Goal: Task Accomplishment & Management: Use online tool/utility

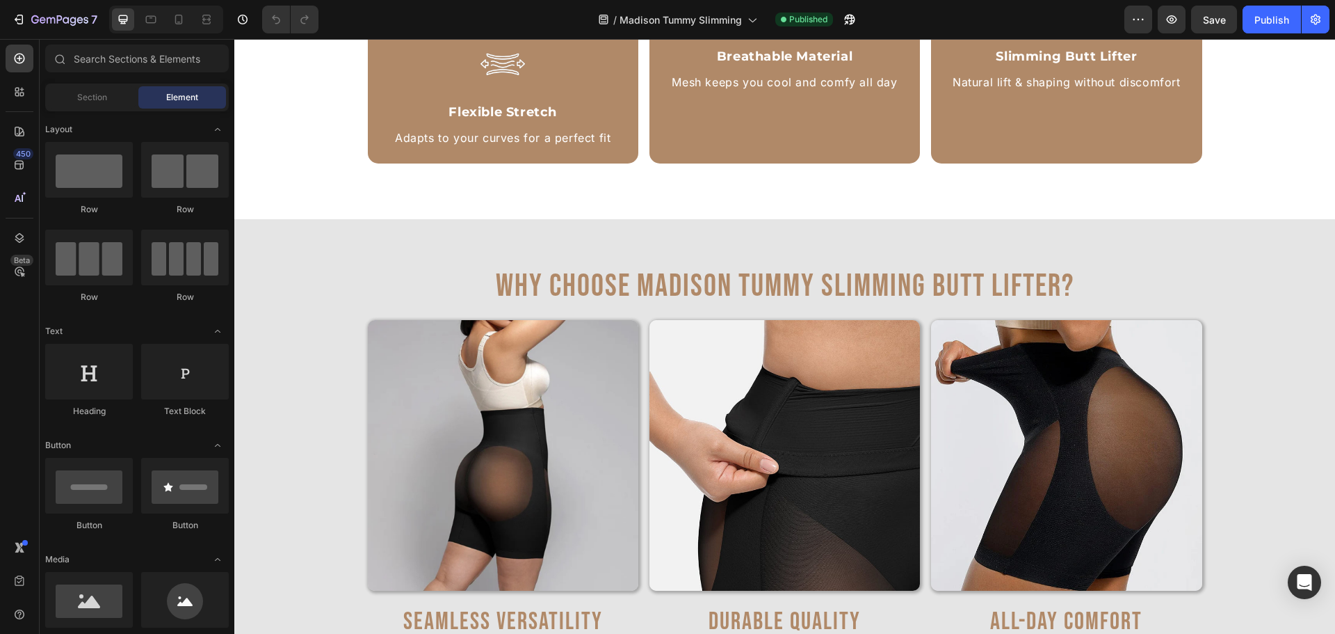
scroll to position [2780, 0]
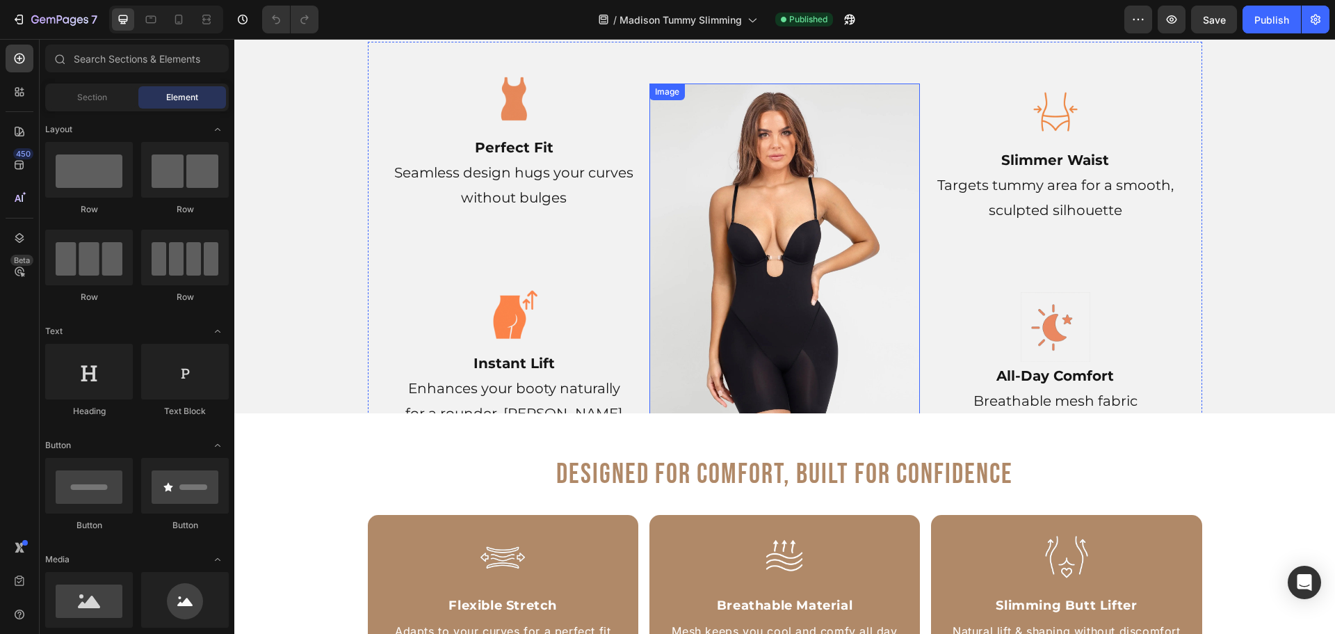
click at [760, 240] on img at bounding box center [785, 263] width 271 height 361
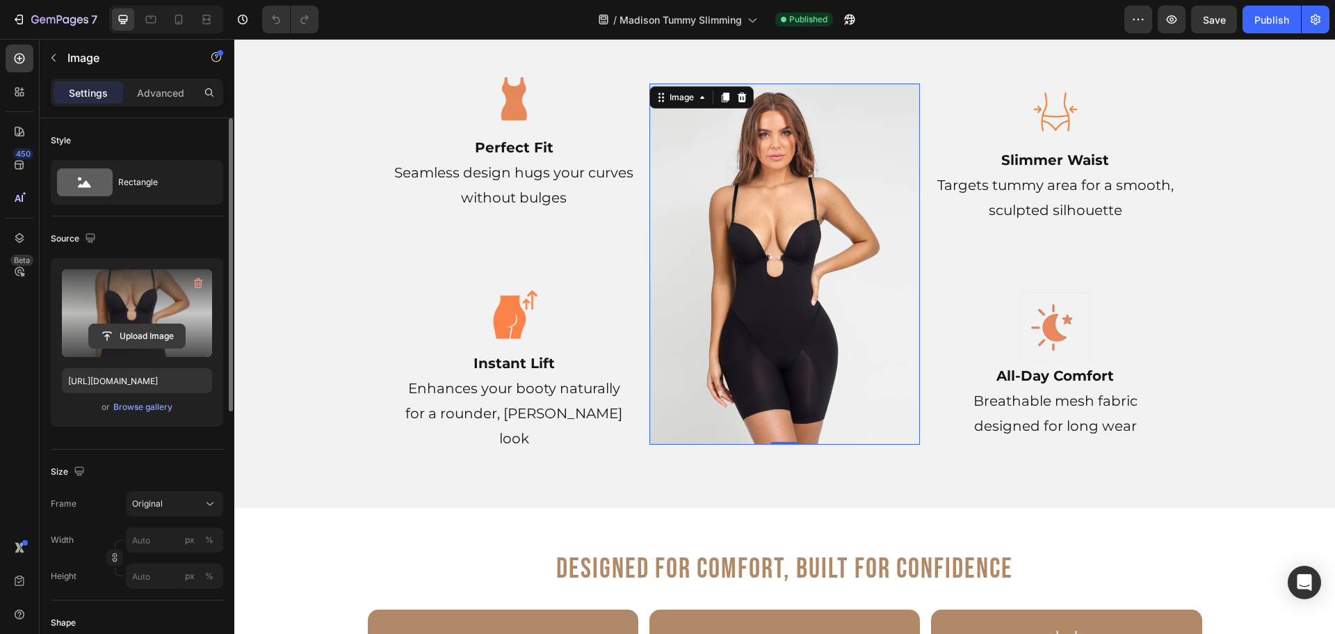
click at [120, 330] on input "file" at bounding box center [137, 336] width 96 height 24
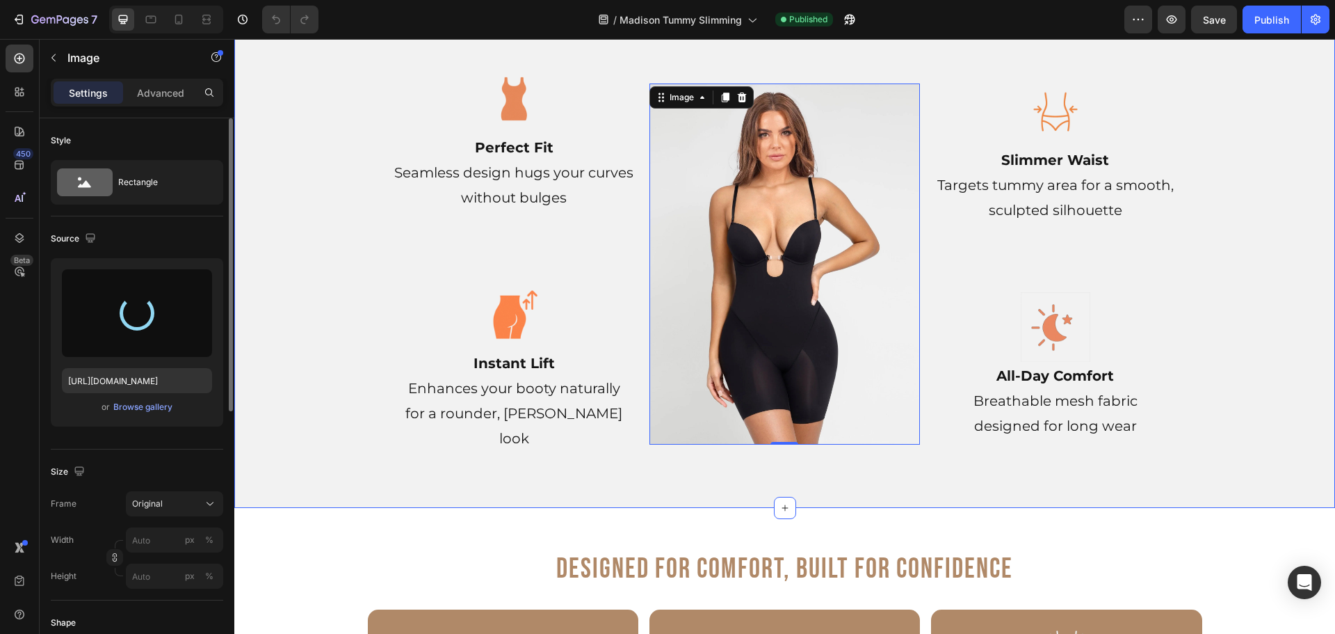
type input "[URL][DOMAIN_NAME]"
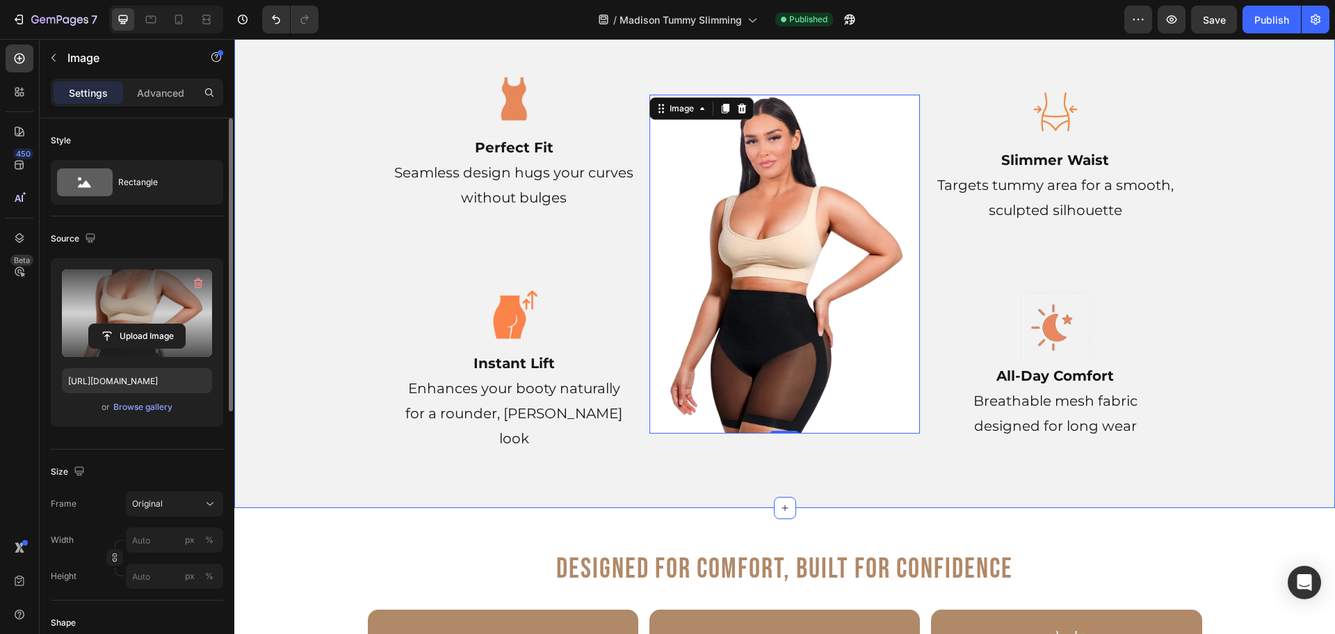
click at [1220, 216] on div "Your Secret to a Flawless Silhouette Heading Row Image Slimmer Waist Targets tu…" at bounding box center [784, 227] width 1101 height 516
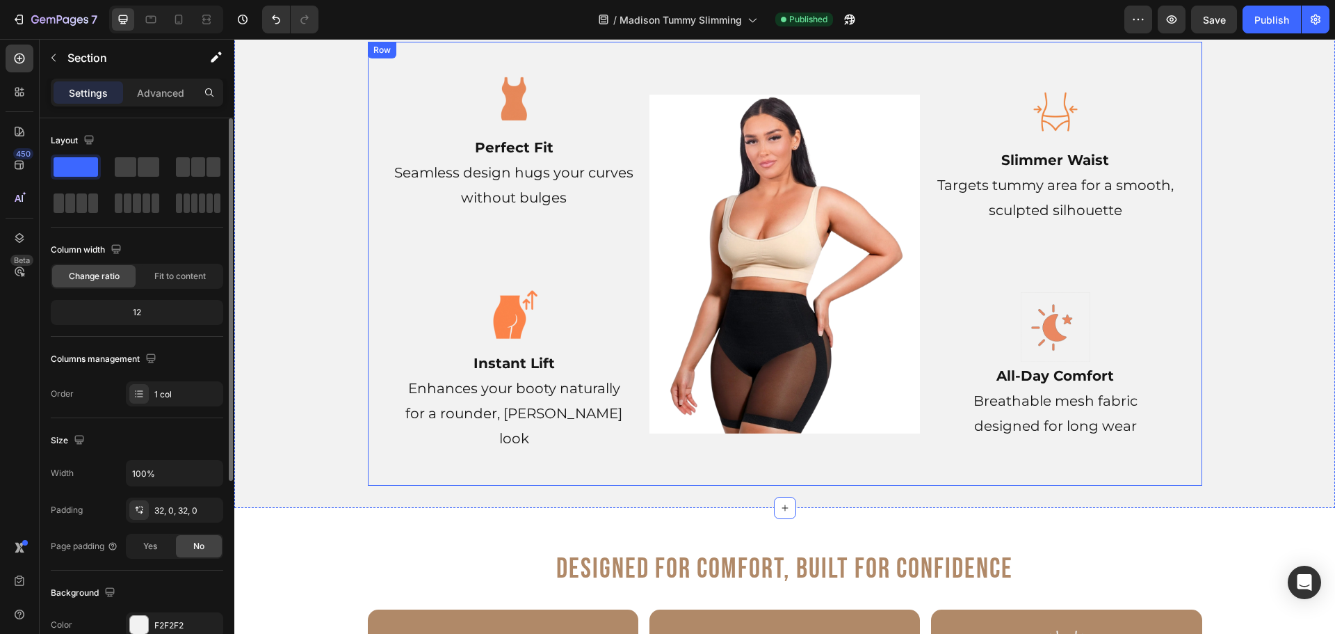
scroll to position [2711, 0]
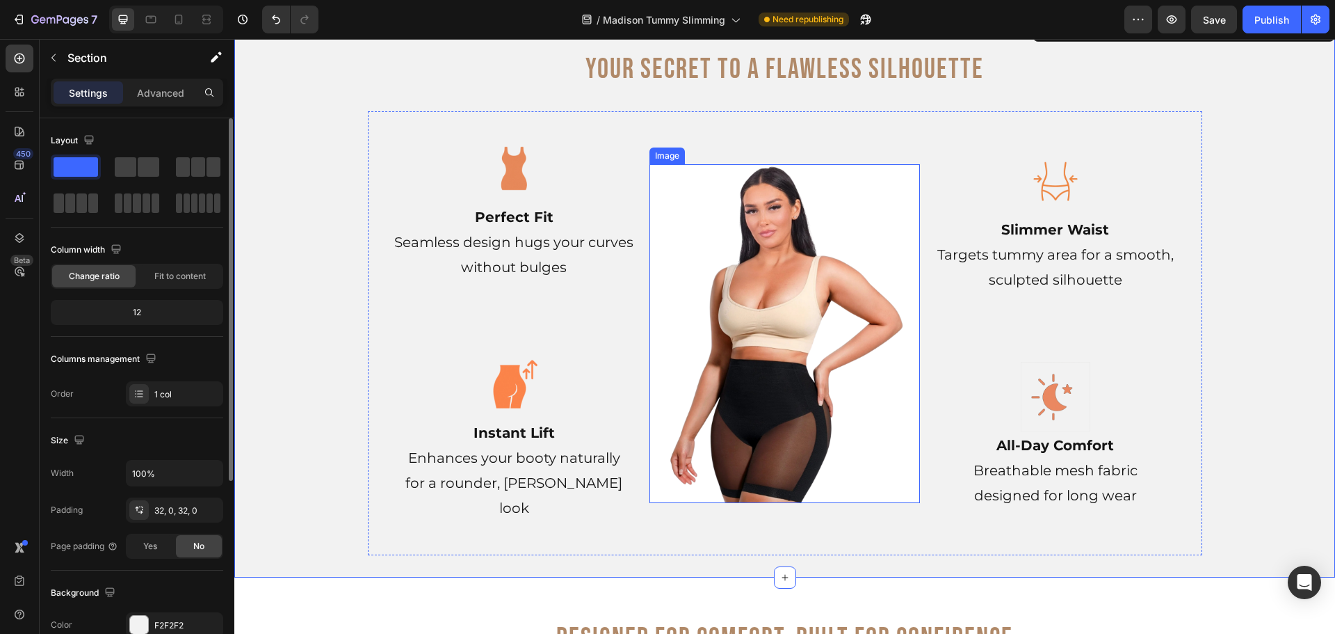
click at [803, 284] on img at bounding box center [785, 333] width 271 height 339
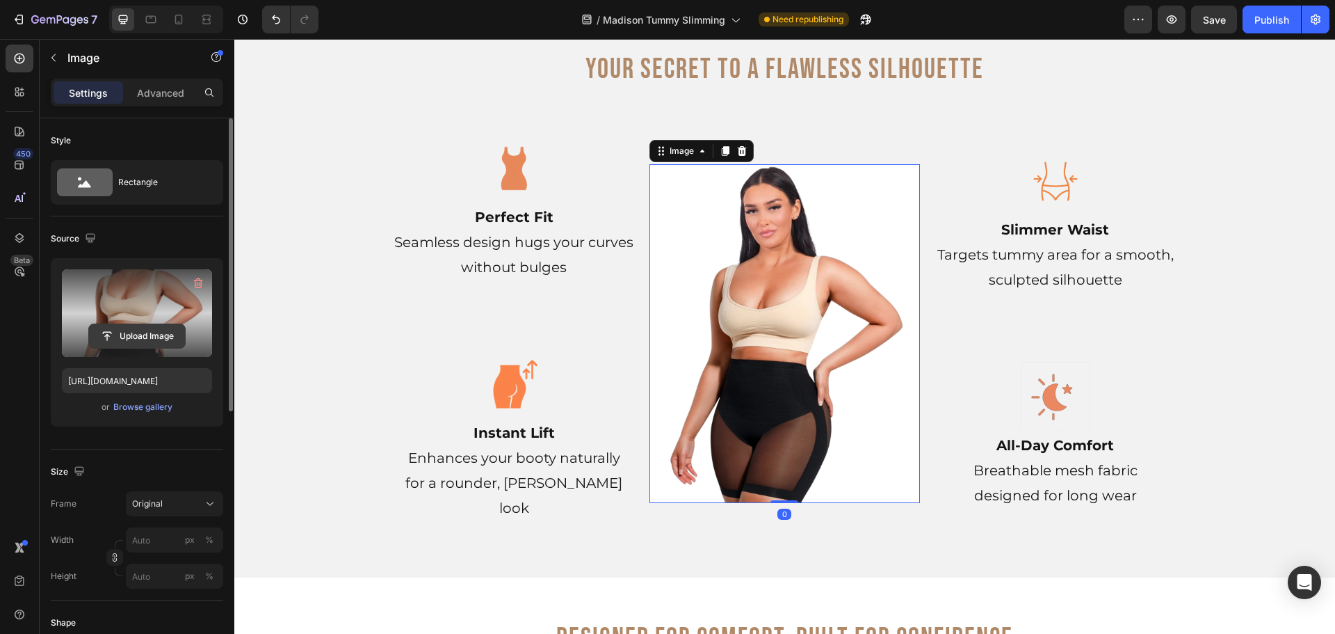
click at [166, 327] on input "file" at bounding box center [137, 336] width 96 height 24
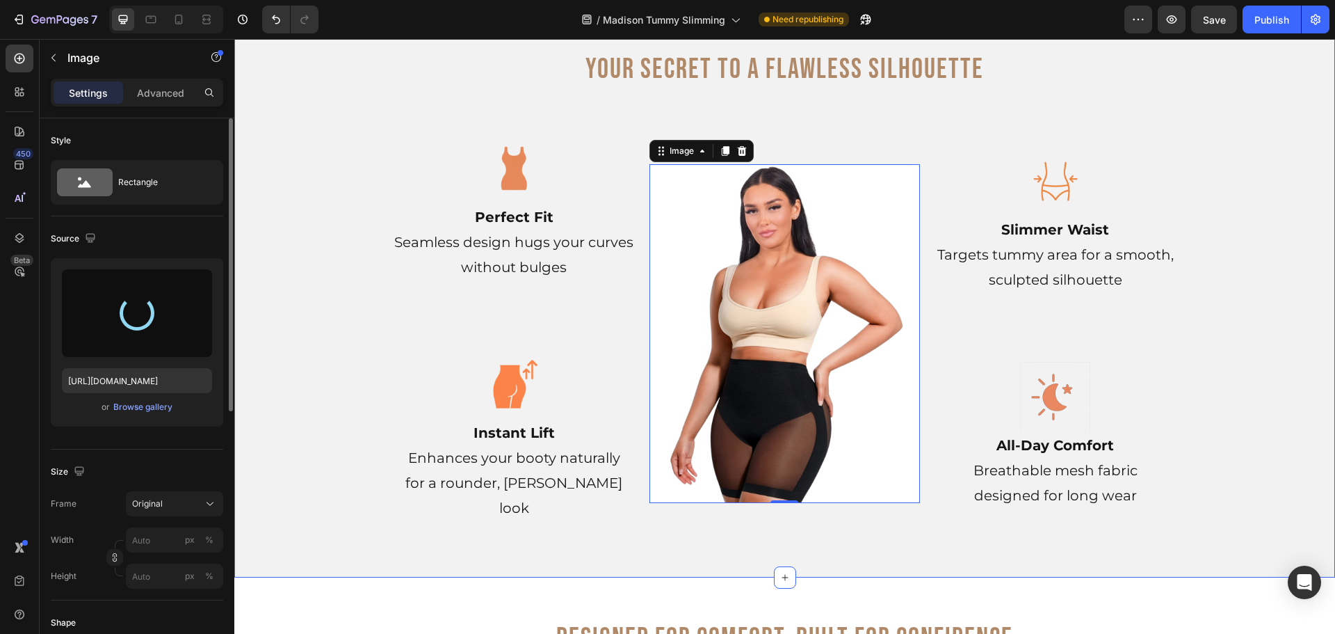
type input "https://cdn.shopify.com/s/files/1/0904/4852/7742/files/gempages_582946572971541…"
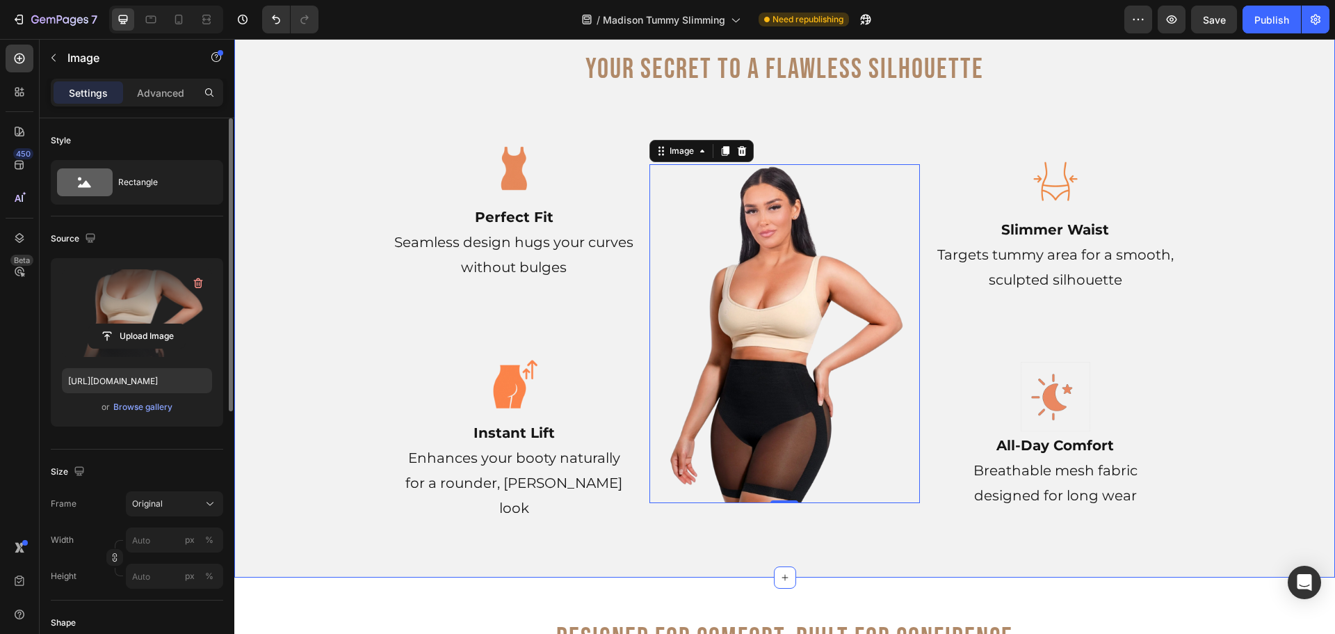
click at [1211, 264] on div "Your Secret to a Flawless Silhouette Heading Row Image Slimmer Waist Targets tu…" at bounding box center [784, 297] width 1101 height 516
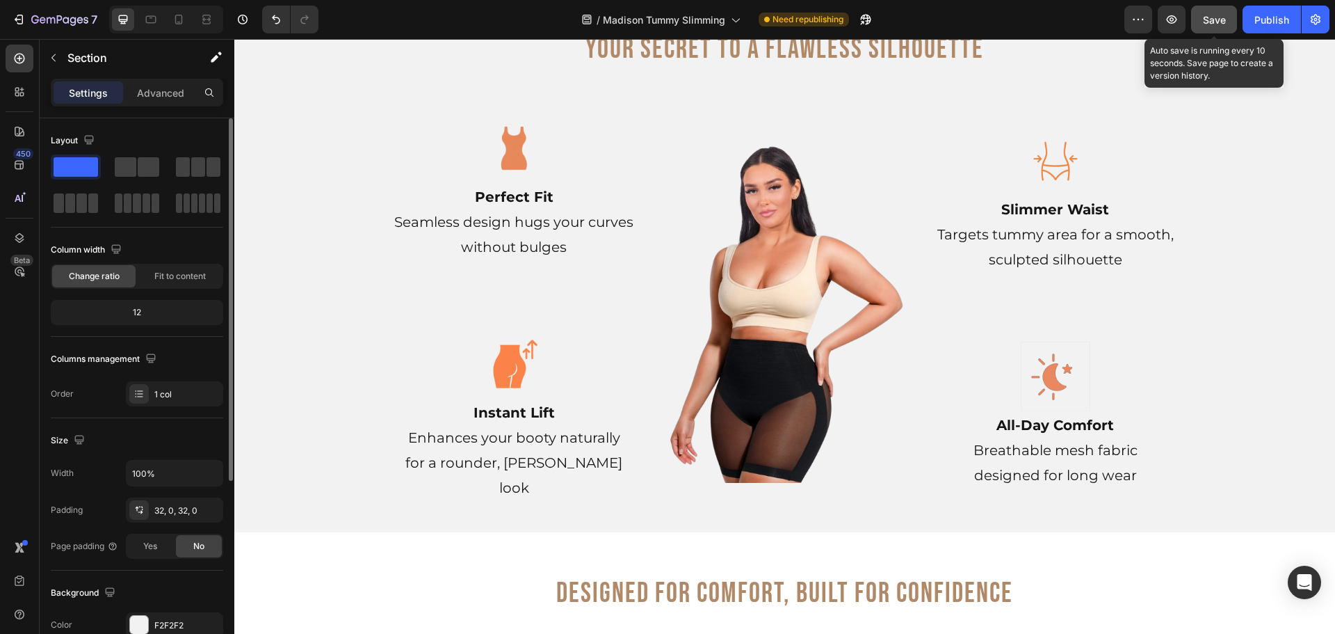
click at [1209, 24] on span "Save" at bounding box center [1214, 20] width 23 height 12
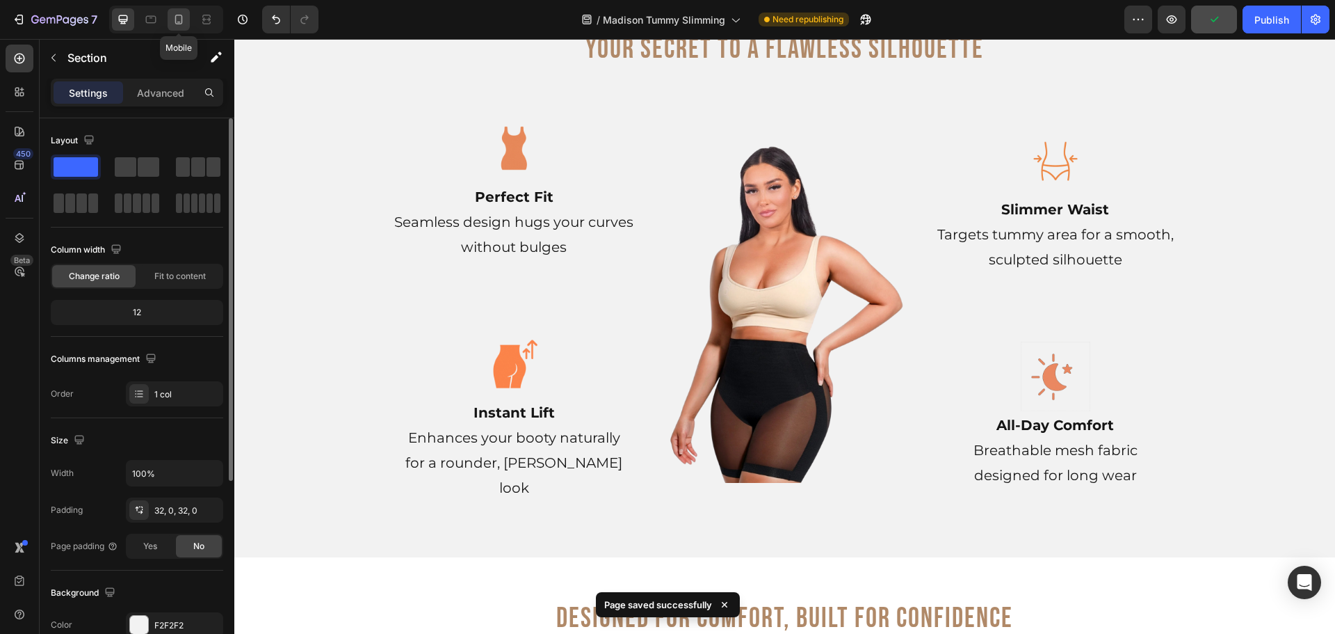
click at [170, 19] on div at bounding box center [179, 19] width 22 height 22
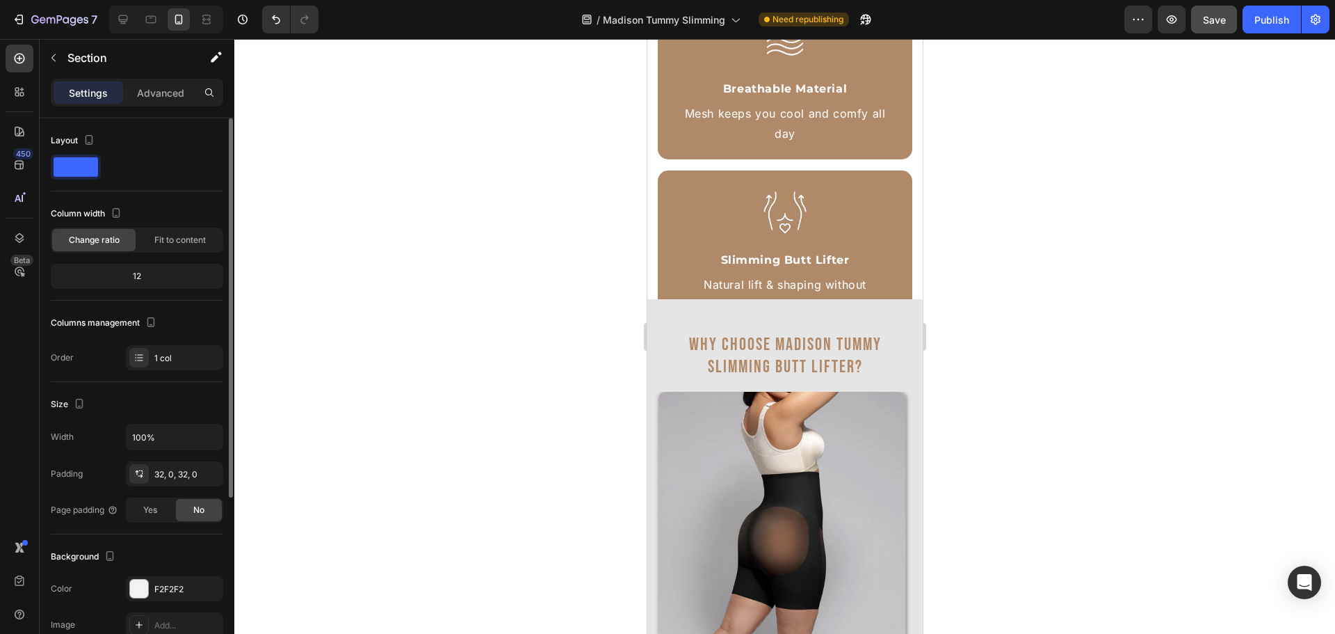
scroll to position [4520, 0]
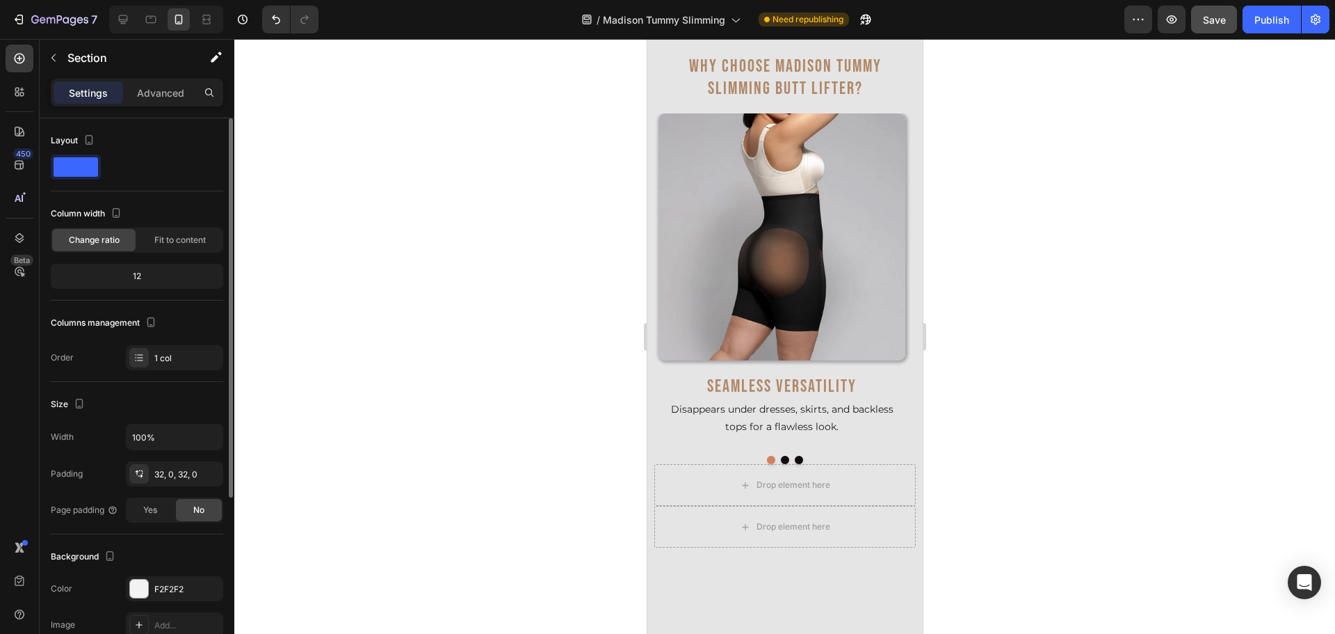
click at [711, 243] on img at bounding box center [781, 236] width 247 height 247
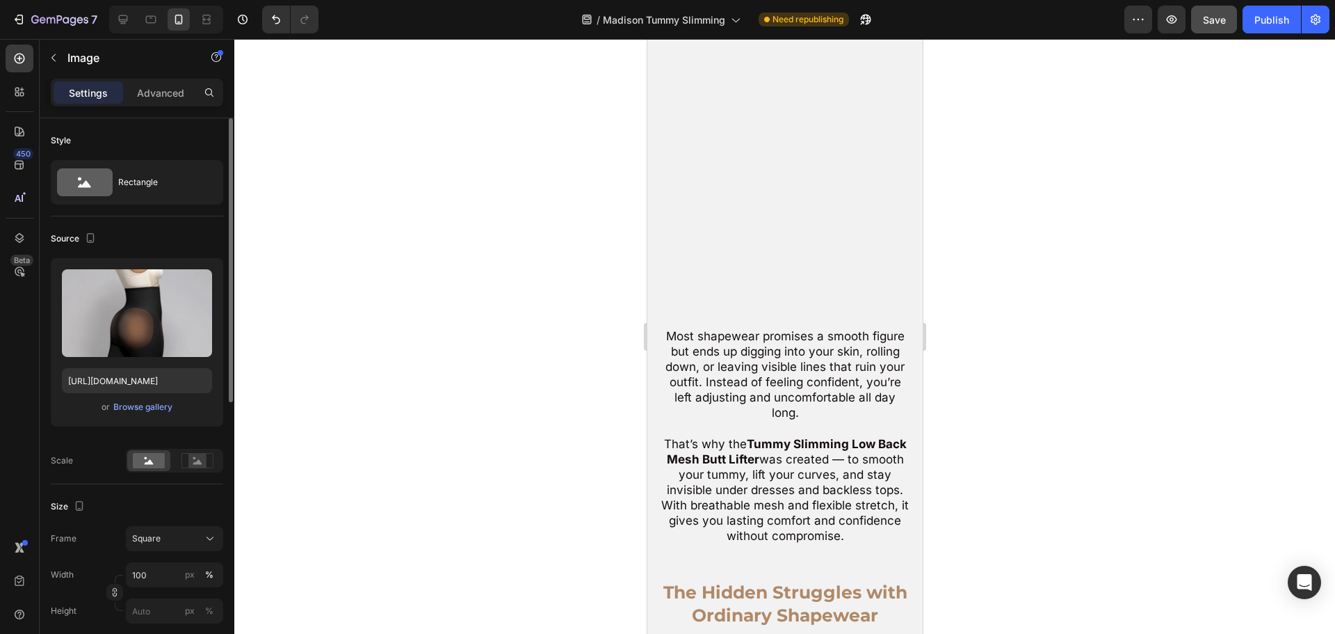
scroll to position [0, 0]
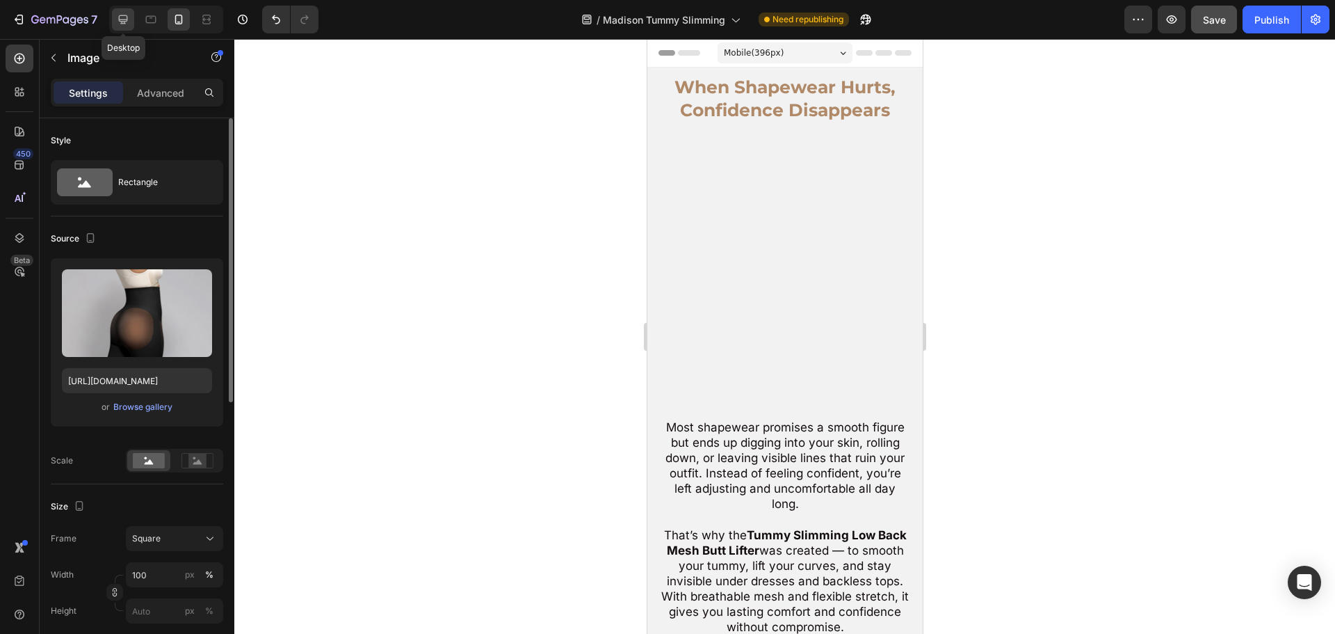
click at [122, 17] on icon at bounding box center [123, 20] width 14 height 14
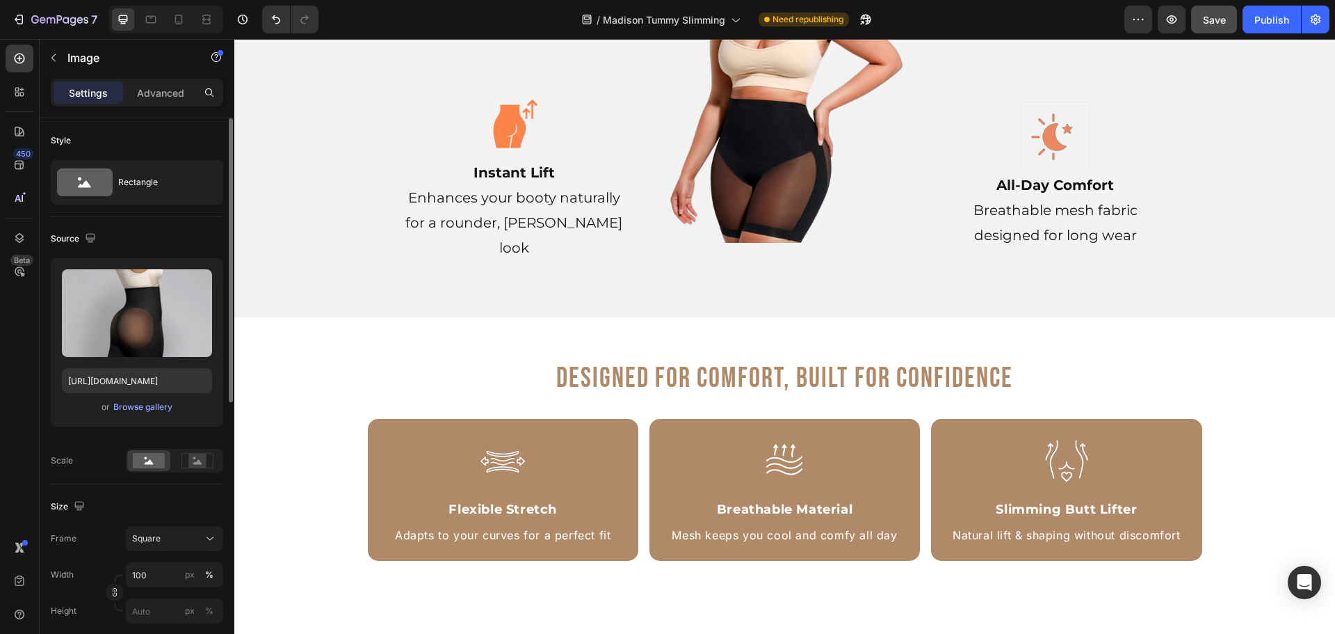
scroll to position [3129, 0]
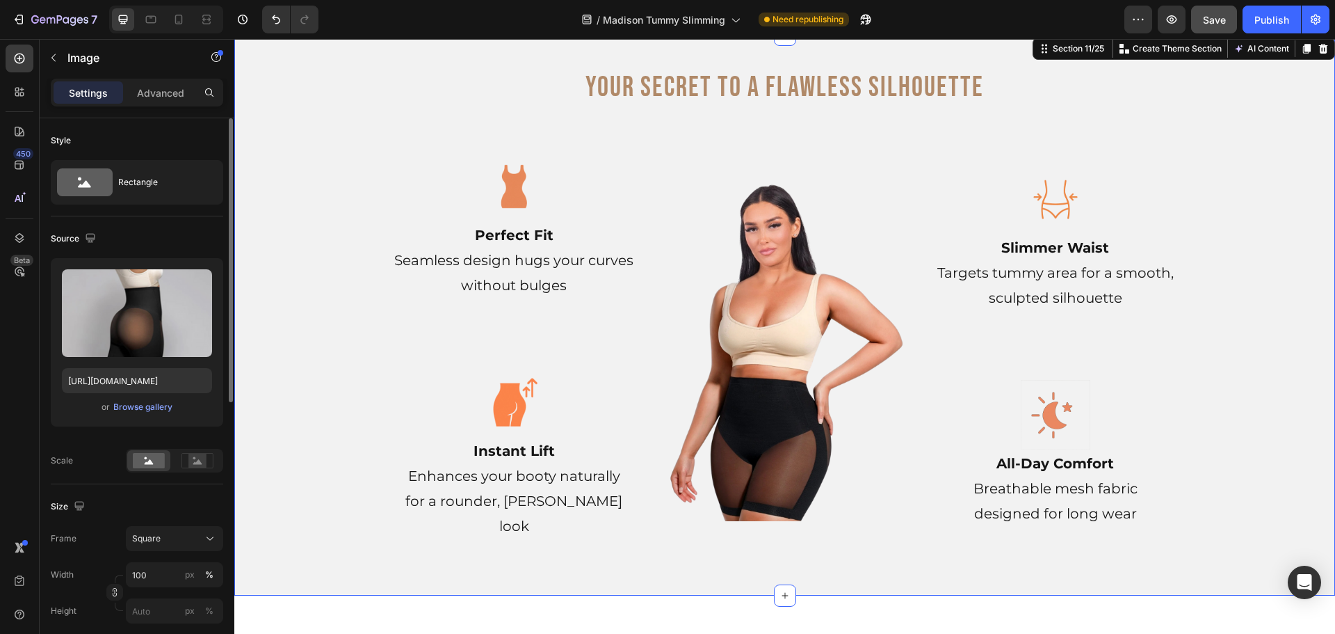
click at [264, 86] on div "Your Secret to a Flawless Silhouette Heading Row Image Slimmer Waist Targets tu…" at bounding box center [784, 315] width 1101 height 516
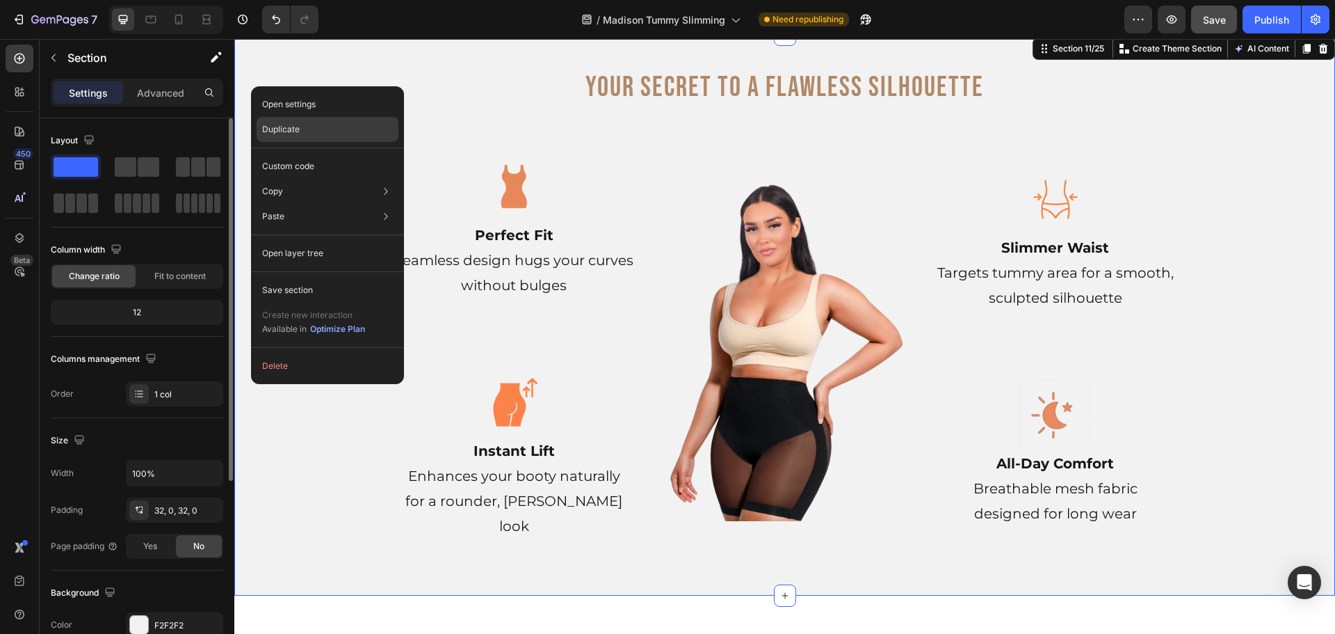
drag, startPoint x: 273, startPoint y: 122, endPoint x: 42, endPoint y: 89, distance: 233.3
click at [273, 122] on div "Duplicate" at bounding box center [328, 129] width 142 height 25
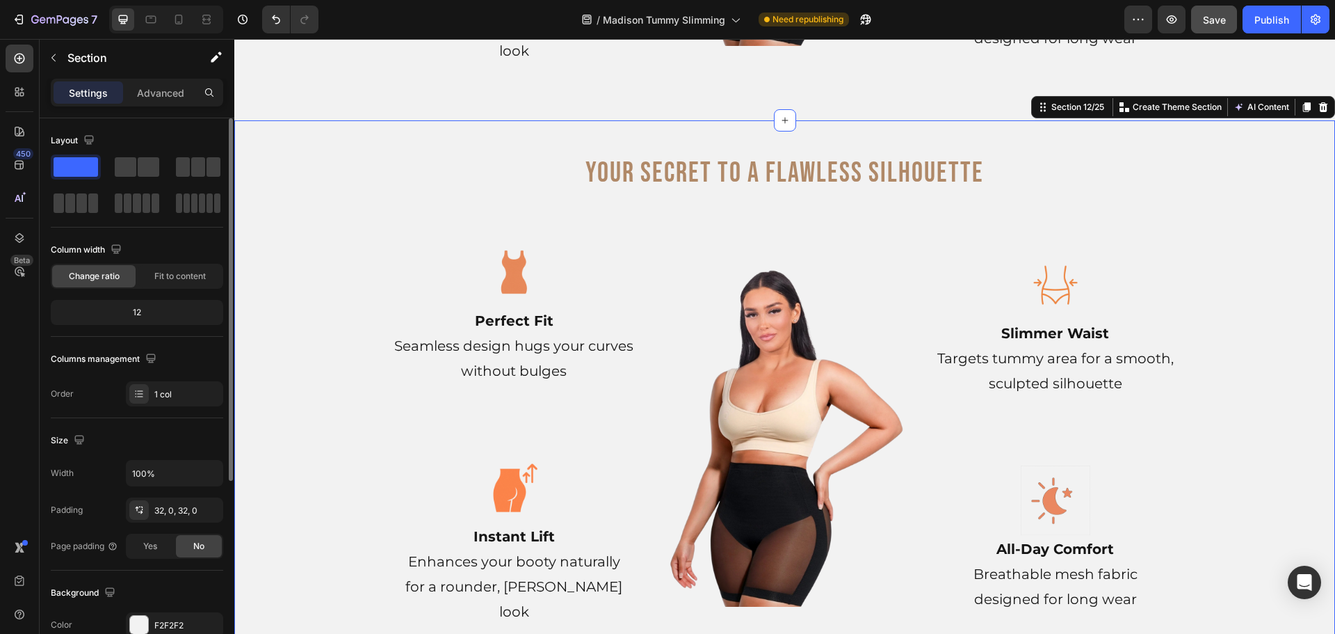
scroll to position [3612, 0]
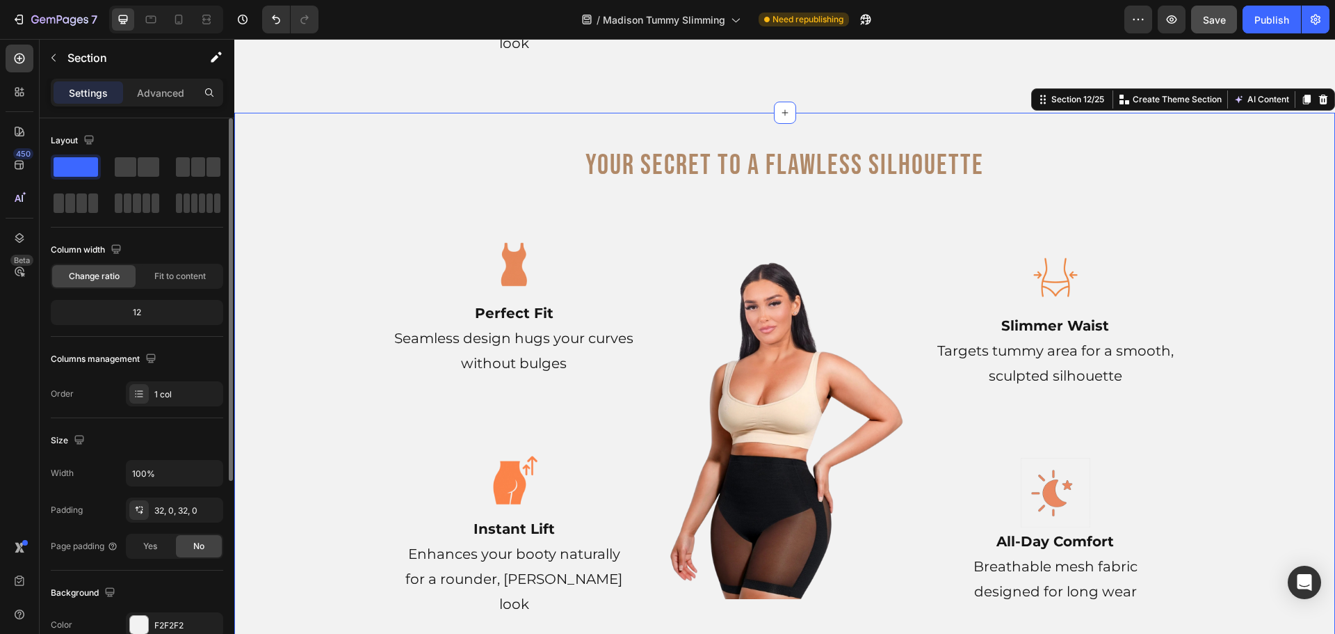
click at [255, 135] on div "Your Secret to a Flawless Silhouette Heading Row Image Slimmer Waist Targets tu…" at bounding box center [784, 393] width 1101 height 516
click at [166, 99] on p "Advanced" at bounding box center [160, 93] width 47 height 15
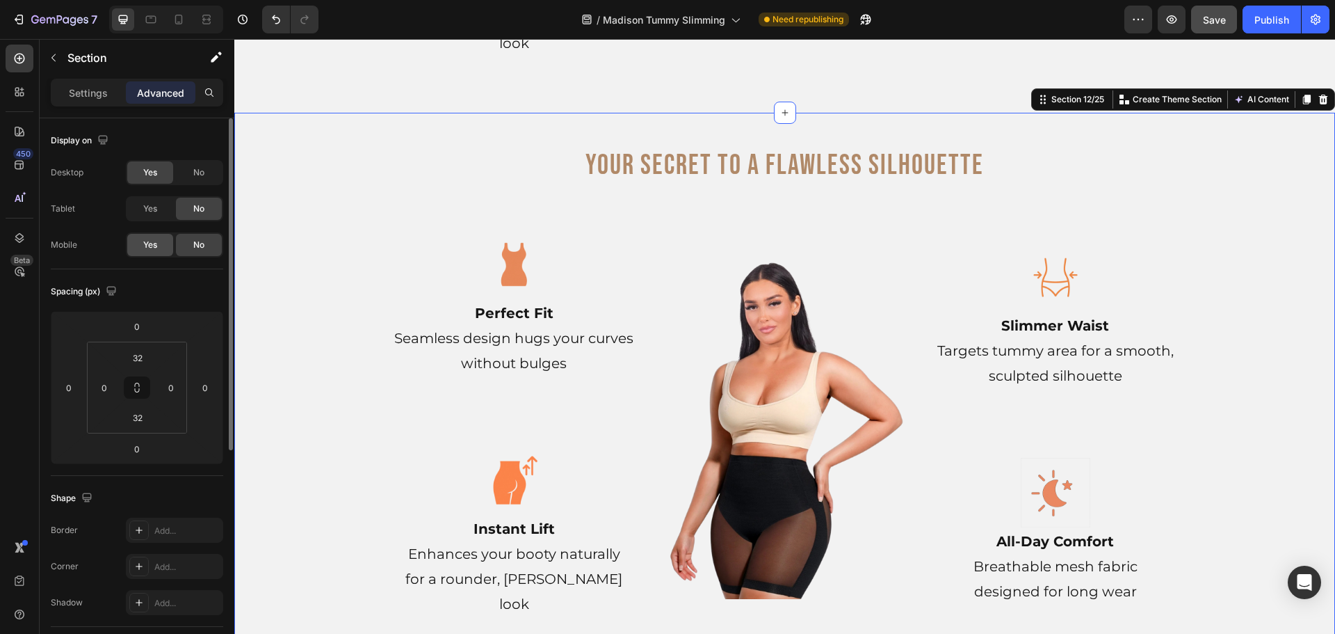
drag, startPoint x: 150, startPoint y: 242, endPoint x: 162, endPoint y: 230, distance: 16.7
click at [151, 242] on span "Yes" at bounding box center [150, 245] width 14 height 13
click at [194, 177] on span "No" at bounding box center [198, 172] width 11 height 13
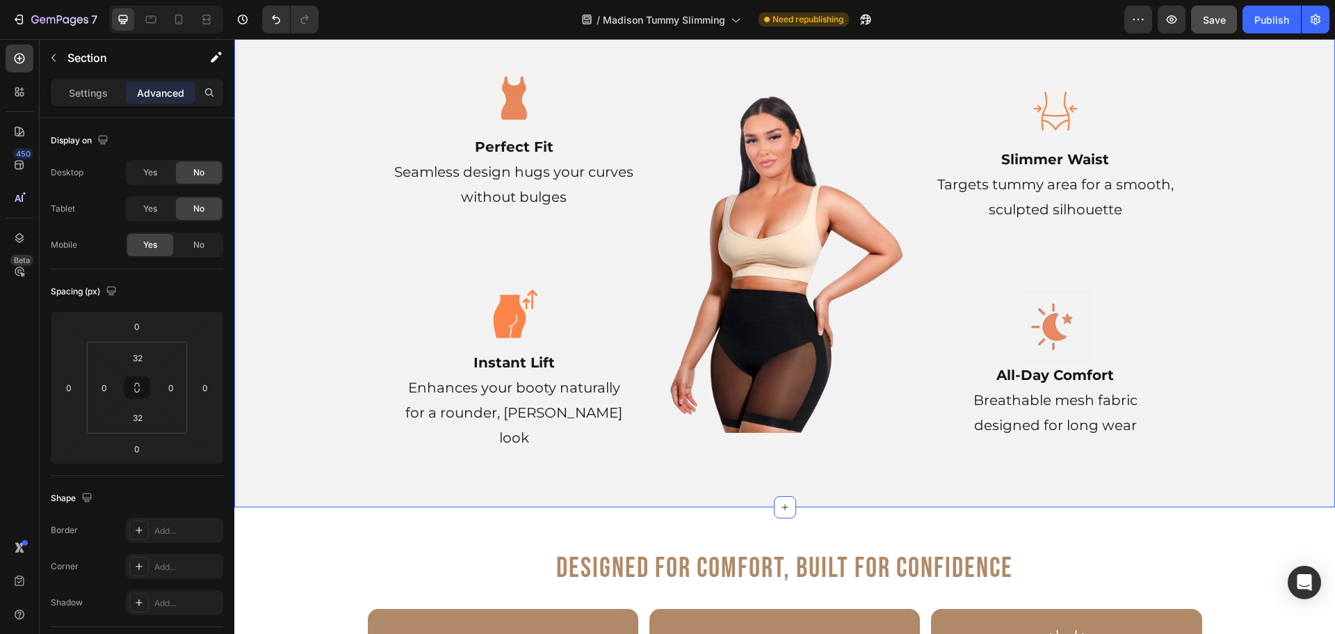
scroll to position [3056, 0]
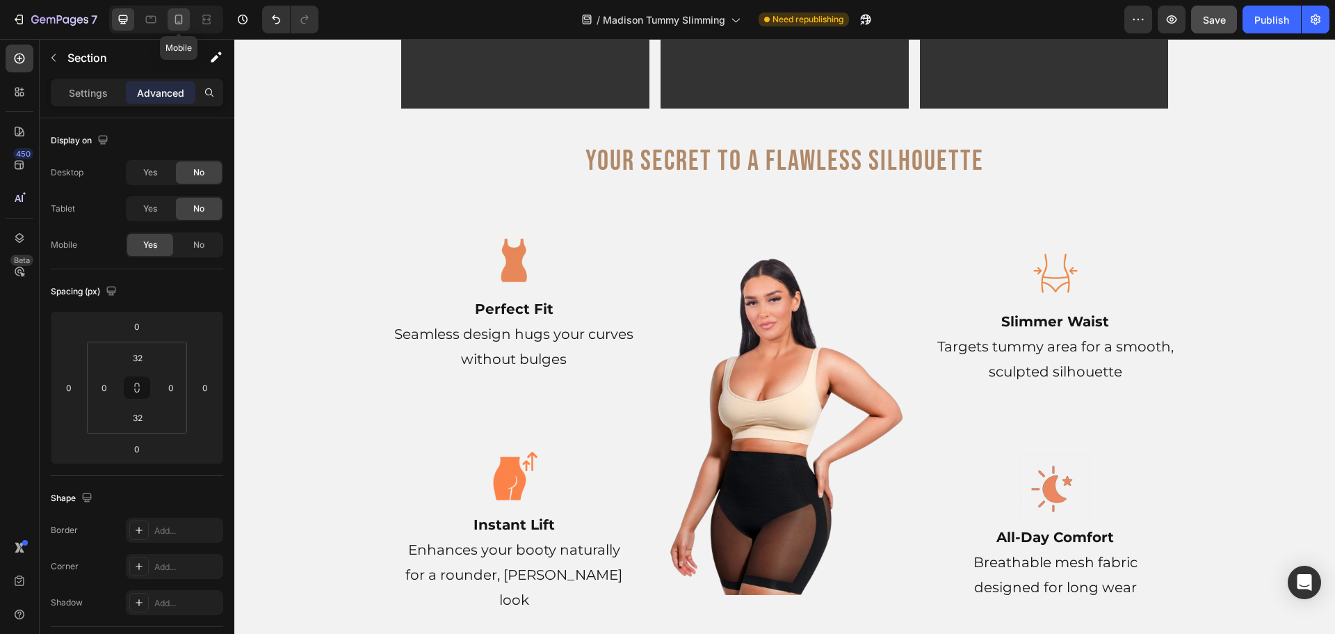
click at [179, 22] on icon at bounding box center [178, 22] width 3 height 1
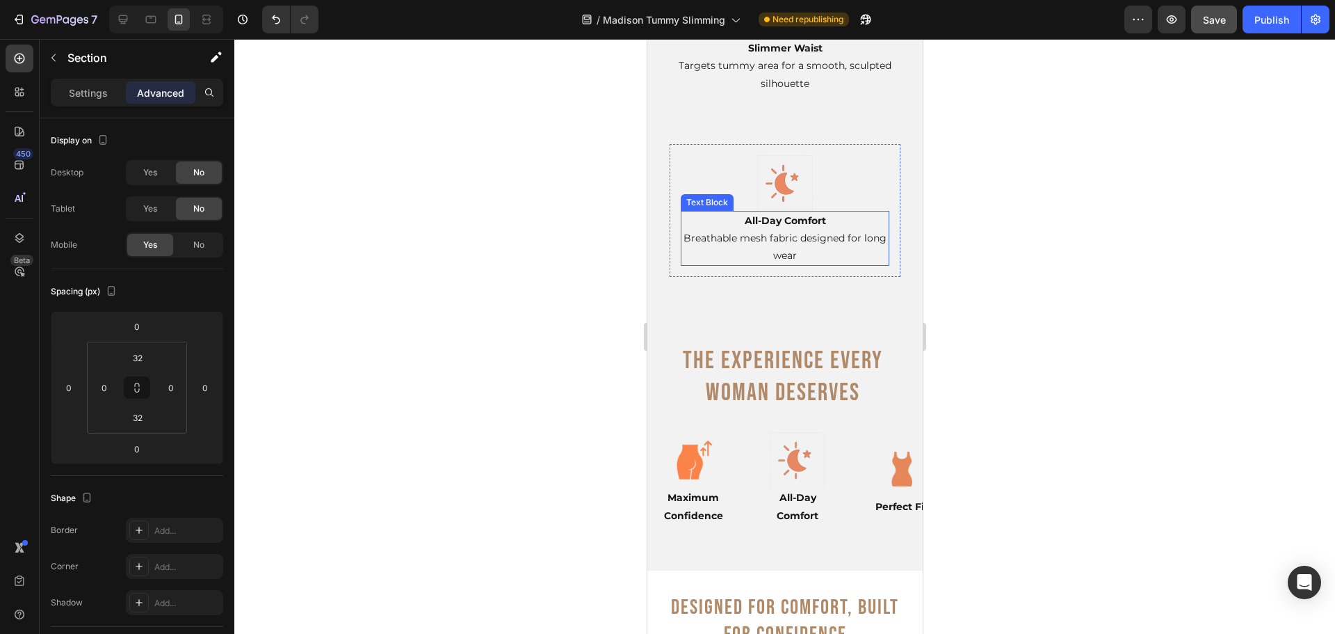
scroll to position [4472, 0]
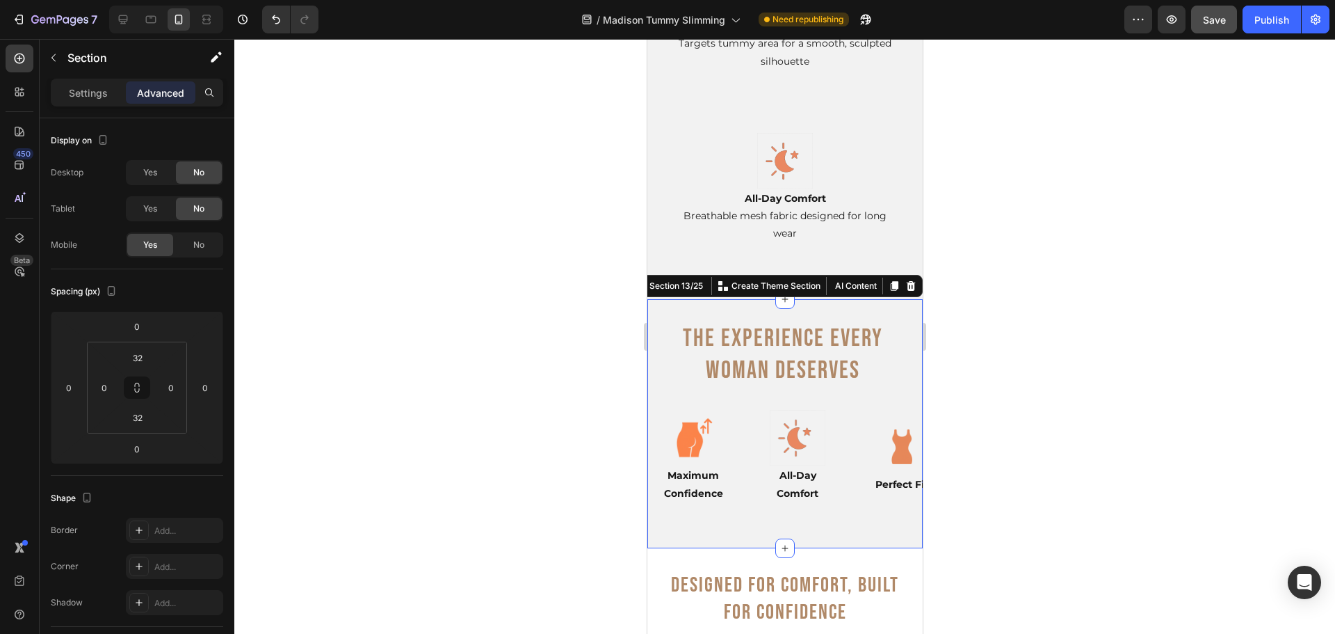
click at [709, 299] on div "The Experience Every Woman Deserves Heading Row Image Maximum Confidence Text B…" at bounding box center [784, 423] width 275 height 248
click at [906, 281] on icon at bounding box center [910, 286] width 9 height 10
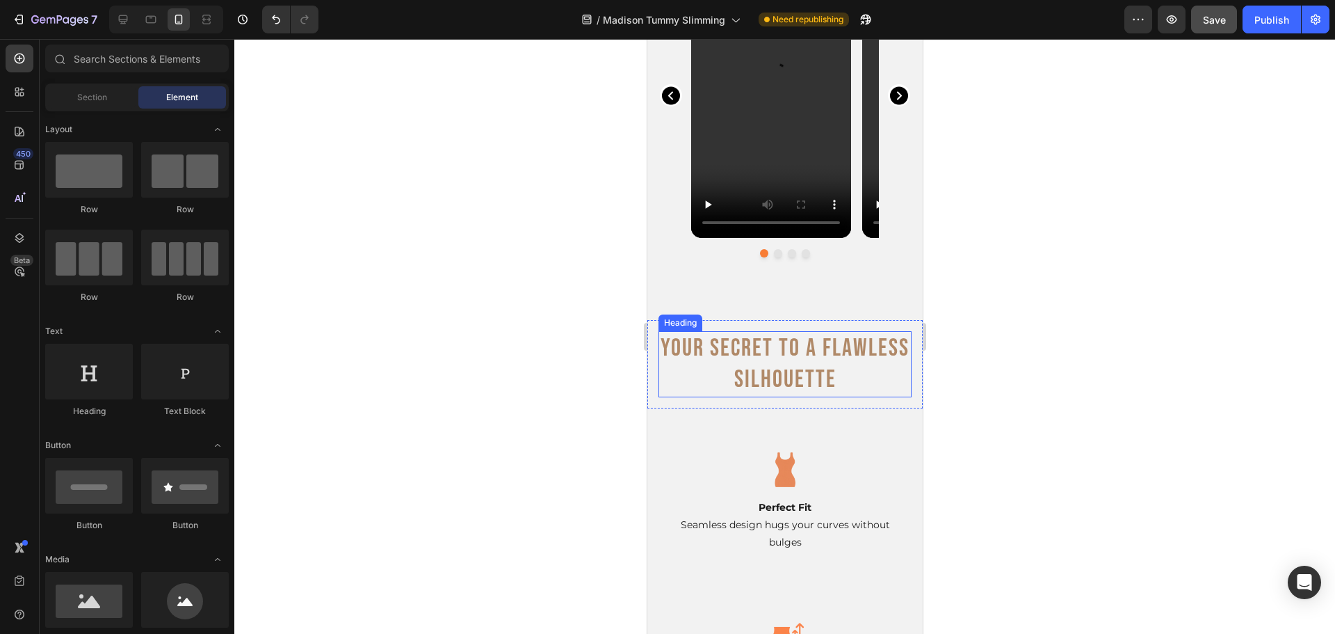
scroll to position [3359, 0]
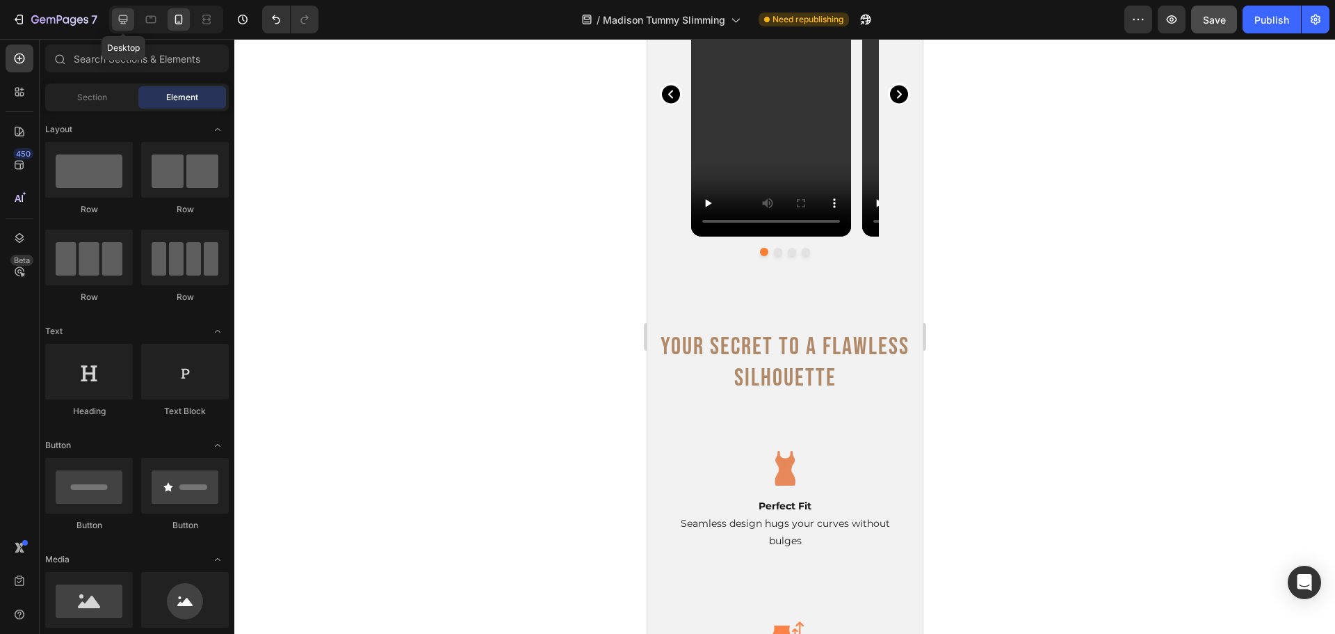
click at [131, 19] on div at bounding box center [123, 19] width 22 height 22
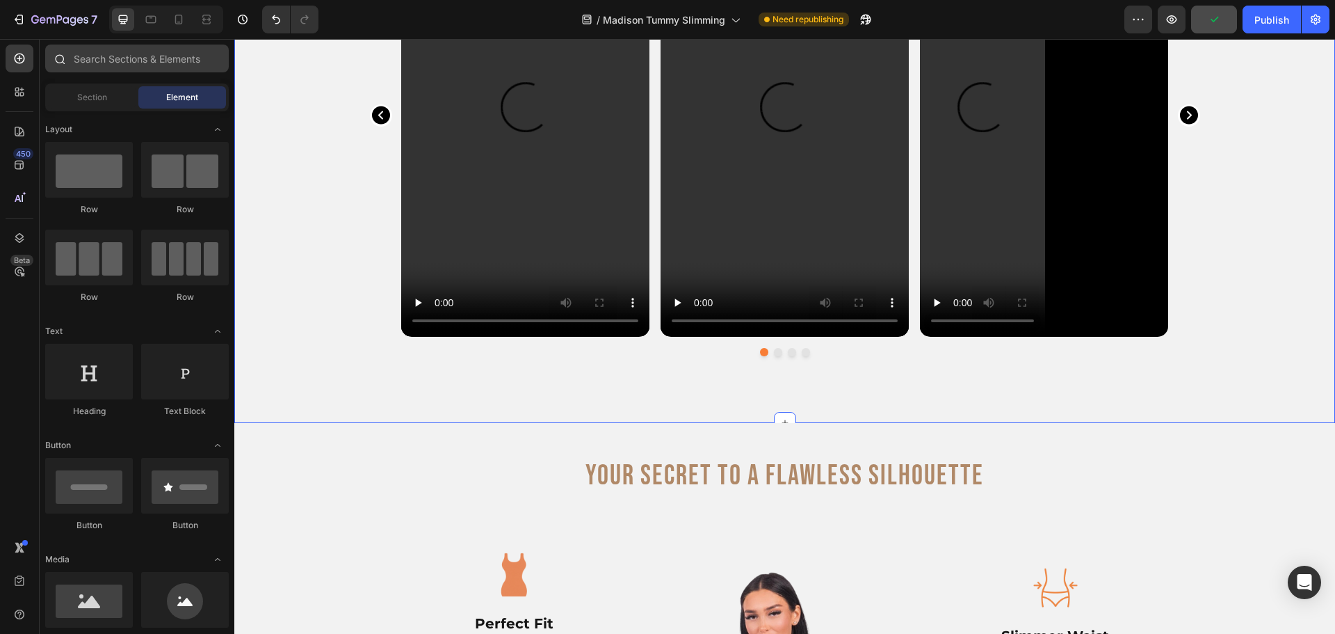
scroll to position [3065, 0]
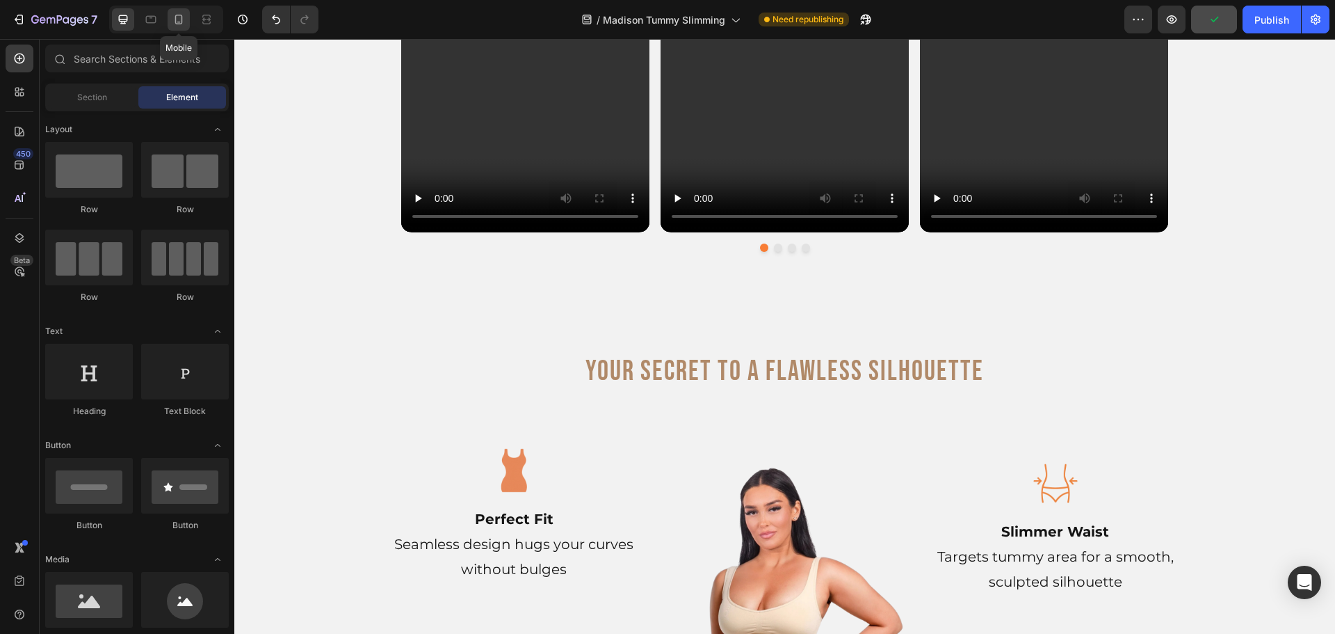
click at [175, 27] on div at bounding box center [179, 19] width 22 height 22
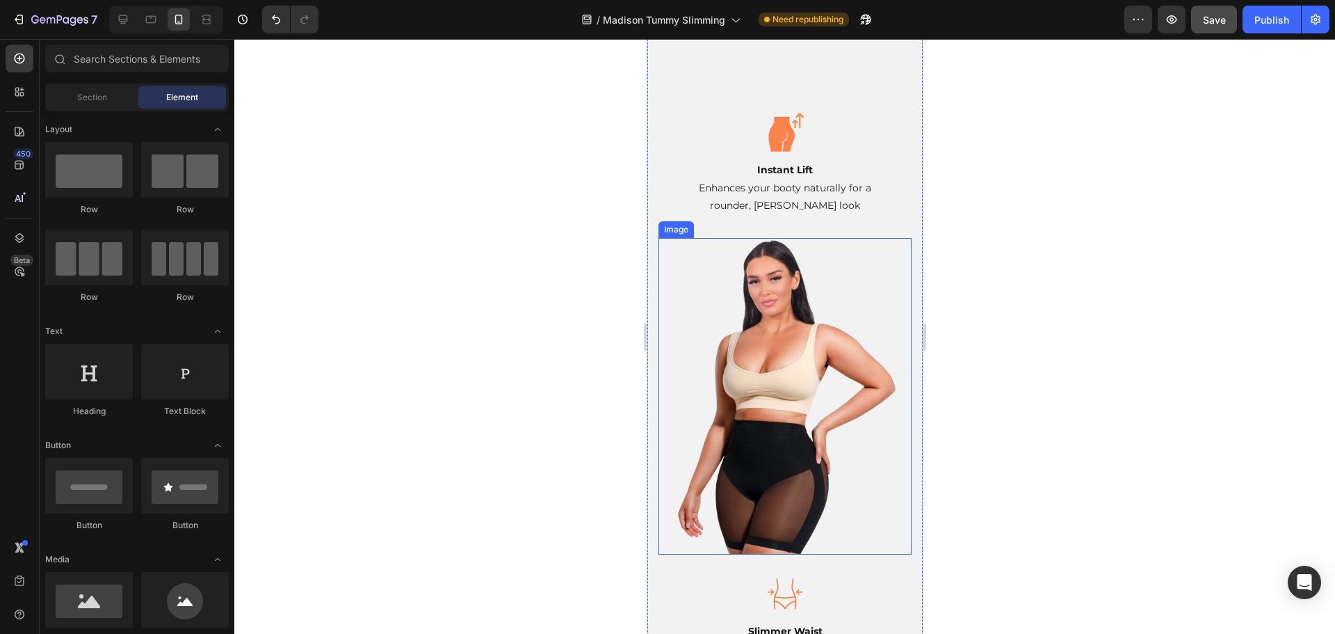
scroll to position [3840, 0]
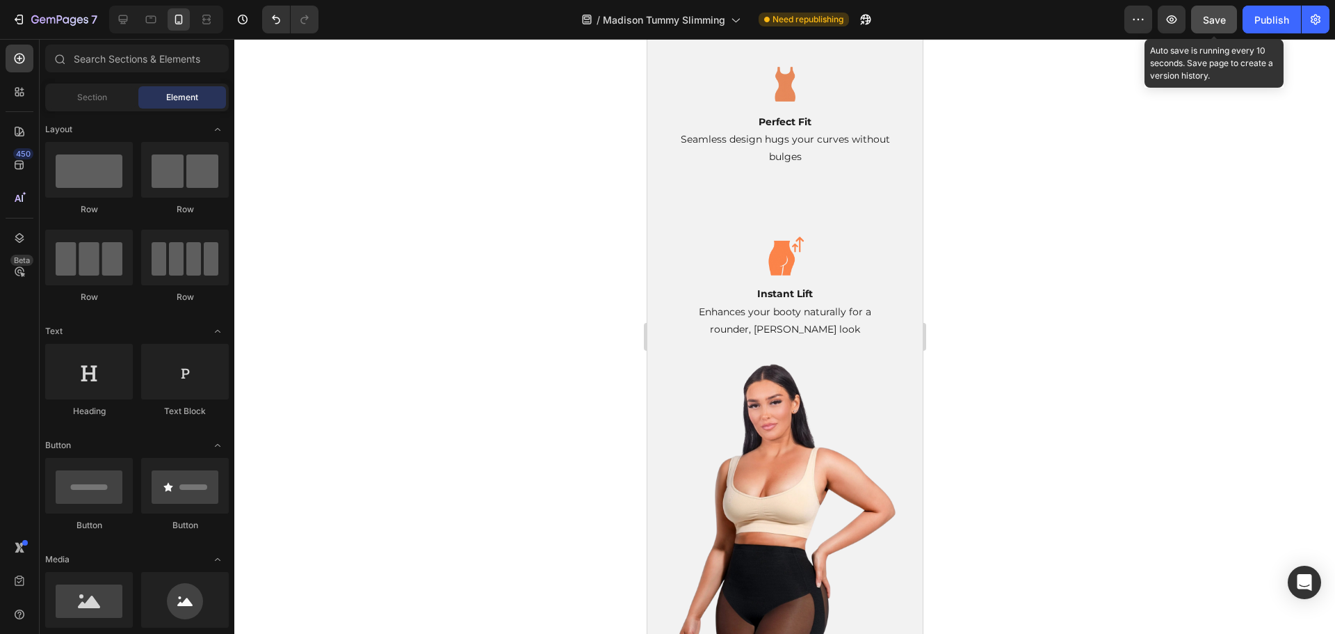
click at [1218, 28] on button "Save" at bounding box center [1214, 20] width 46 height 28
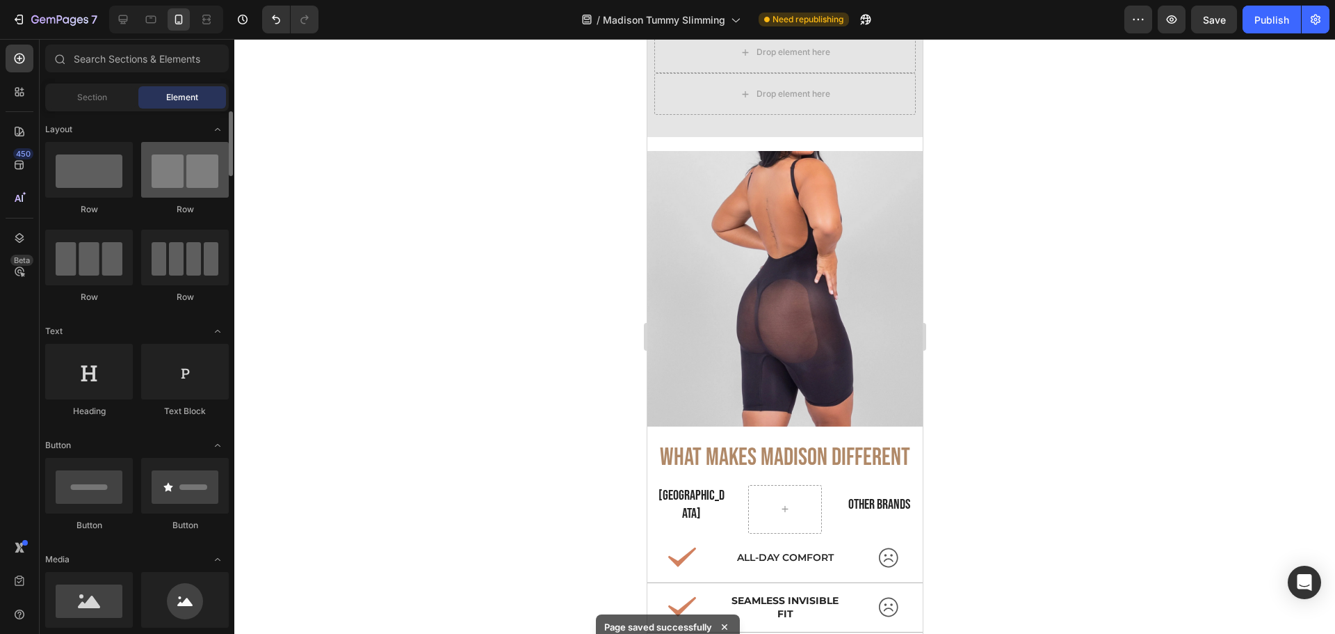
scroll to position [5787, 0]
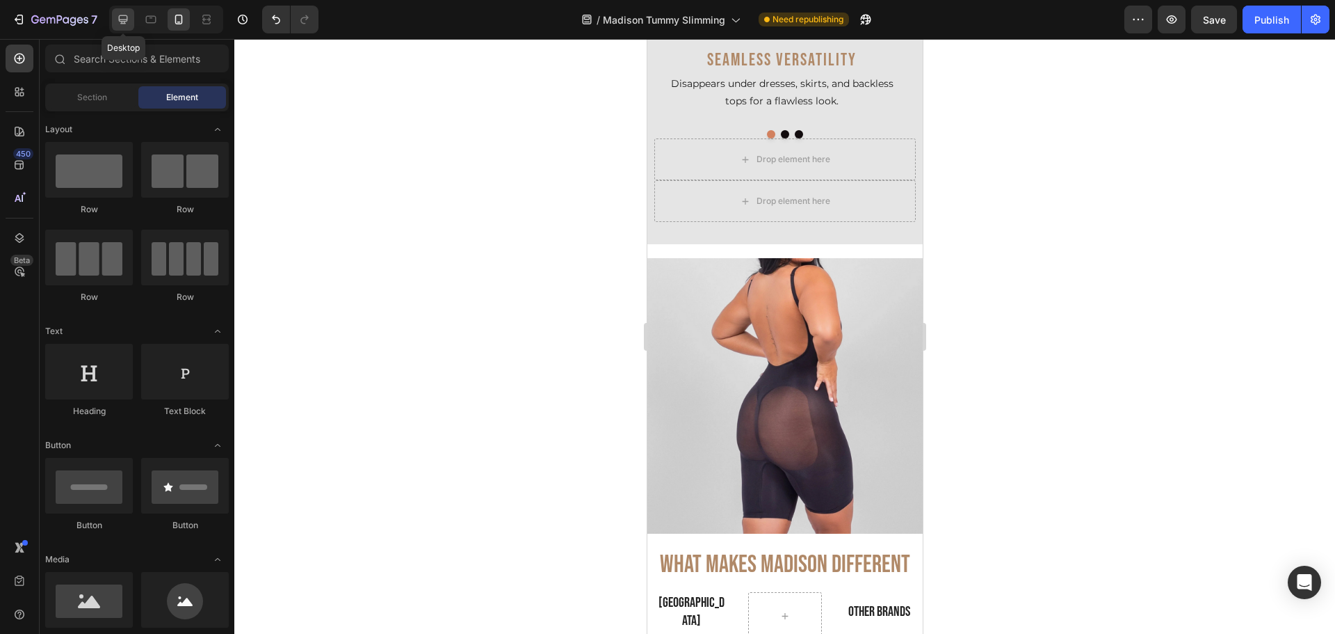
click at [123, 19] on icon at bounding box center [123, 20] width 14 height 14
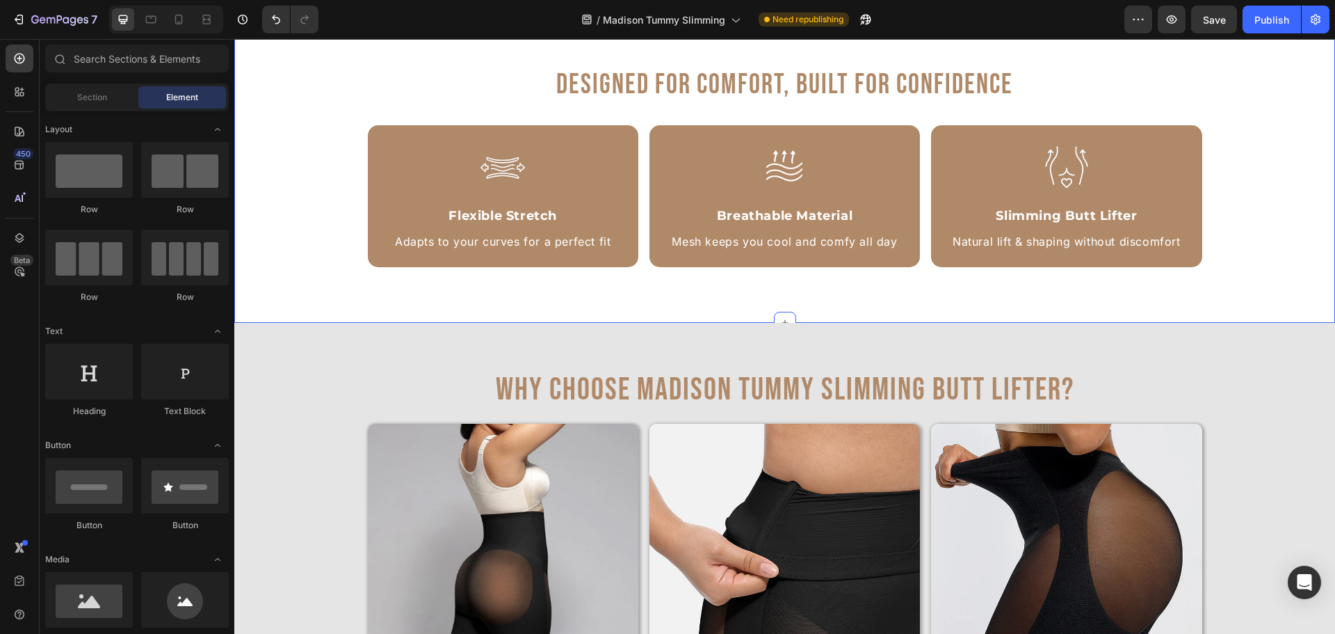
scroll to position [3755, 0]
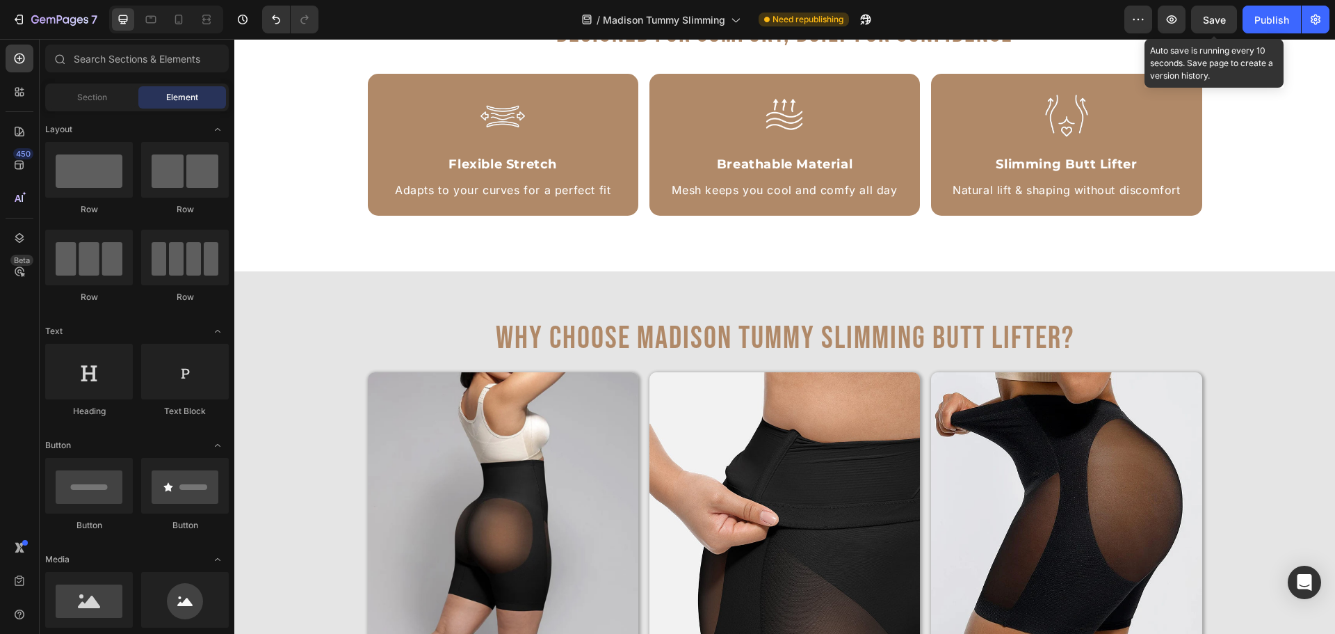
drag, startPoint x: 1207, startPoint y: 24, endPoint x: 944, endPoint y: 3, distance: 263.0
click at [1207, 24] on span "Save" at bounding box center [1214, 20] width 23 height 12
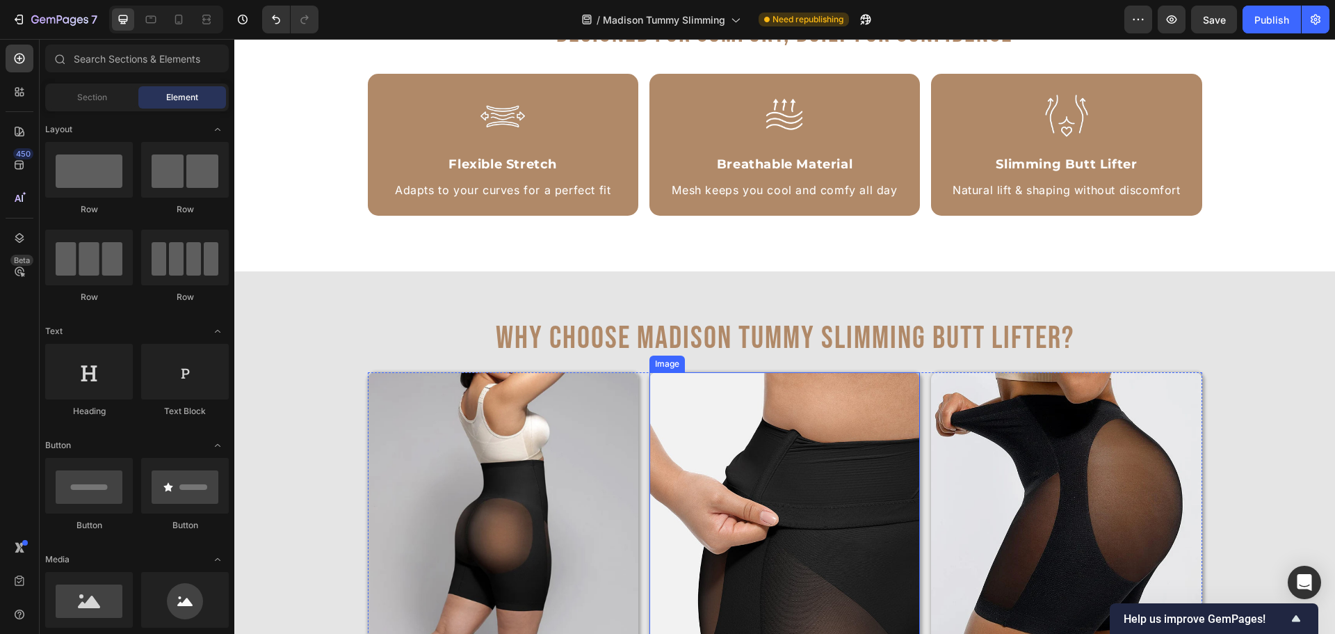
click at [765, 604] on img at bounding box center [785, 507] width 271 height 271
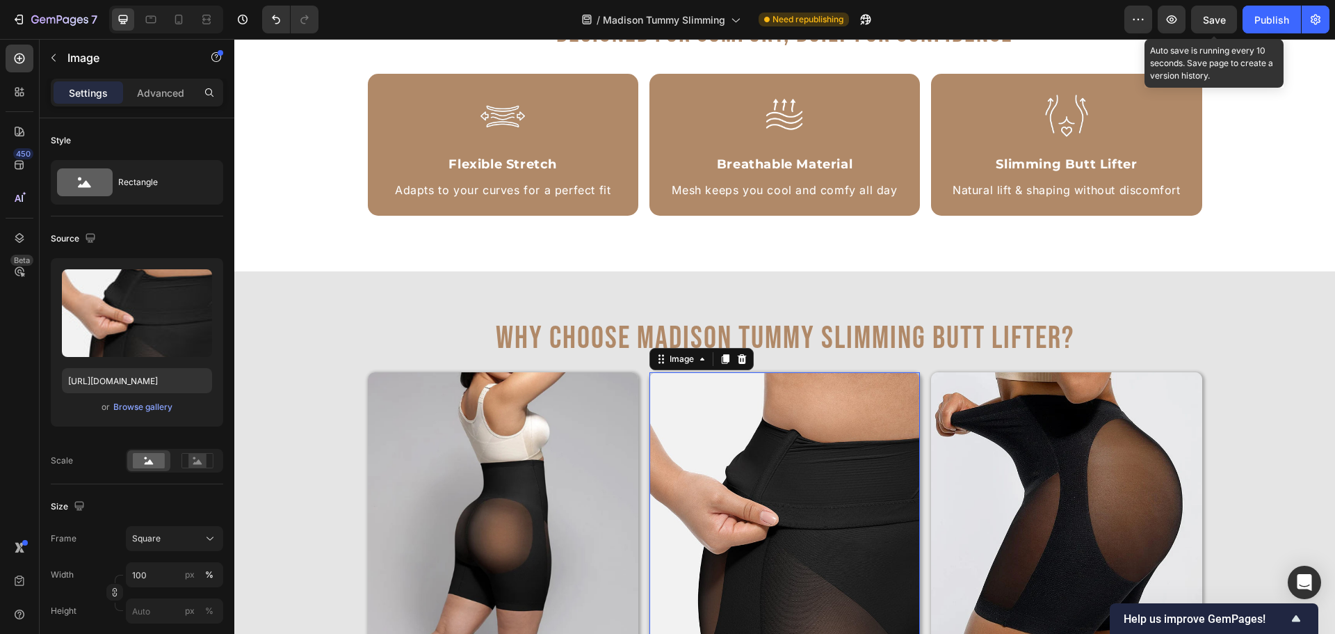
click at [1209, 14] on span "Save" at bounding box center [1214, 20] width 23 height 12
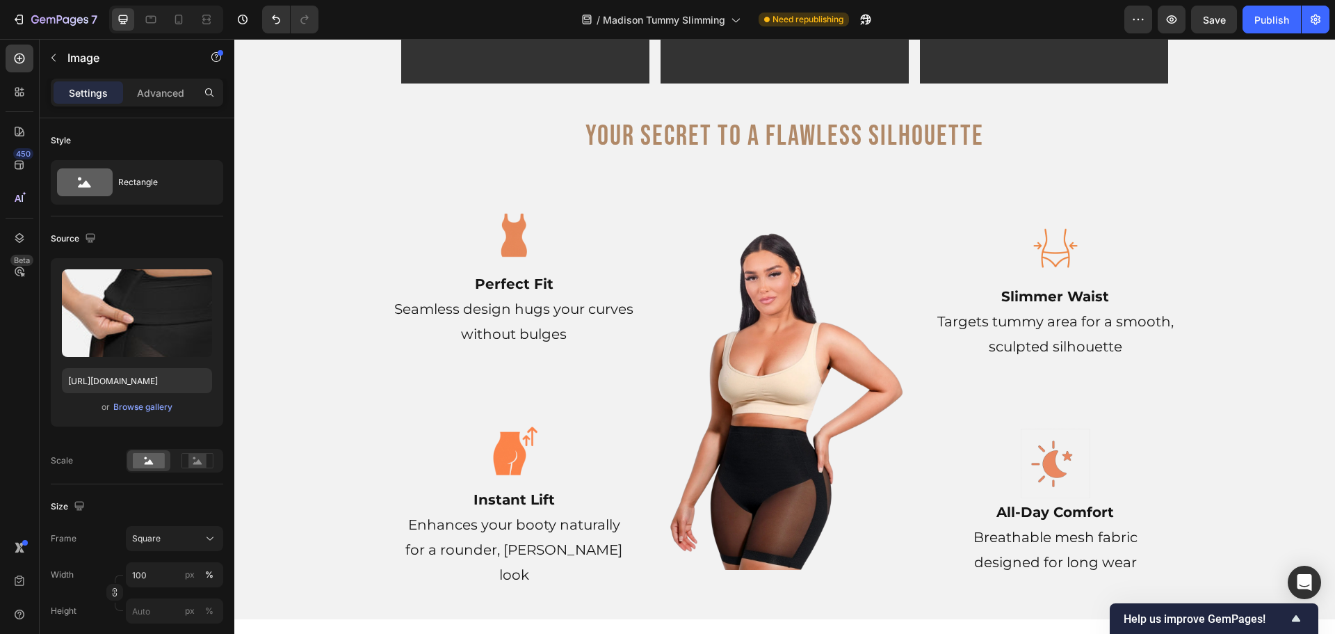
scroll to position [2990, 0]
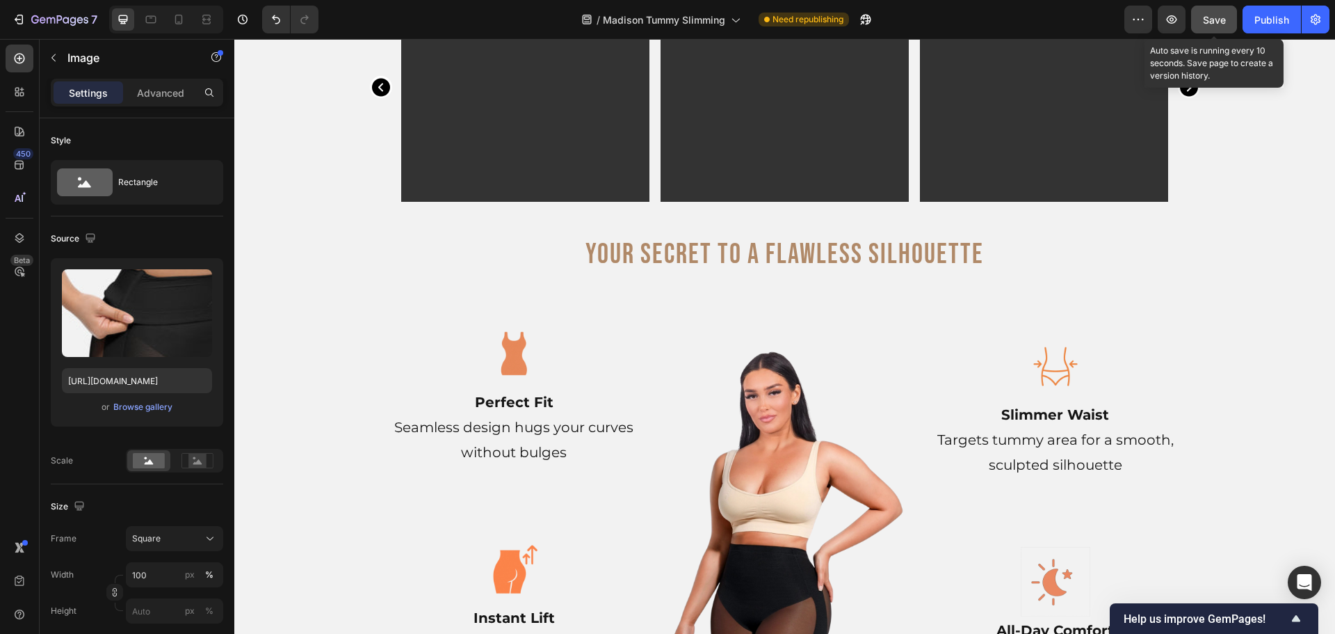
click at [1227, 17] on button "Save" at bounding box center [1214, 20] width 46 height 28
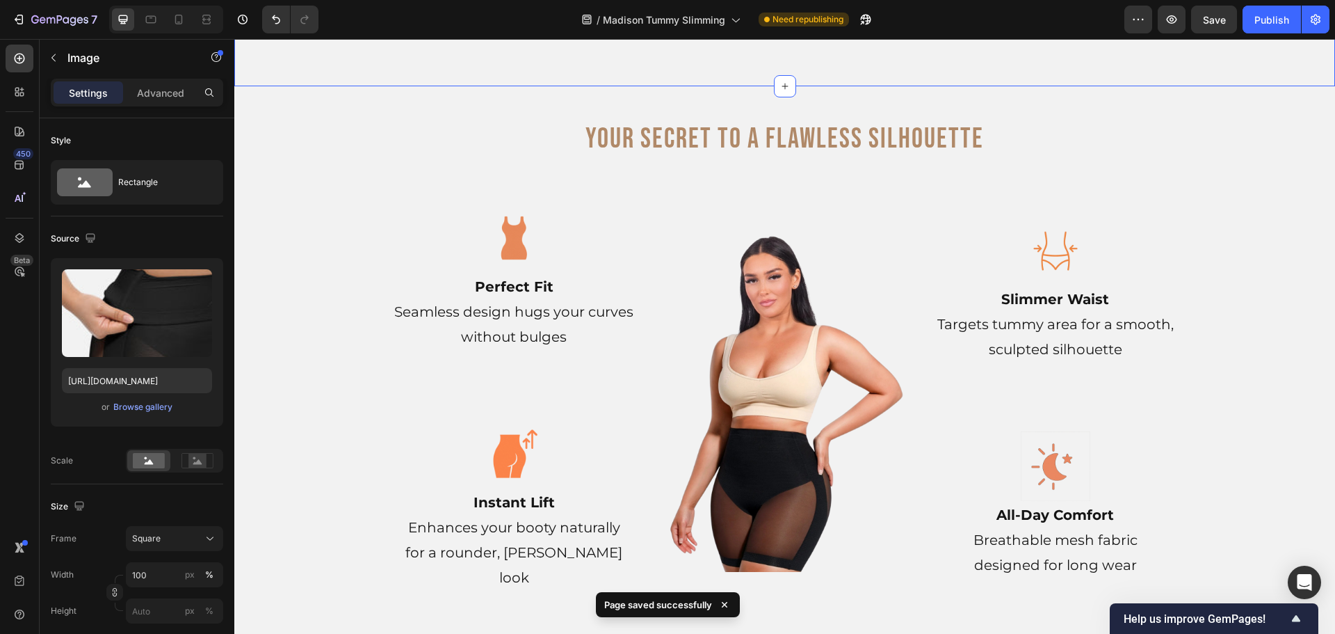
scroll to position [3338, 0]
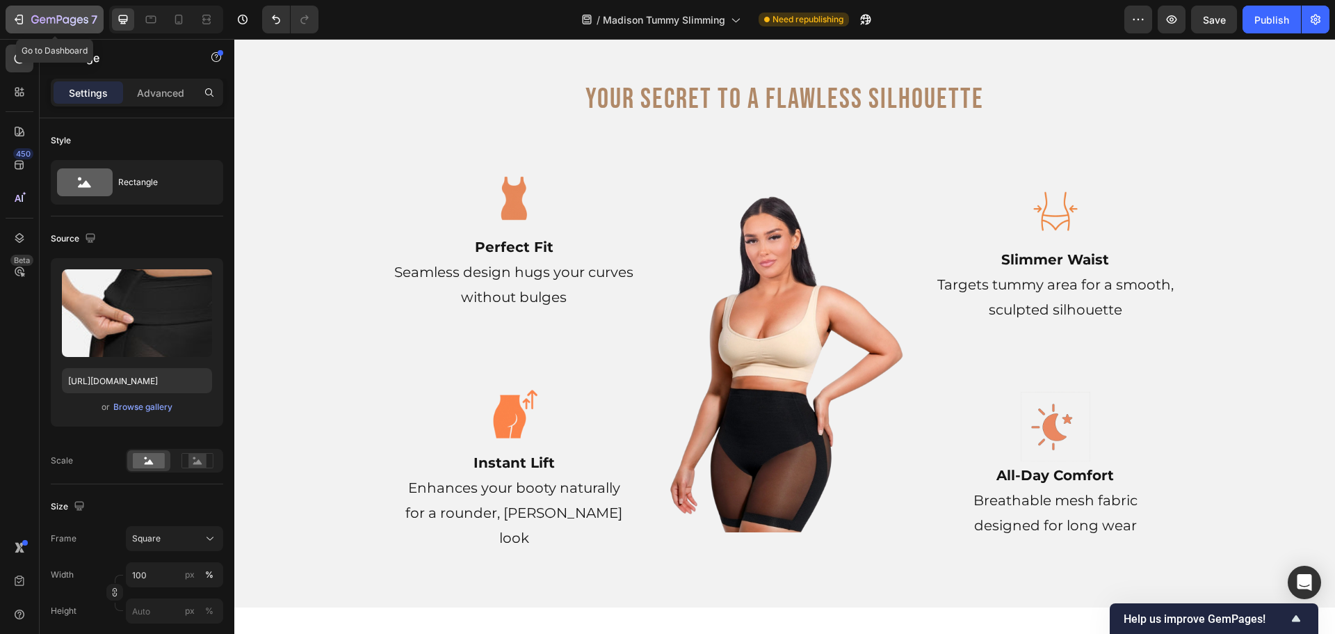
click at [54, 17] on icon "button" at bounding box center [51, 20] width 8 height 6
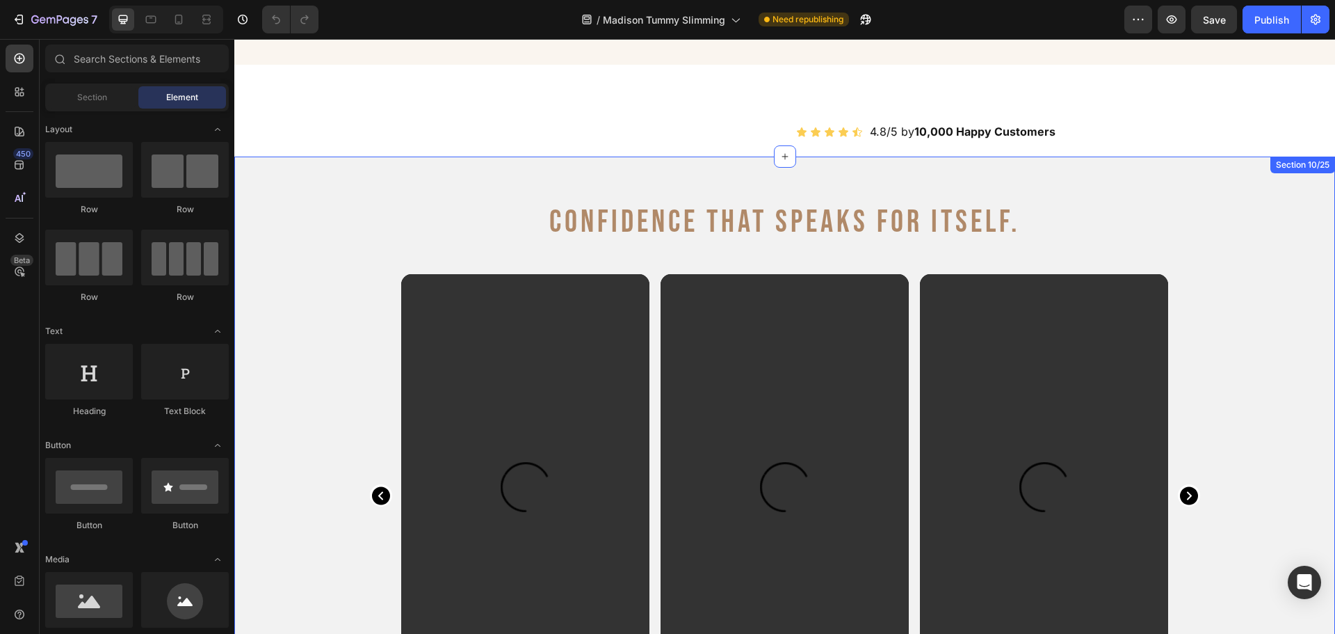
scroll to position [1669, 0]
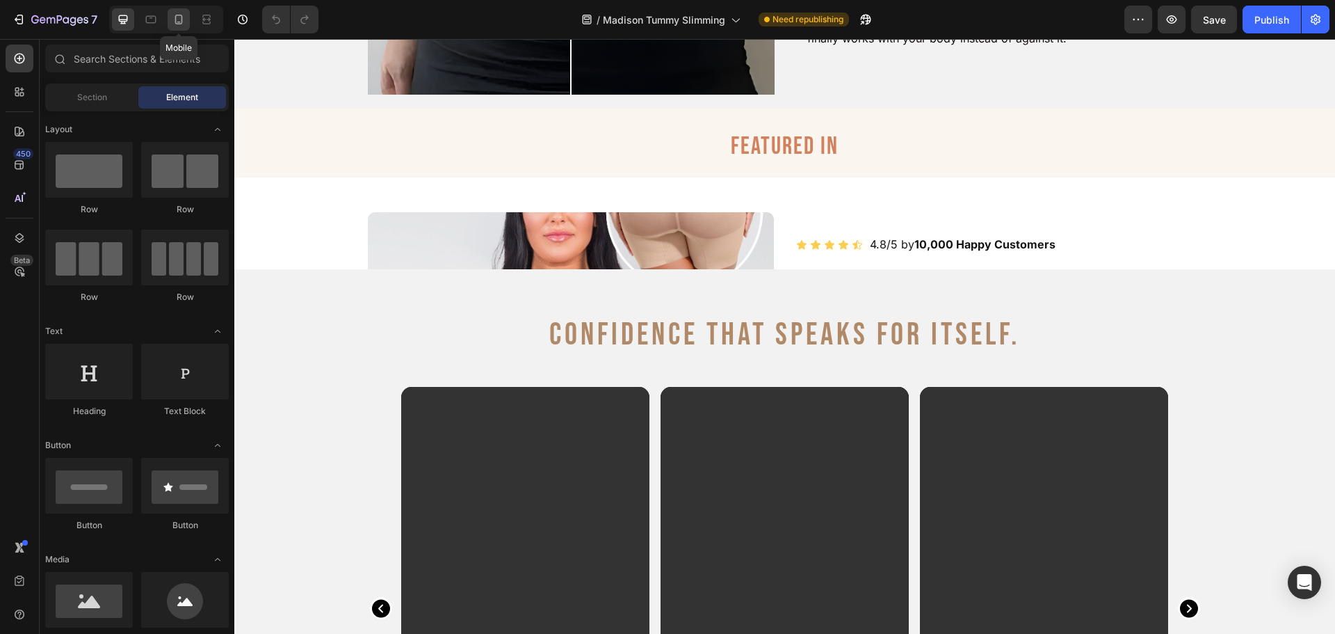
click at [169, 26] on div at bounding box center [179, 19] width 22 height 22
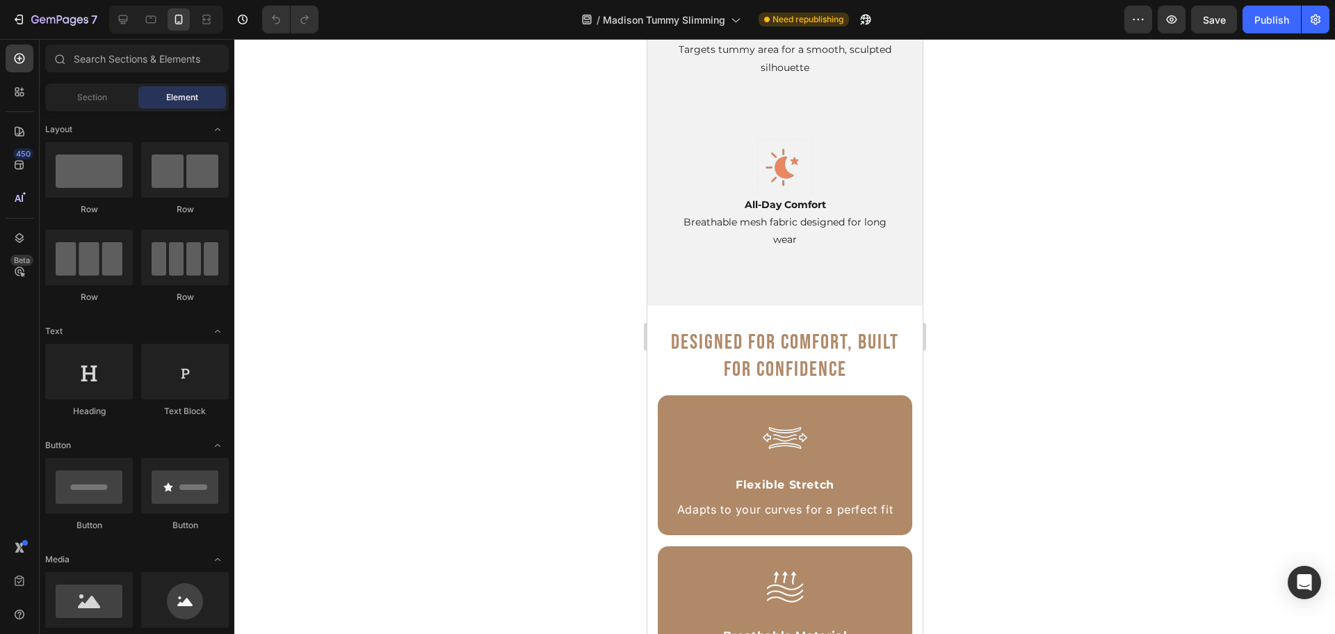
scroll to position [4242, 0]
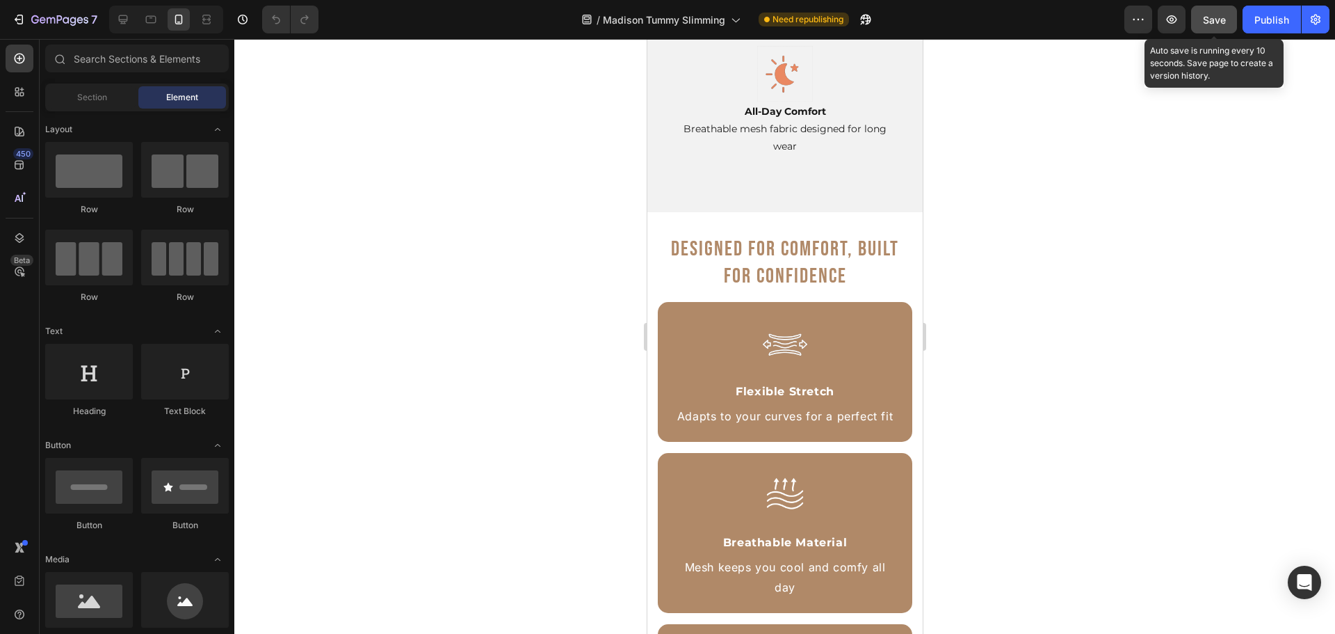
click at [1210, 32] on button "Save" at bounding box center [1214, 20] width 46 height 28
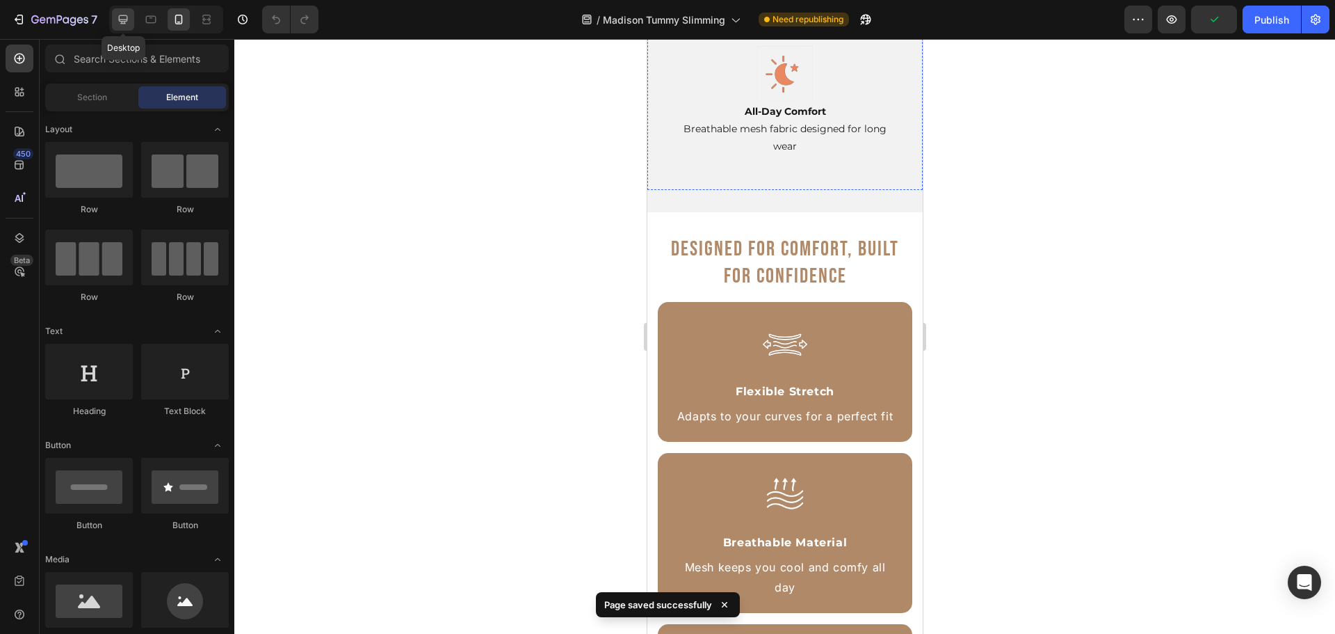
click at [115, 22] on div at bounding box center [123, 19] width 22 height 22
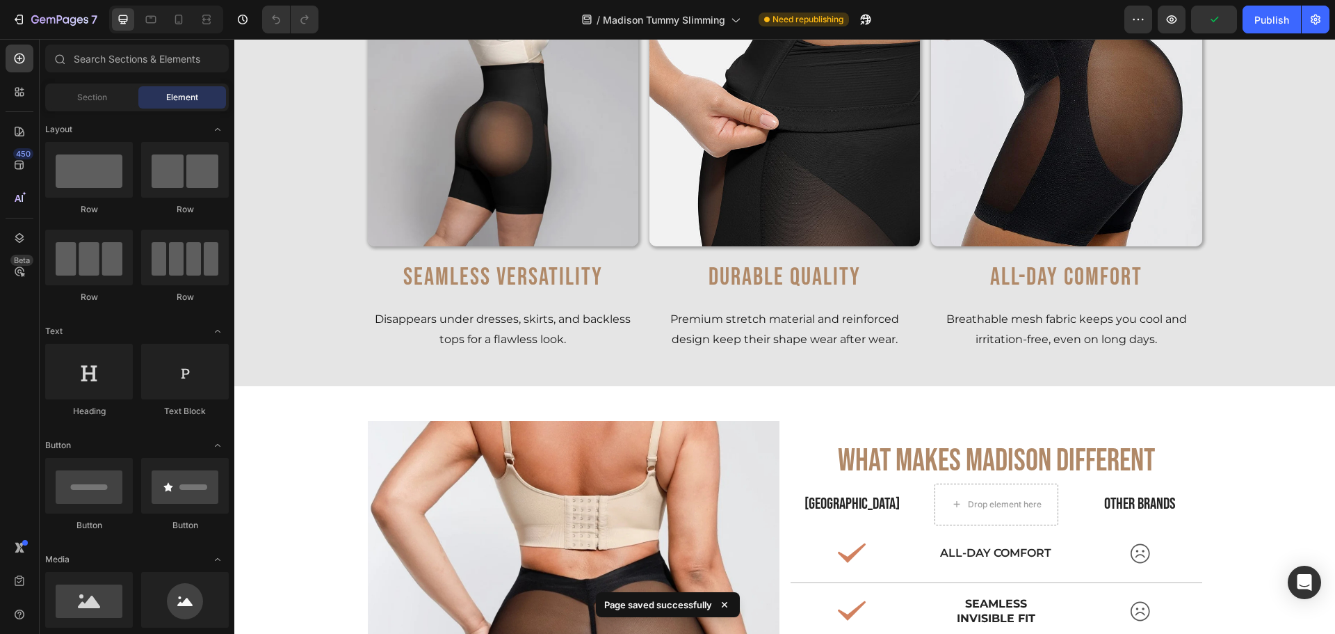
scroll to position [4406, 0]
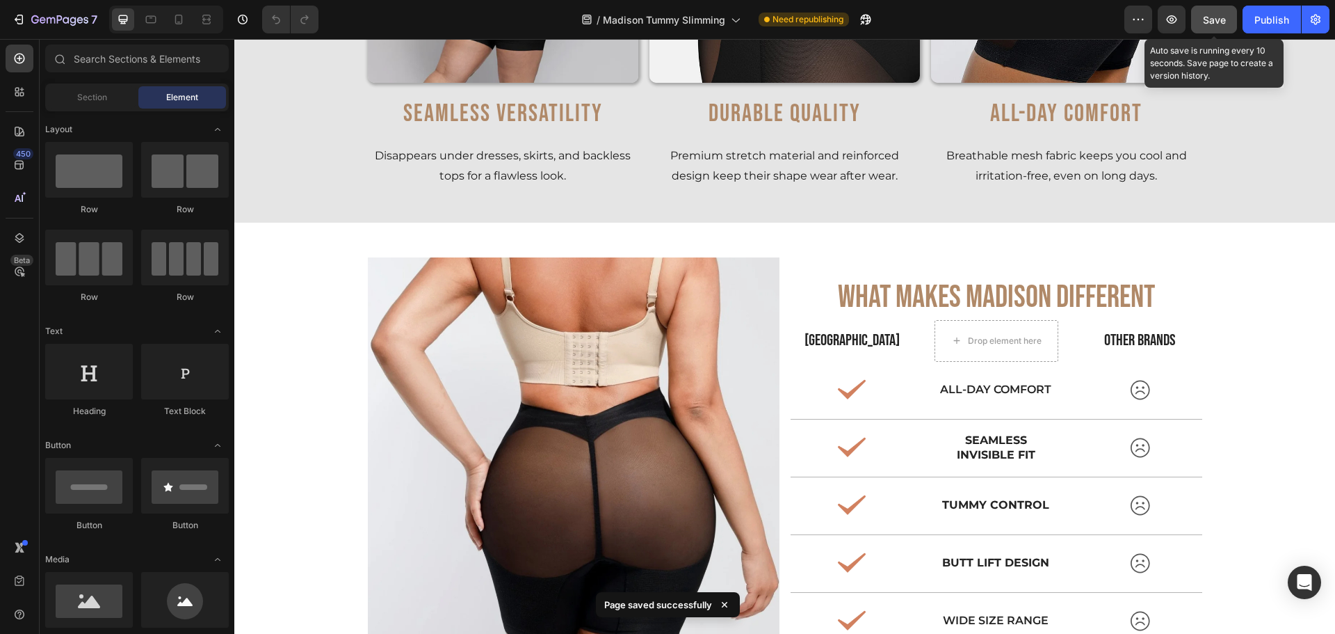
click at [1223, 17] on span "Save" at bounding box center [1214, 20] width 23 height 12
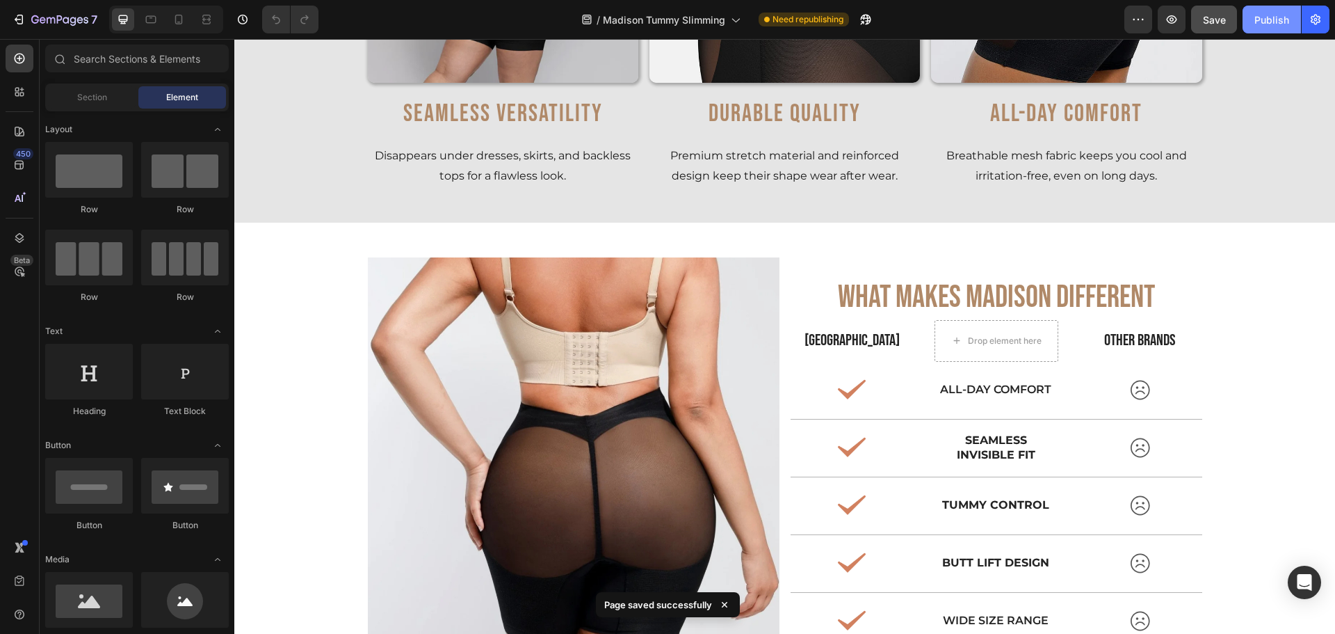
click at [1280, 18] on div "Publish" at bounding box center [1272, 20] width 35 height 15
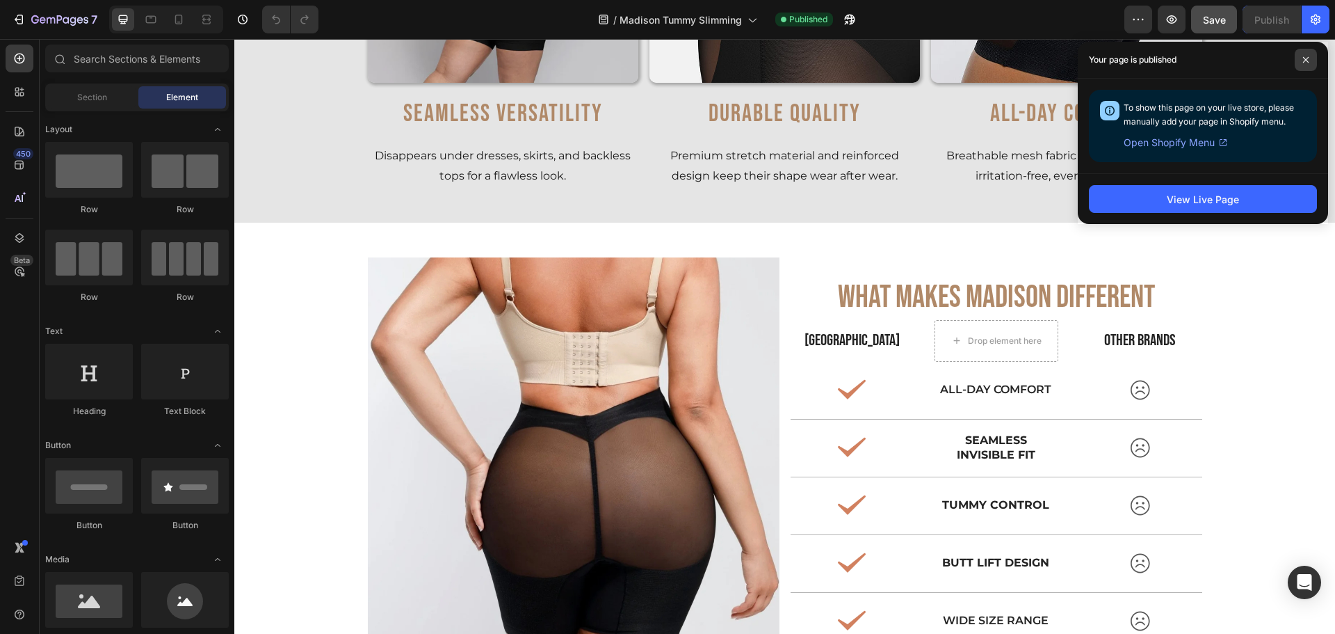
click at [1305, 56] on span at bounding box center [1306, 60] width 22 height 22
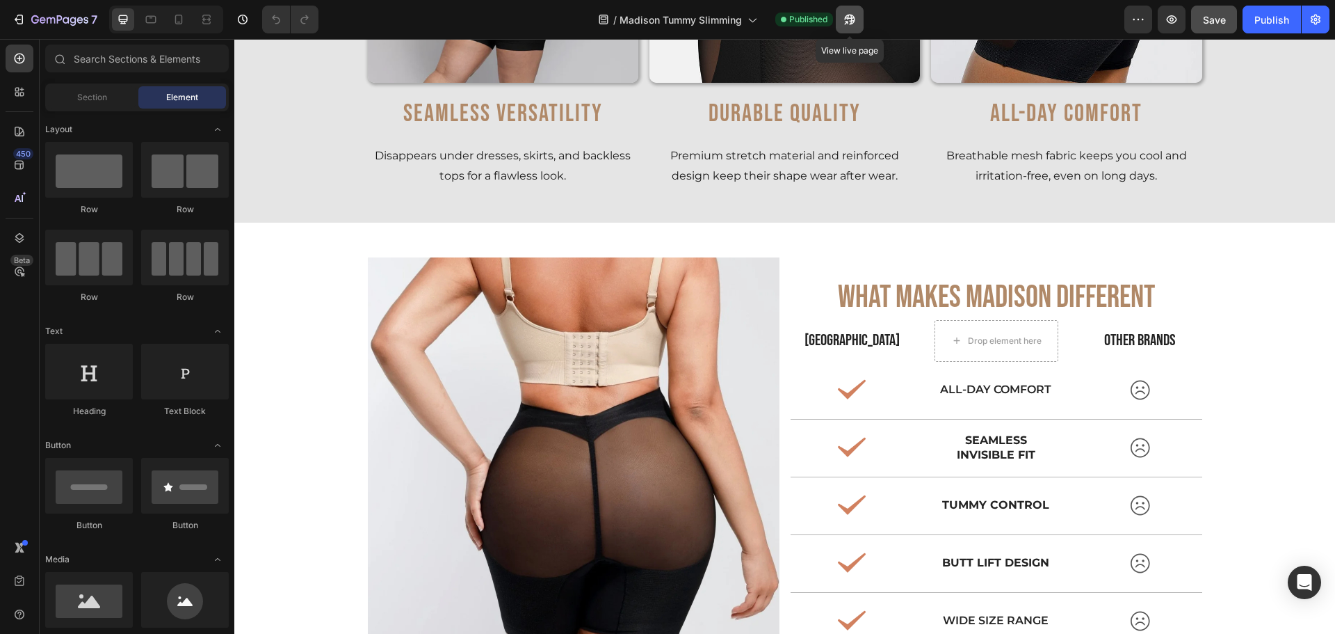
click at [841, 17] on button "button" at bounding box center [850, 20] width 28 height 28
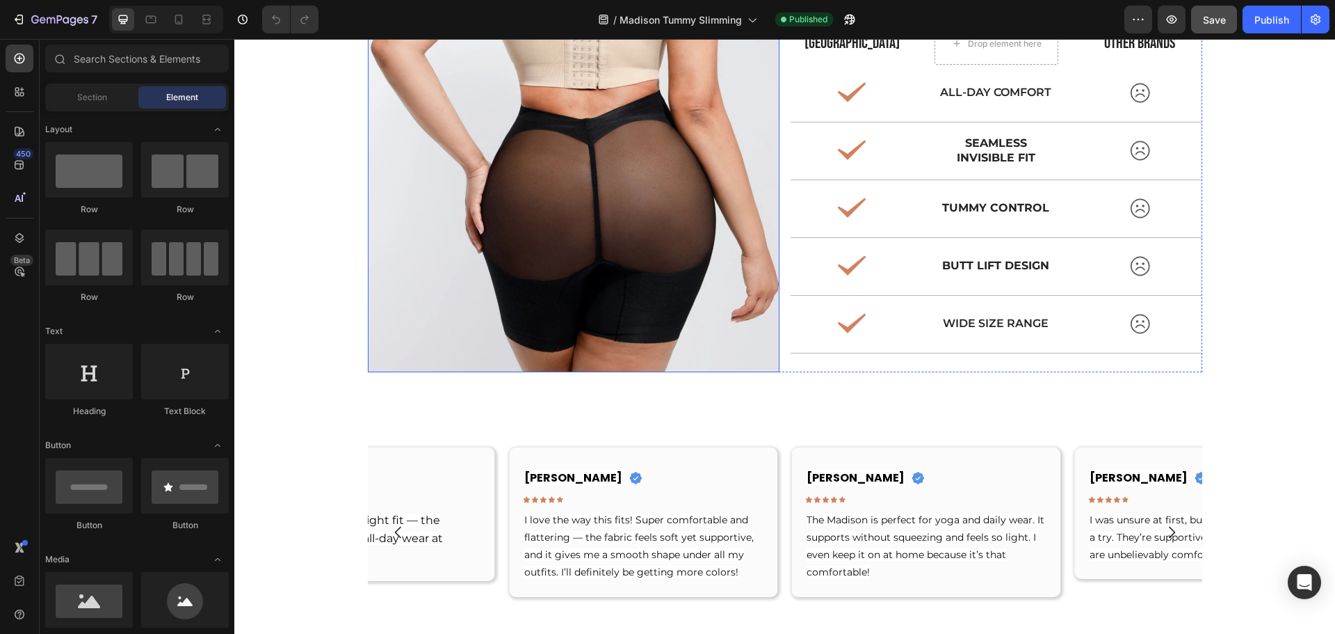
scroll to position [4545, 0]
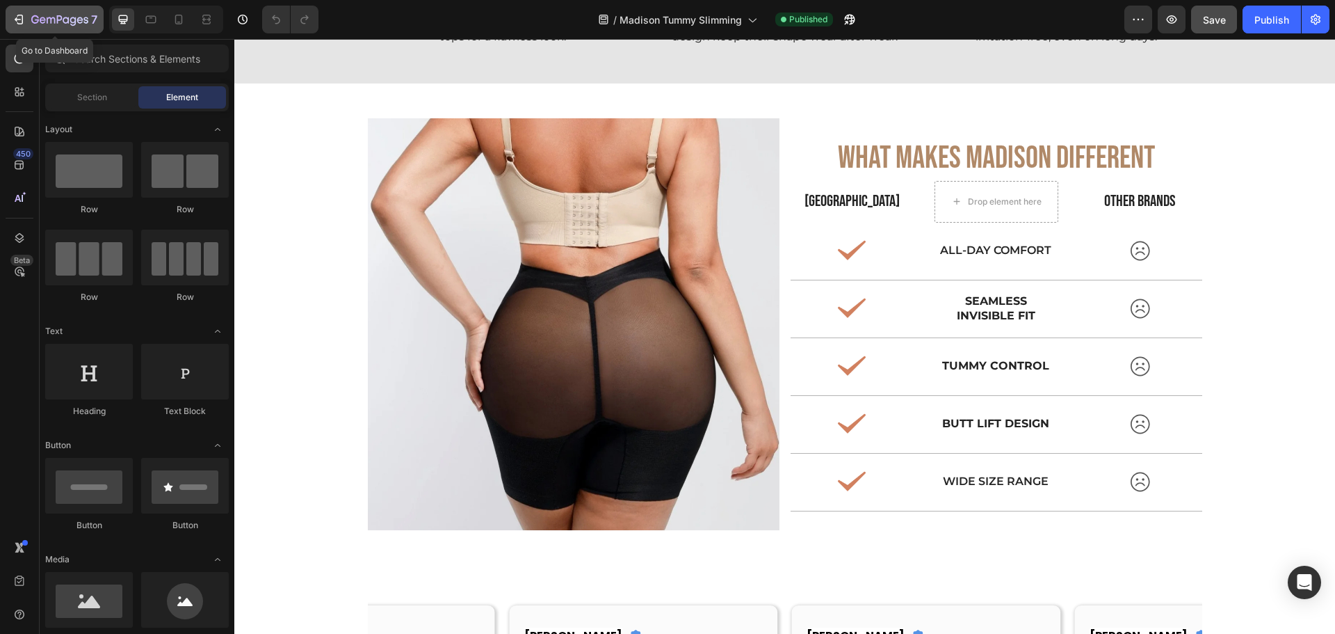
click at [74, 23] on icon "button" at bounding box center [73, 21] width 6 height 9
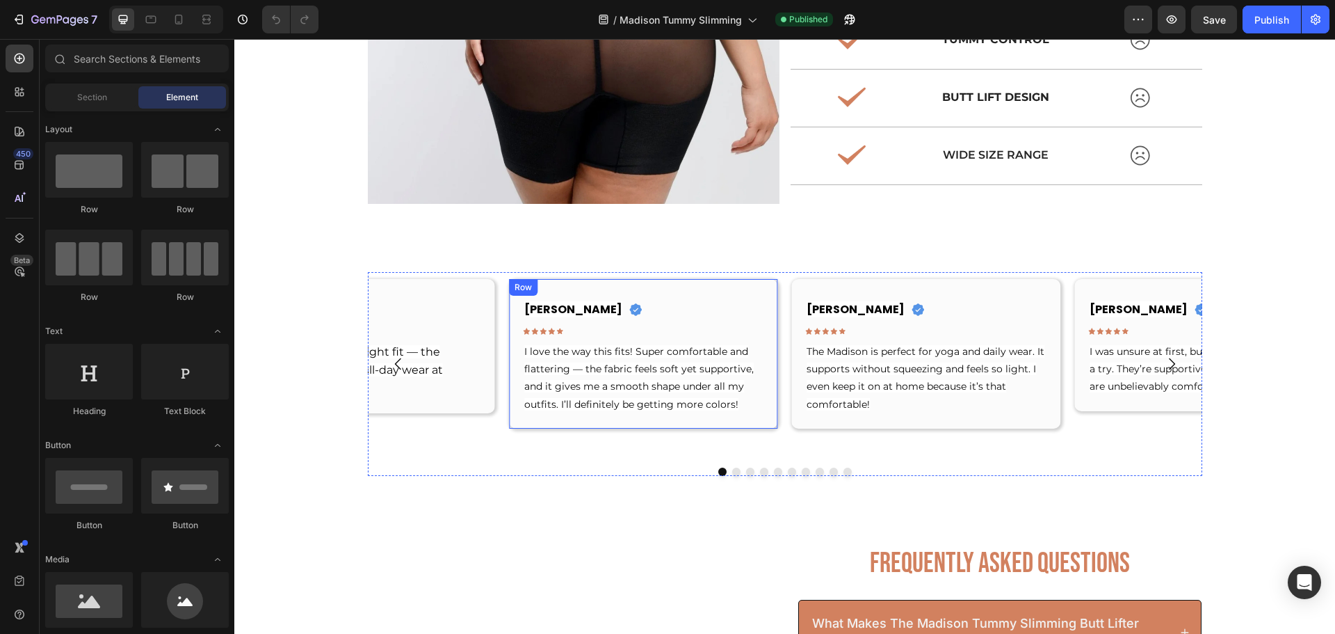
scroll to position [4731, 0]
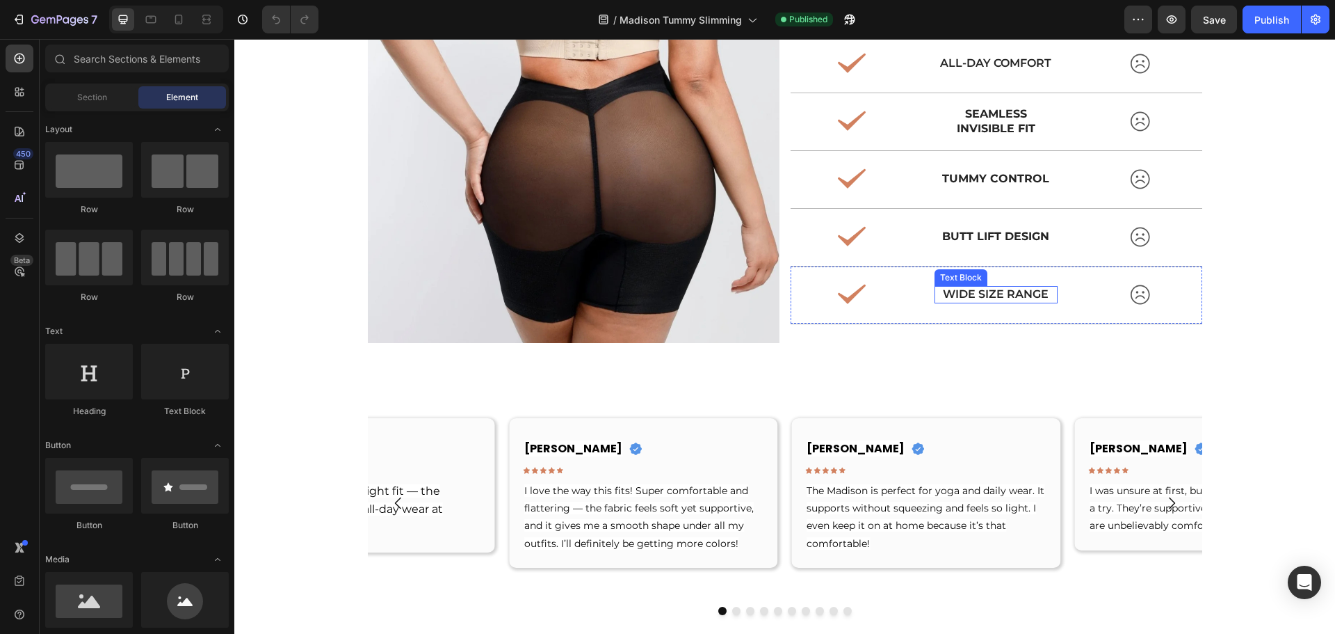
click at [945, 287] on p "Wide Size Range" at bounding box center [996, 294] width 120 height 15
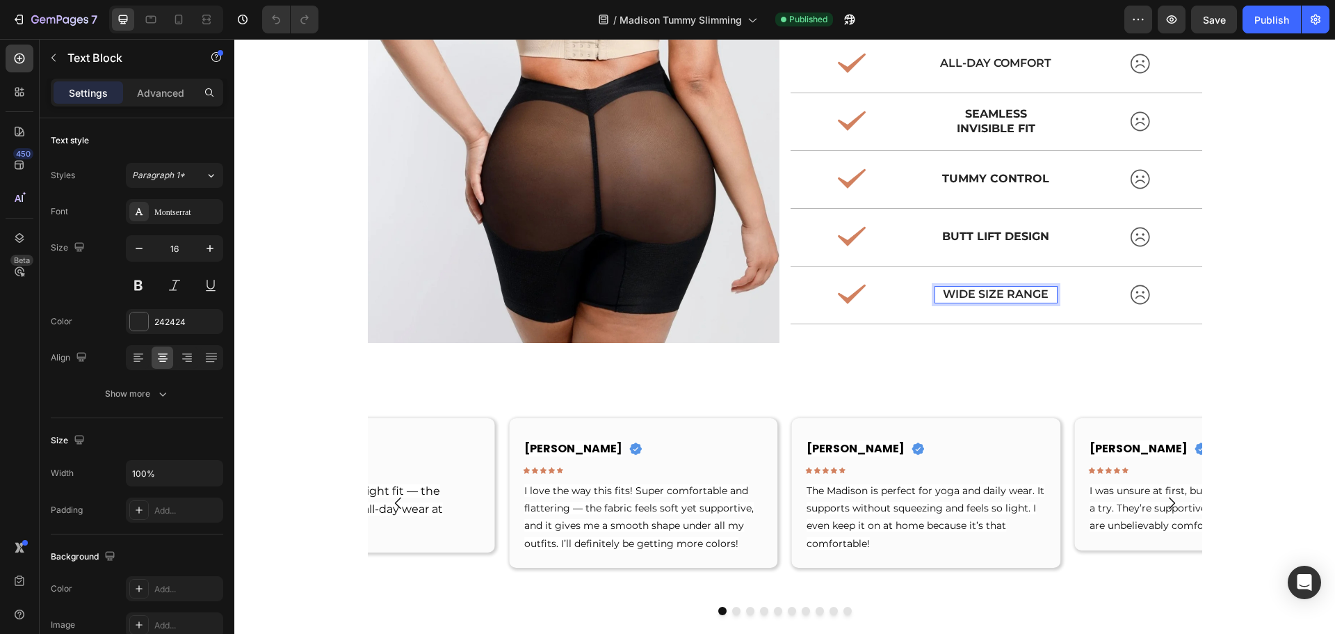
click at [999, 293] on p "Wide Size Range" at bounding box center [996, 294] width 120 height 15
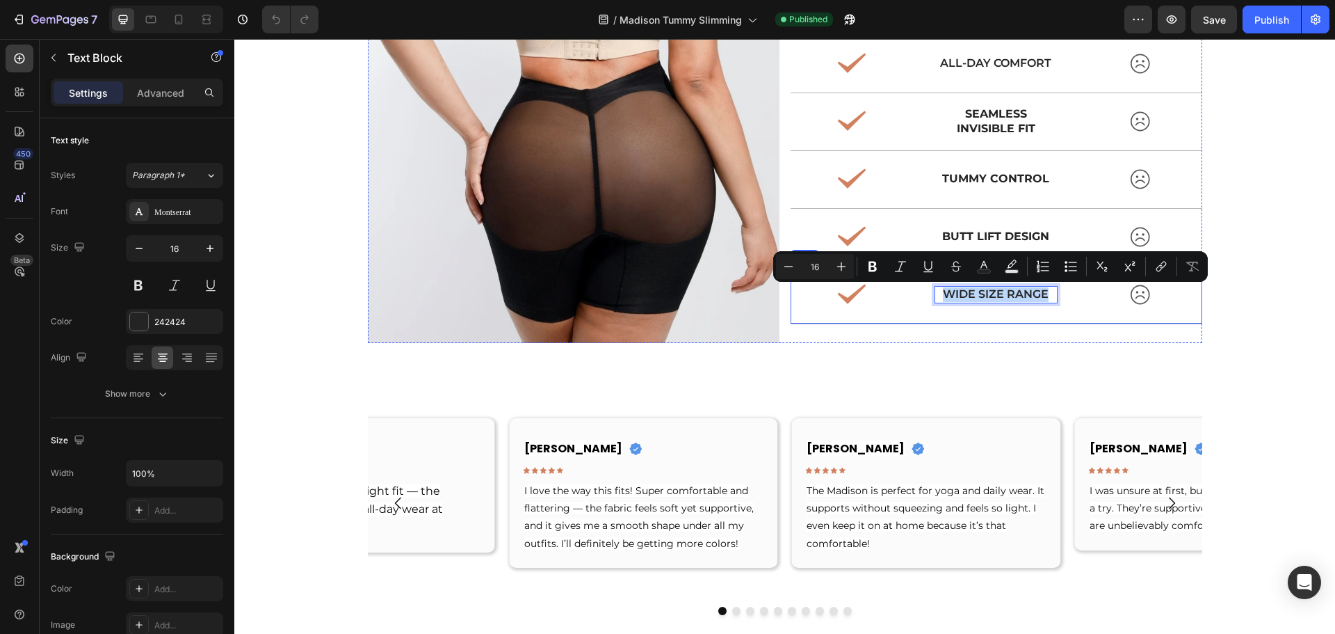
scroll to position [4724, 0]
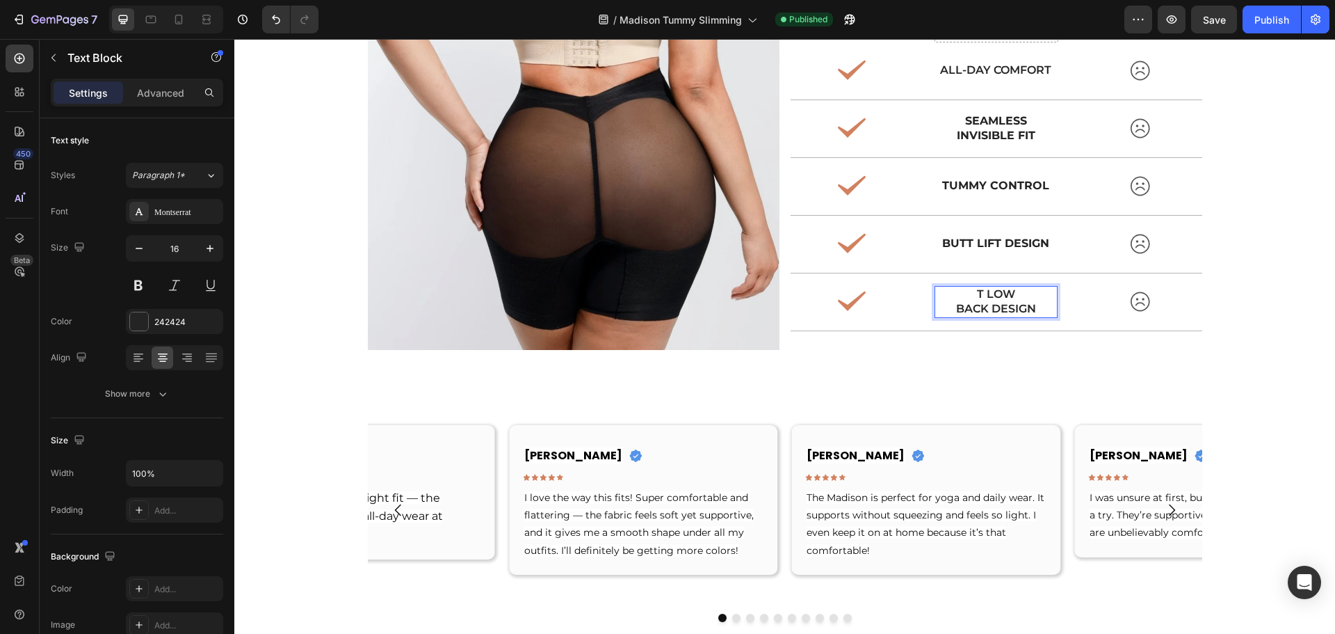
click at [982, 293] on p "t Low back design" at bounding box center [996, 301] width 120 height 29
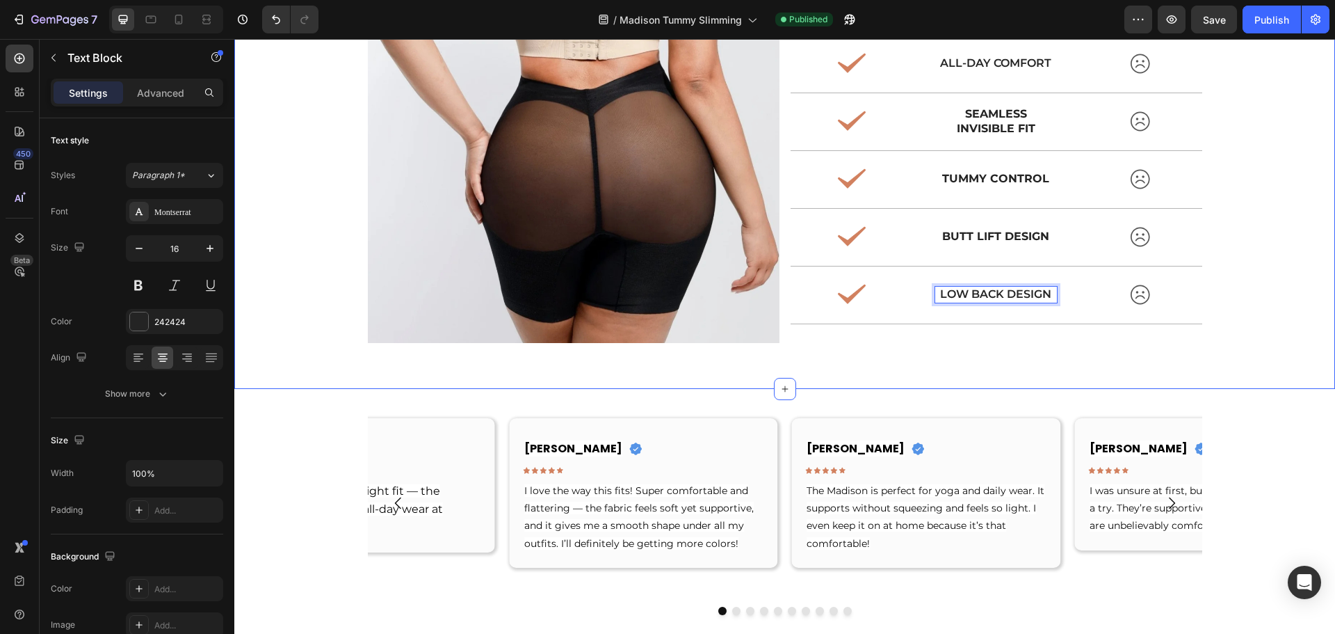
click at [1020, 353] on div "Image What Makes Madison Different Text Block Madison Text Block OTHER BRANDS T…" at bounding box center [784, 142] width 1101 height 423
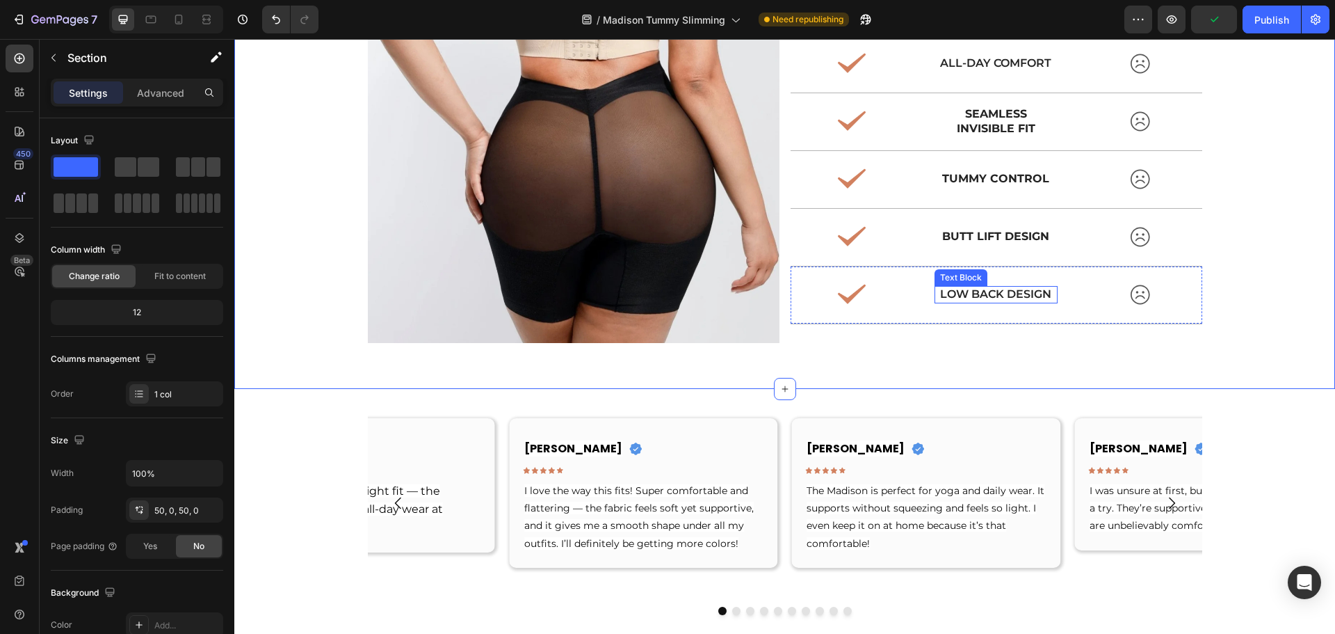
click at [1012, 292] on p "Low back design" at bounding box center [996, 294] width 120 height 15
click at [1240, 314] on div "Image What Makes Madison Different Text Block Madison Text Block OTHER BRANDS T…" at bounding box center [784, 142] width 1101 height 423
click at [999, 295] on p "Low back design" at bounding box center [996, 294] width 120 height 15
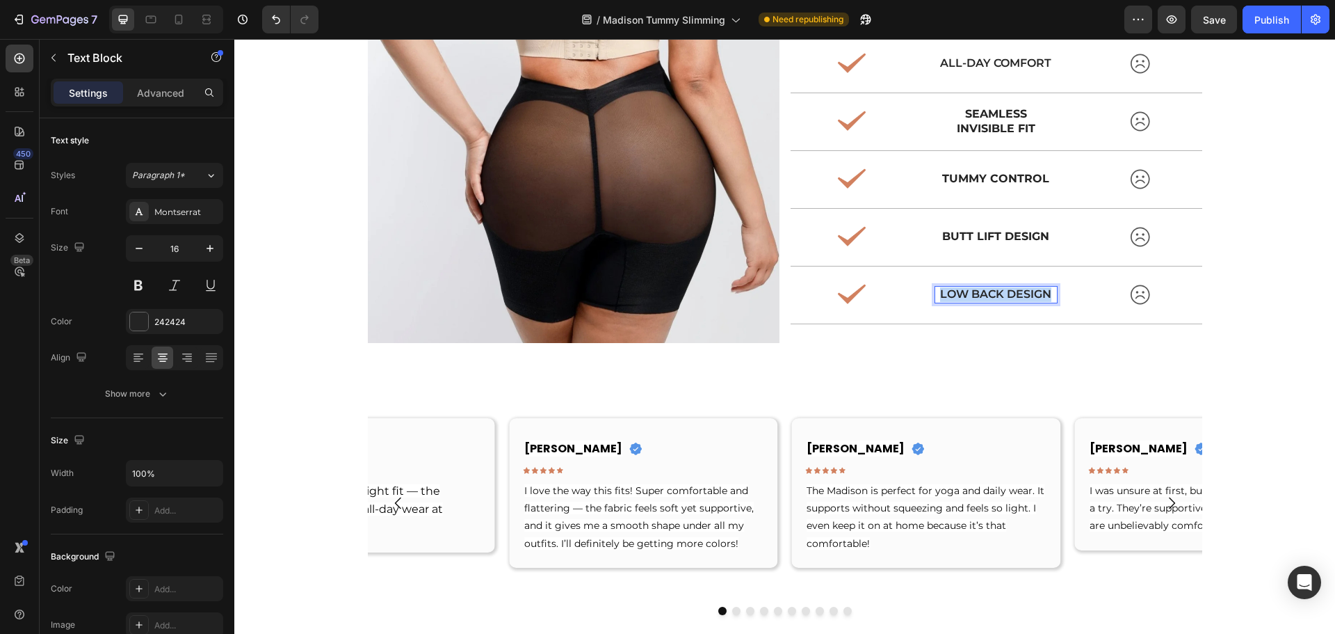
click at [1000, 295] on p "Low back design" at bounding box center [996, 294] width 120 height 15
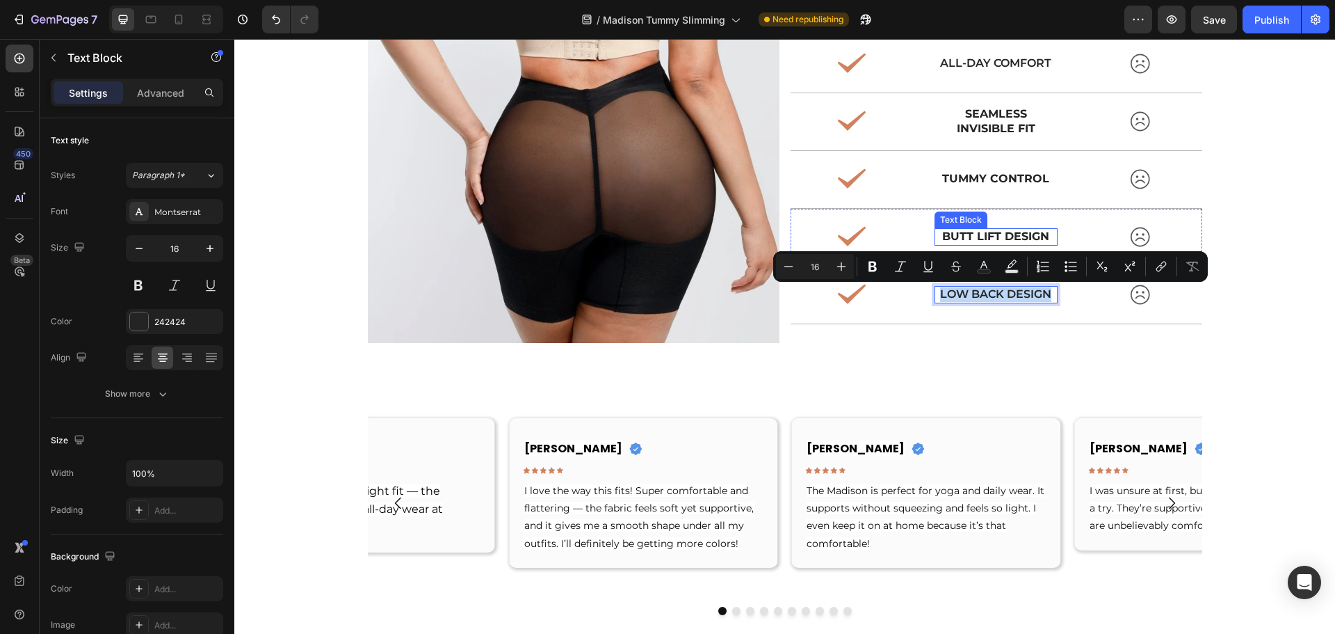
click at [981, 234] on strong "Butt Lift Design" at bounding box center [995, 235] width 107 height 13
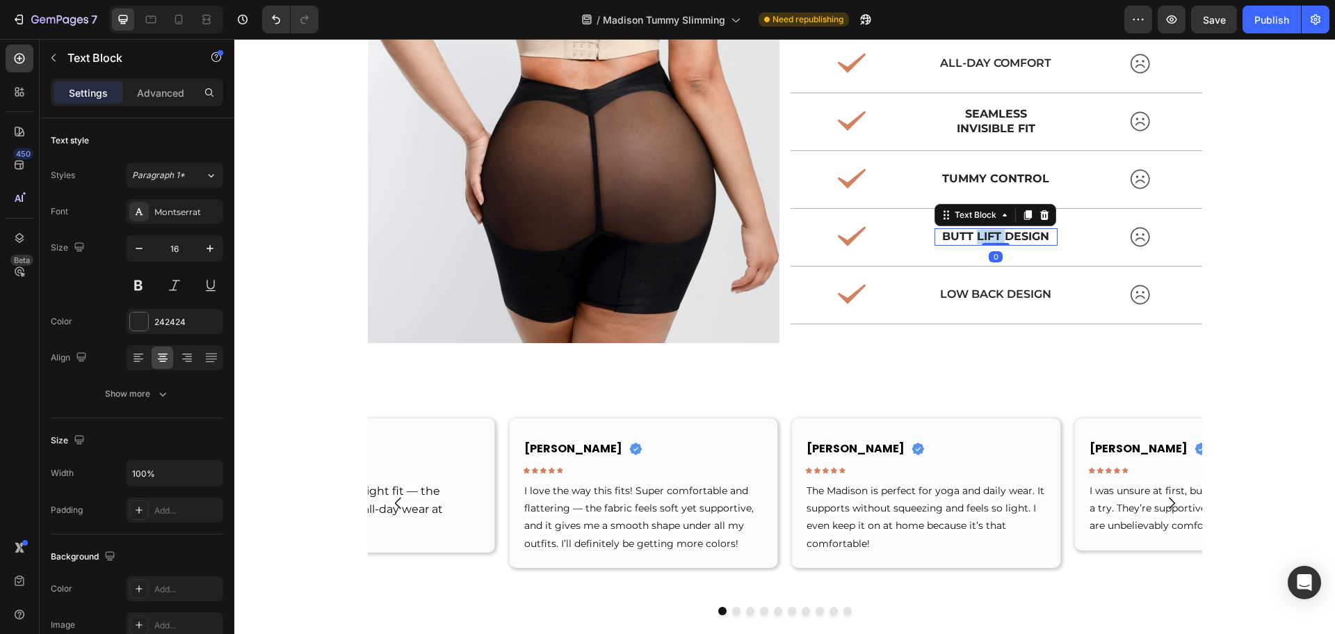
click at [981, 234] on strong "Butt Lift Design" at bounding box center [995, 235] width 107 height 13
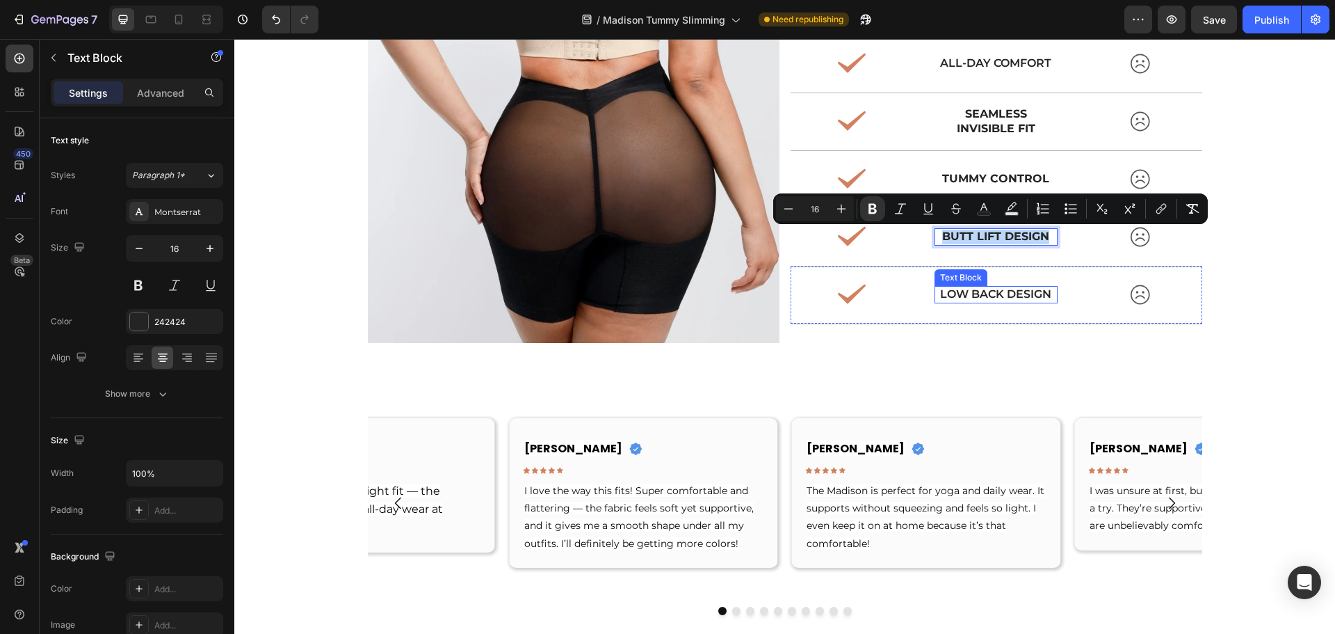
click at [994, 292] on p "Low back design" at bounding box center [996, 294] width 120 height 15
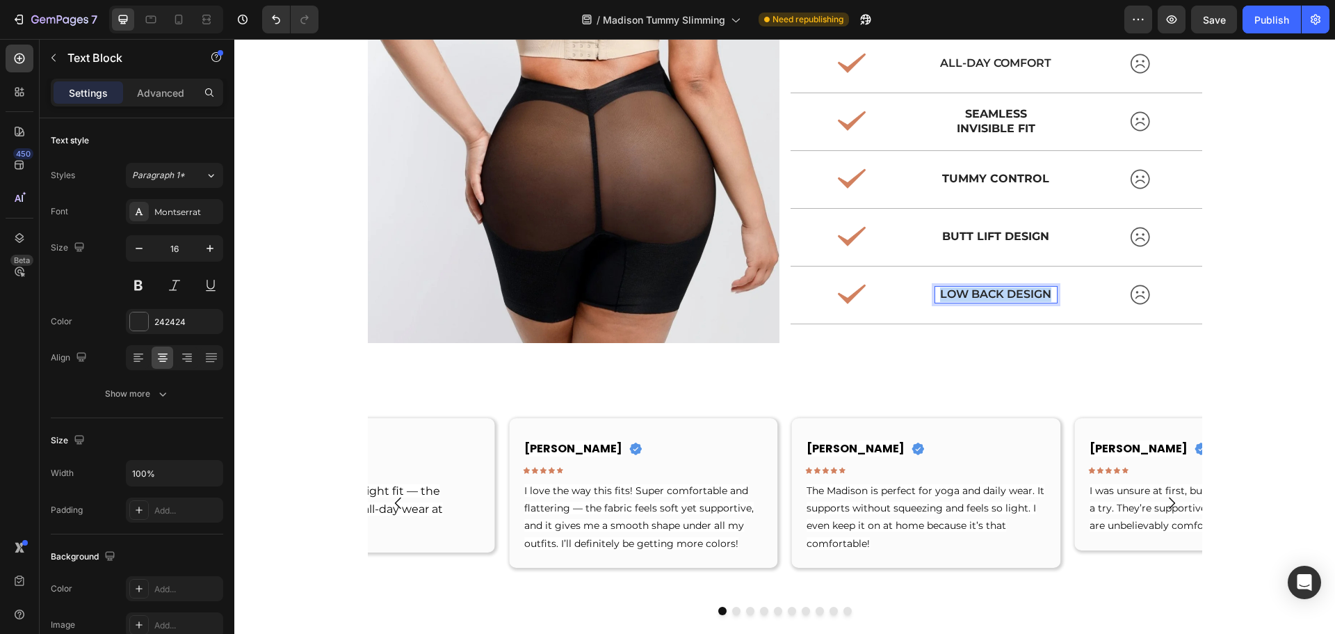
click at [994, 292] on p "Low back design" at bounding box center [996, 294] width 120 height 15
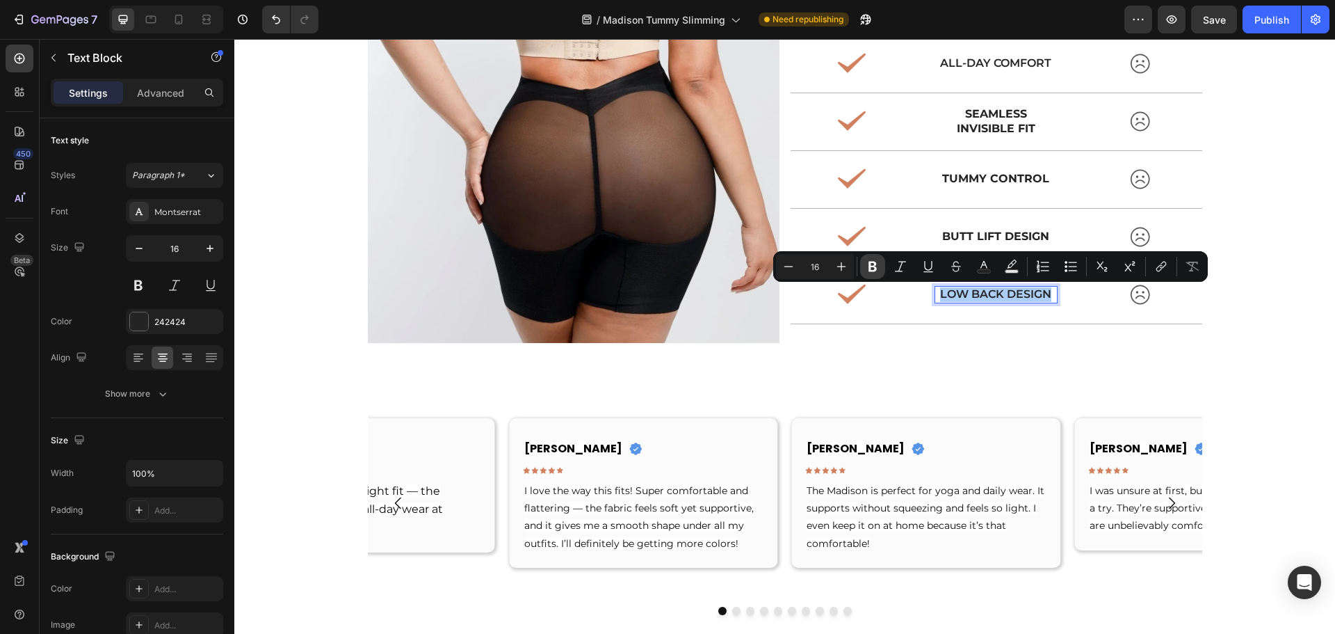
click at [880, 261] on button "Bold" at bounding box center [872, 266] width 25 height 25
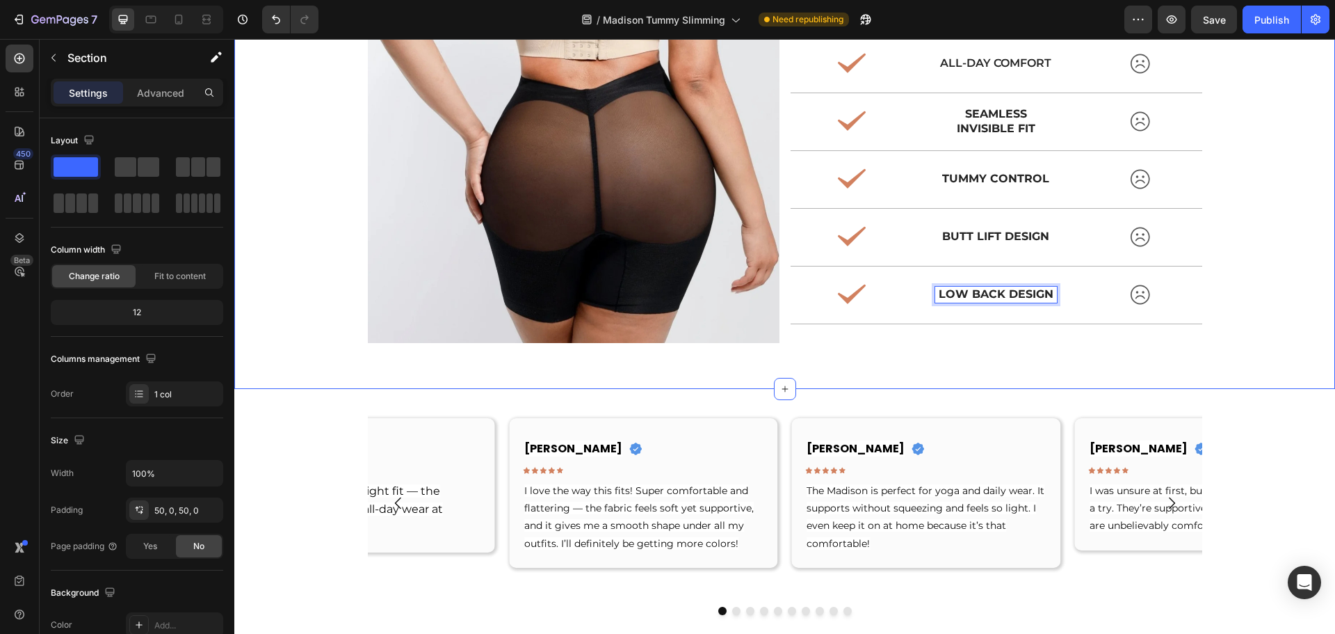
click at [1203, 292] on div "Image What Makes Madison Different Text Block Madison Text Block OTHER BRANDS T…" at bounding box center [784, 142] width 1101 height 423
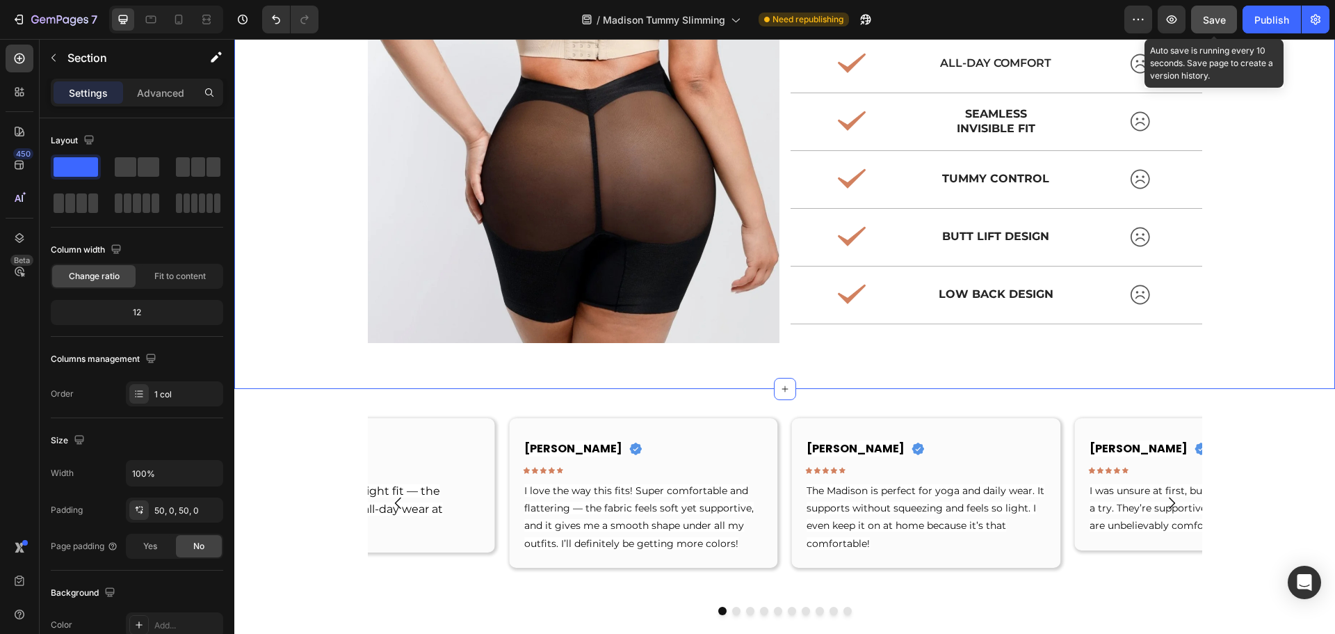
click at [1196, 25] on button "Save" at bounding box center [1214, 20] width 46 height 28
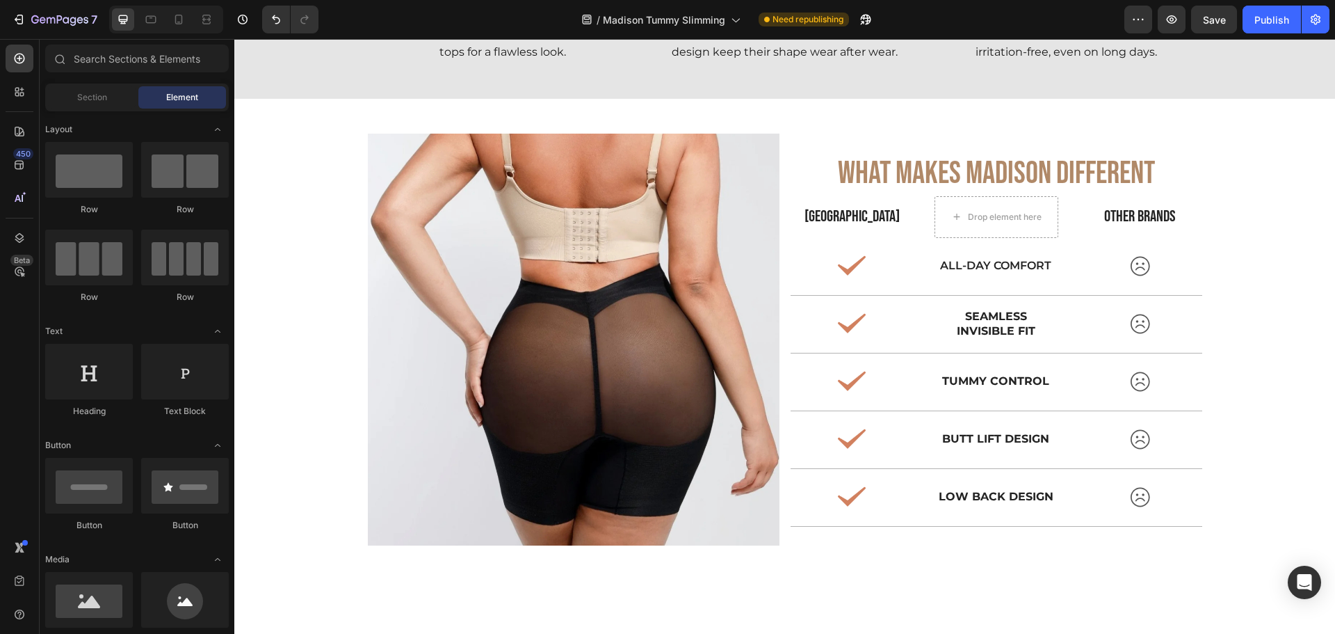
scroll to position [4484, 0]
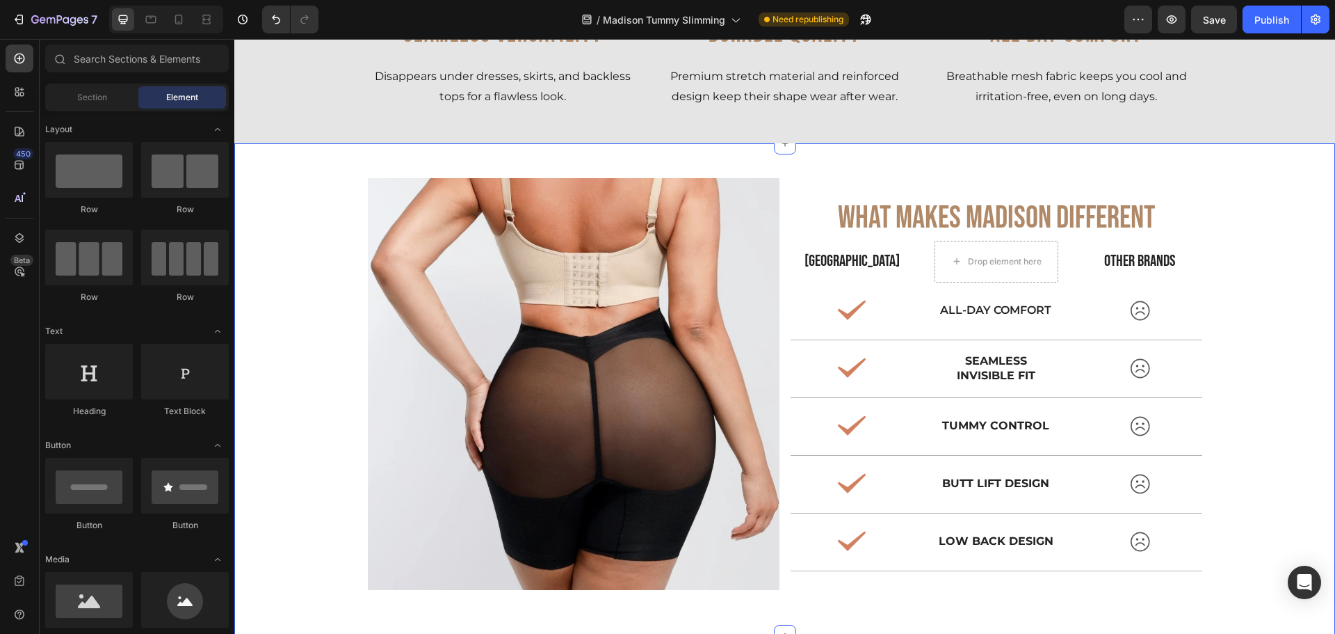
click at [1266, 476] on div "Image What Makes Madison Different Text Block Madison Text Block OTHER BRANDS T…" at bounding box center [784, 389] width 1101 height 423
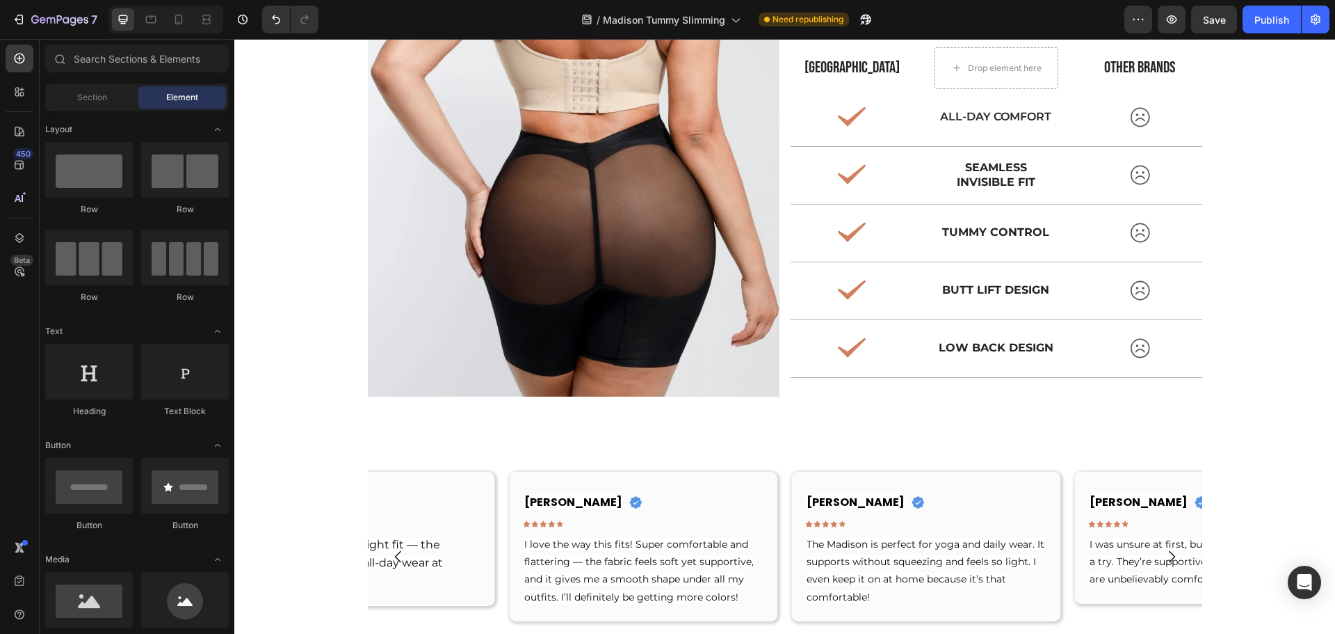
scroll to position [4781, 0]
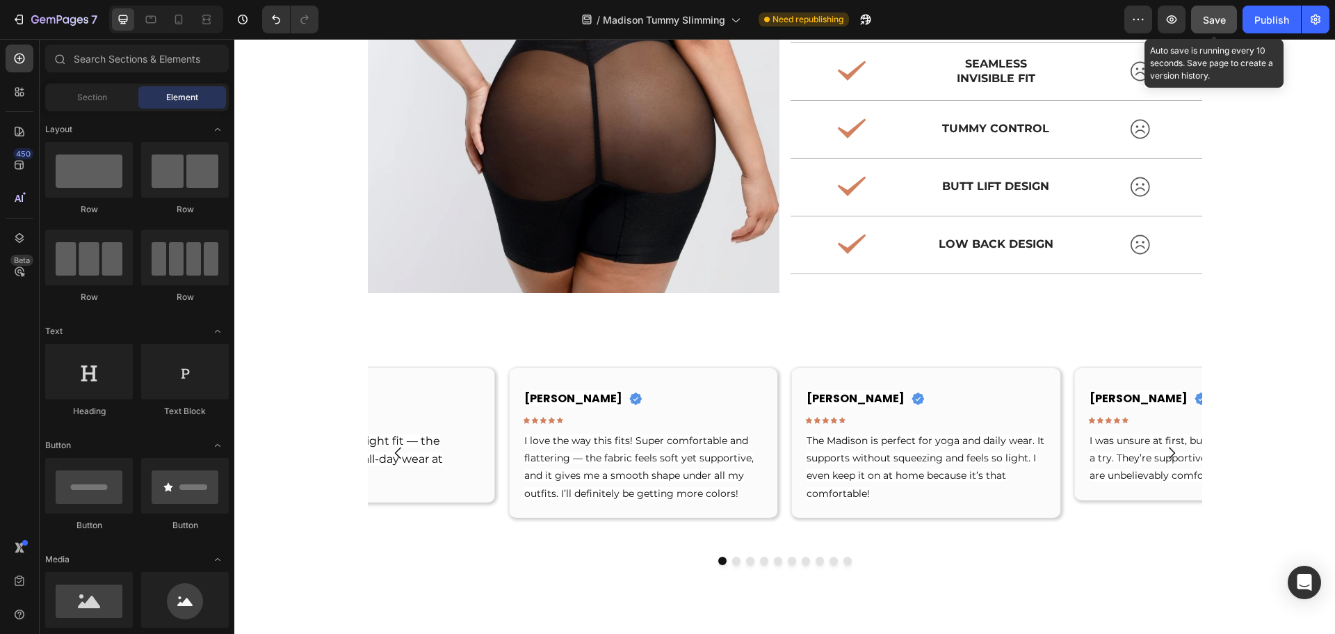
click at [1212, 26] on div "Save" at bounding box center [1214, 20] width 23 height 15
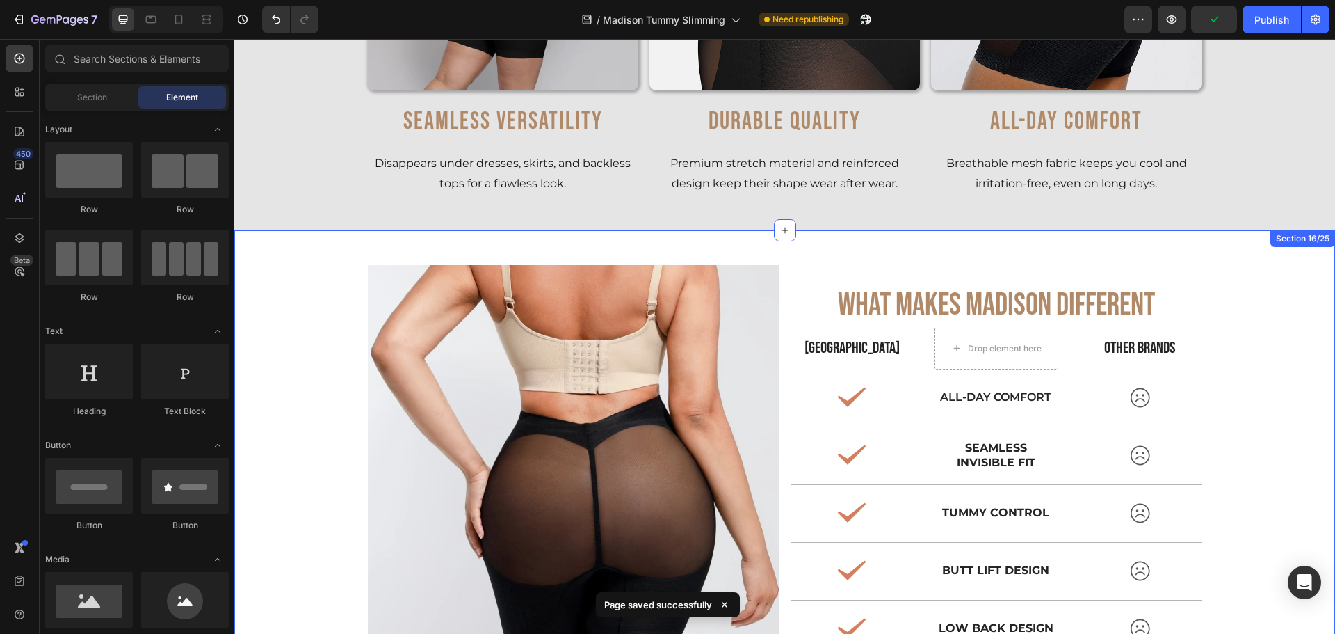
scroll to position [4364, 0]
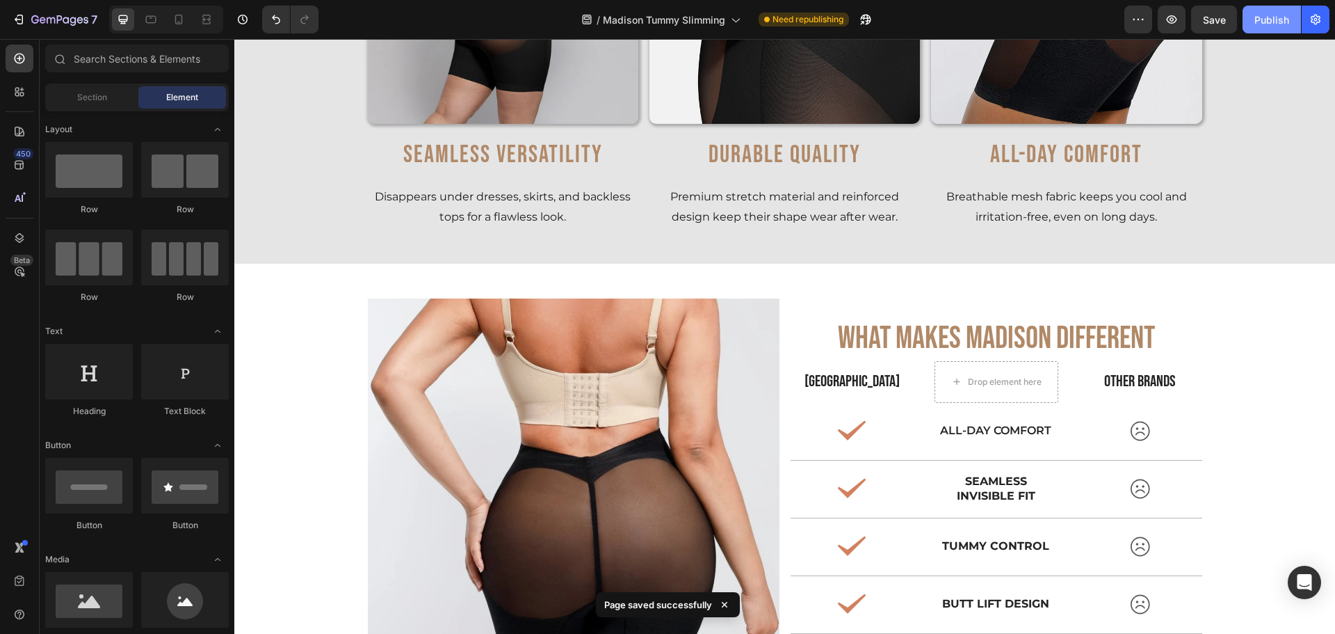
click at [1254, 20] on button "Publish" at bounding box center [1272, 20] width 58 height 28
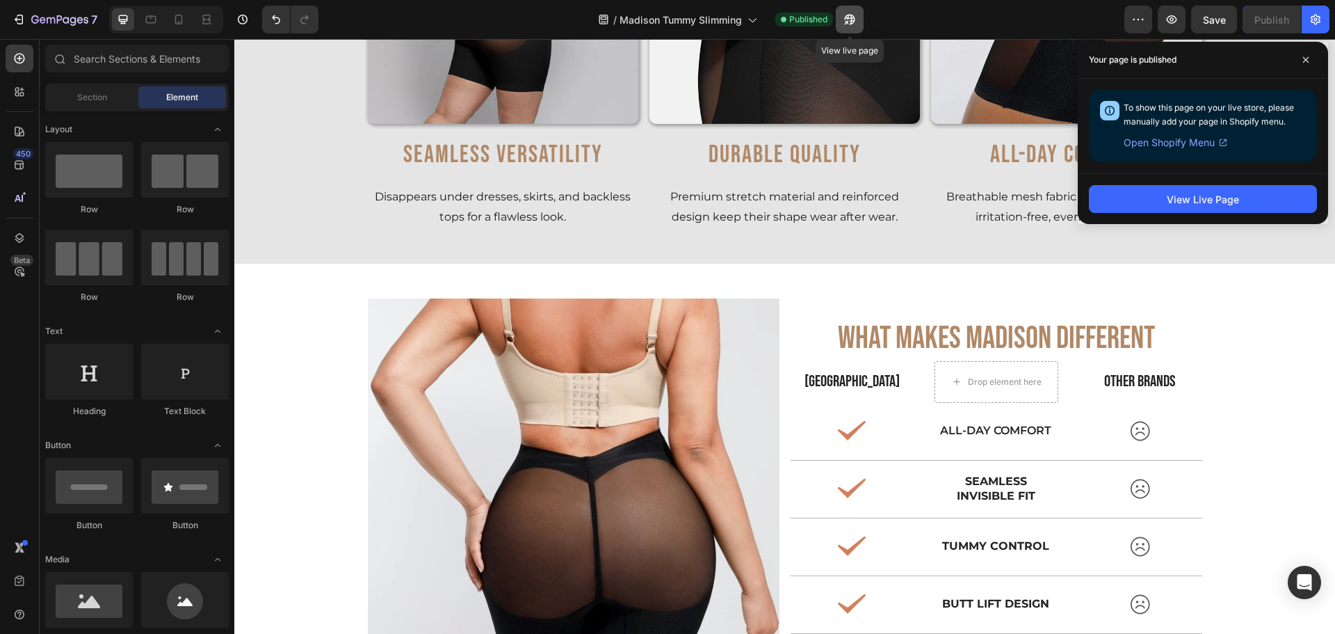
click at [853, 23] on icon "button" at bounding box center [849, 20] width 10 height 10
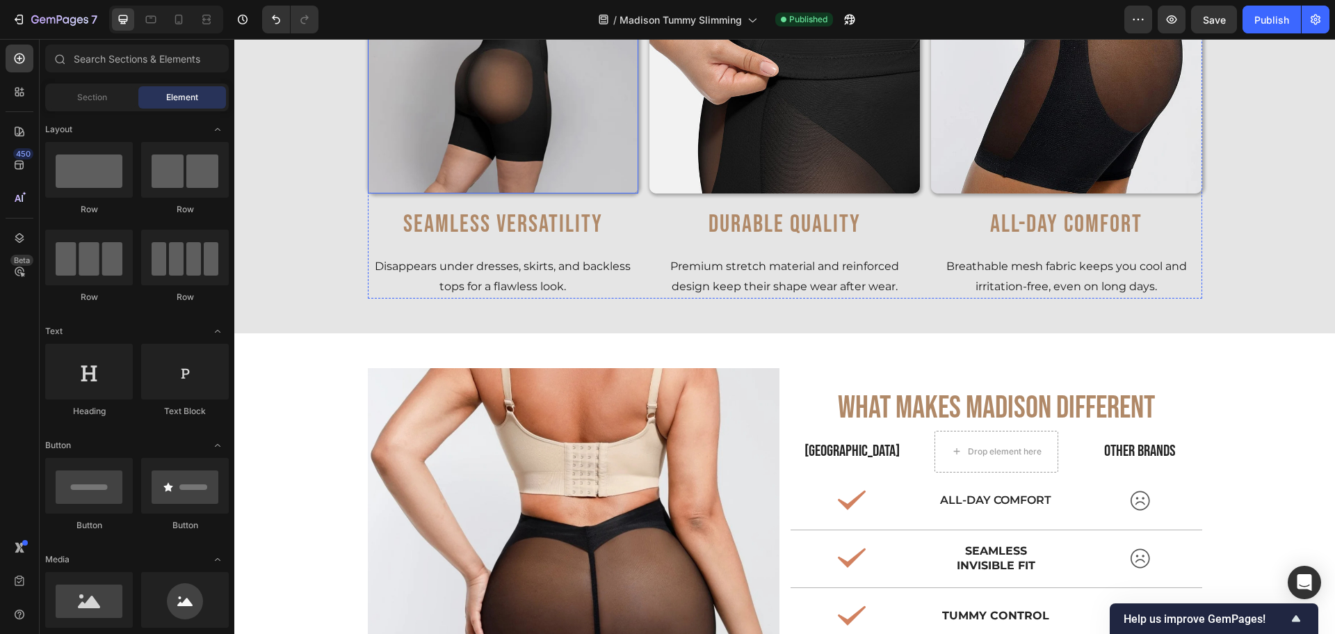
click at [569, 152] on img at bounding box center [503, 58] width 271 height 271
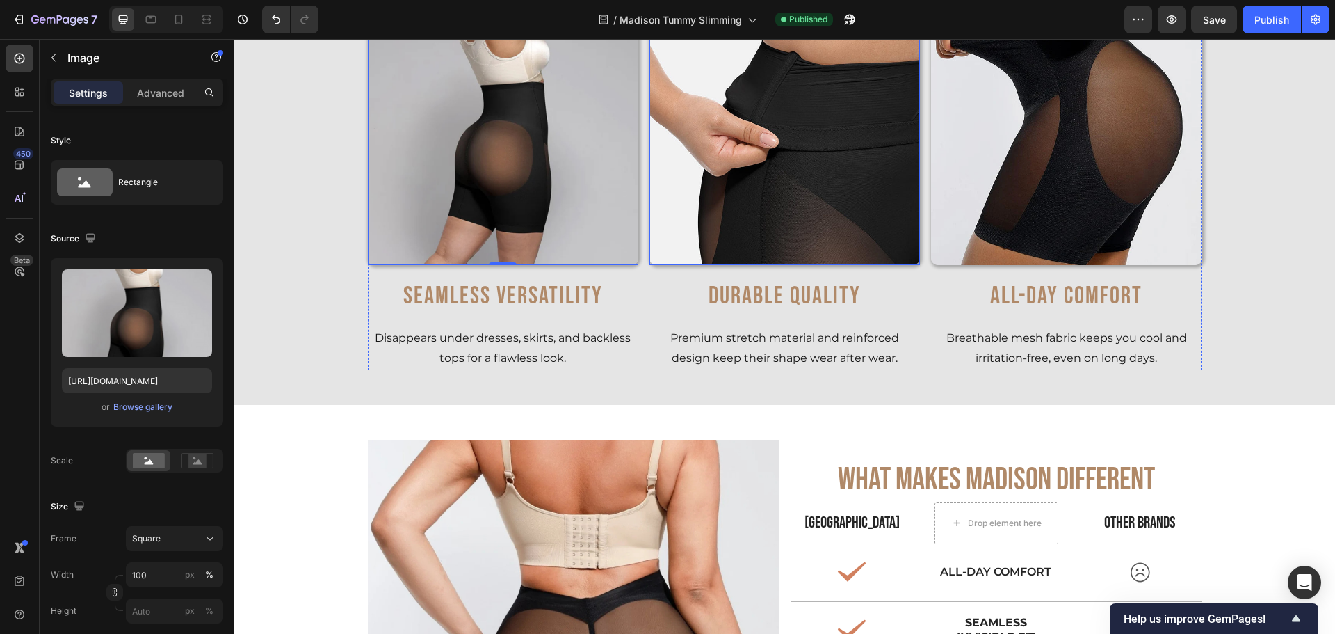
scroll to position [4086, 0]
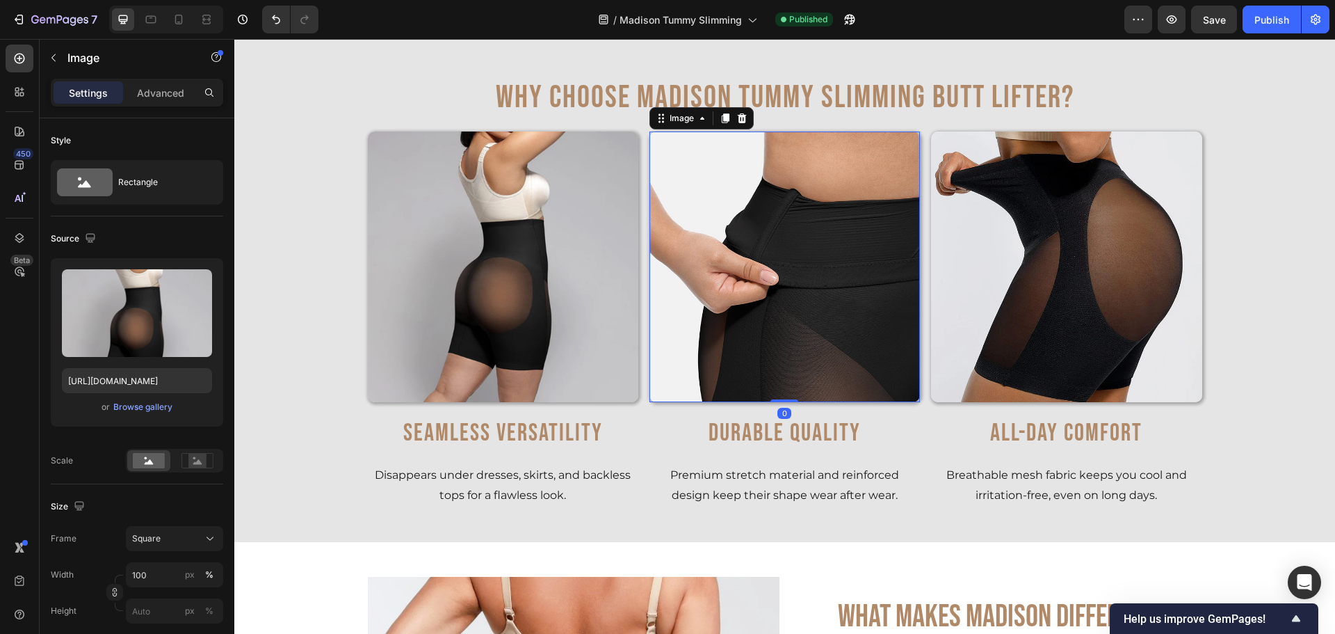
click at [768, 192] on img at bounding box center [785, 266] width 271 height 271
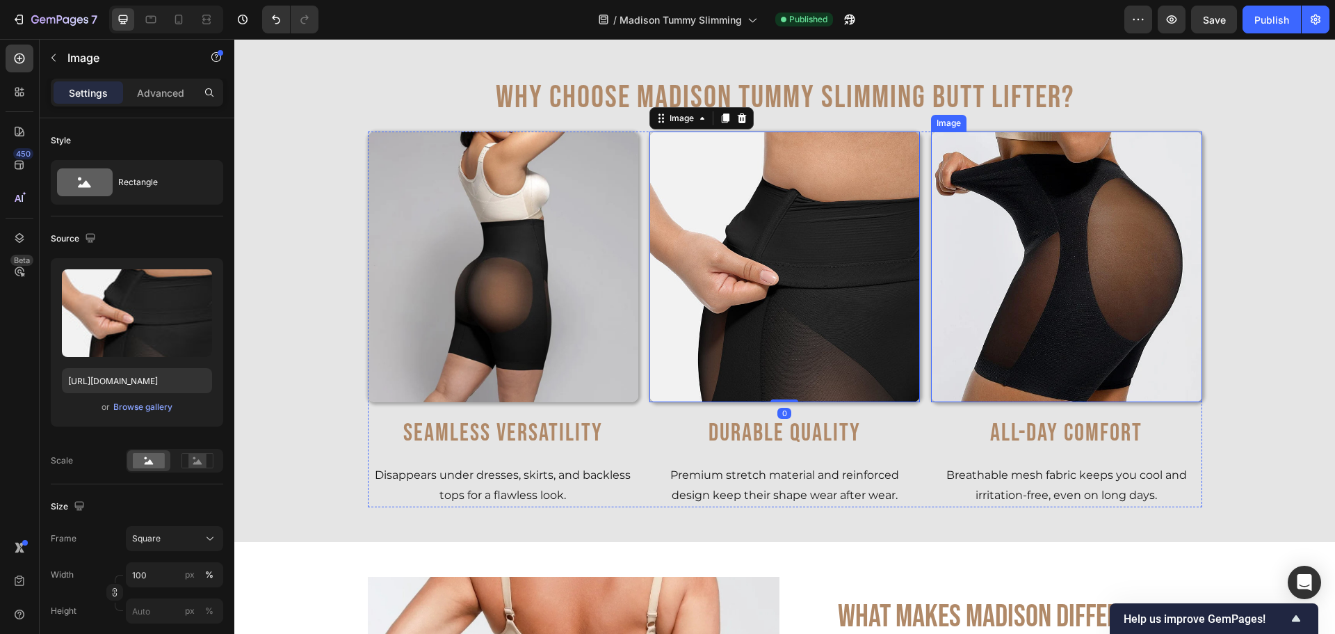
click at [982, 218] on img at bounding box center [1066, 266] width 271 height 271
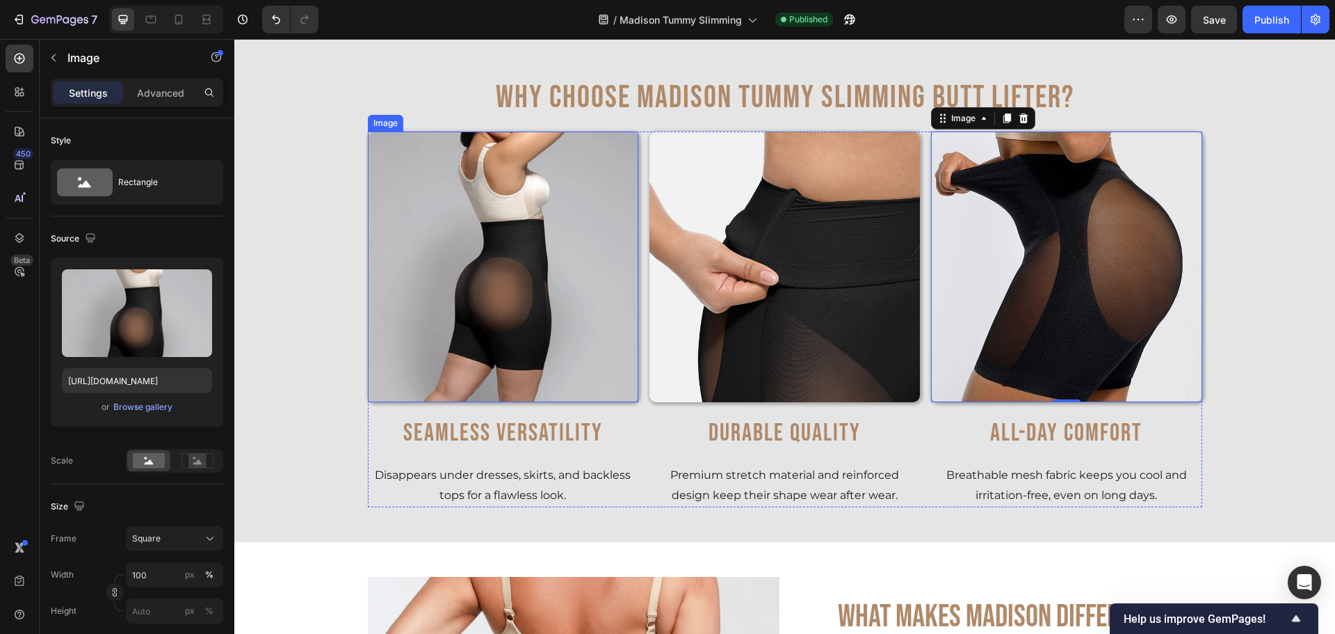
click at [523, 327] on img at bounding box center [503, 266] width 271 height 271
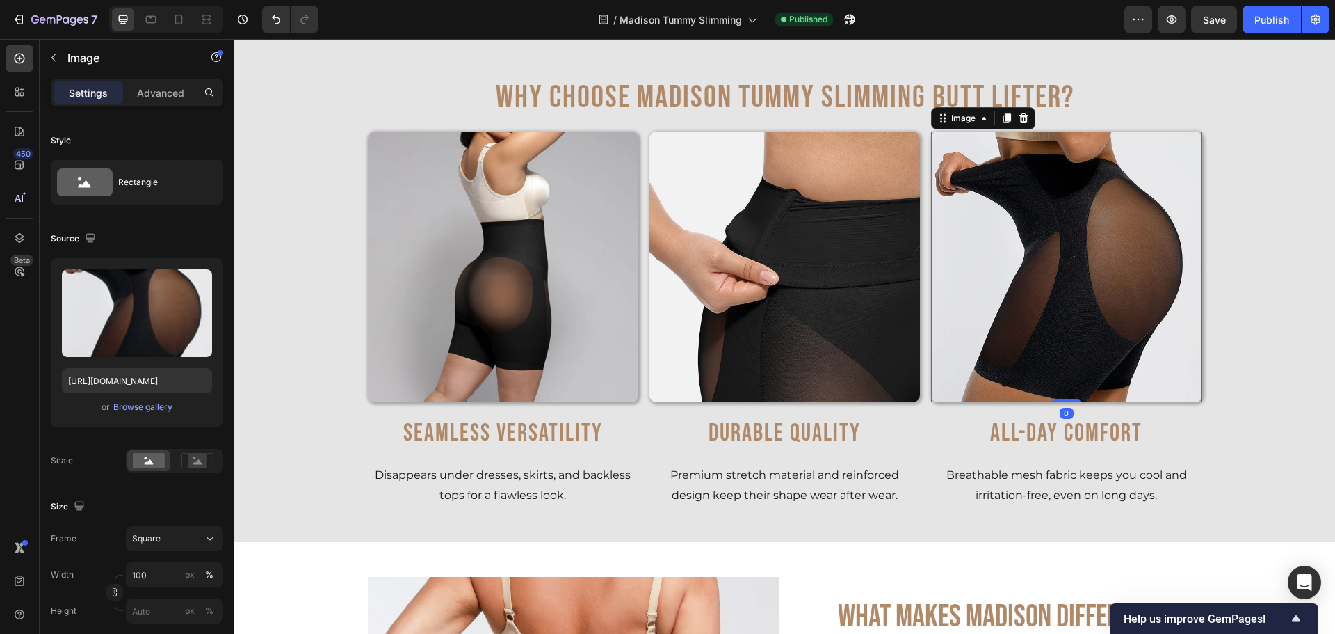
click at [1068, 293] on img at bounding box center [1066, 266] width 271 height 271
click at [449, 350] on img at bounding box center [503, 266] width 271 height 271
click at [1018, 275] on img at bounding box center [1066, 266] width 271 height 271
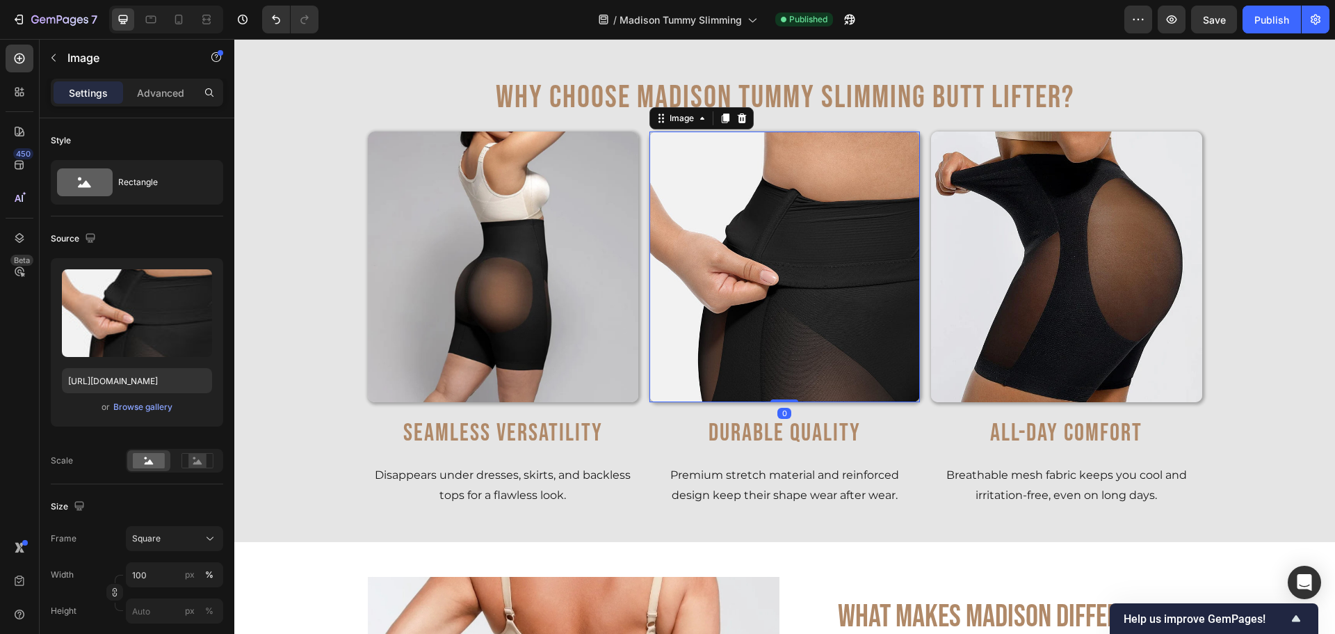
click at [842, 319] on img at bounding box center [785, 266] width 271 height 271
click at [586, 280] on img at bounding box center [503, 266] width 271 height 271
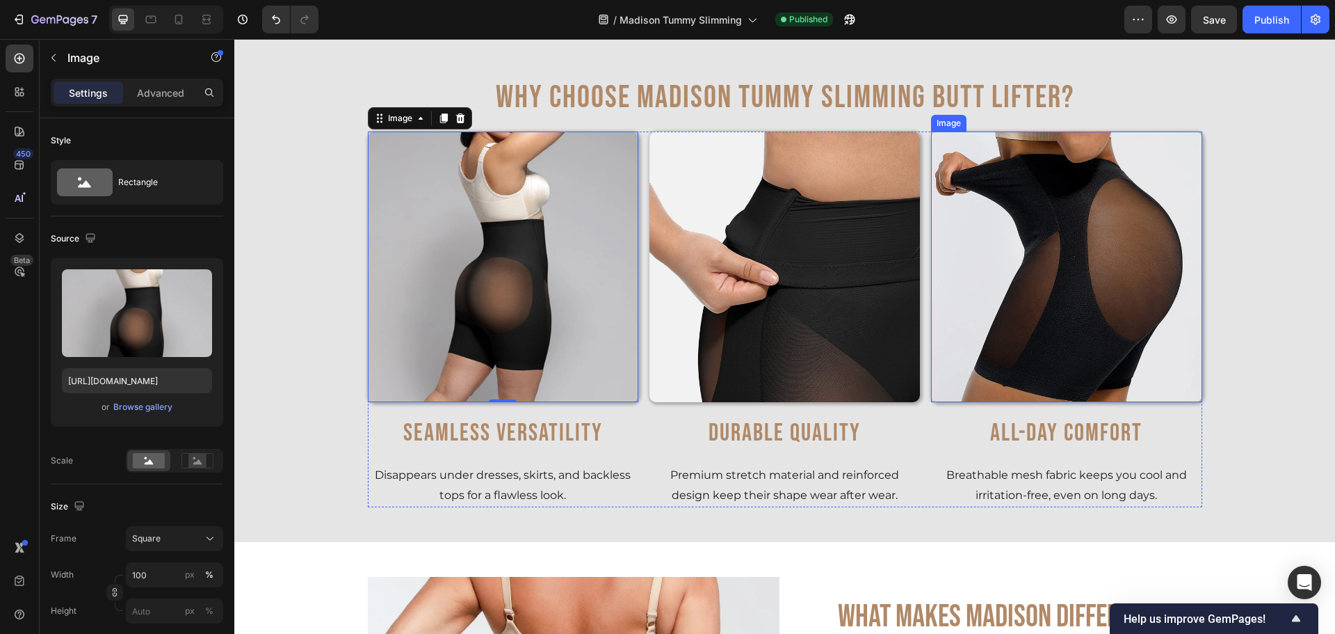
click at [1047, 278] on img at bounding box center [1066, 266] width 271 height 271
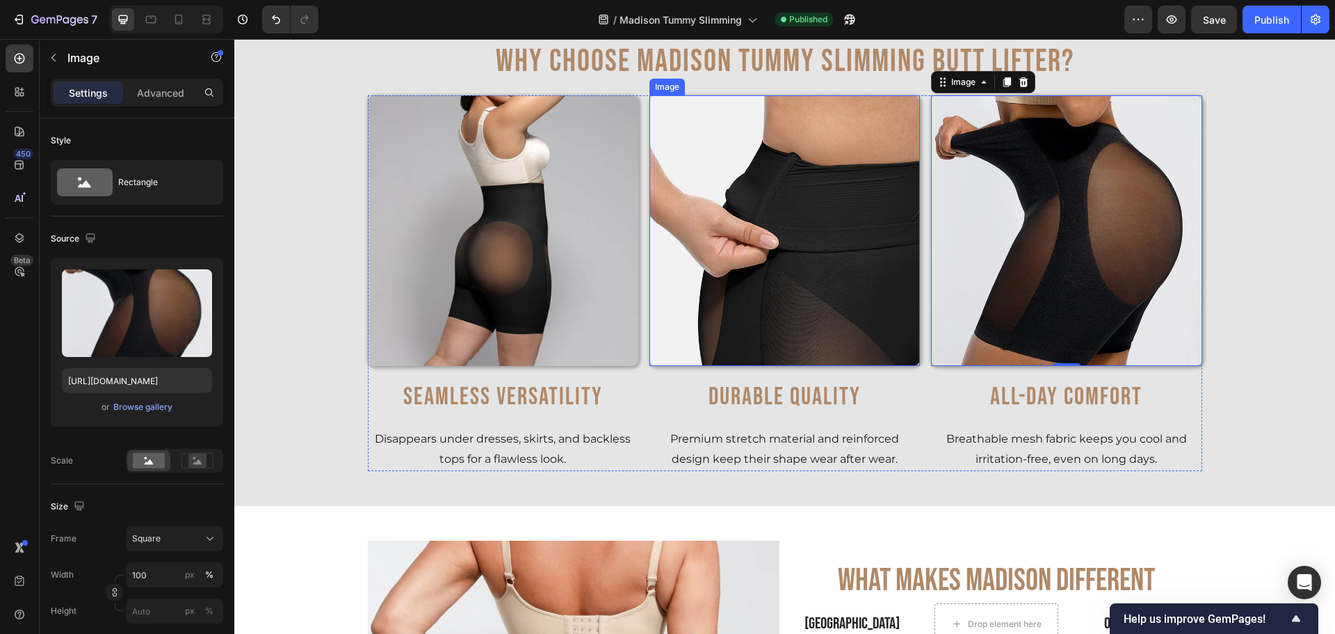
scroll to position [4155, 0]
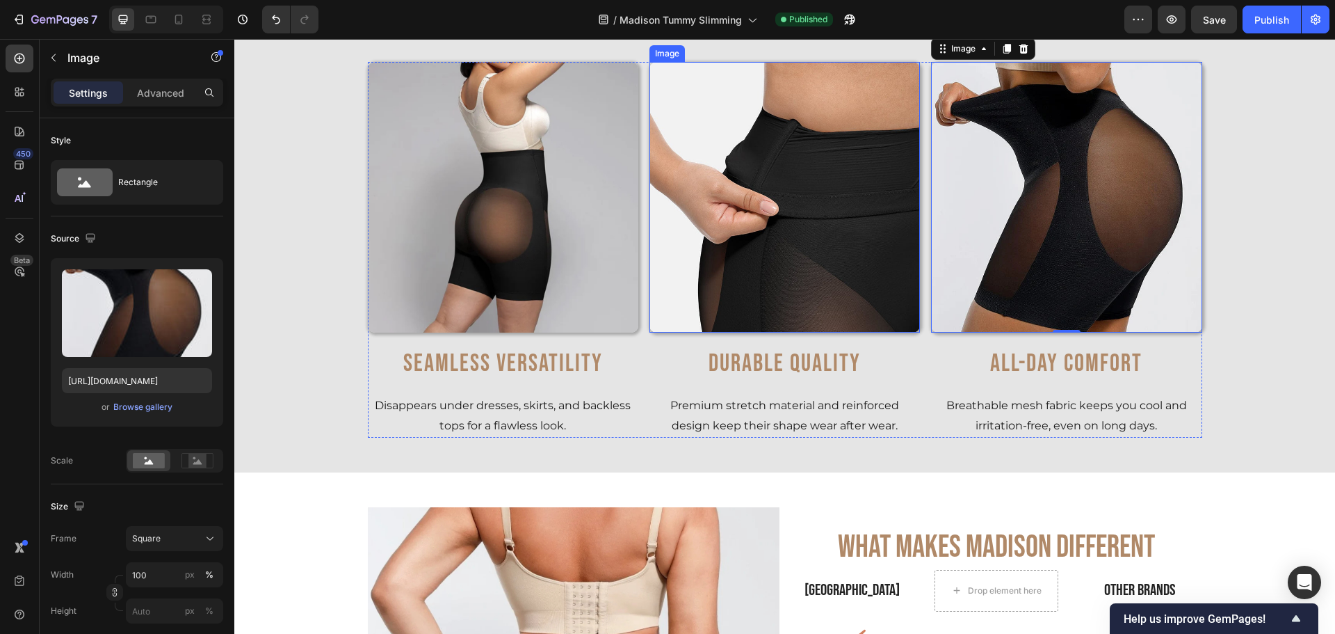
click at [807, 214] on img at bounding box center [785, 197] width 271 height 271
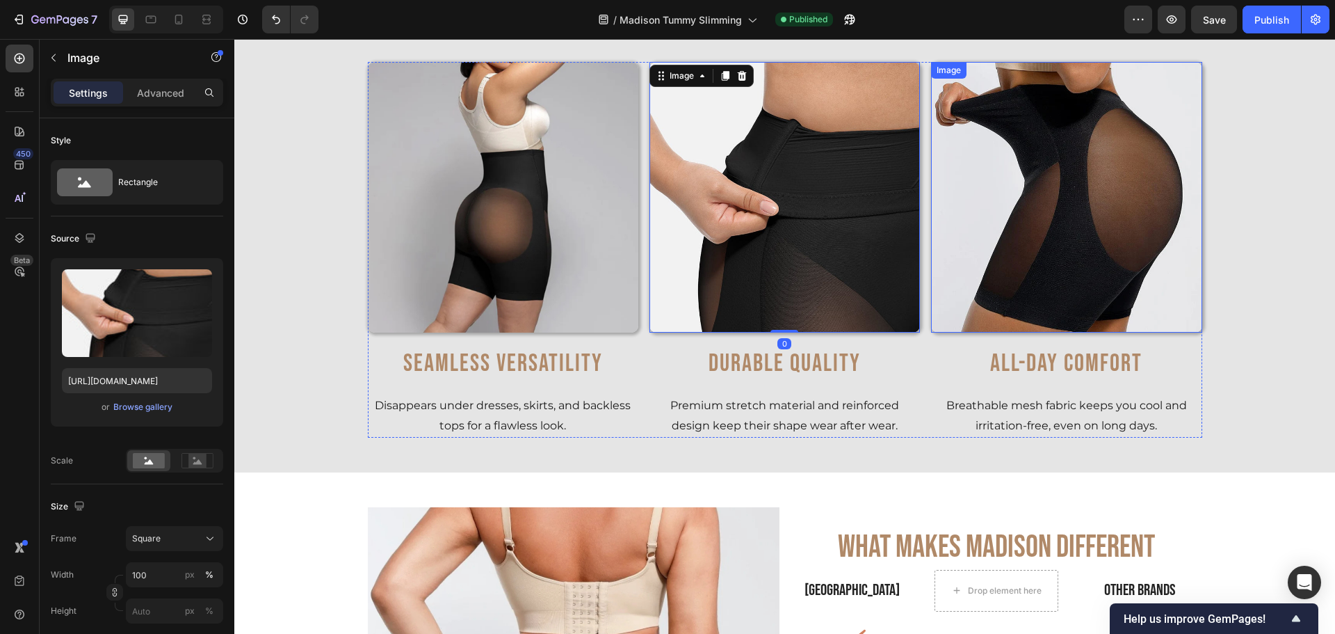
click at [958, 192] on img at bounding box center [1066, 197] width 271 height 271
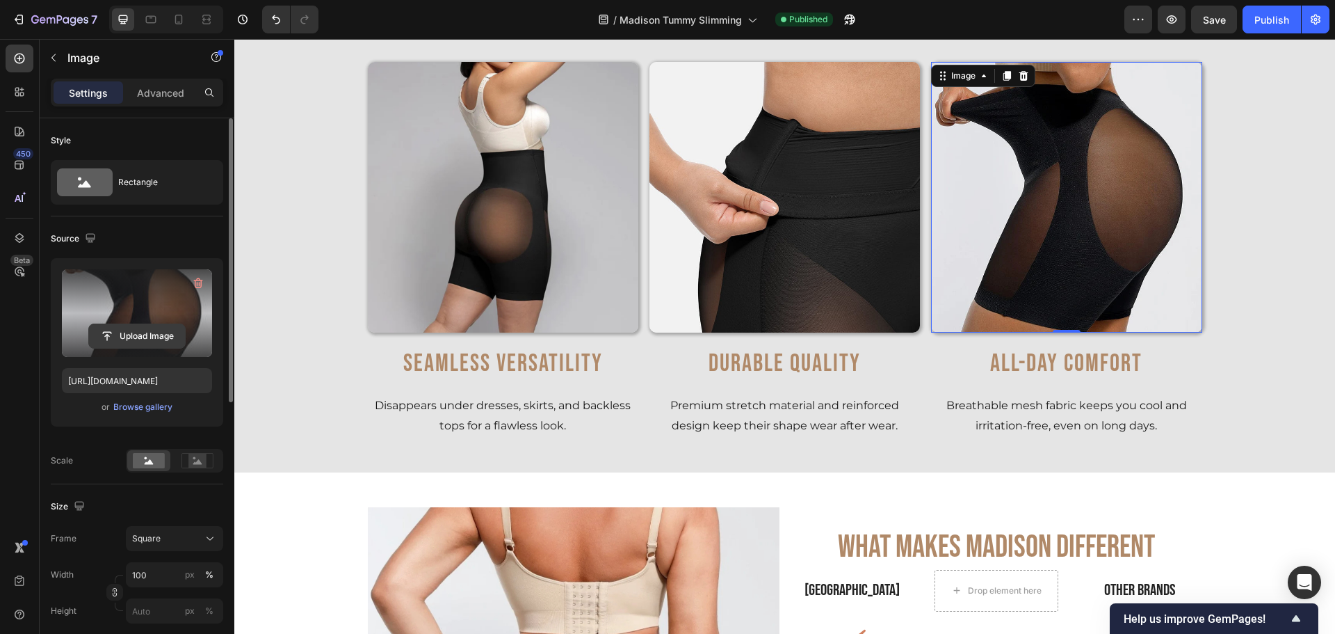
click at [155, 337] on input "file" at bounding box center [137, 336] width 96 height 24
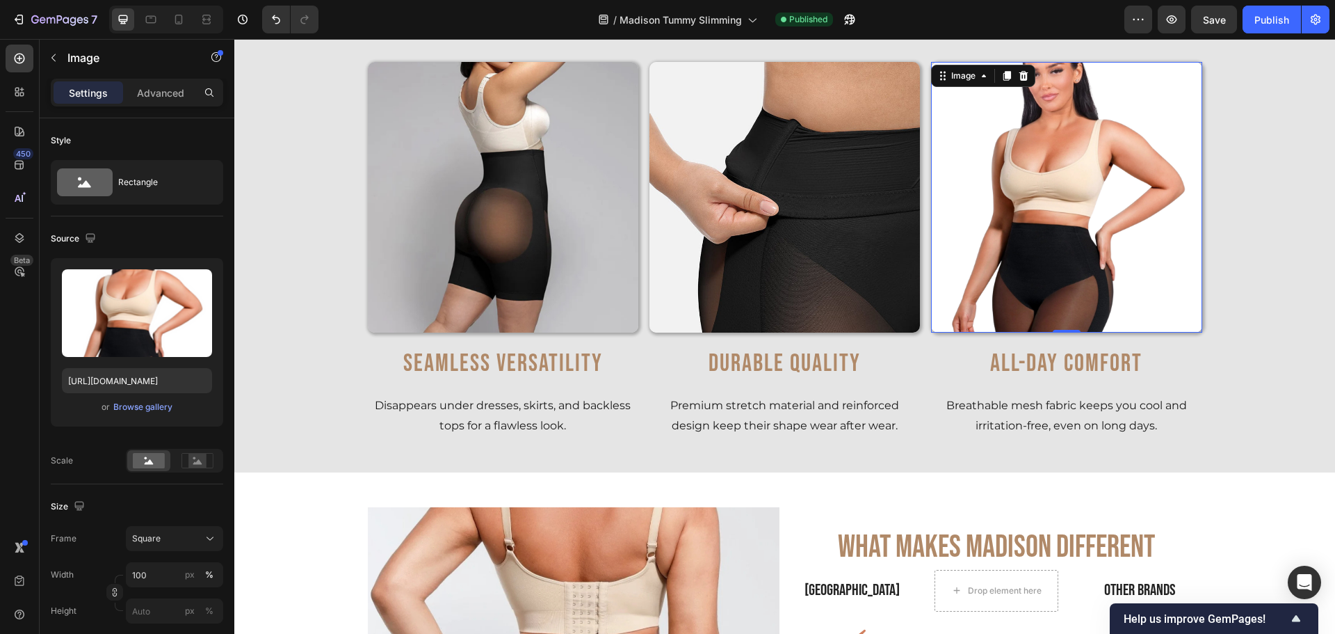
click at [966, 200] on img at bounding box center [1066, 197] width 271 height 271
click at [985, 223] on img at bounding box center [1066, 197] width 271 height 271
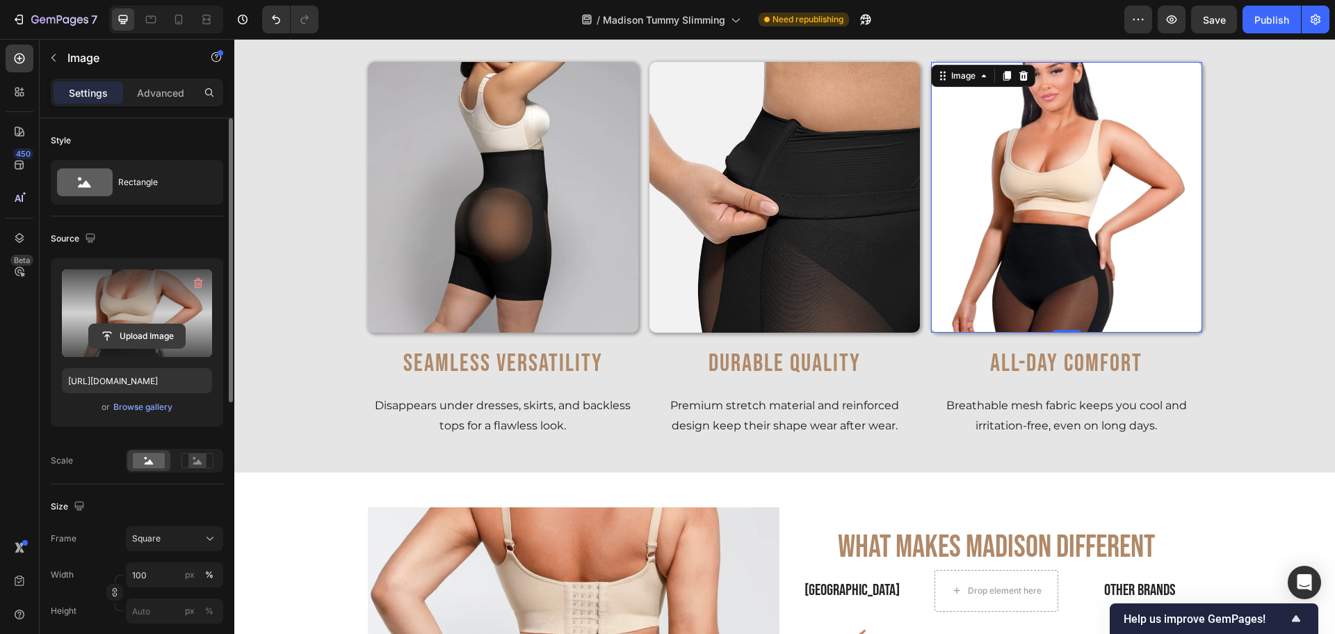
click at [151, 327] on input "file" at bounding box center [137, 336] width 96 height 24
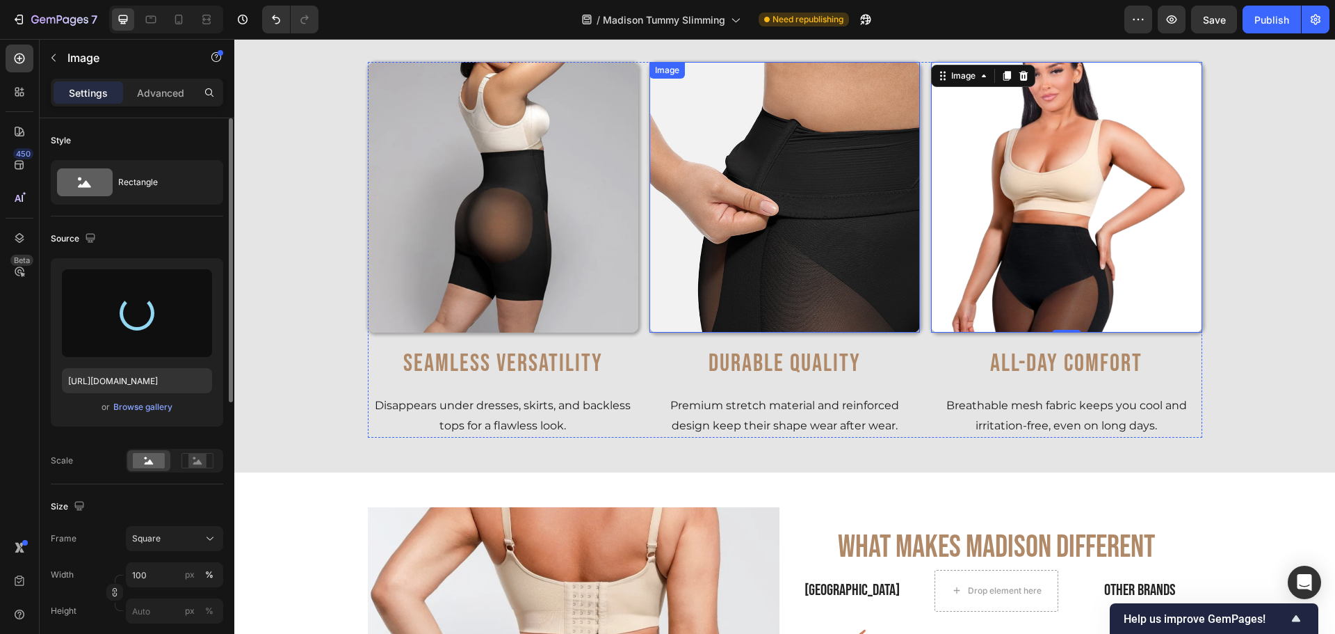
type input "https://cdn.shopify.com/s/files/1/0904/4852/7742/files/gempages_582946572971541…"
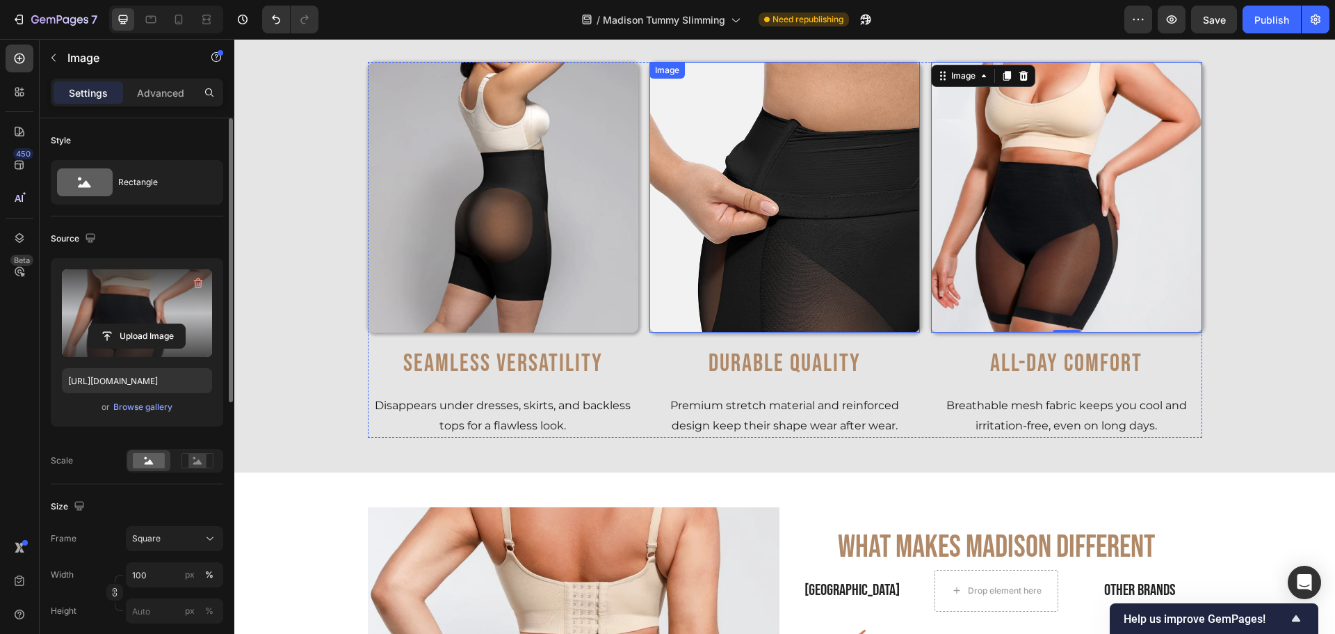
click at [666, 186] on img at bounding box center [785, 197] width 271 height 271
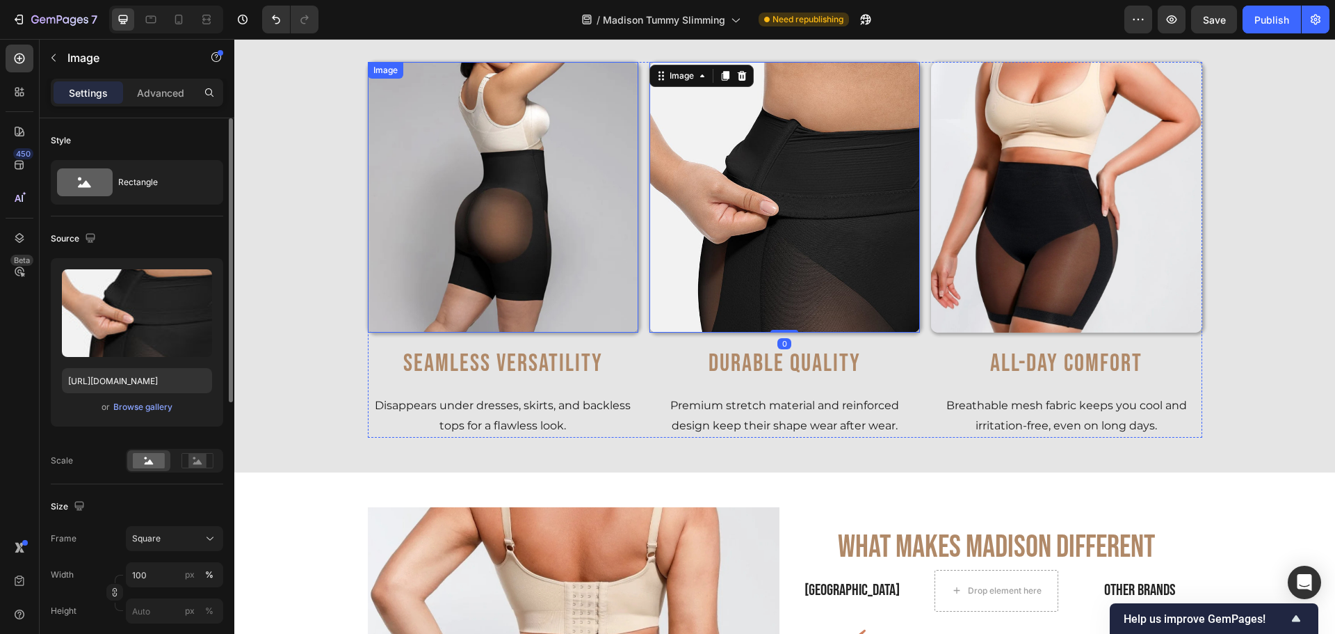
click at [526, 142] on img at bounding box center [503, 197] width 271 height 271
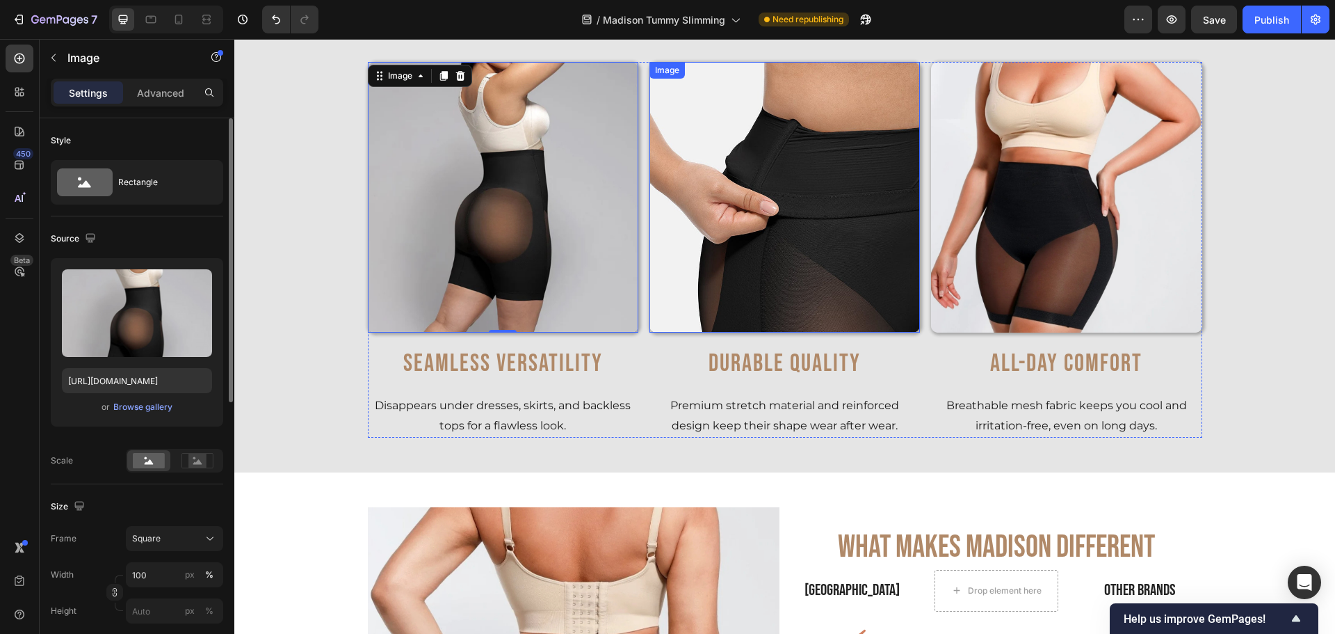
click at [706, 178] on img at bounding box center [785, 197] width 271 height 271
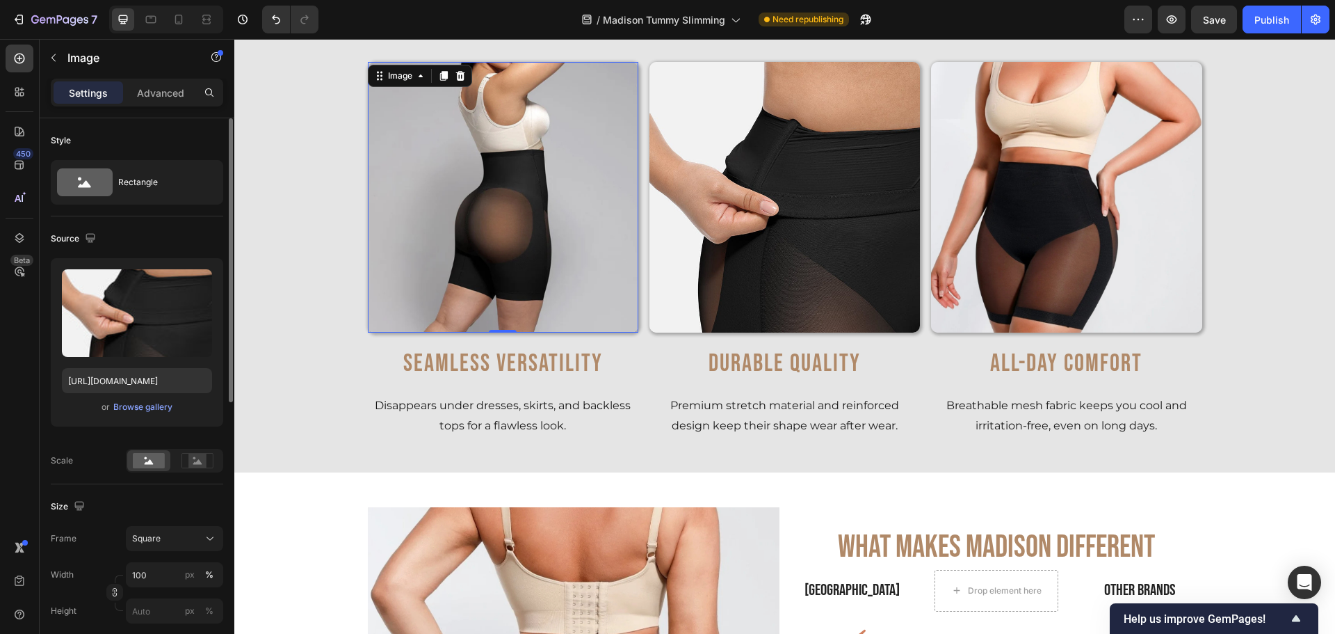
click at [537, 195] on img at bounding box center [503, 197] width 271 height 271
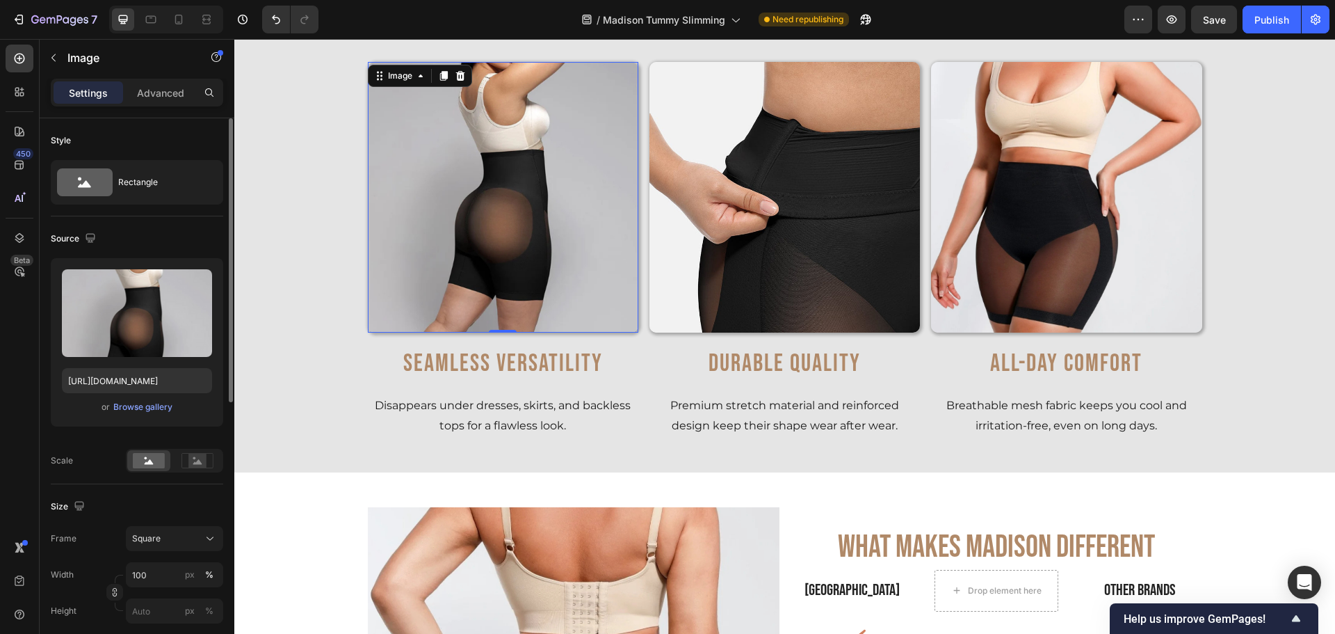
click at [510, 220] on img at bounding box center [503, 197] width 271 height 271
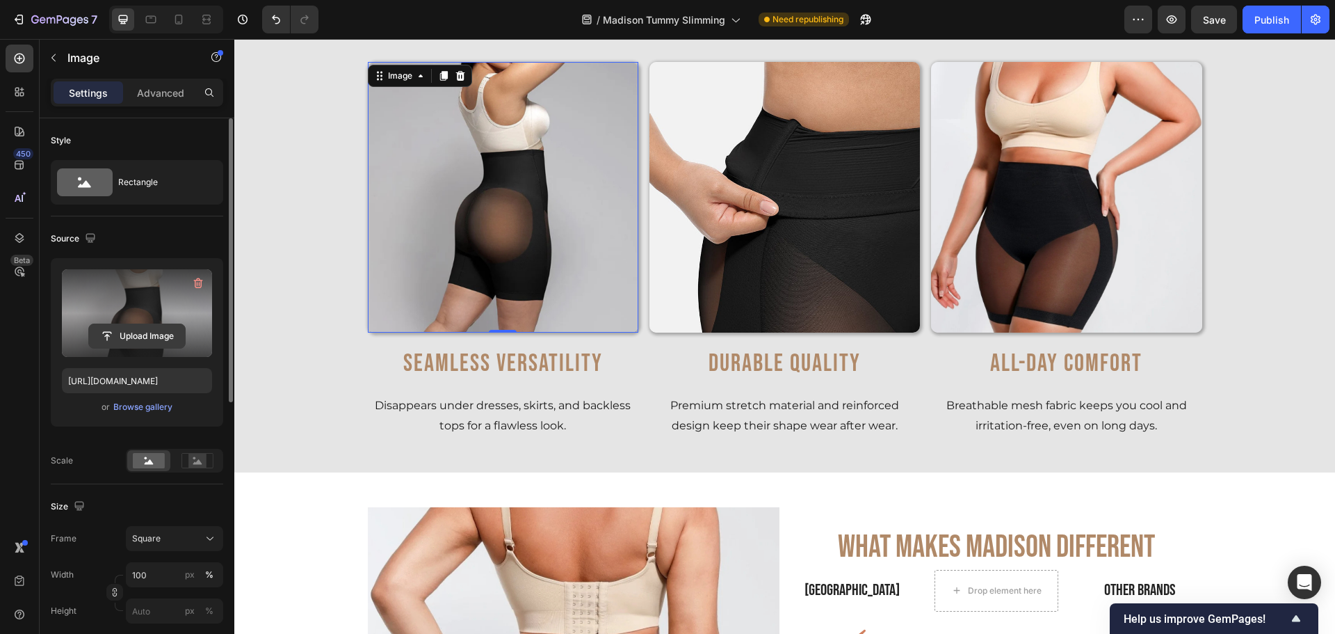
click at [159, 331] on input "file" at bounding box center [137, 336] width 96 height 24
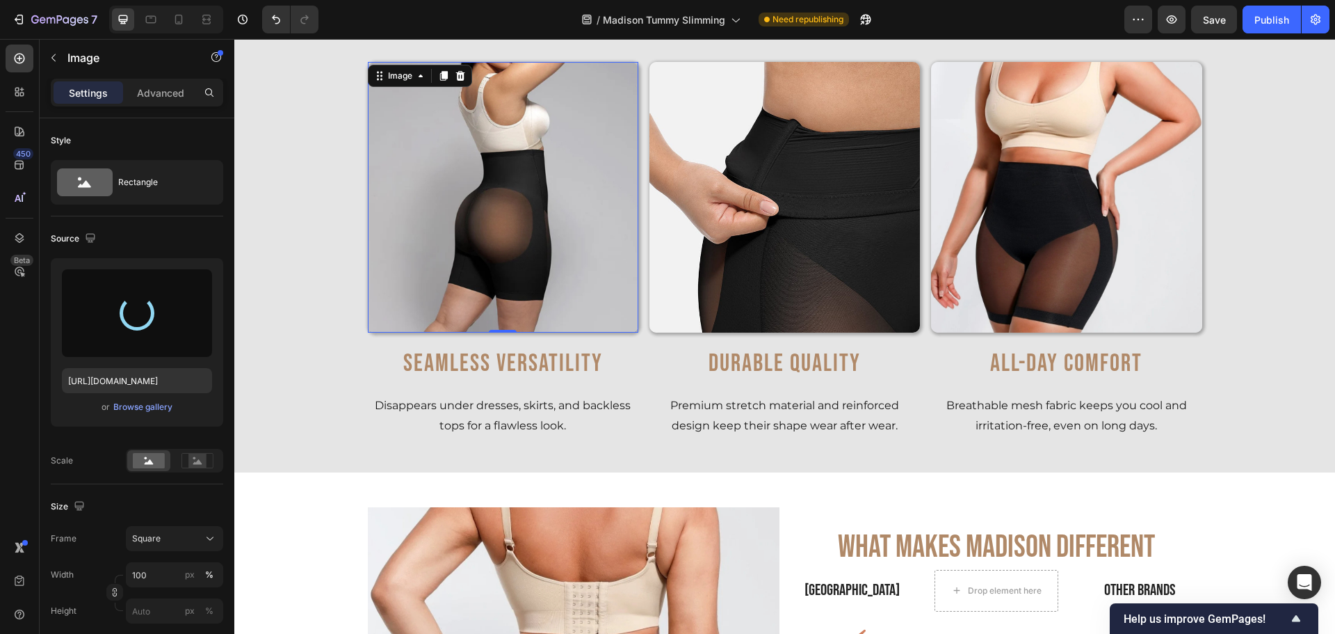
type input "https://cdn.shopify.com/s/files/1/0904/4852/7742/files/gempages_582946572971541…"
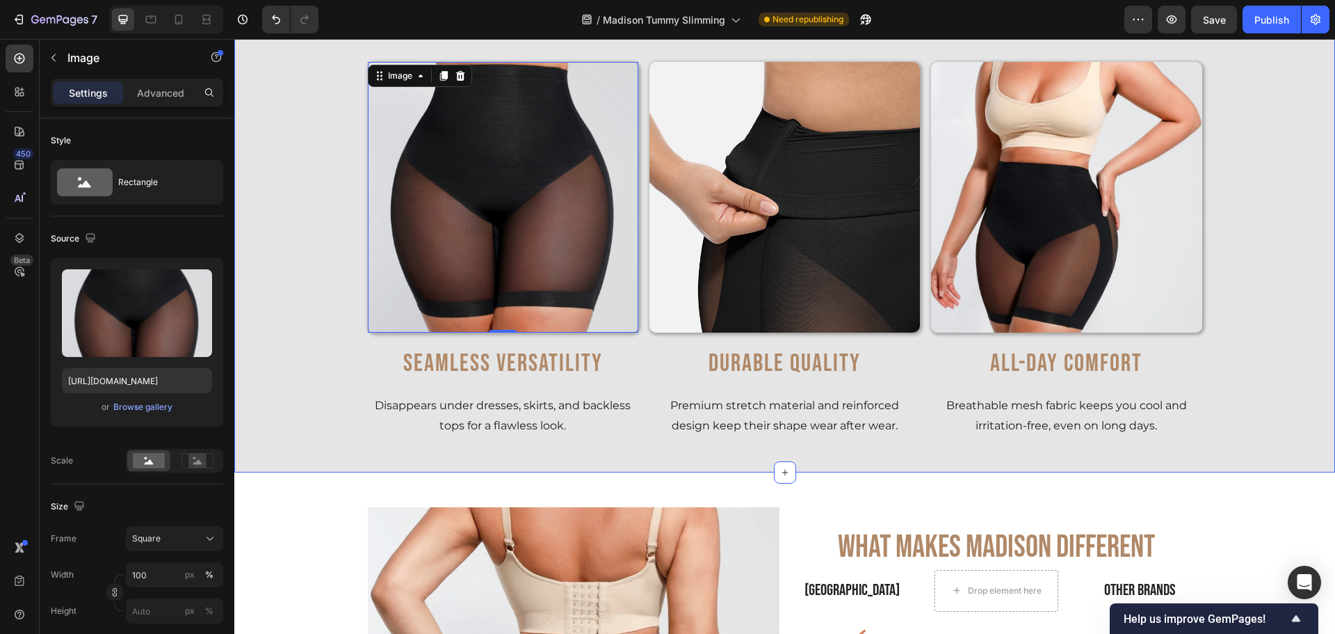
click at [271, 320] on div "Why Choose Madison Tummy Slimming Butt Lifter? Heading Row Image 0 Seamless Ver…" at bounding box center [784, 217] width 1101 height 442
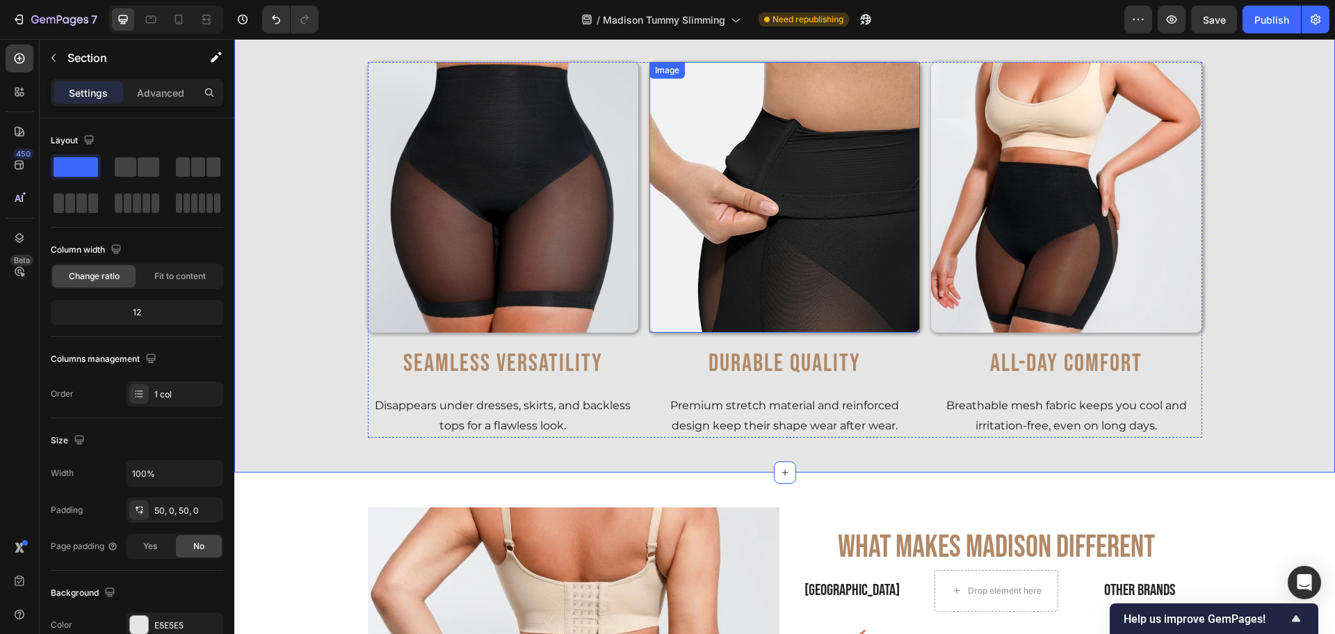
click at [701, 264] on img at bounding box center [785, 197] width 271 height 271
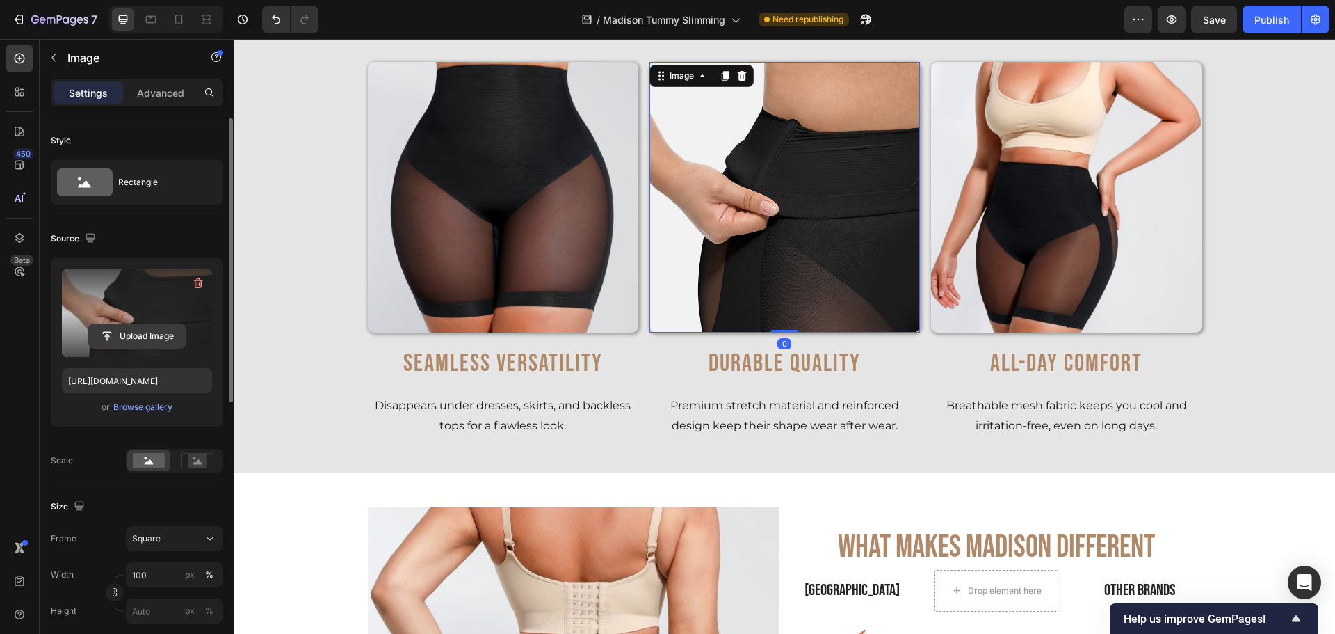
click at [141, 338] on input "file" at bounding box center [137, 336] width 96 height 24
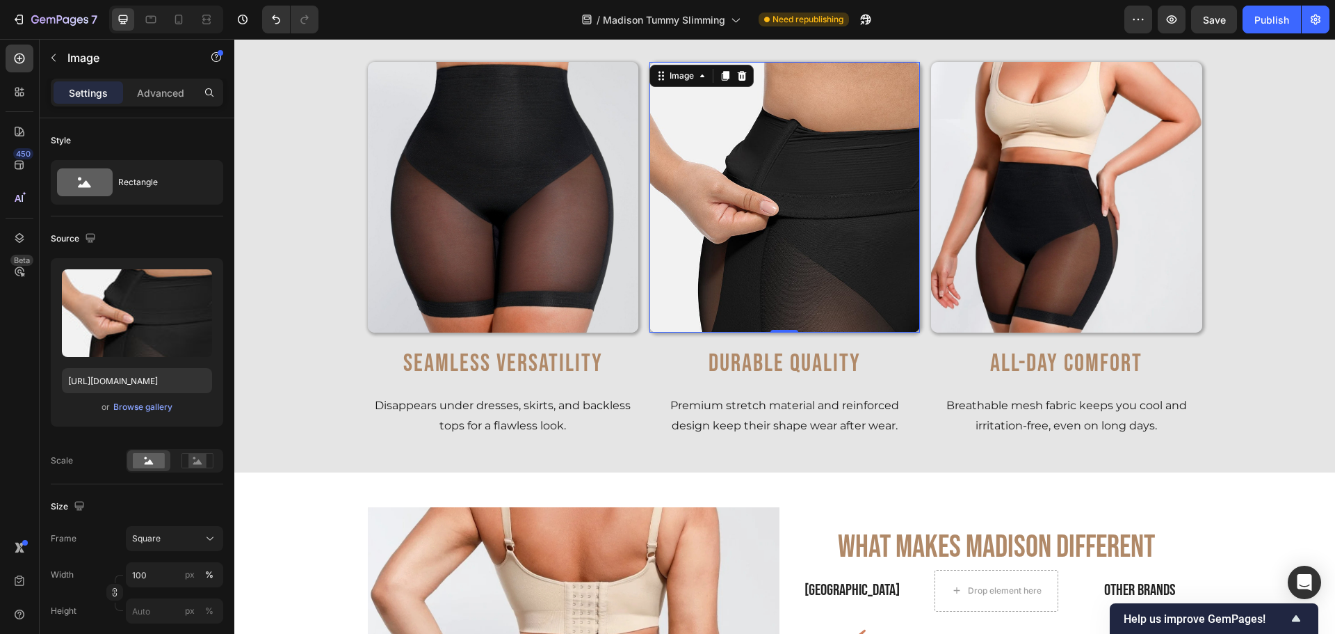
click at [704, 184] on img at bounding box center [785, 197] width 271 height 271
click at [685, 263] on img at bounding box center [785, 197] width 271 height 271
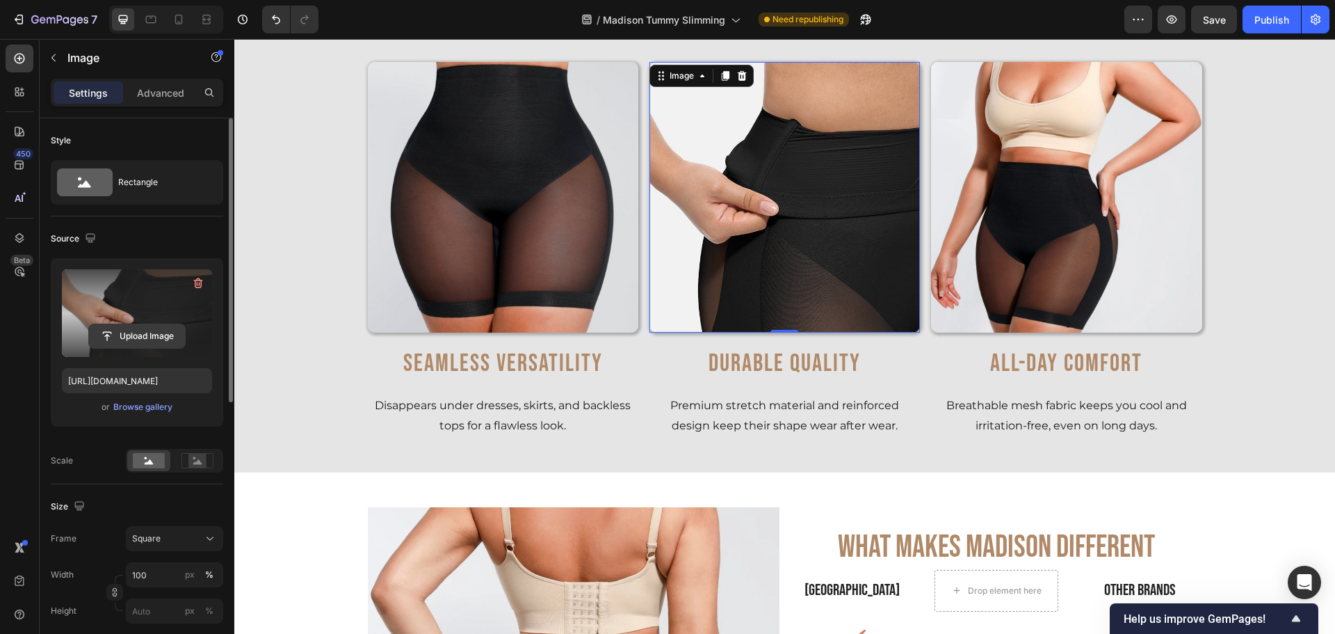
click at [99, 332] on input "file" at bounding box center [137, 336] width 96 height 24
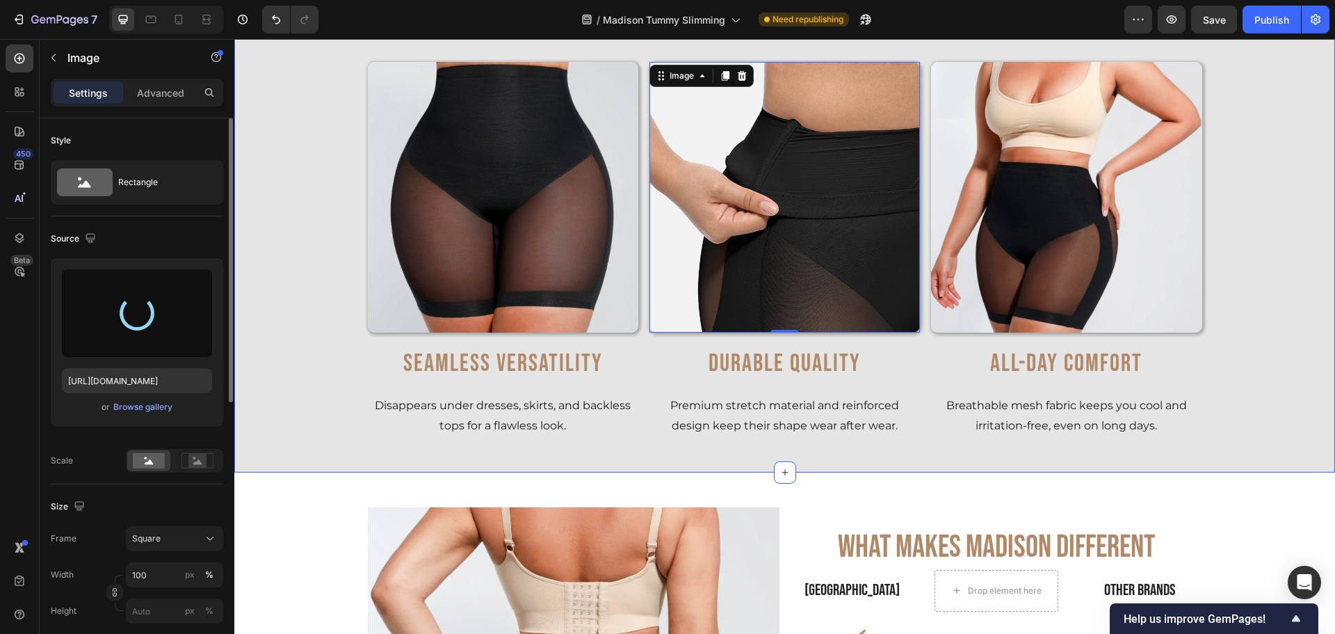
type input "https://cdn.shopify.com/s/files/1/0904/4852/7742/files/gempages_582946572971541…"
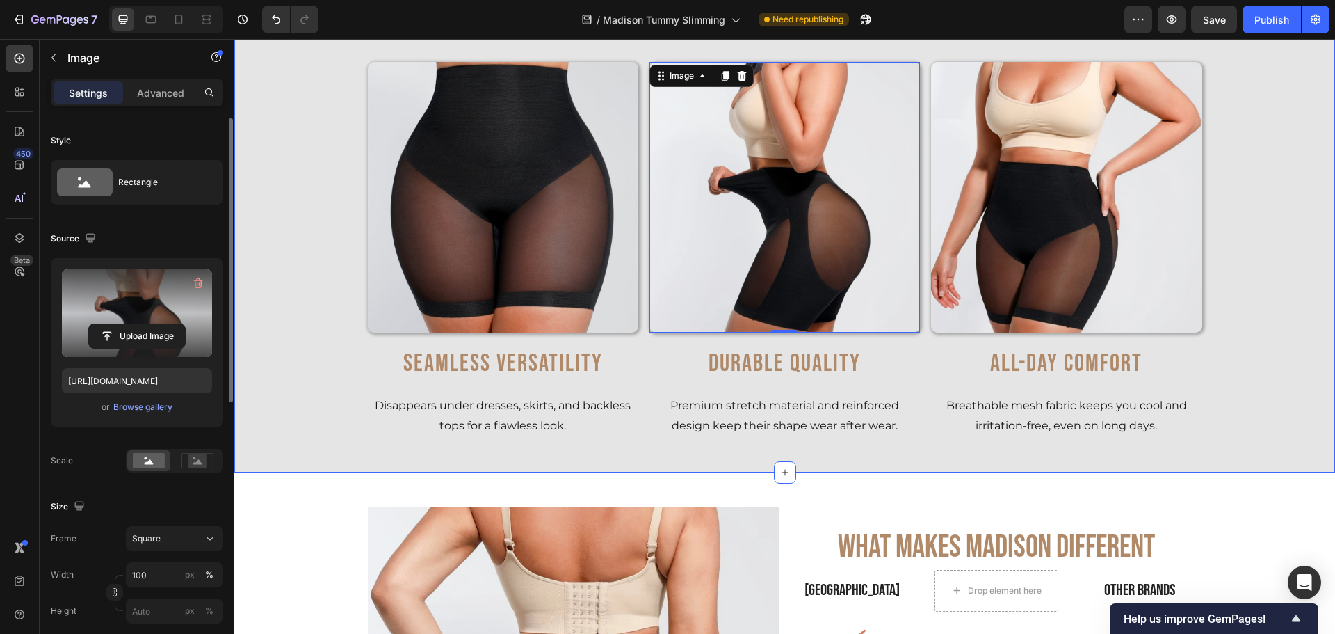
click at [1249, 220] on div "Why Choose Madison Tummy Slimming Butt Lifter? Heading Row Image Seamless Versa…" at bounding box center [784, 217] width 1101 height 442
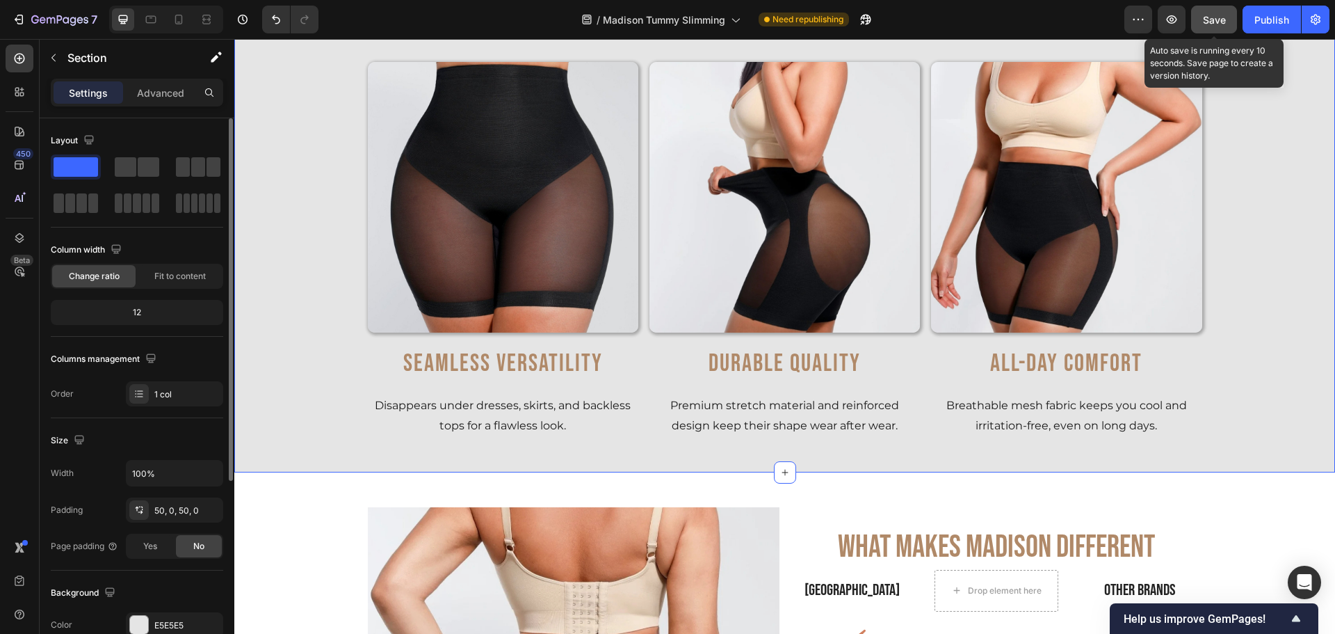
click at [1205, 19] on span "Save" at bounding box center [1214, 20] width 23 height 12
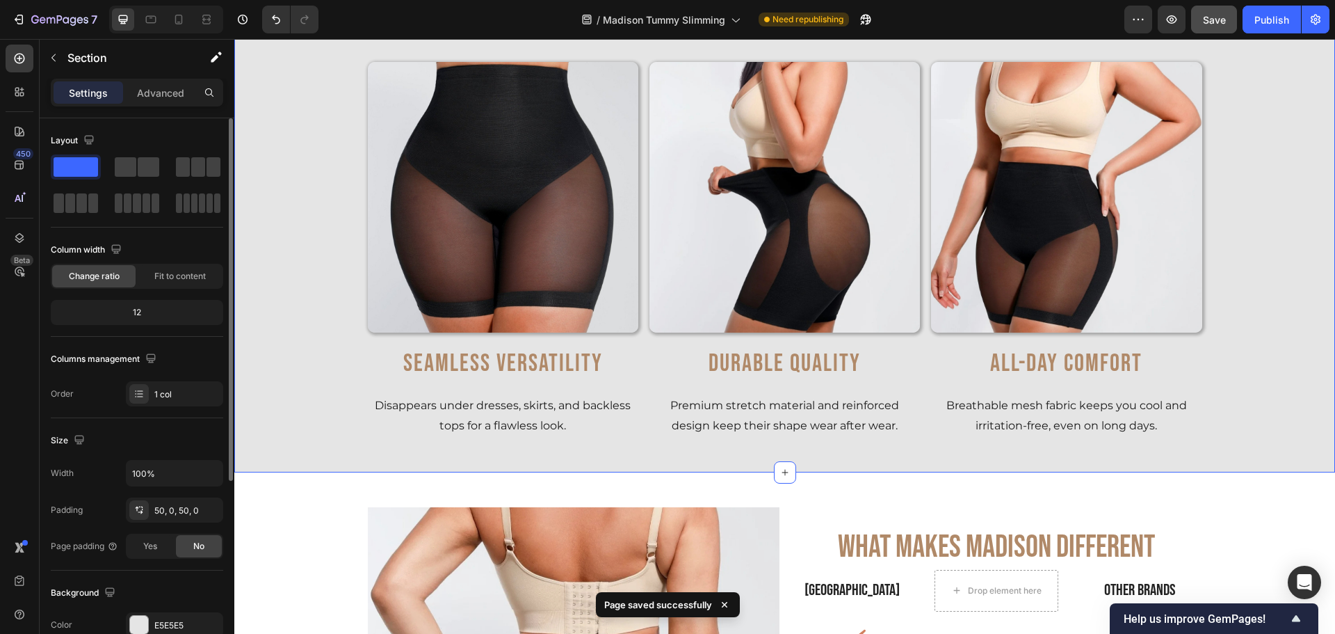
click at [274, 76] on div "Why Choose Madison Tummy Slimming Butt Lifter? Heading Row Image Seamless Versa…" at bounding box center [784, 217] width 1101 height 442
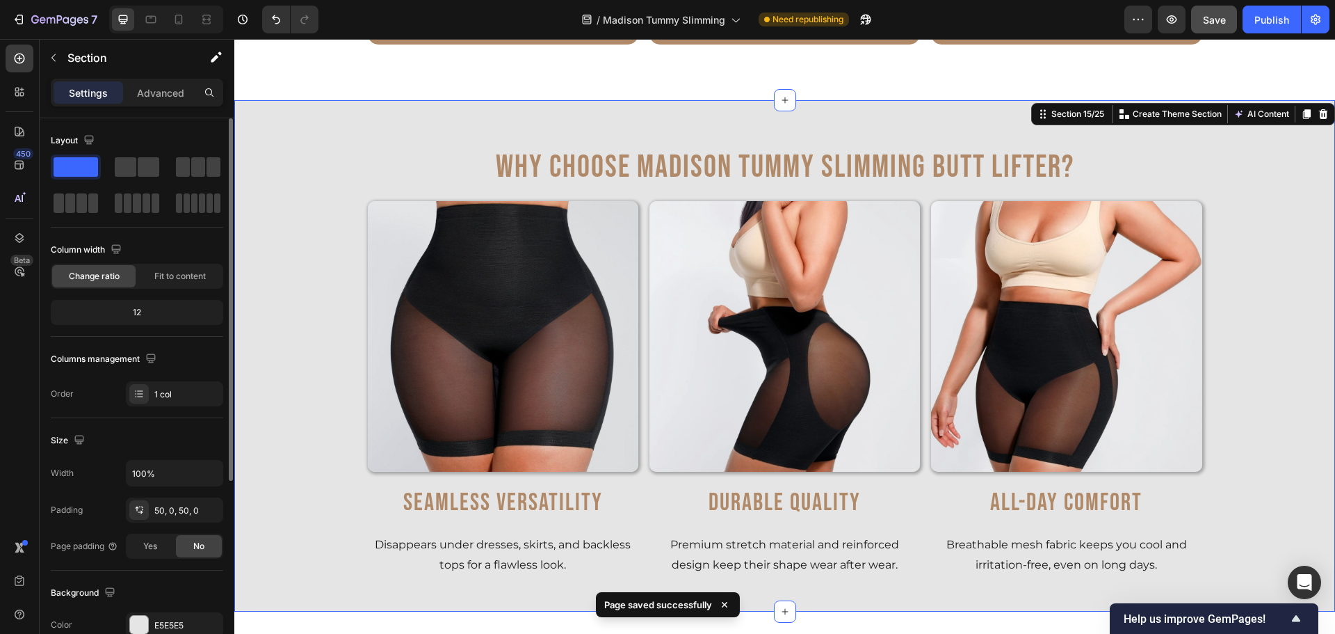
click at [291, 166] on div "Why Choose Madison Tummy Slimming Butt Lifter? Heading Row Image Seamless Versa…" at bounding box center [784, 356] width 1101 height 442
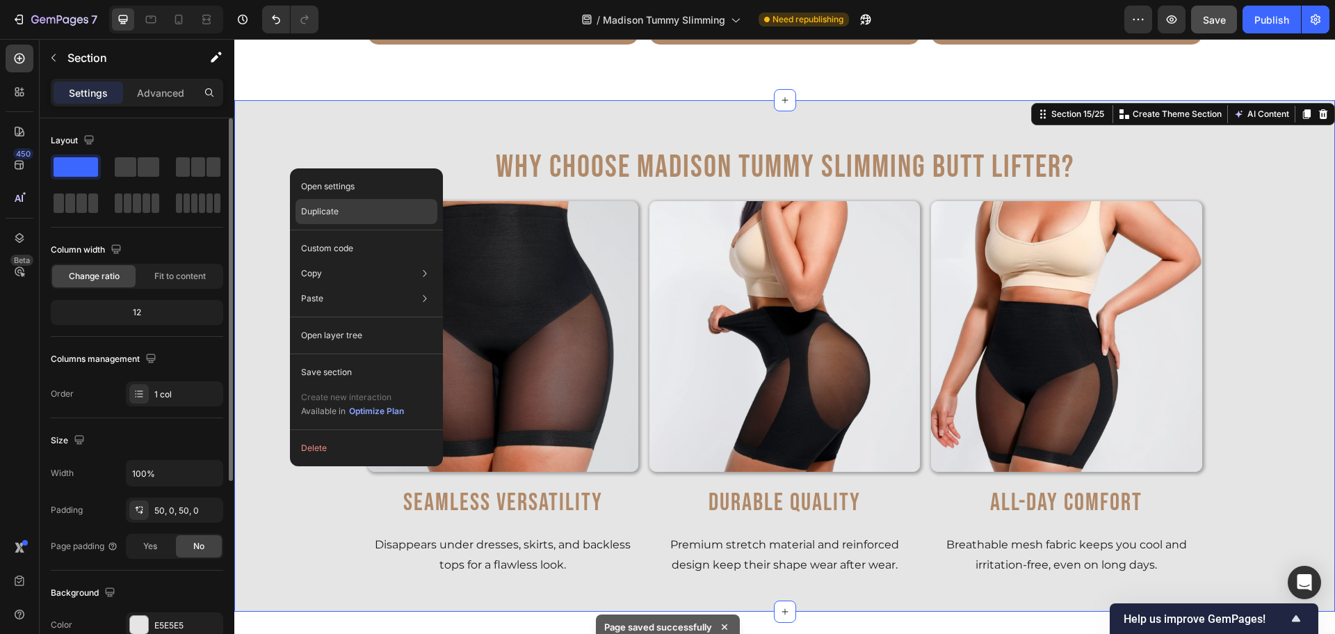
click at [305, 209] on p "Duplicate" at bounding box center [320, 211] width 38 height 13
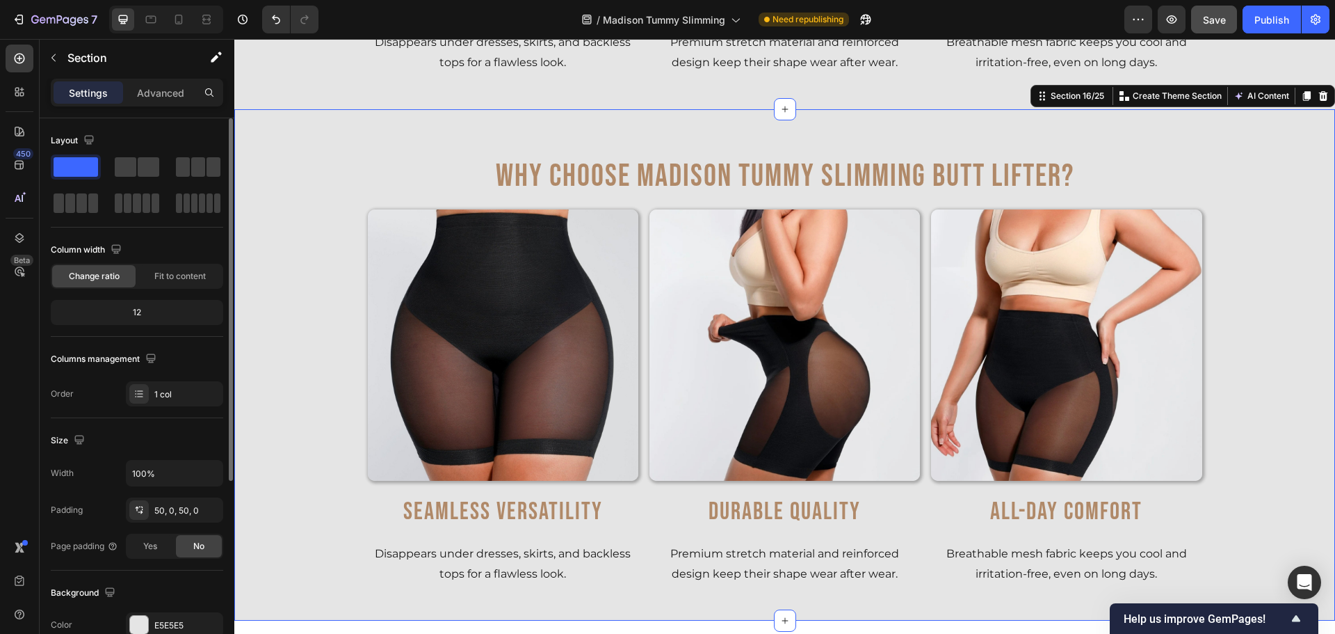
scroll to position [4540, 0]
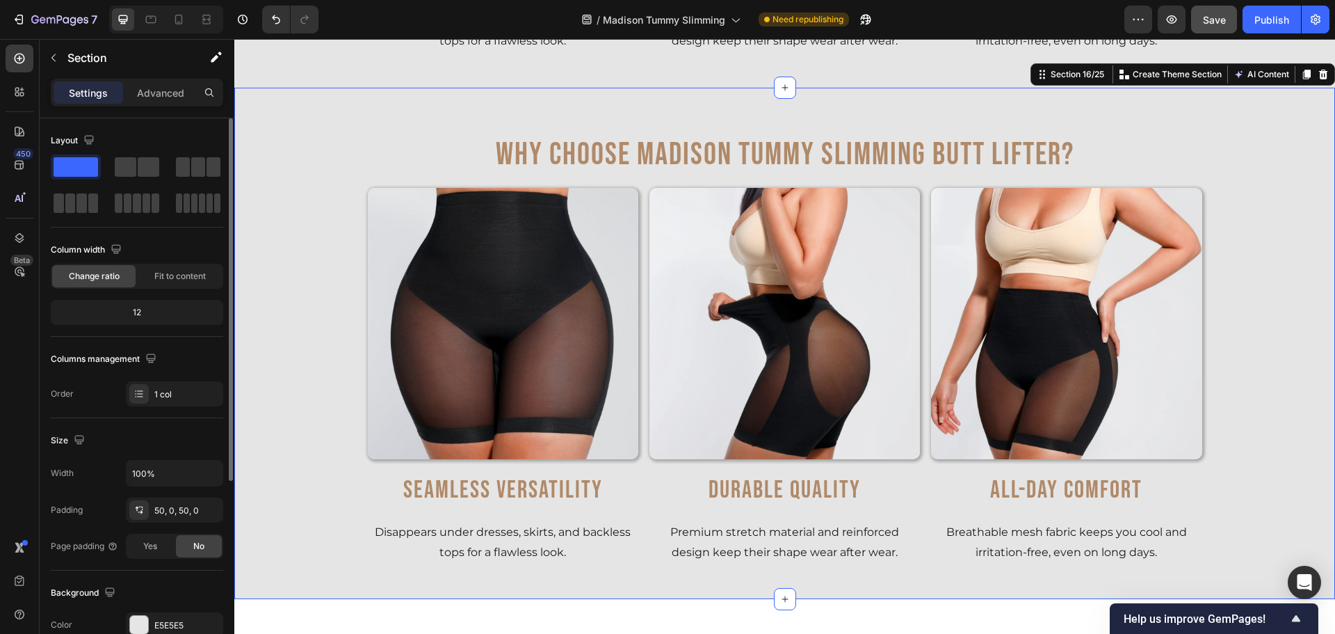
click at [300, 323] on div "Why Choose Madison Tummy Slimming Butt Lifter? Heading Row Image Seamless Versa…" at bounding box center [784, 343] width 1101 height 442
click at [250, 95] on div "Why Choose Madison Tummy Slimming Butt Lifter? Heading Row Image Seamless Versa…" at bounding box center [784, 343] width 1101 height 511
click at [144, 94] on p "Advanced" at bounding box center [160, 93] width 47 height 15
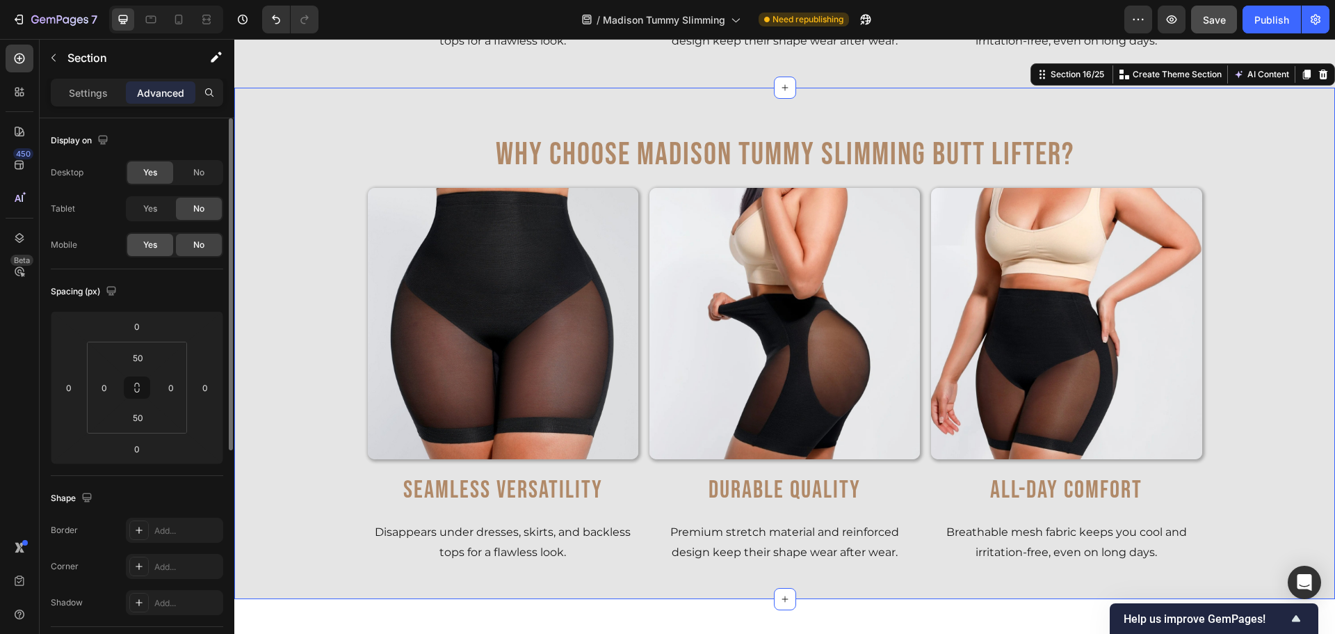
click at [149, 244] on span "Yes" at bounding box center [150, 245] width 14 height 13
click at [195, 175] on span "No" at bounding box center [198, 172] width 11 height 13
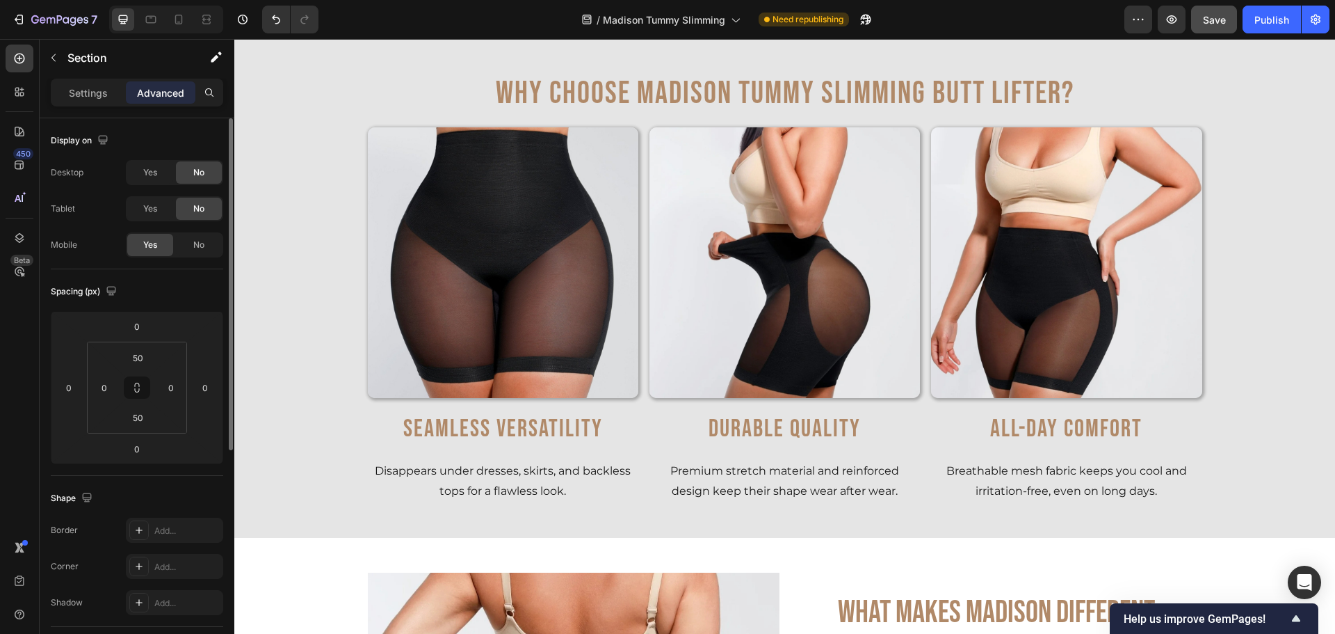
scroll to position [3983, 0]
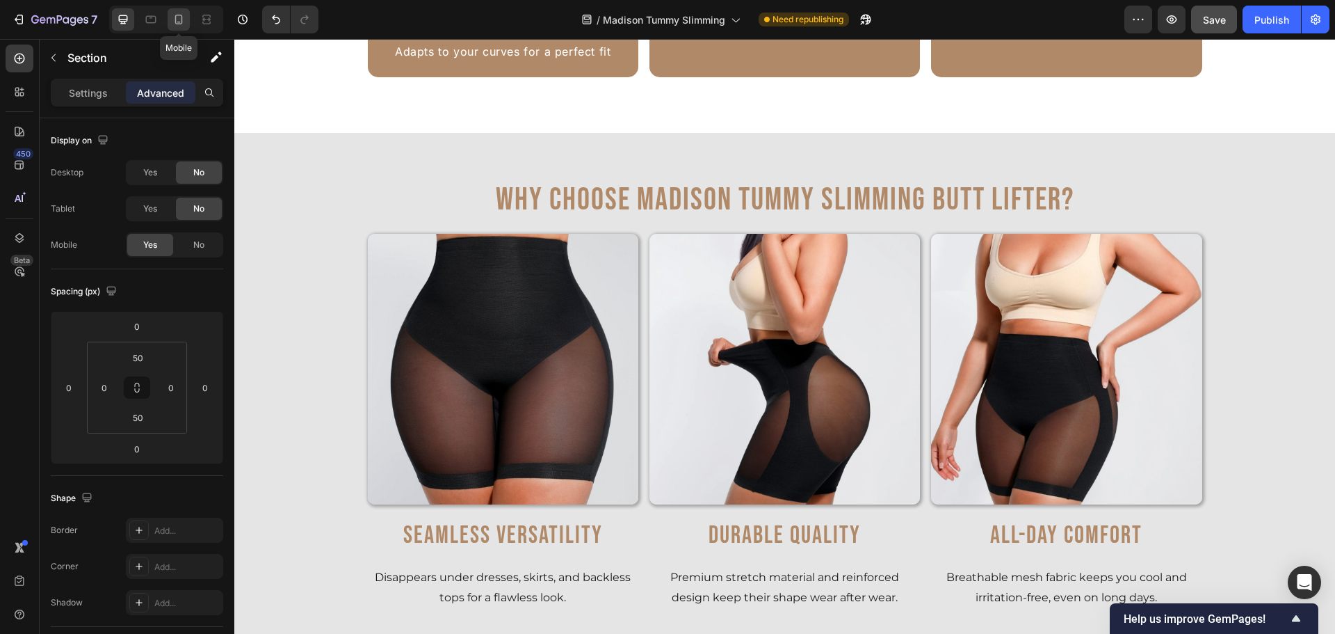
click at [179, 14] on icon at bounding box center [179, 20] width 14 height 14
type input "32"
type input "10"
type input "32"
type input "10"
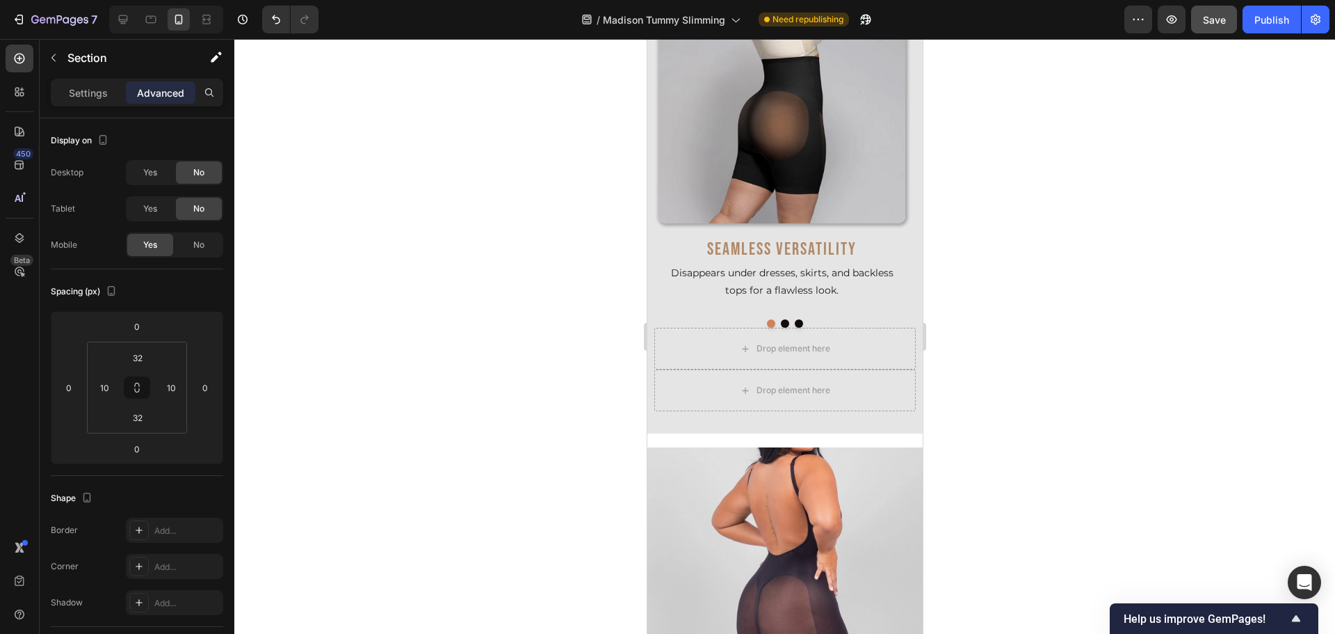
scroll to position [6938, 0]
click at [654, 418] on div "Why Choose Madison Tummy Slimming Butt Lifter? Heading Row Image Seamless Versa…" at bounding box center [784, 159] width 275 height 549
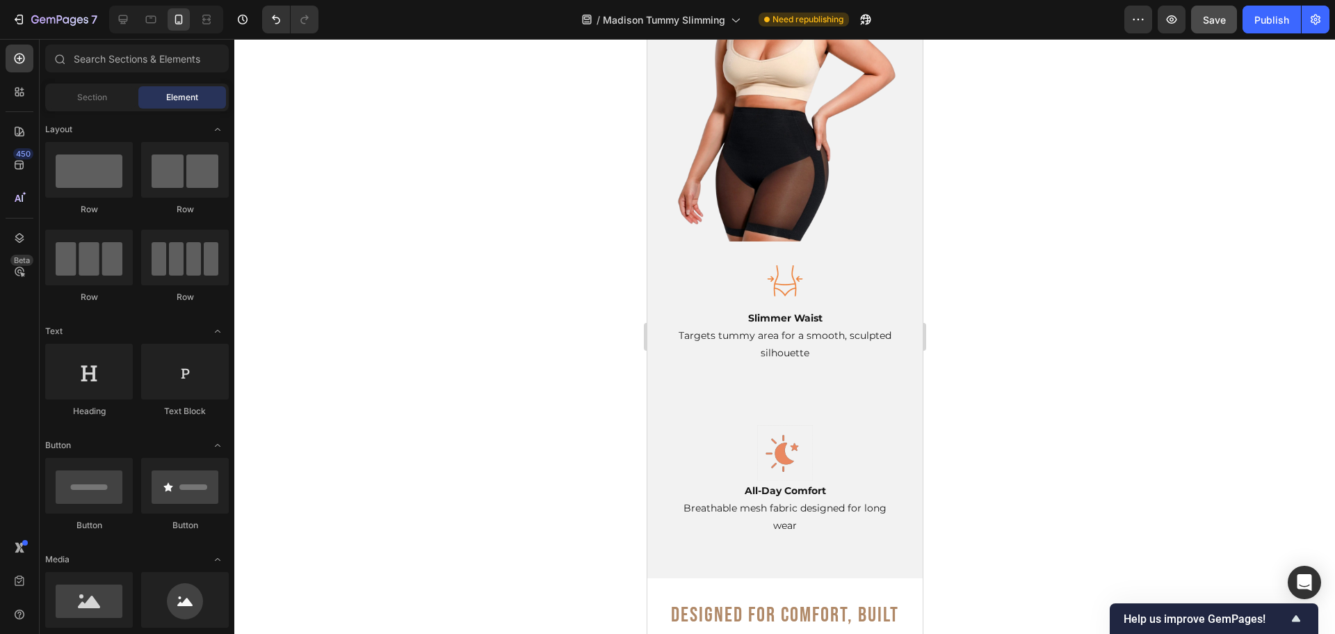
scroll to position [4164, 0]
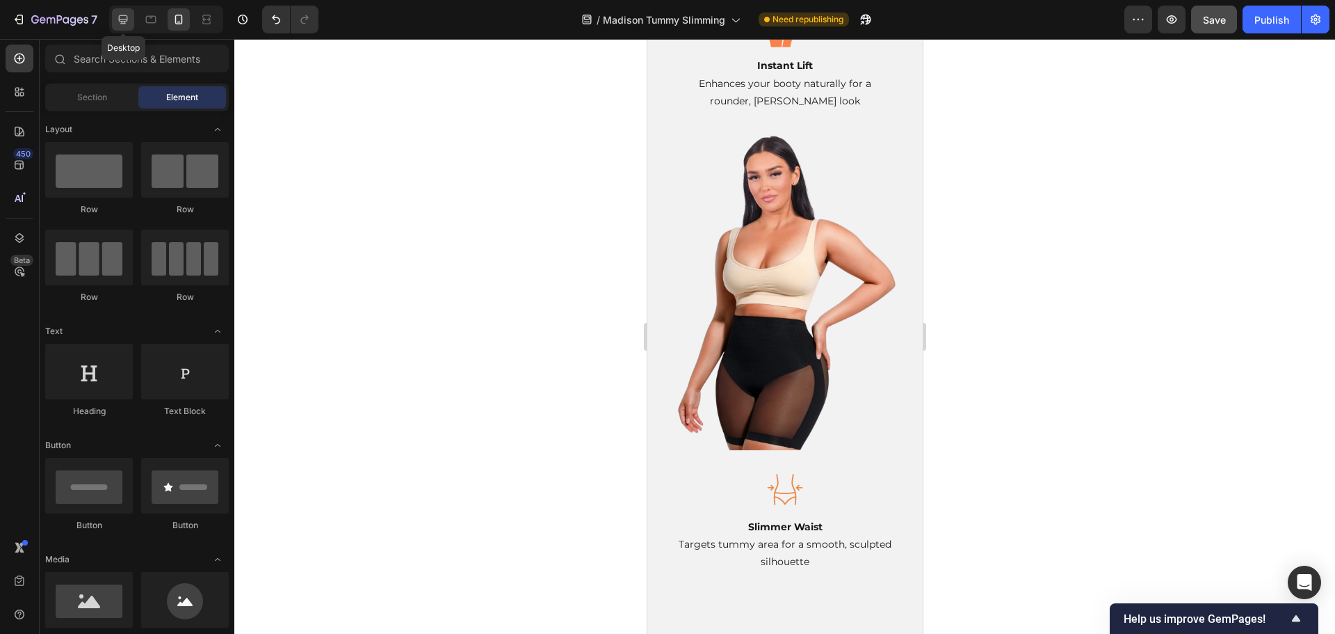
click at [122, 21] on icon at bounding box center [123, 19] width 9 height 9
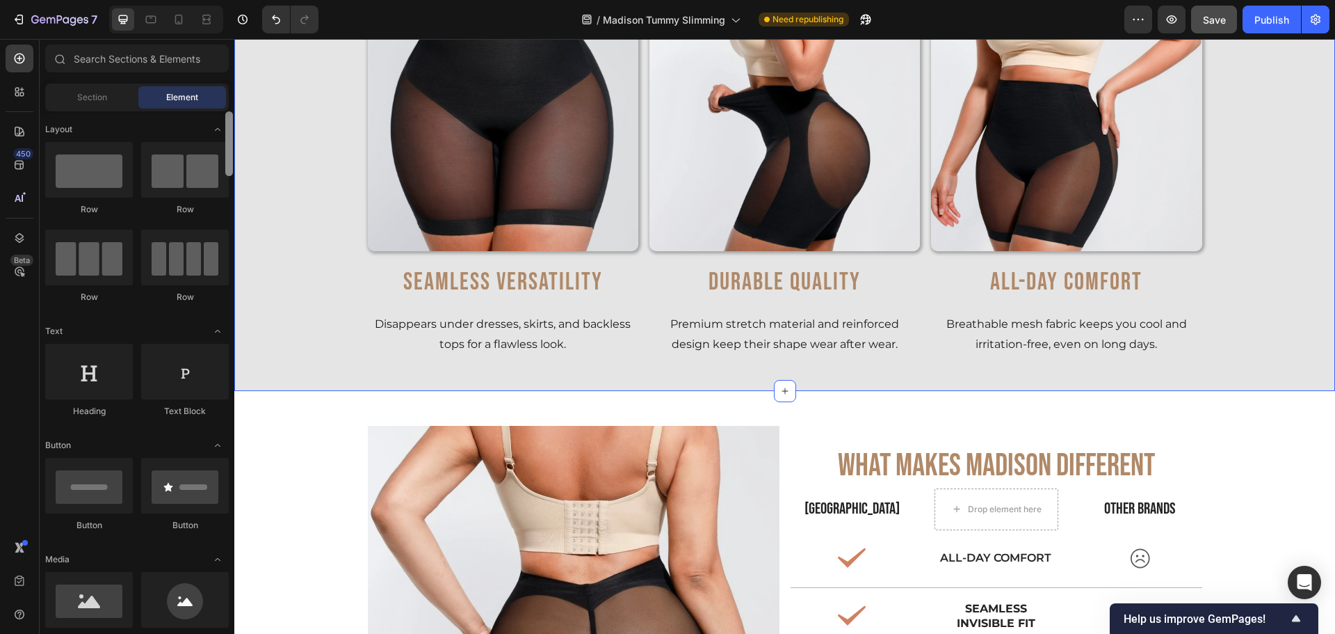
scroll to position [4312, 0]
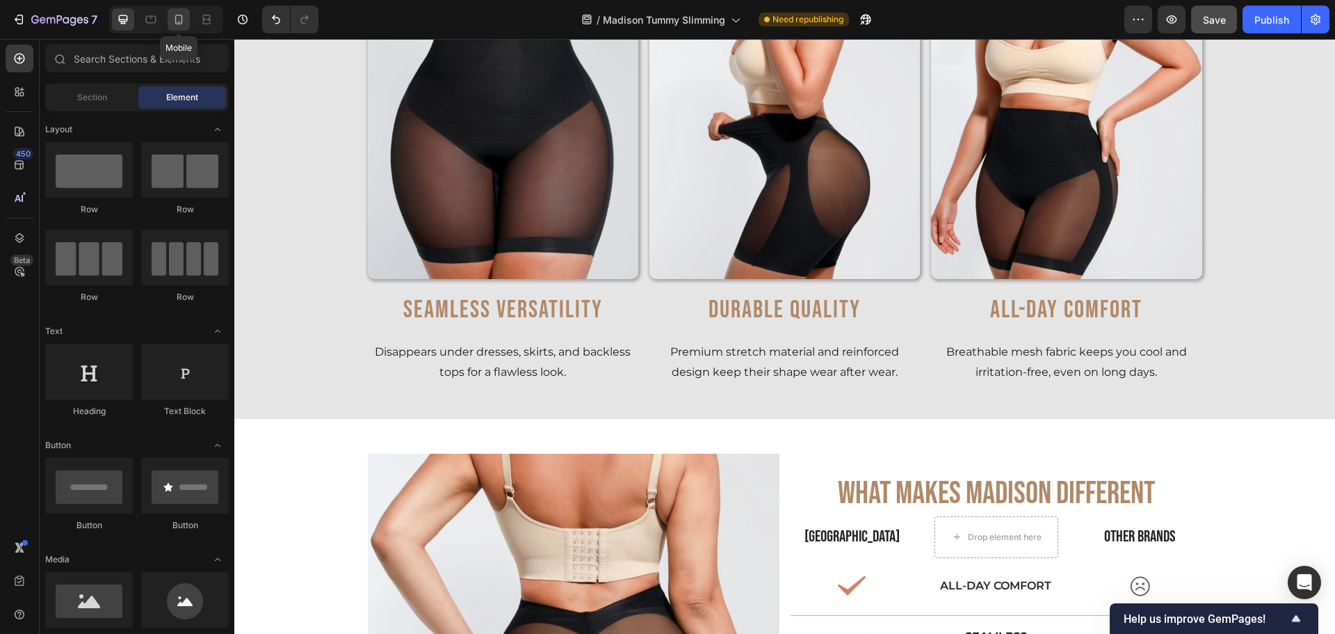
click at [182, 18] on icon at bounding box center [179, 20] width 8 height 10
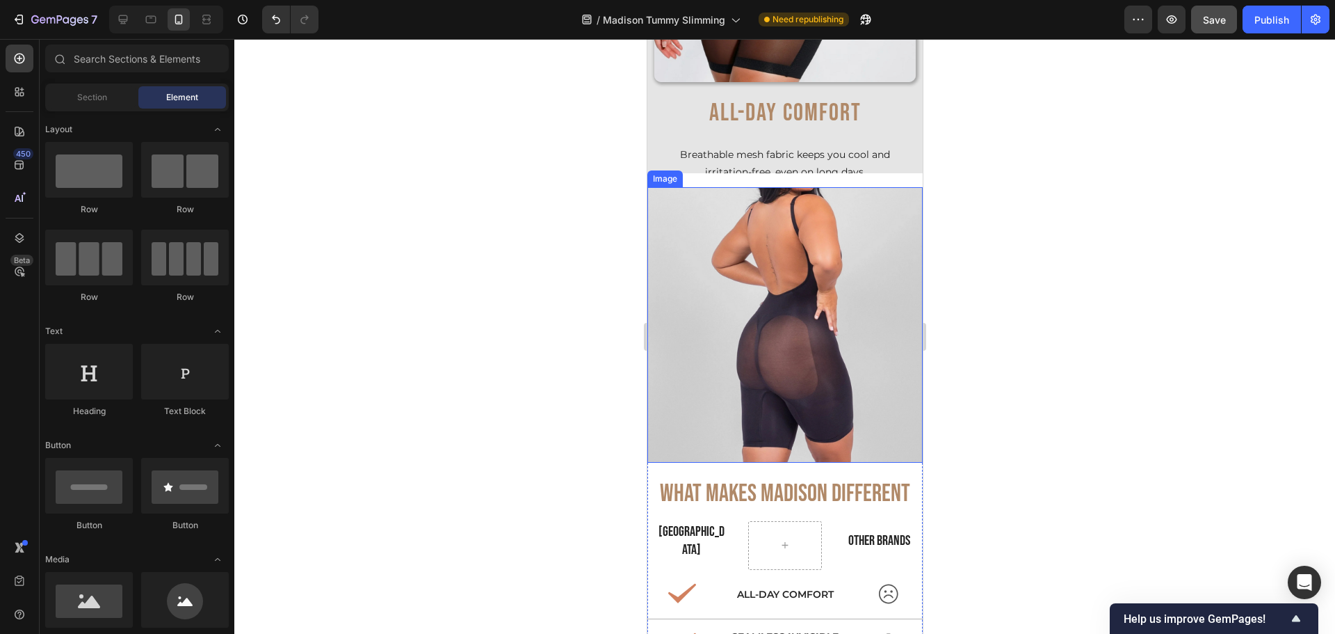
scroll to position [6815, 0]
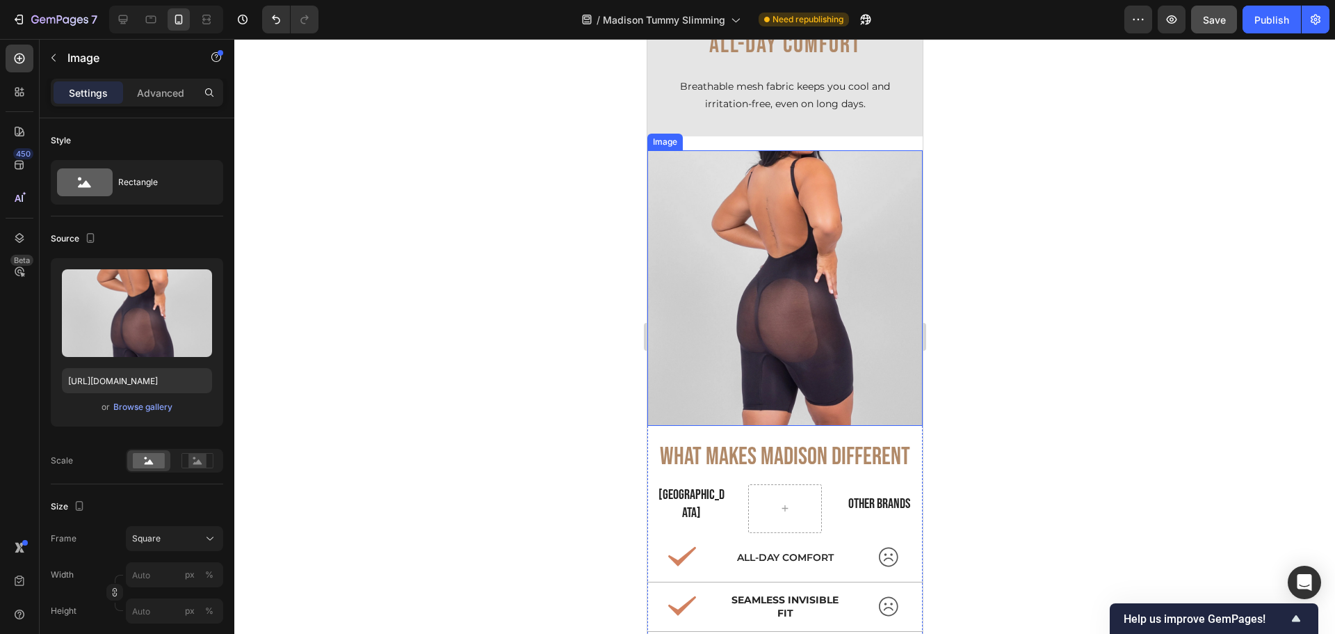
click at [848, 287] on img at bounding box center [784, 287] width 275 height 275
click at [127, 19] on icon at bounding box center [123, 19] width 9 height 9
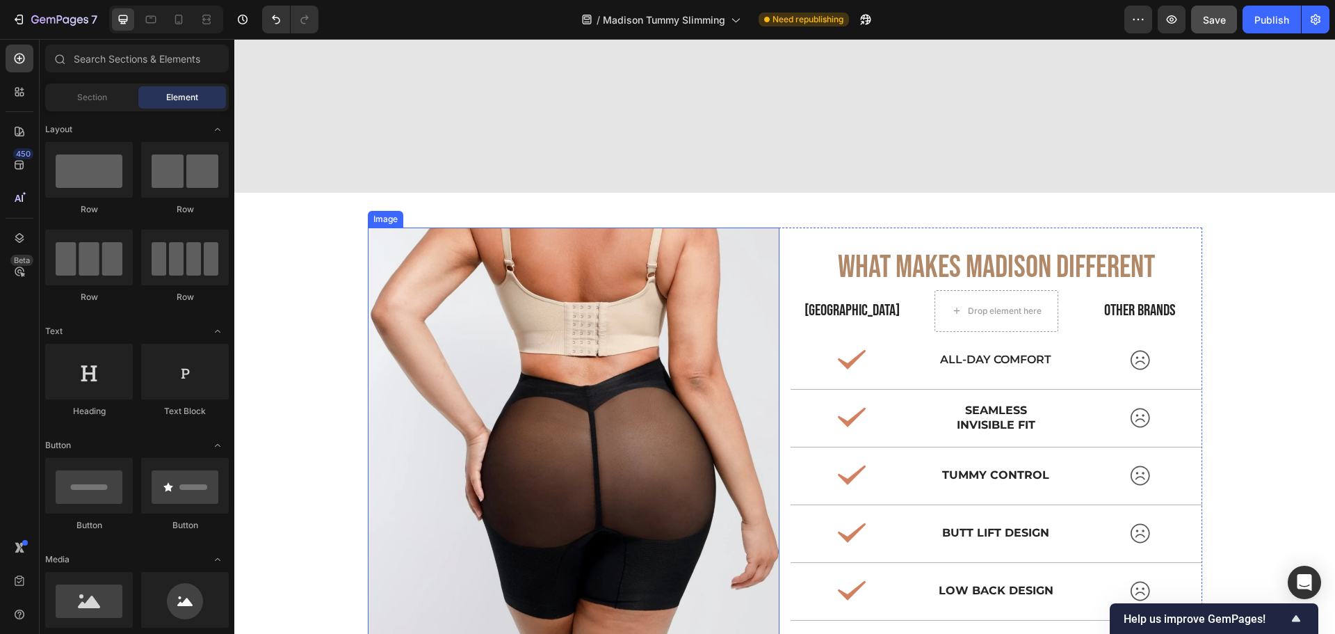
scroll to position [4702, 0]
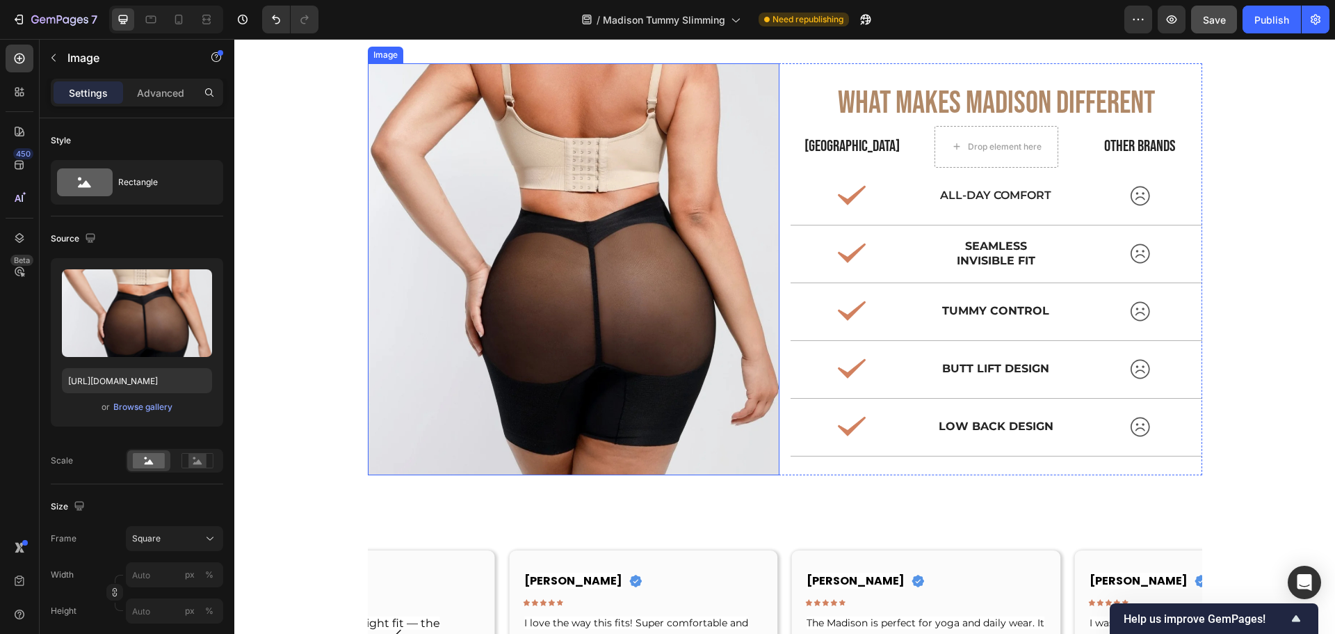
click at [670, 371] on img at bounding box center [574, 269] width 412 height 412
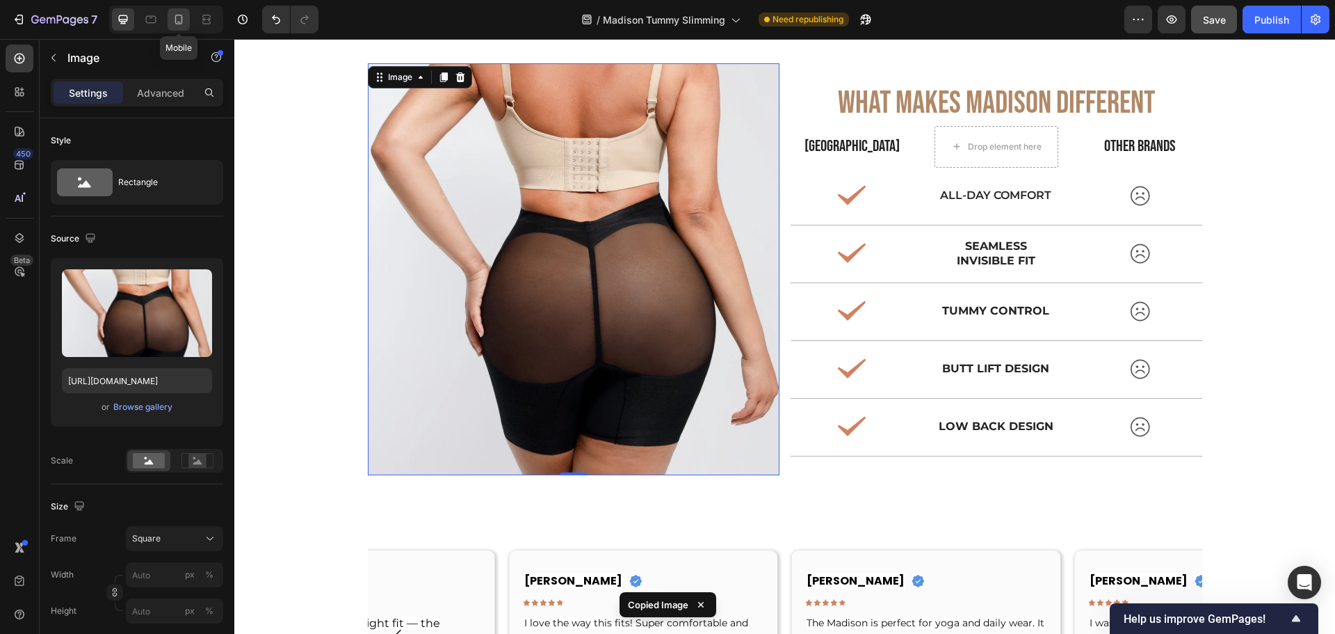
click at [172, 18] on icon at bounding box center [179, 20] width 14 height 14
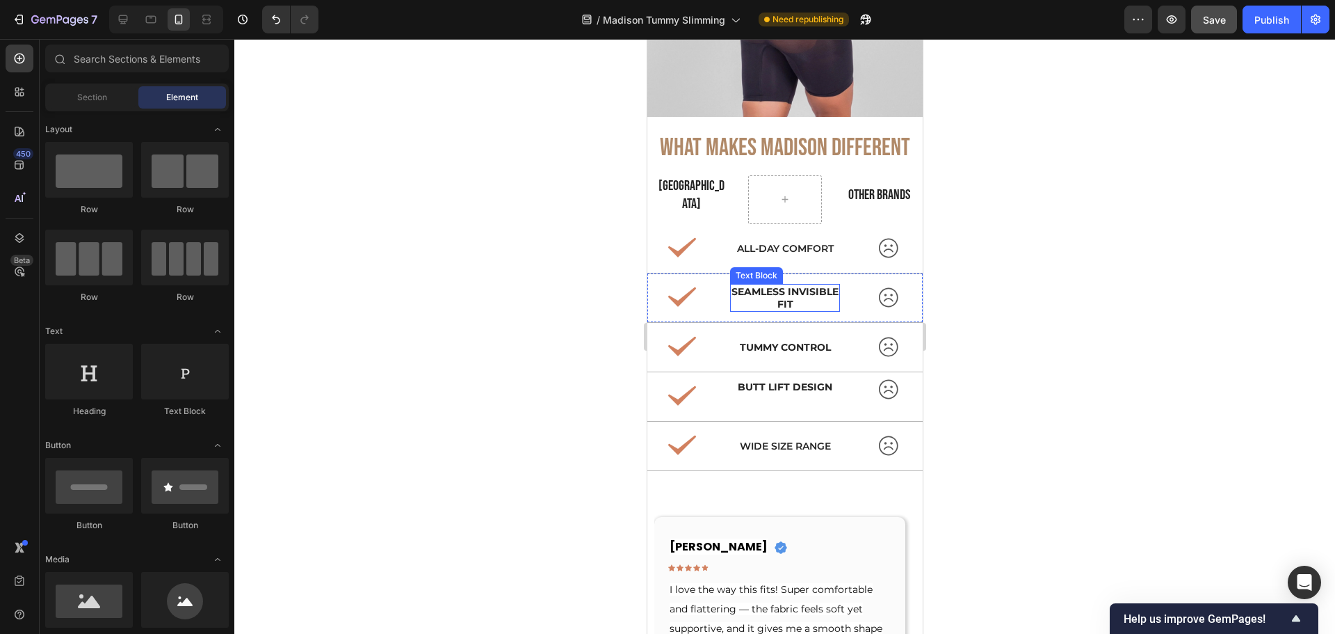
scroll to position [7149, 0]
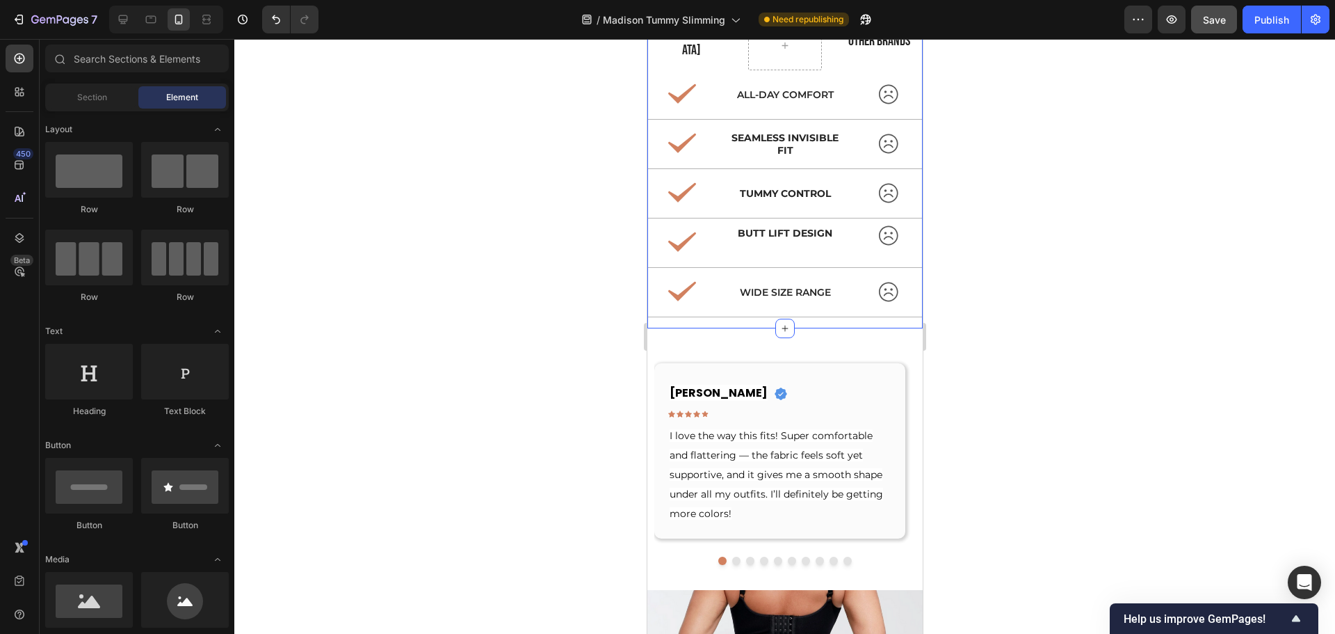
click at [664, 305] on div "Image What Makes Madison Different Text Block Madison Text Block OTHER BRANDS T…" at bounding box center [784, 8] width 275 height 640
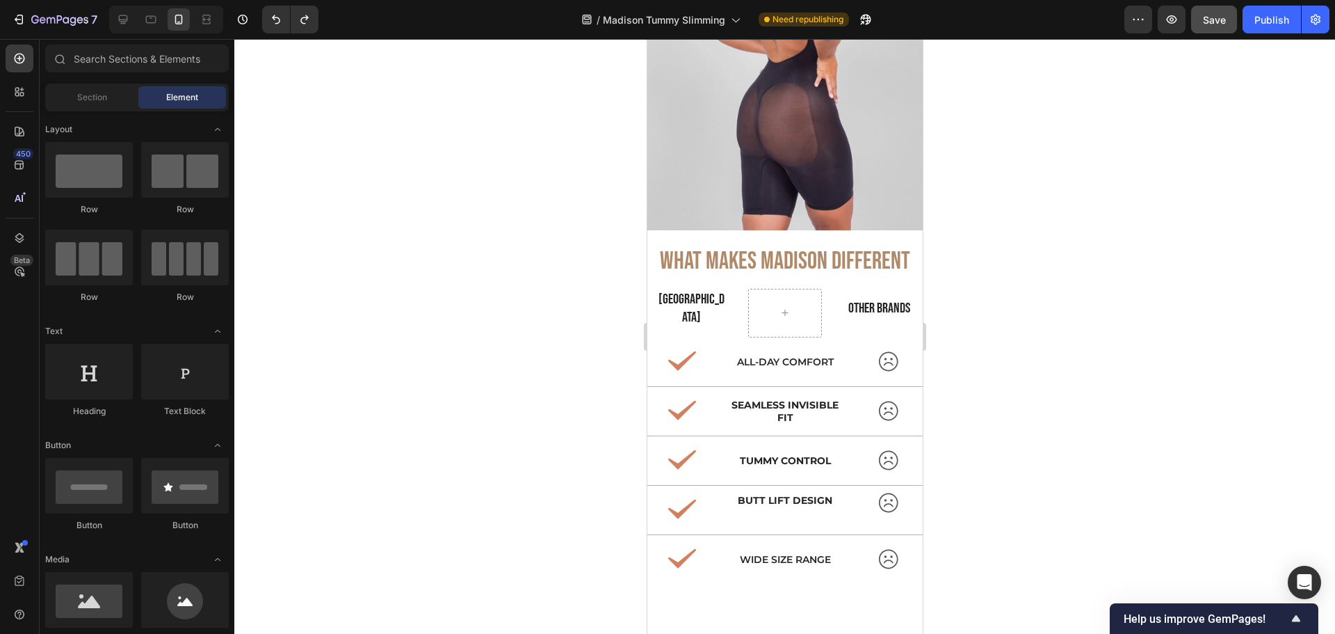
scroll to position [6754, 0]
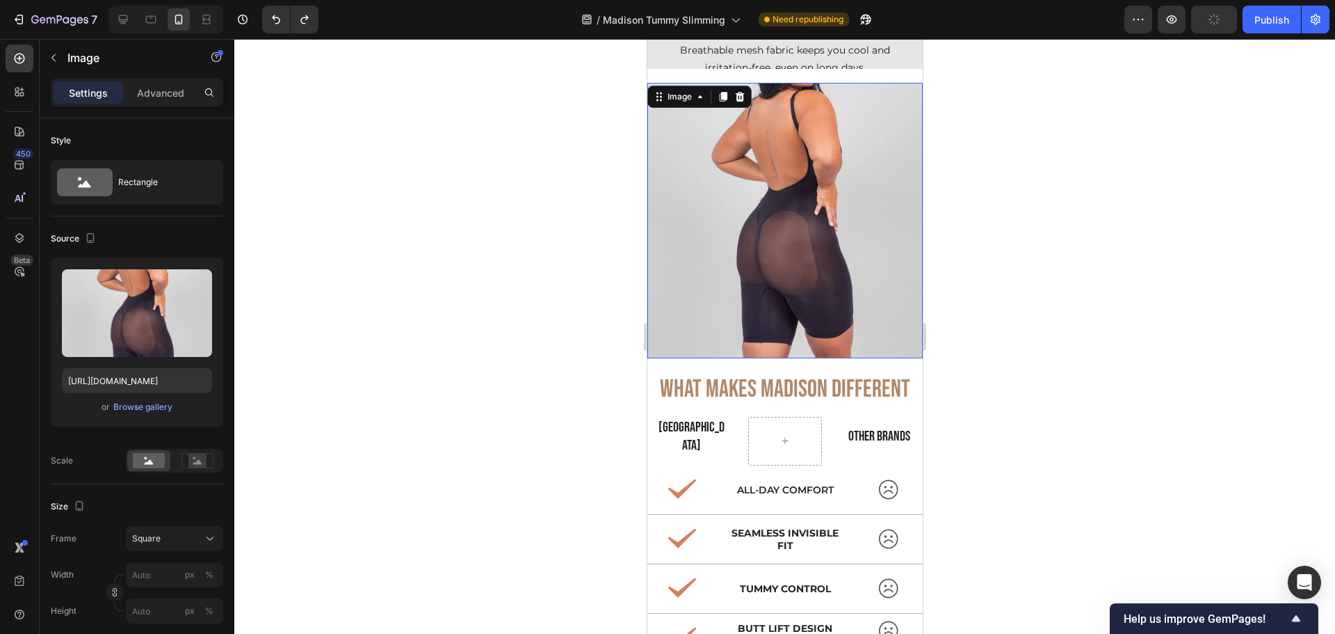
click at [702, 242] on img at bounding box center [784, 220] width 275 height 275
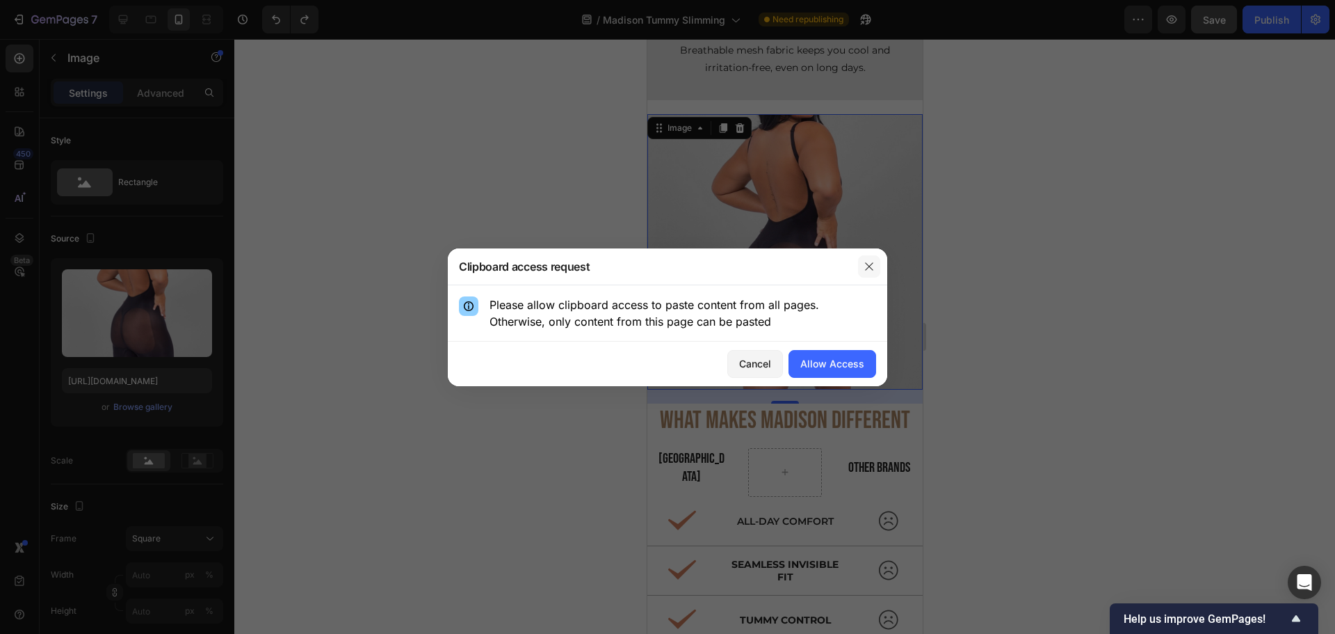
click at [867, 261] on icon "button" at bounding box center [869, 266] width 11 height 11
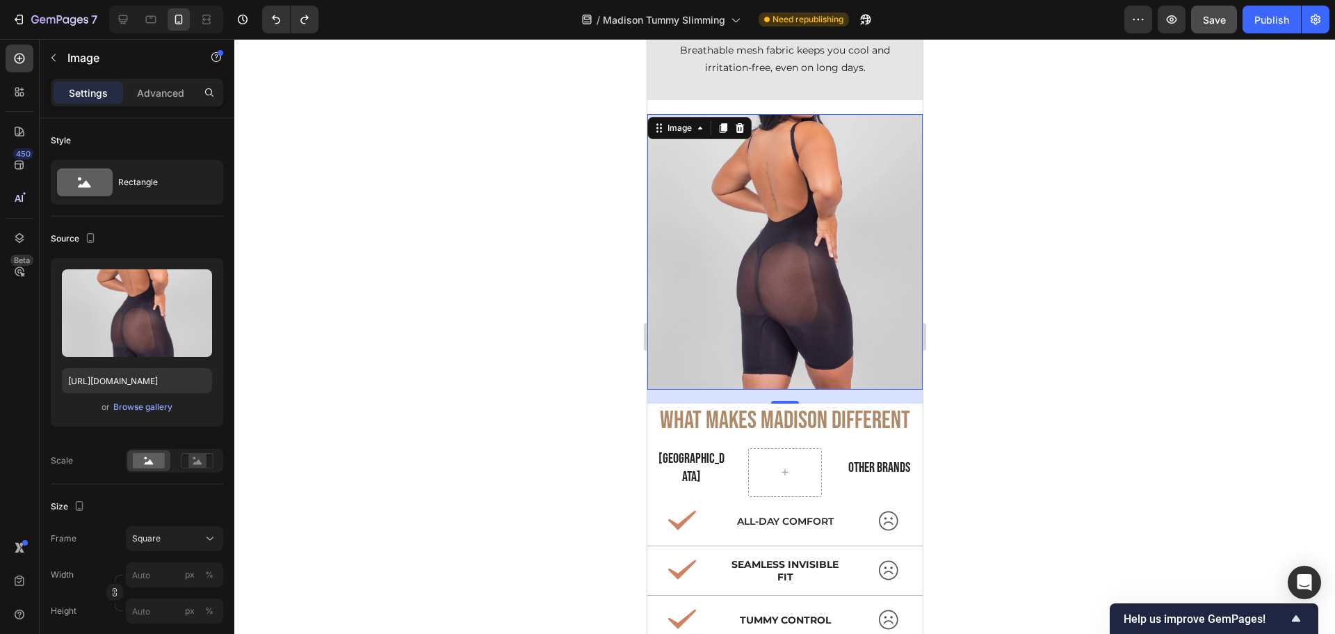
click at [669, 276] on img at bounding box center [784, 251] width 275 height 275
click at [124, 22] on icon at bounding box center [123, 19] width 9 height 9
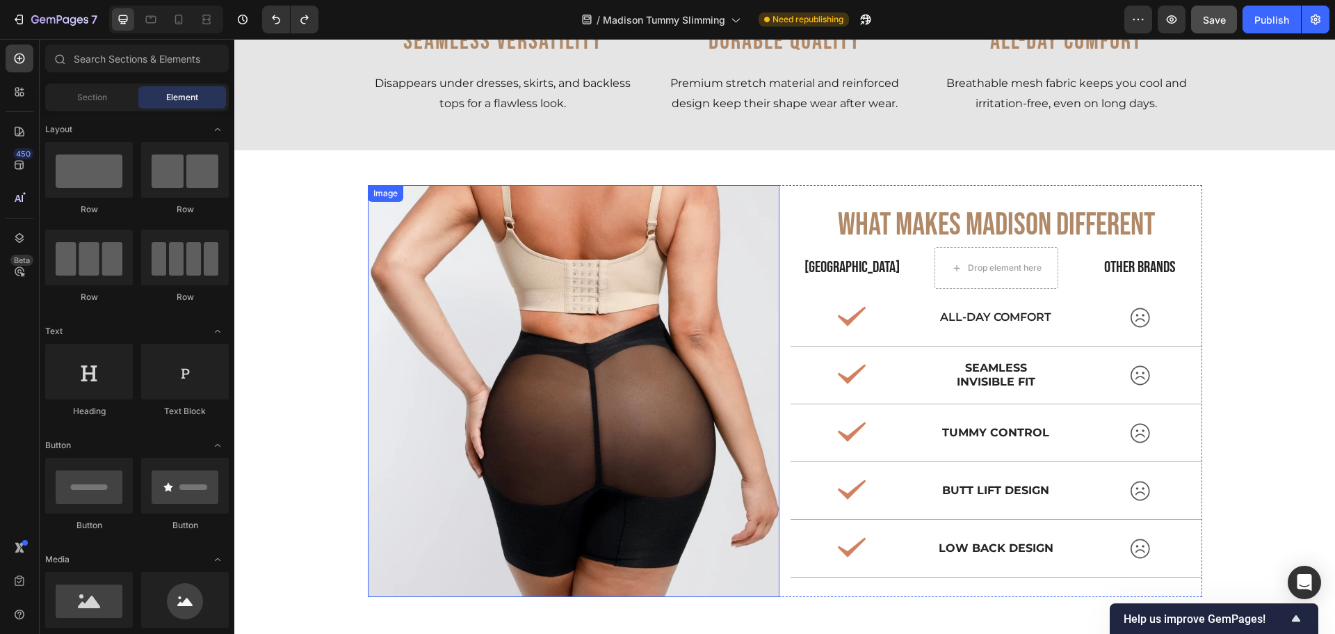
scroll to position [4777, 0]
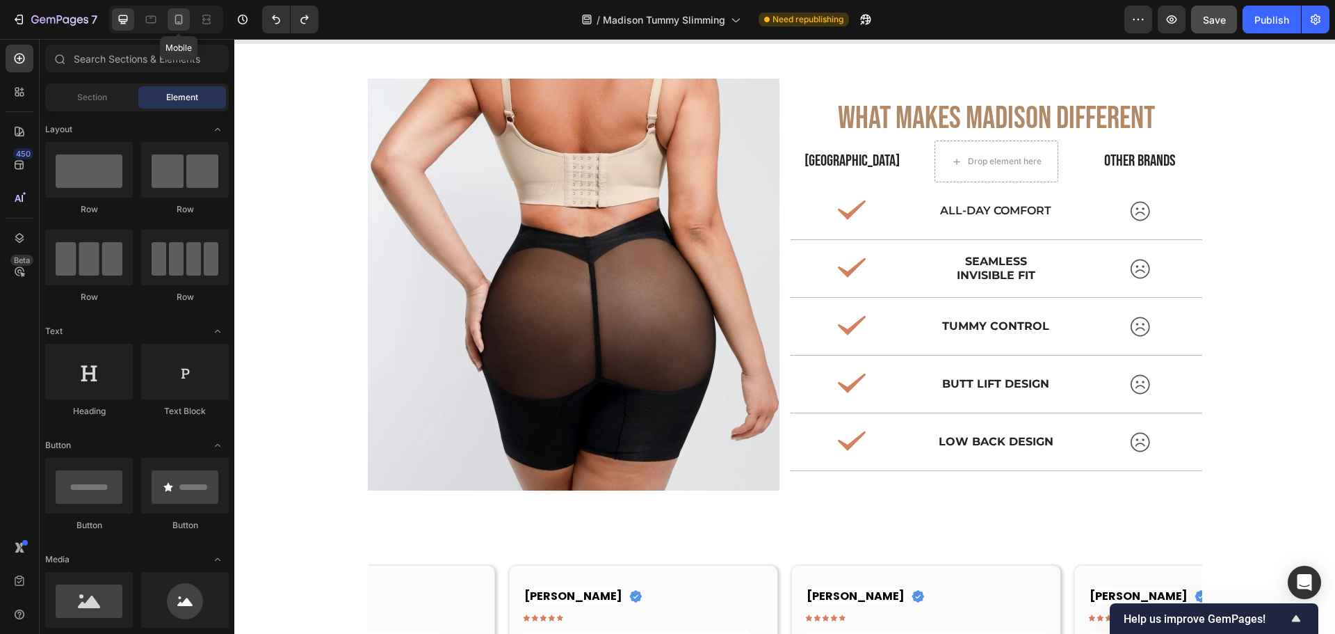
click at [175, 24] on icon at bounding box center [179, 20] width 14 height 14
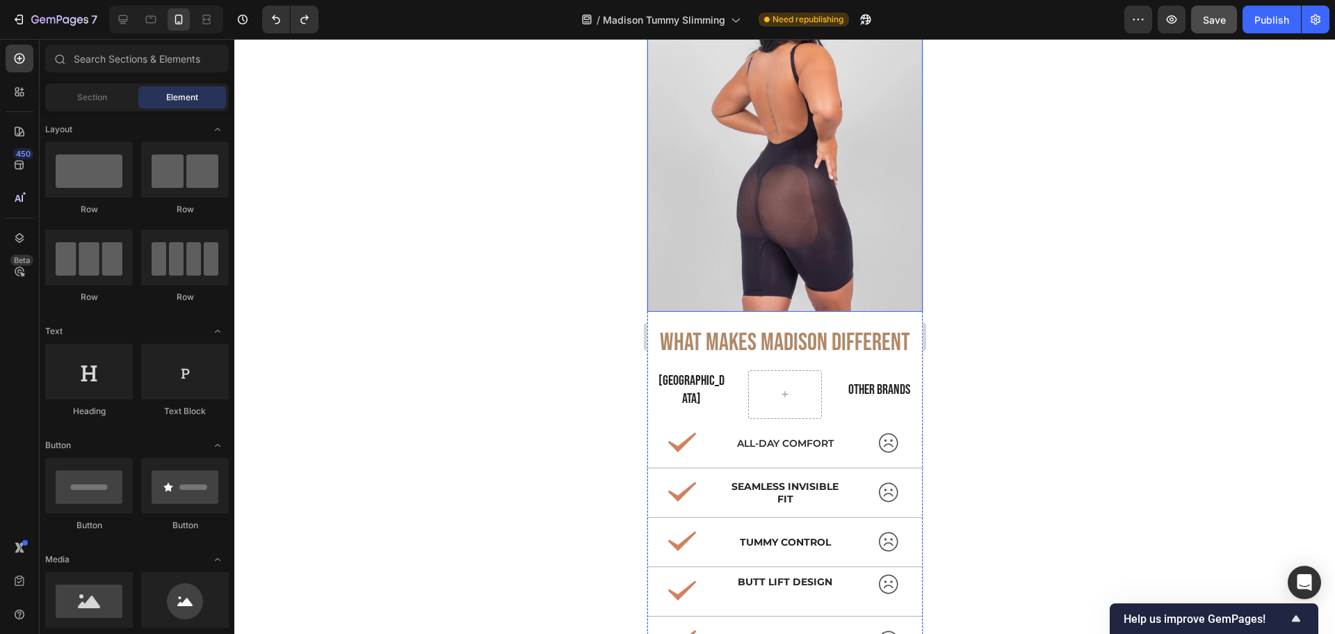
scroll to position [6731, 0]
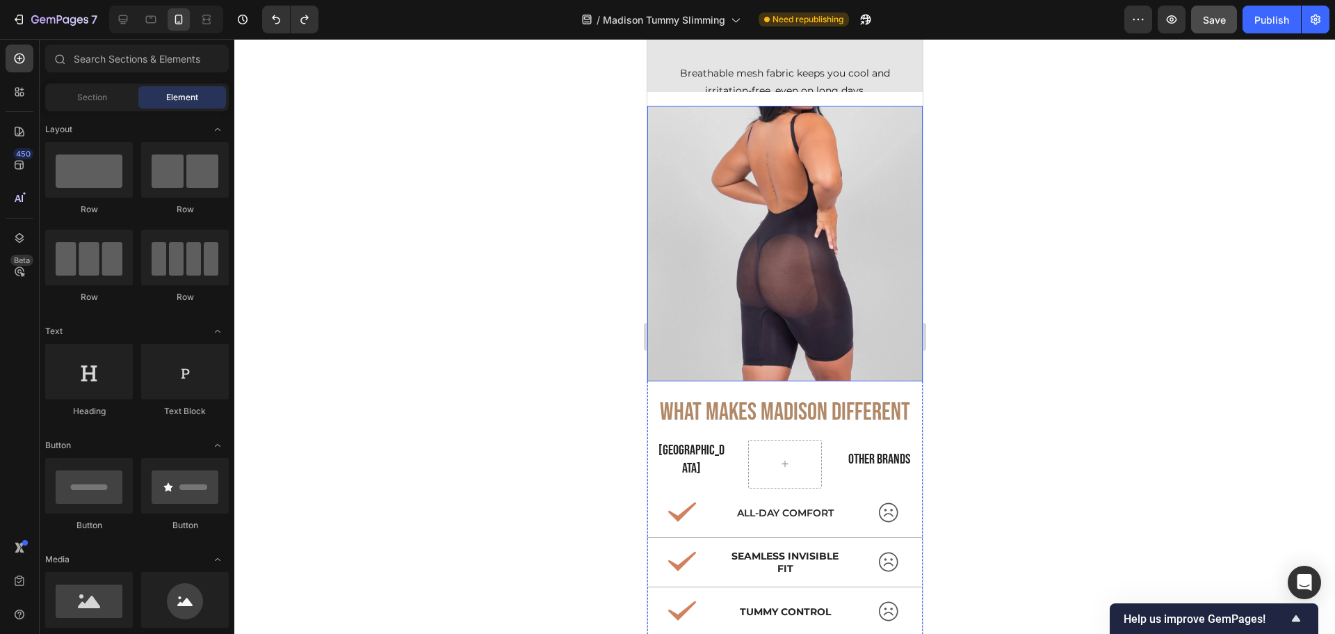
click at [758, 305] on img at bounding box center [784, 243] width 275 height 275
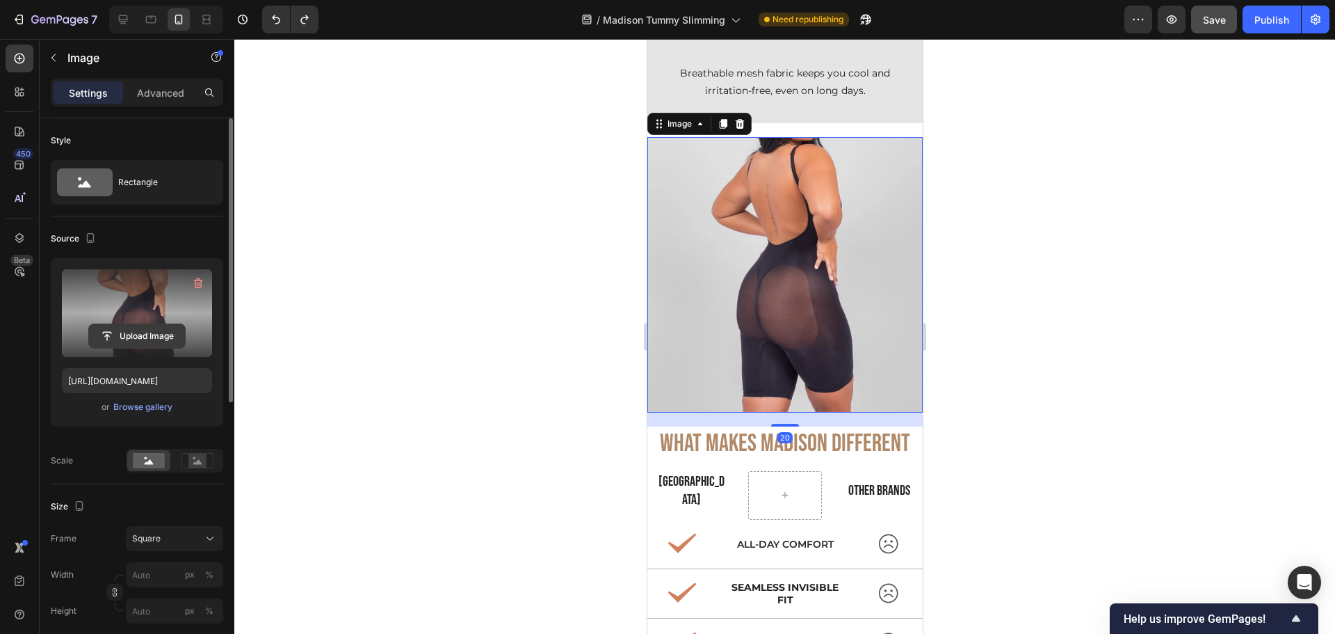
click at [163, 325] on input "file" at bounding box center [137, 336] width 96 height 24
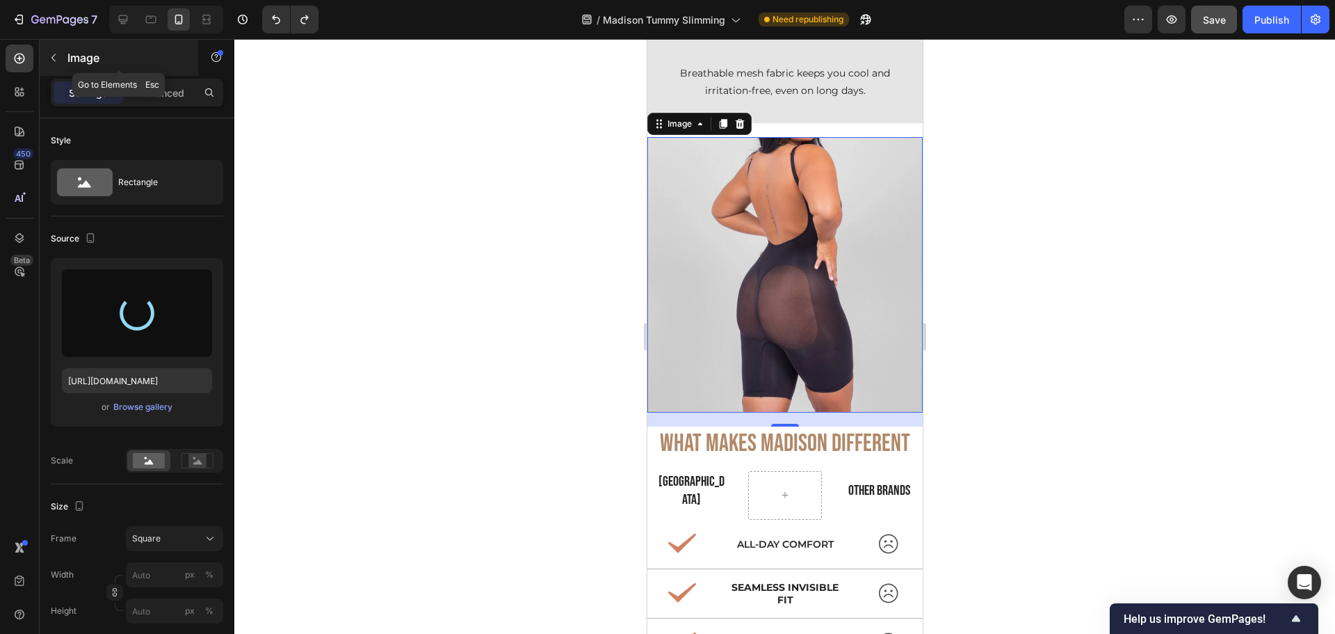
type input "https://cdn.shopify.com/s/files/1/0904/4852/7742/files/gempages_582946572971541…"
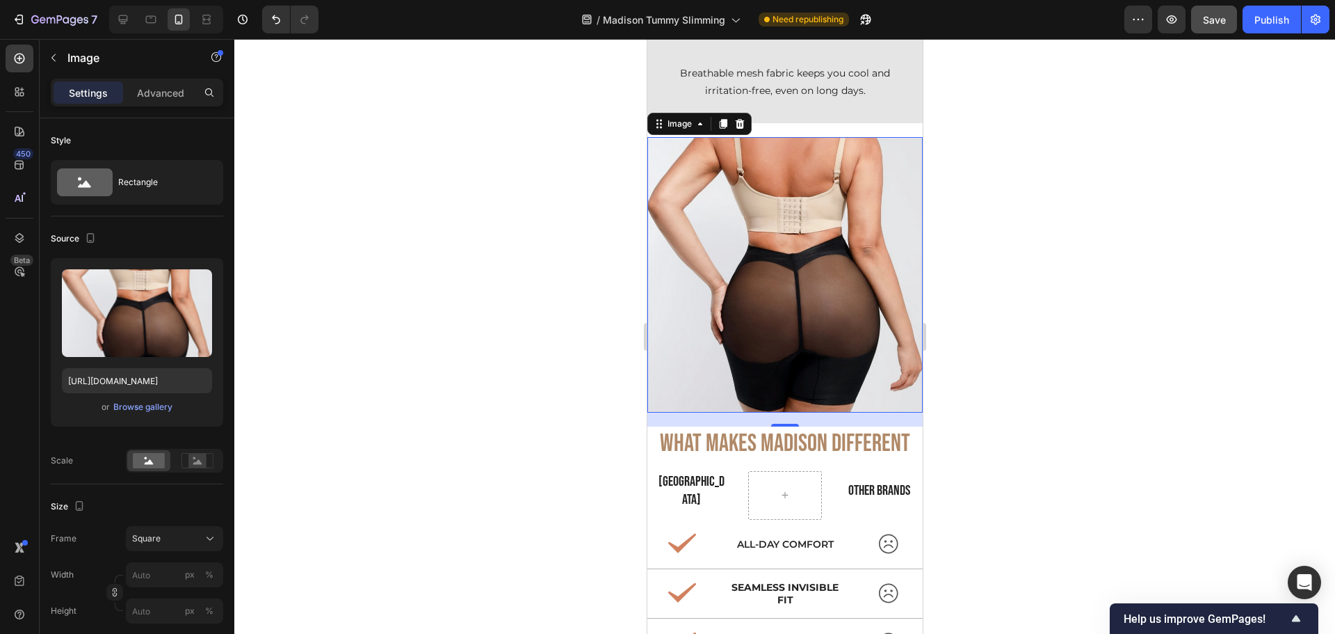
click at [567, 374] on div at bounding box center [784, 336] width 1101 height 595
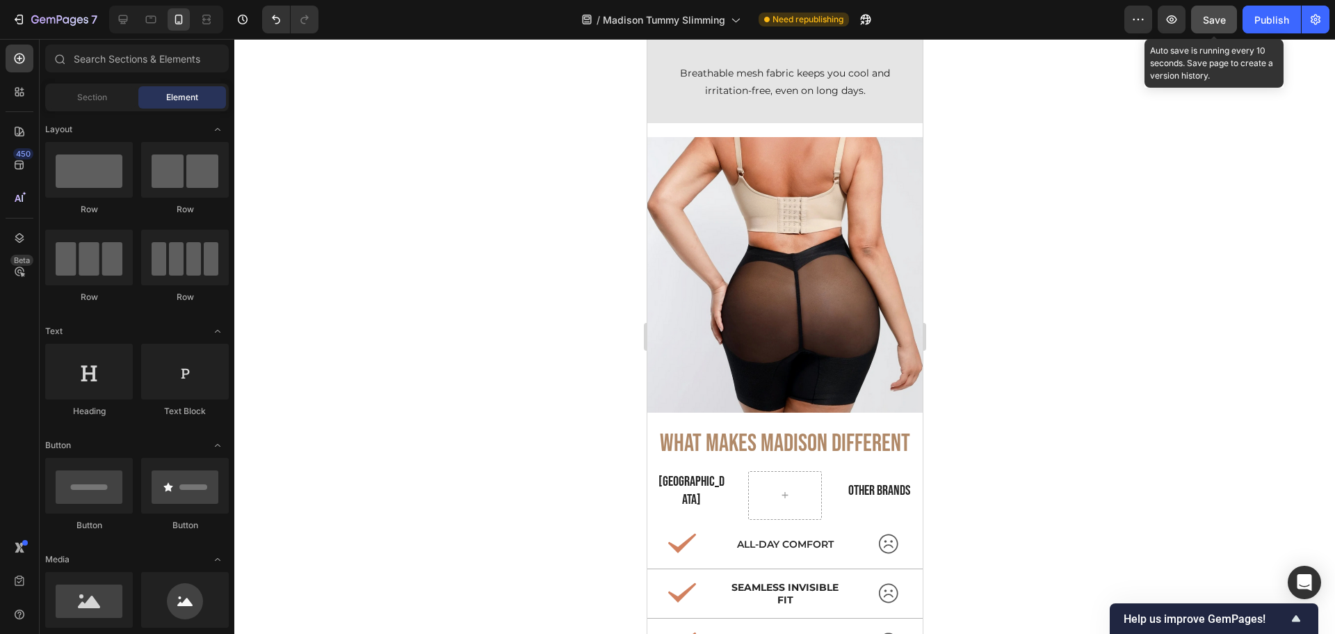
click at [1200, 13] on button "Save" at bounding box center [1214, 20] width 46 height 28
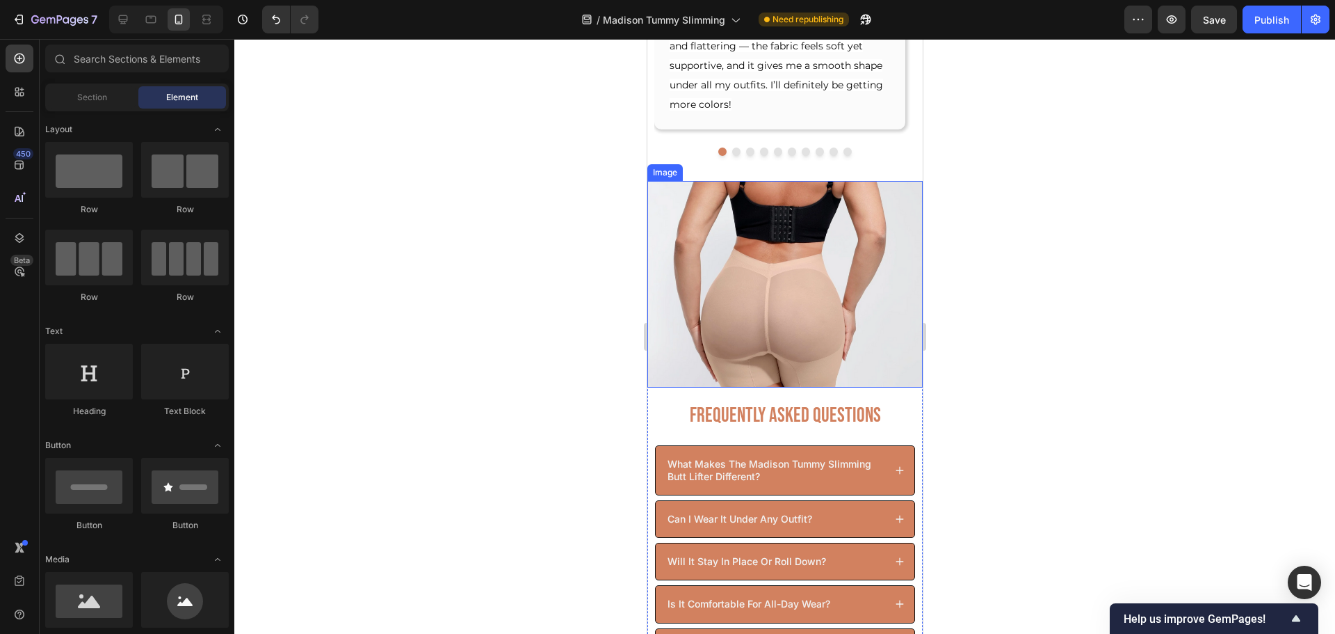
scroll to position [7566, 0]
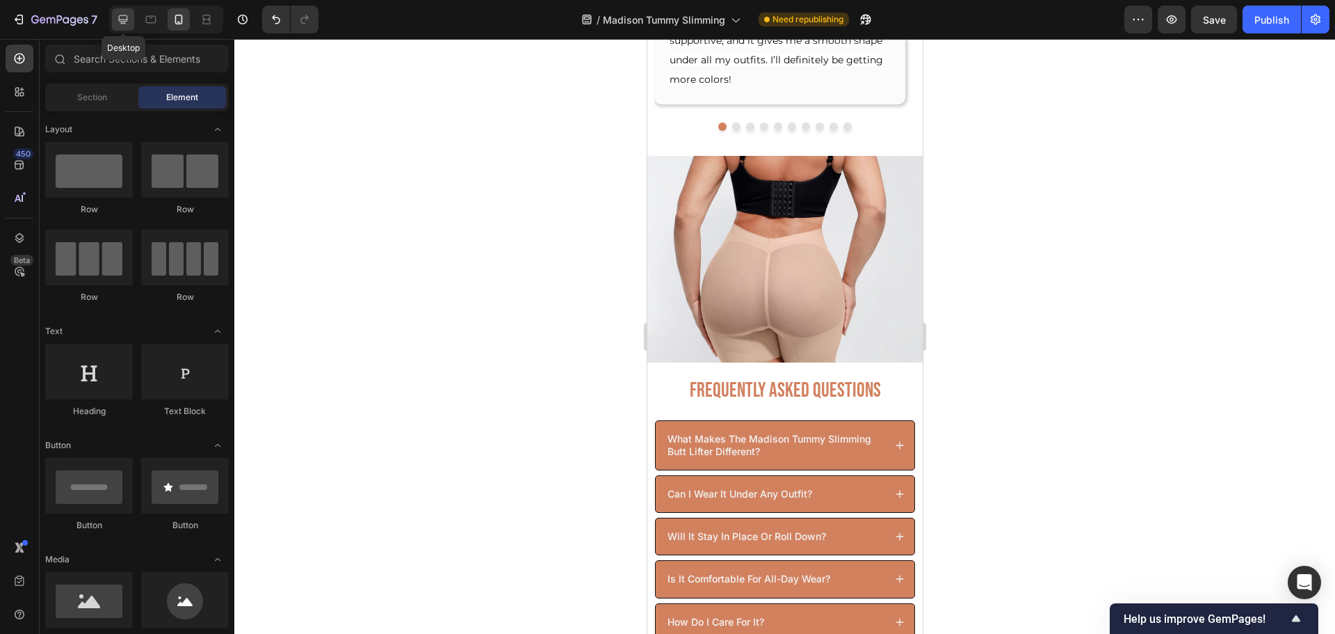
click at [123, 11] on div at bounding box center [123, 19] width 22 height 22
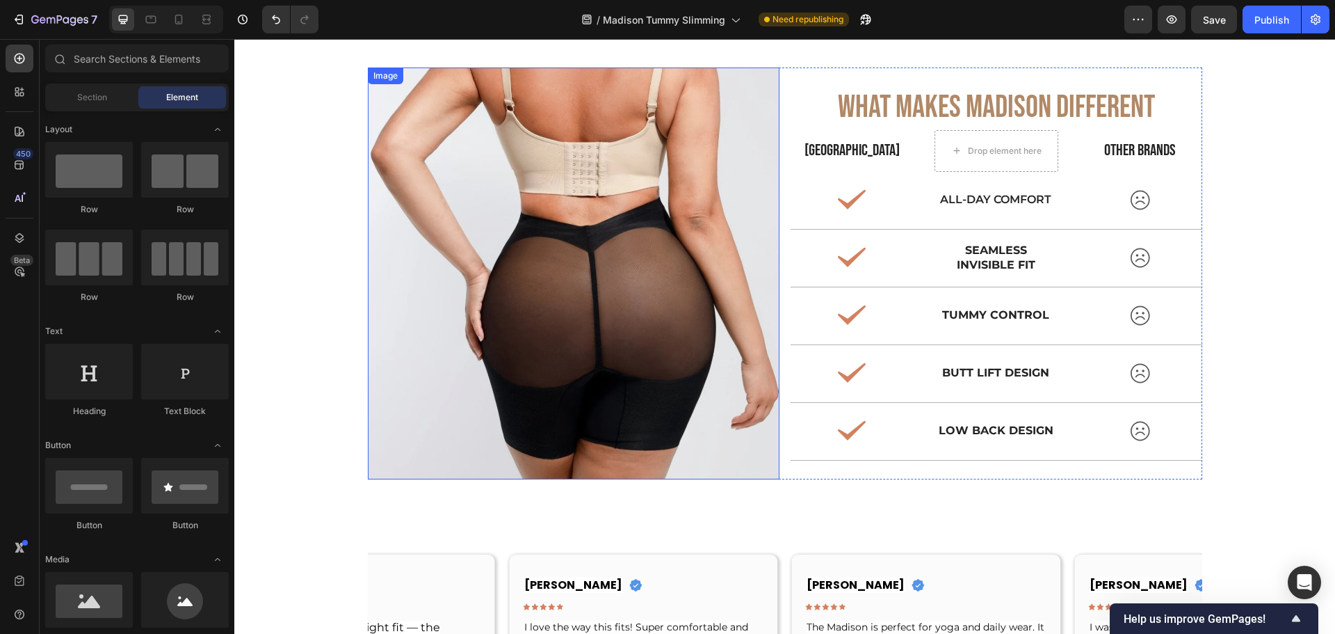
scroll to position [4686, 0]
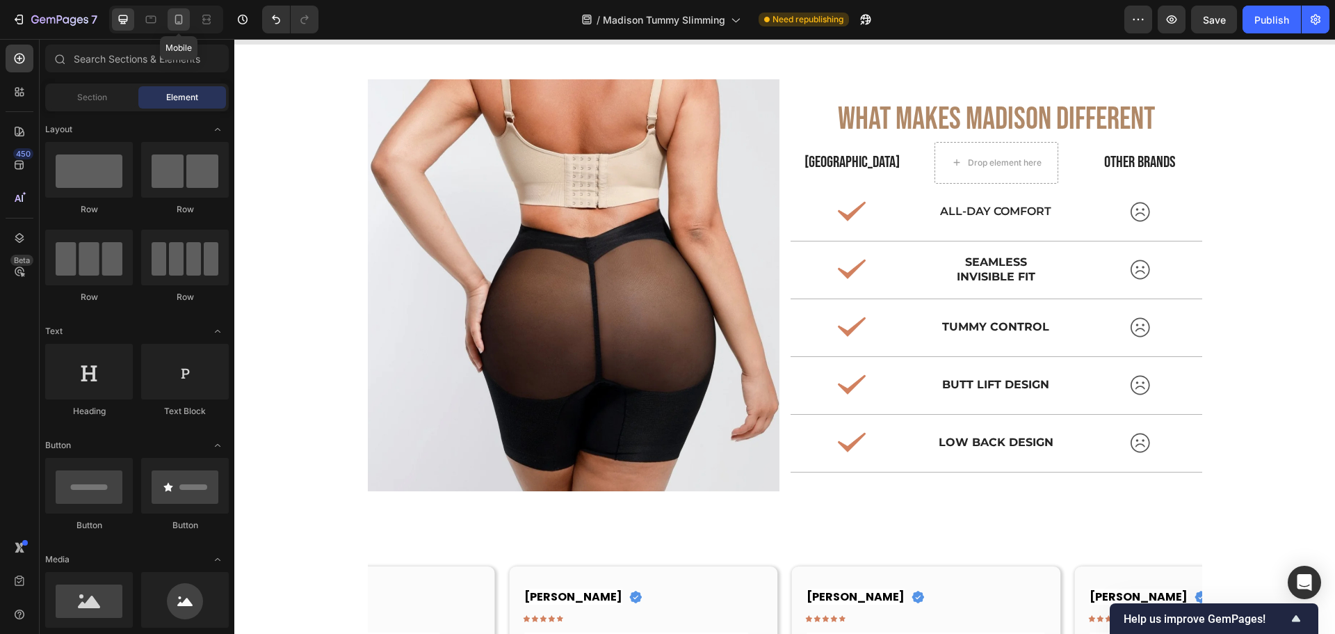
click at [181, 19] on icon at bounding box center [179, 20] width 14 height 14
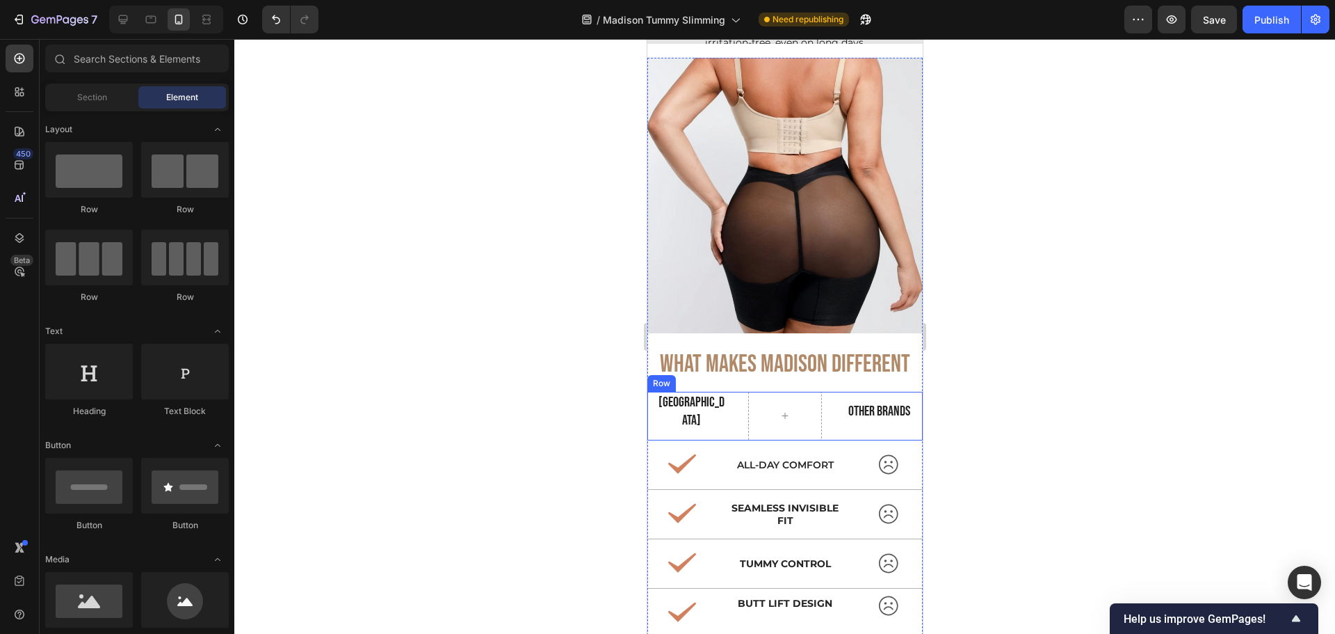
scroll to position [6778, 0]
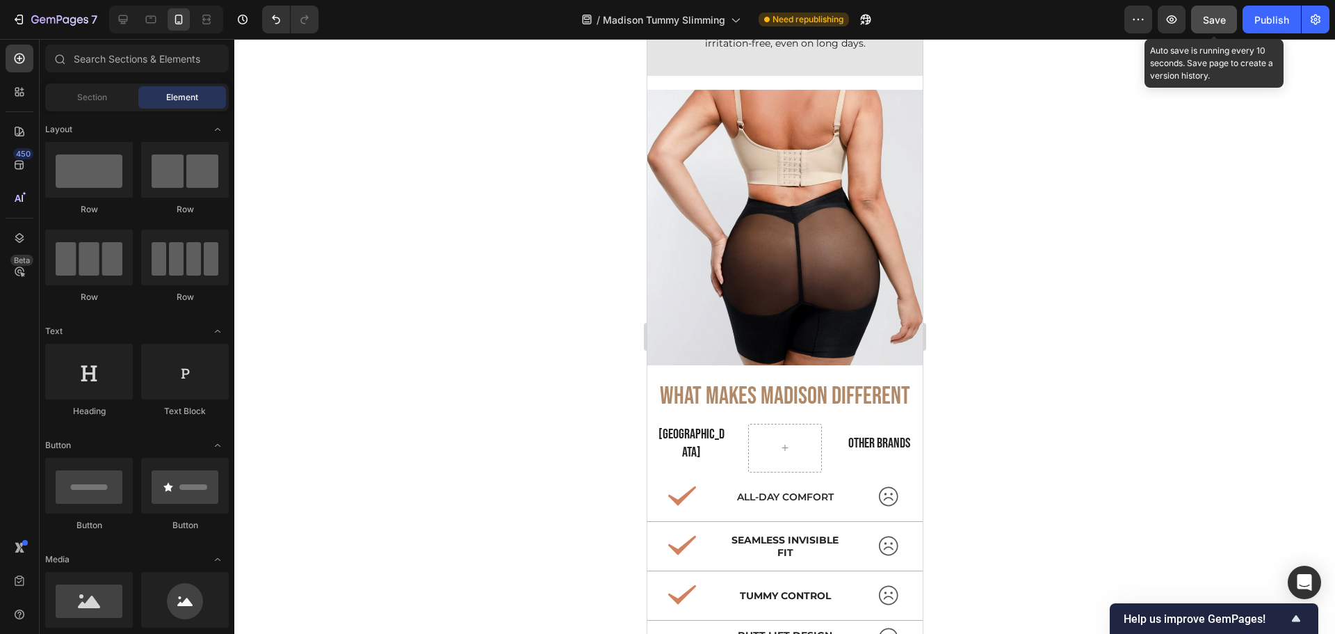
click at [1231, 13] on button "Save" at bounding box center [1214, 20] width 46 height 28
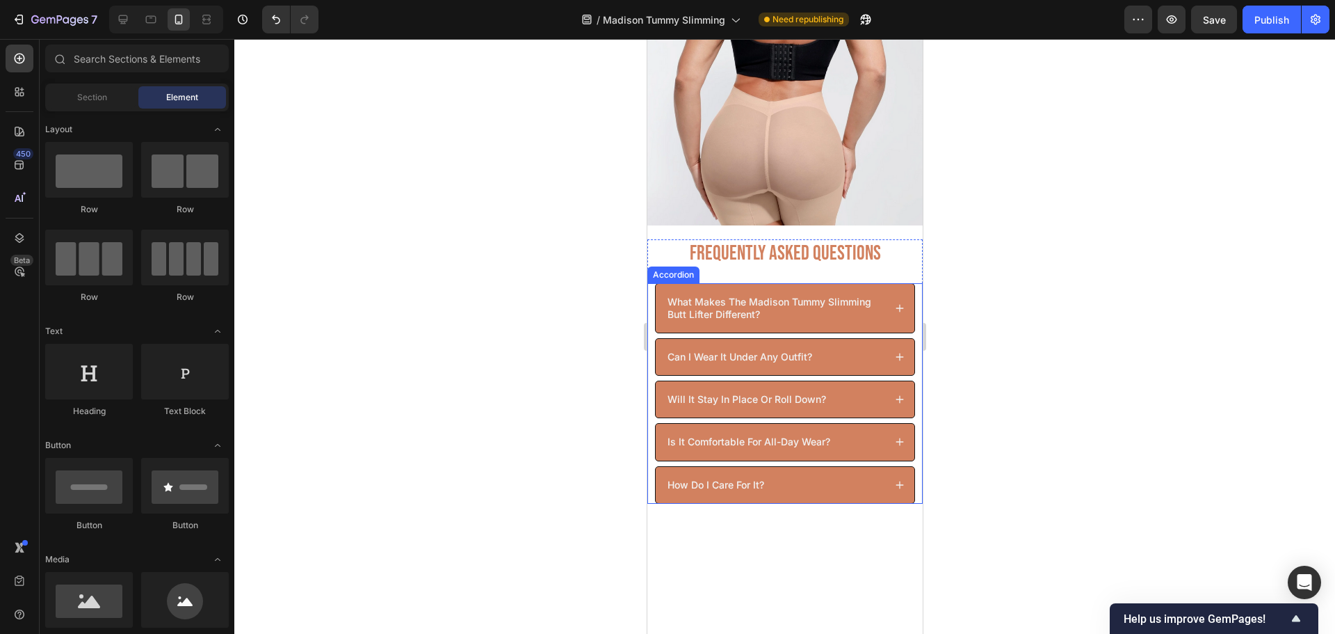
scroll to position [7126, 0]
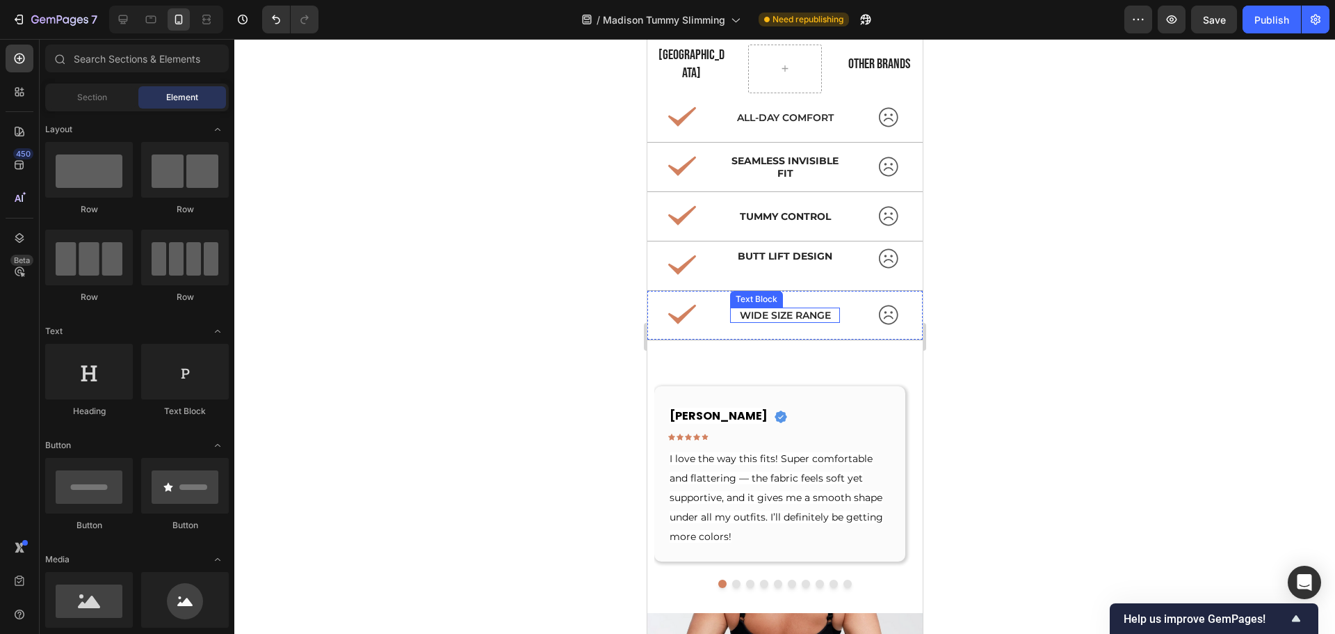
click at [793, 309] on p "Wide Size Range" at bounding box center [784, 315] width 107 height 13
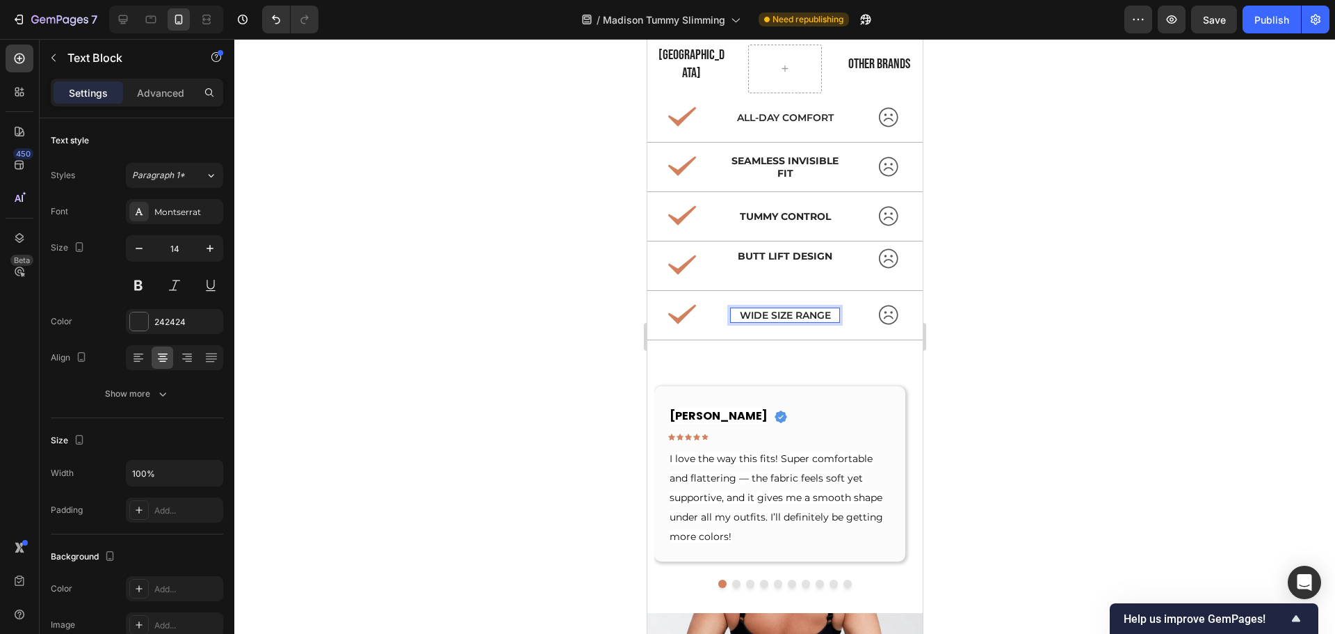
click at [791, 309] on p "Wide Size Range" at bounding box center [784, 315] width 107 height 13
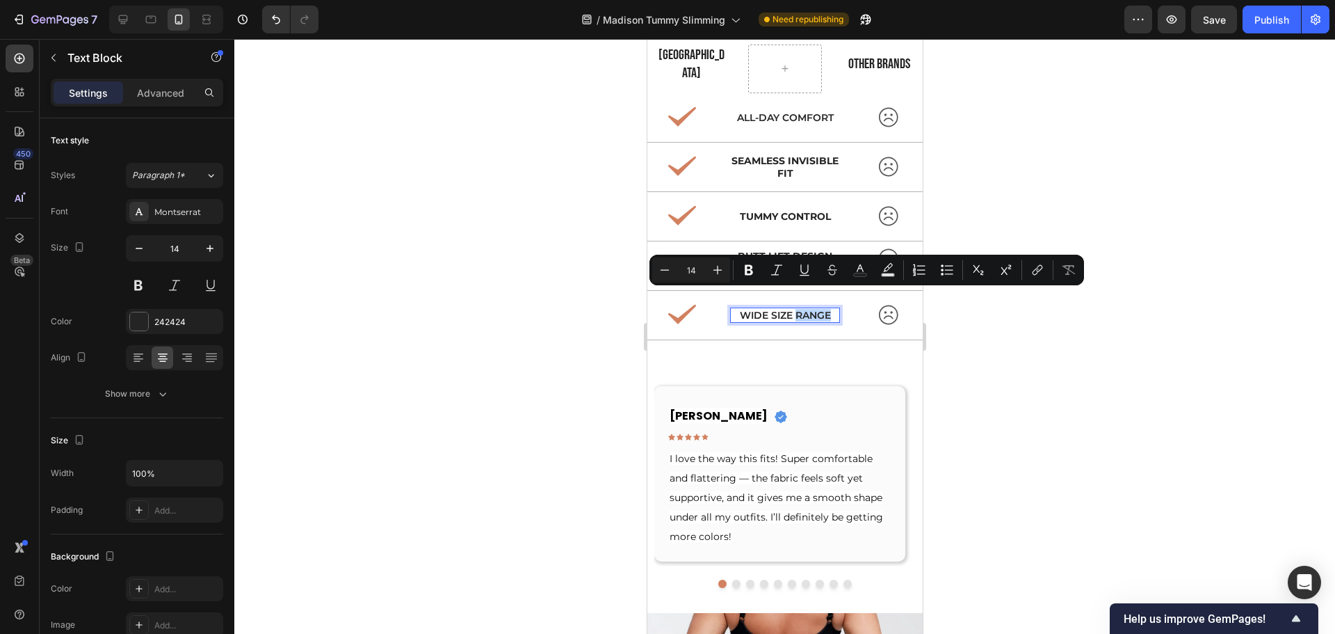
click at [791, 309] on p "Wide Size Range" at bounding box center [784, 315] width 107 height 13
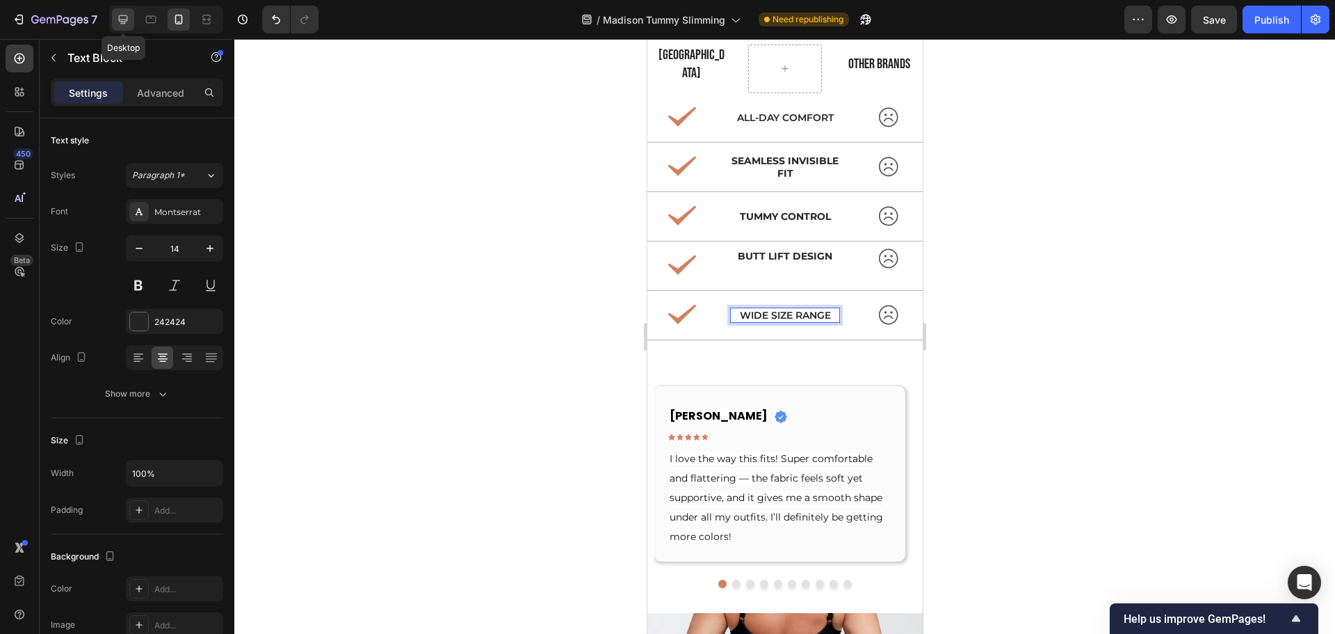
click at [122, 13] on icon at bounding box center [123, 20] width 14 height 14
type input "16"
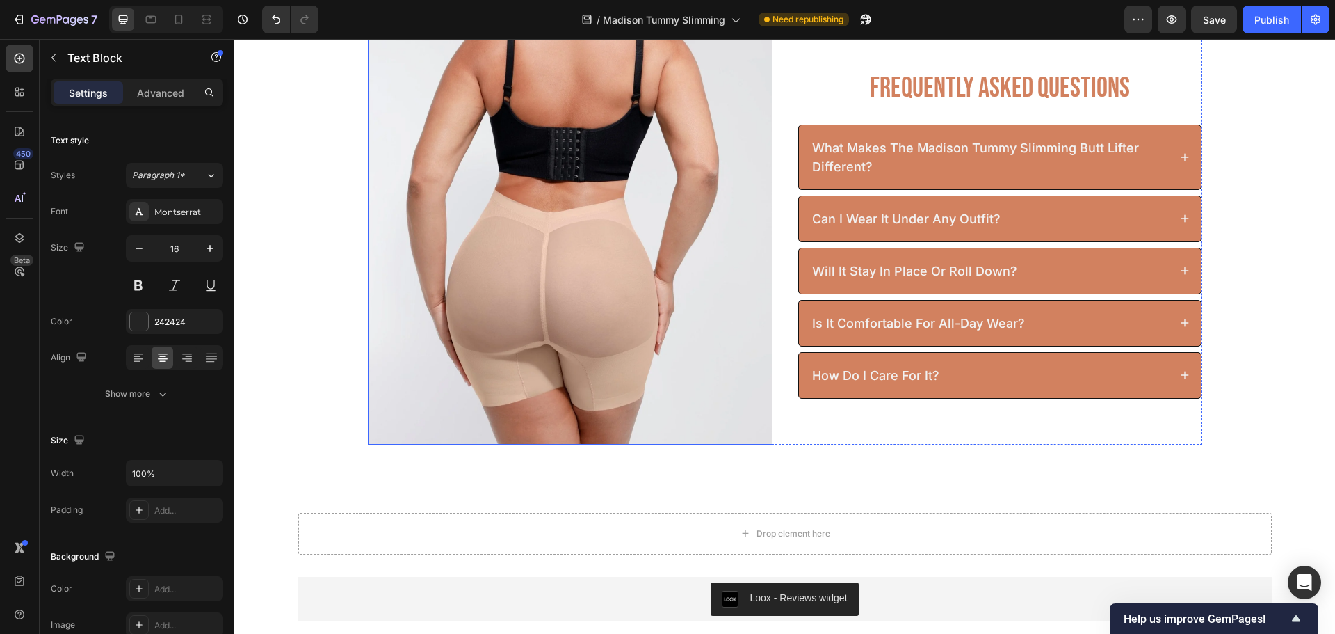
scroll to position [4853, 0]
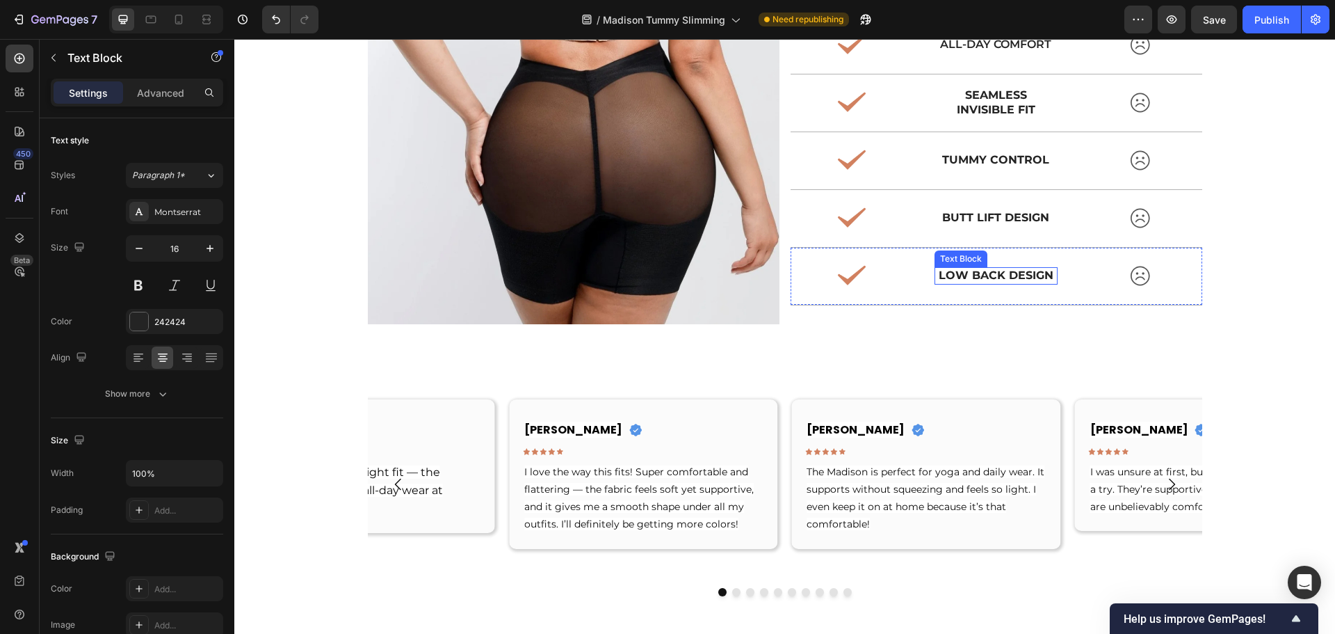
click at [958, 269] on strong "Low back design" at bounding box center [996, 274] width 115 height 13
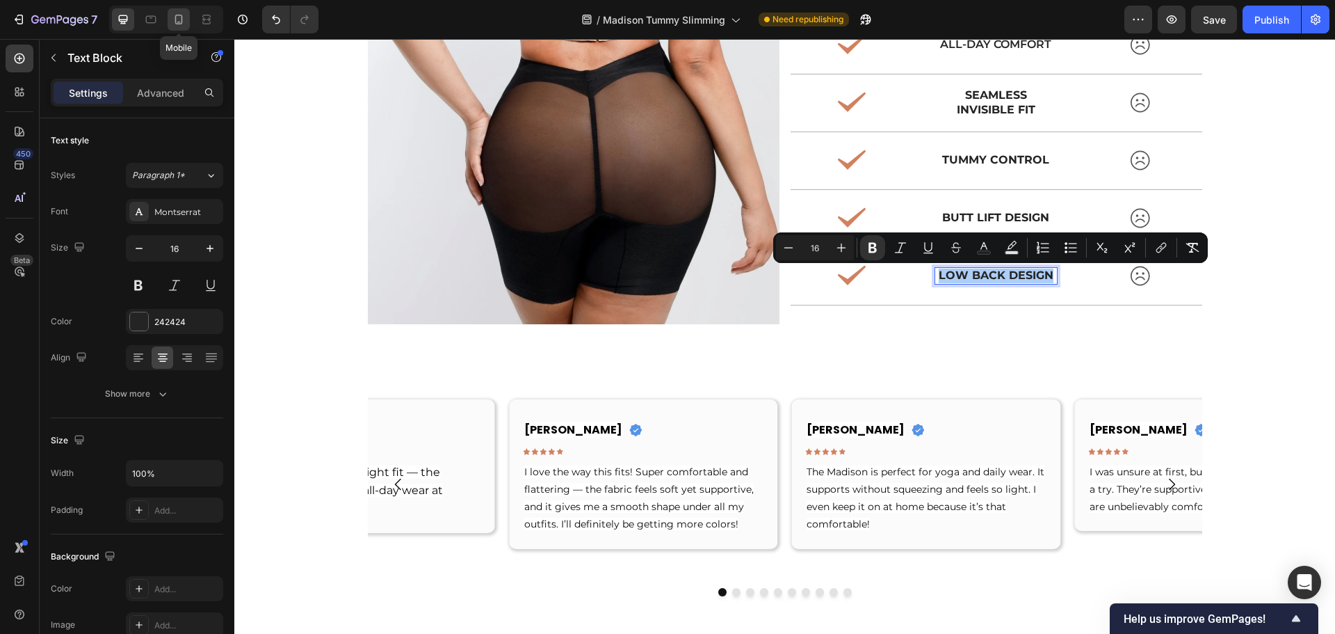
click at [186, 25] on div at bounding box center [179, 19] width 22 height 22
type input "14"
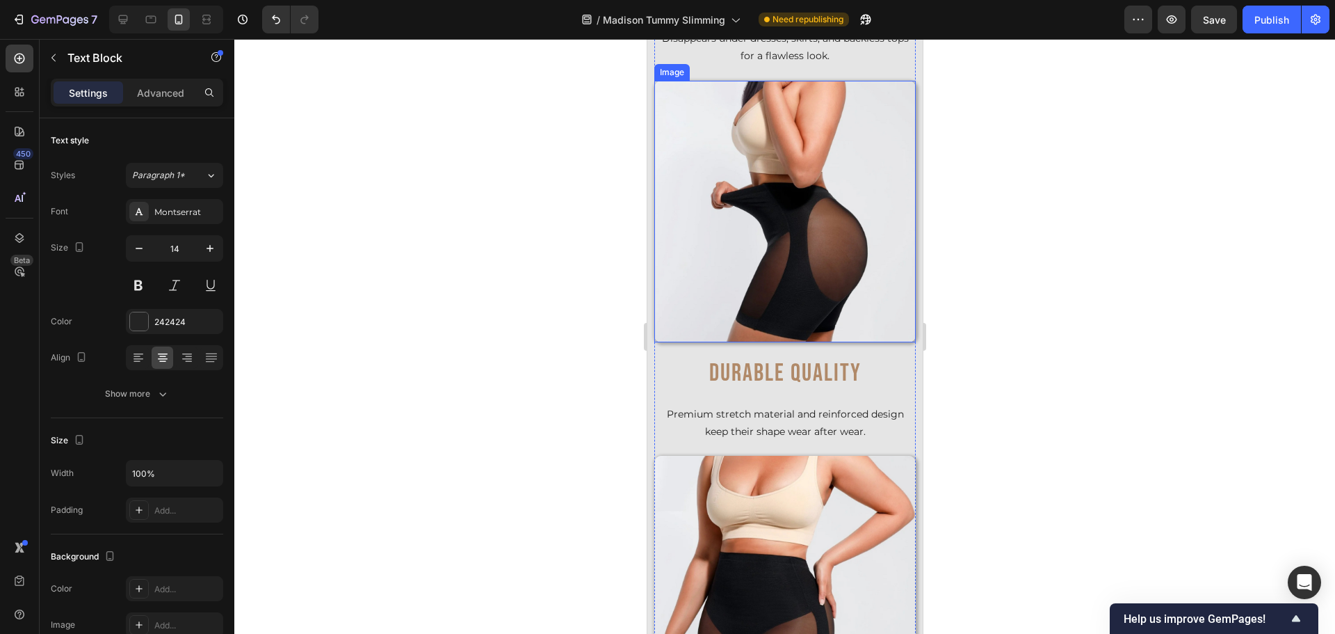
scroll to position [6084, 0]
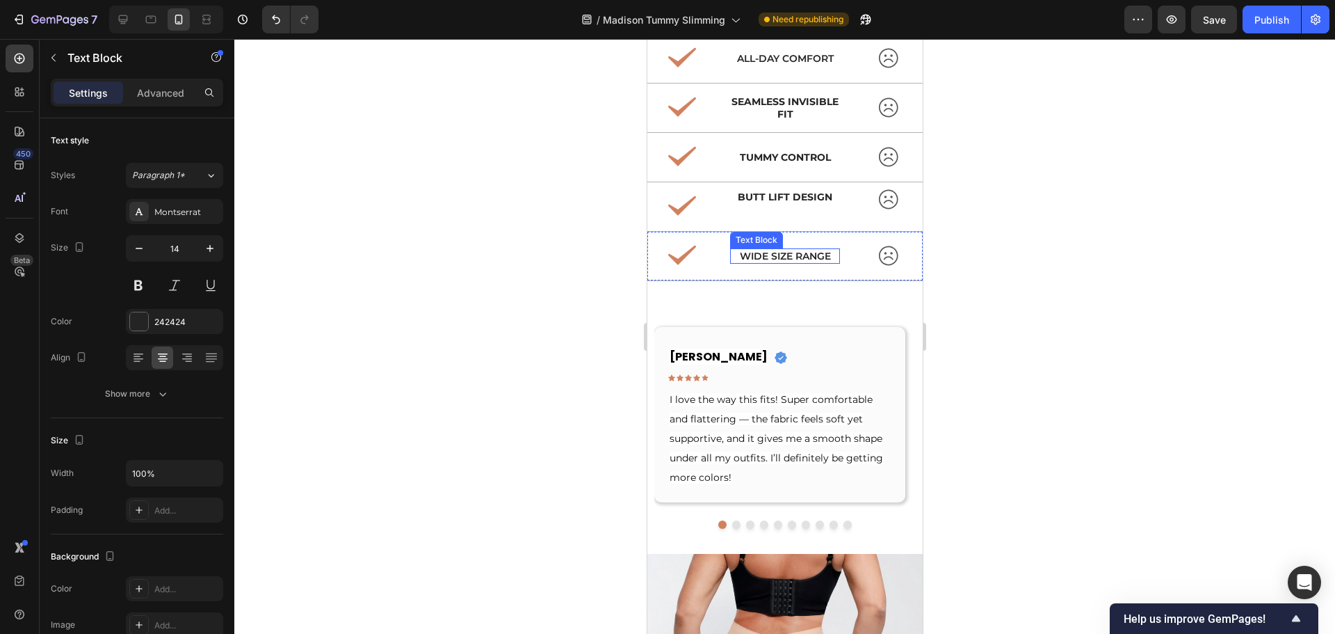
click at [780, 250] on p "Wide Size Range" at bounding box center [784, 256] width 107 height 13
click at [960, 284] on div at bounding box center [784, 336] width 1101 height 595
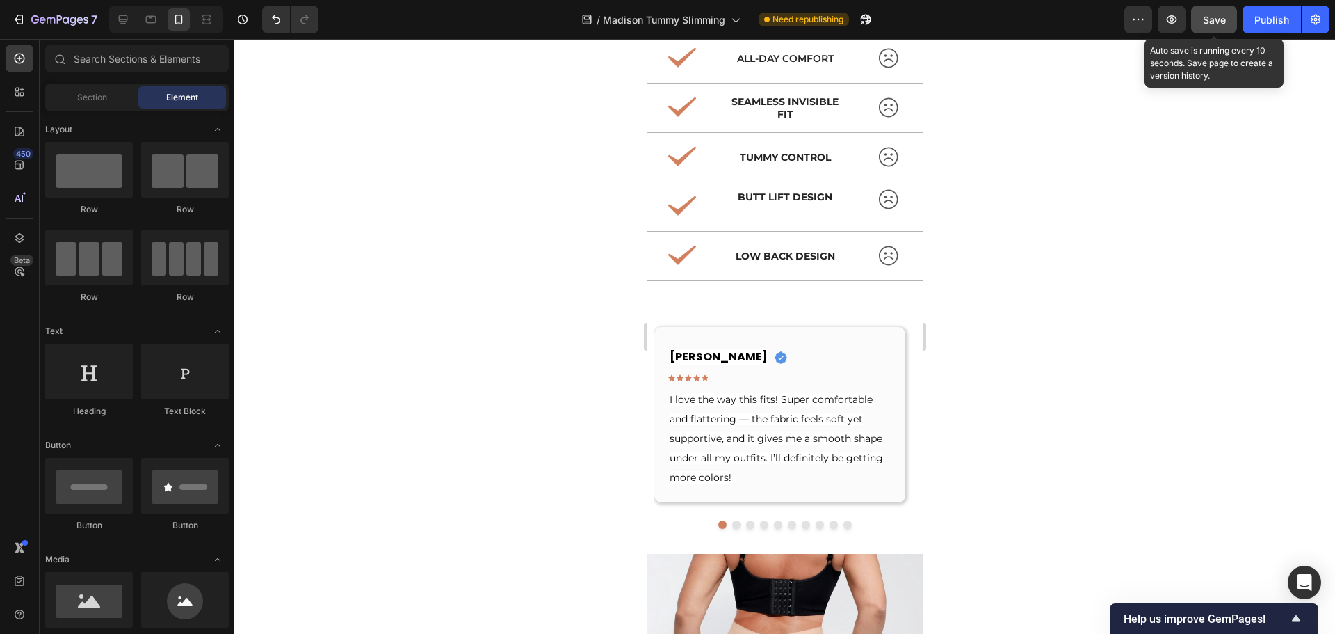
click at [1213, 20] on span "Save" at bounding box center [1214, 20] width 23 height 12
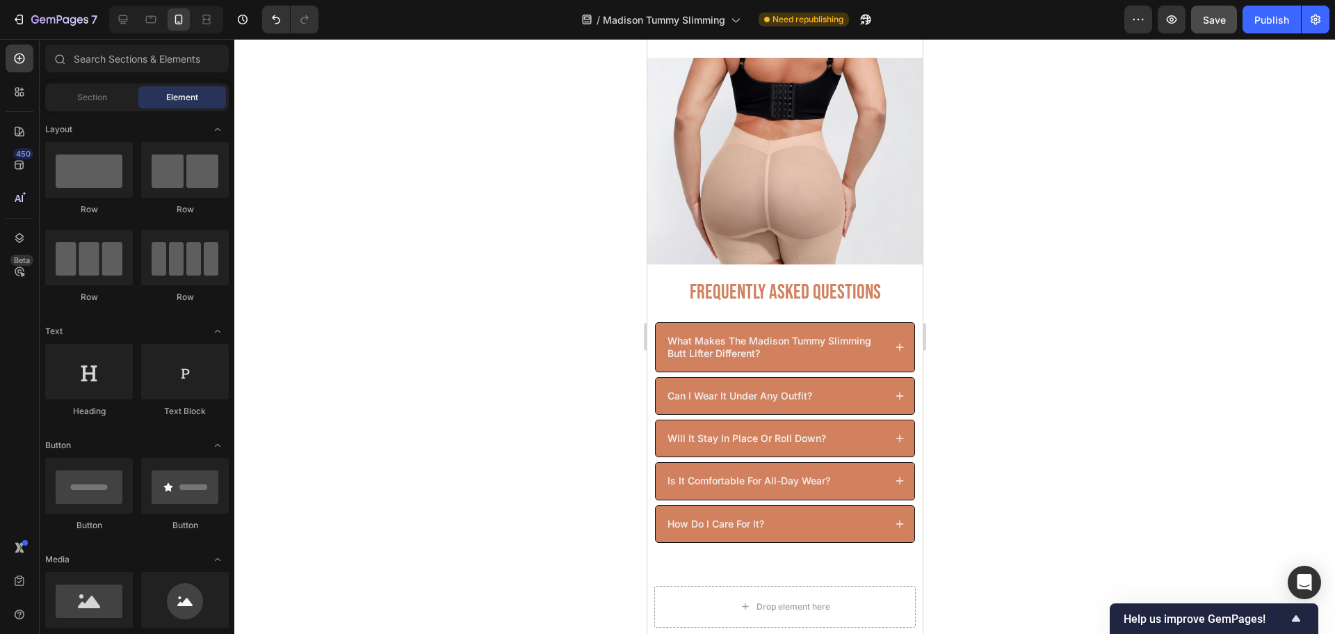
scroll to position [7547, 0]
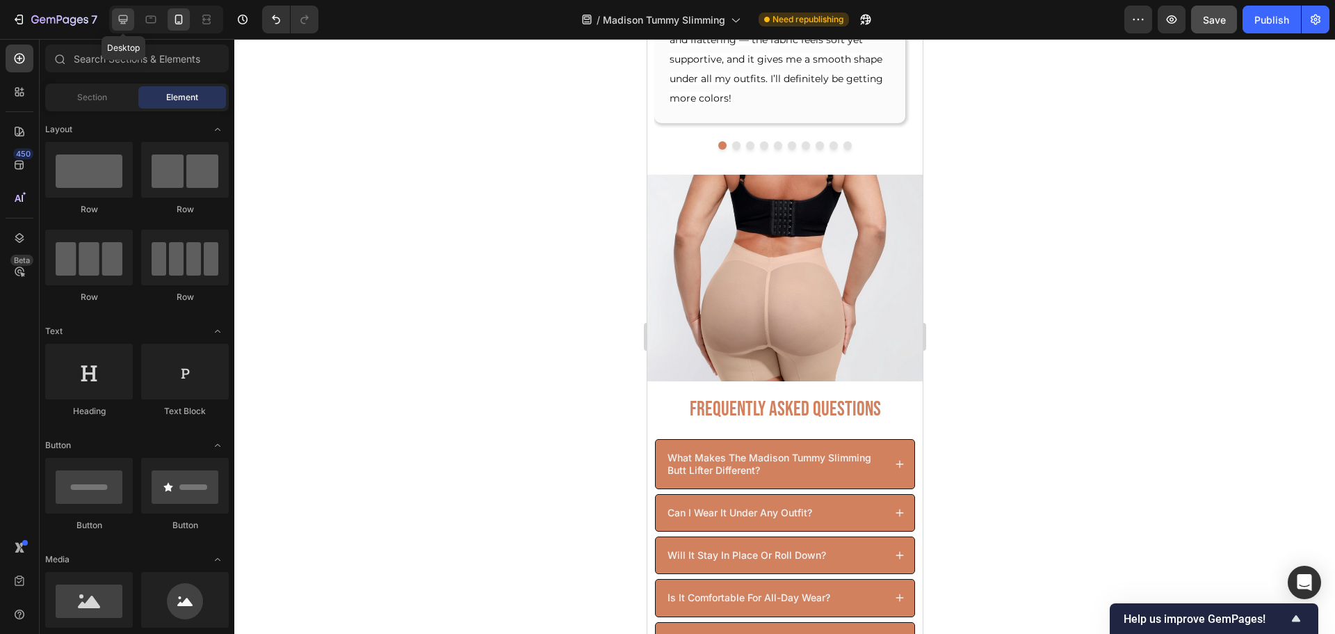
click at [122, 20] on icon at bounding box center [123, 19] width 9 height 9
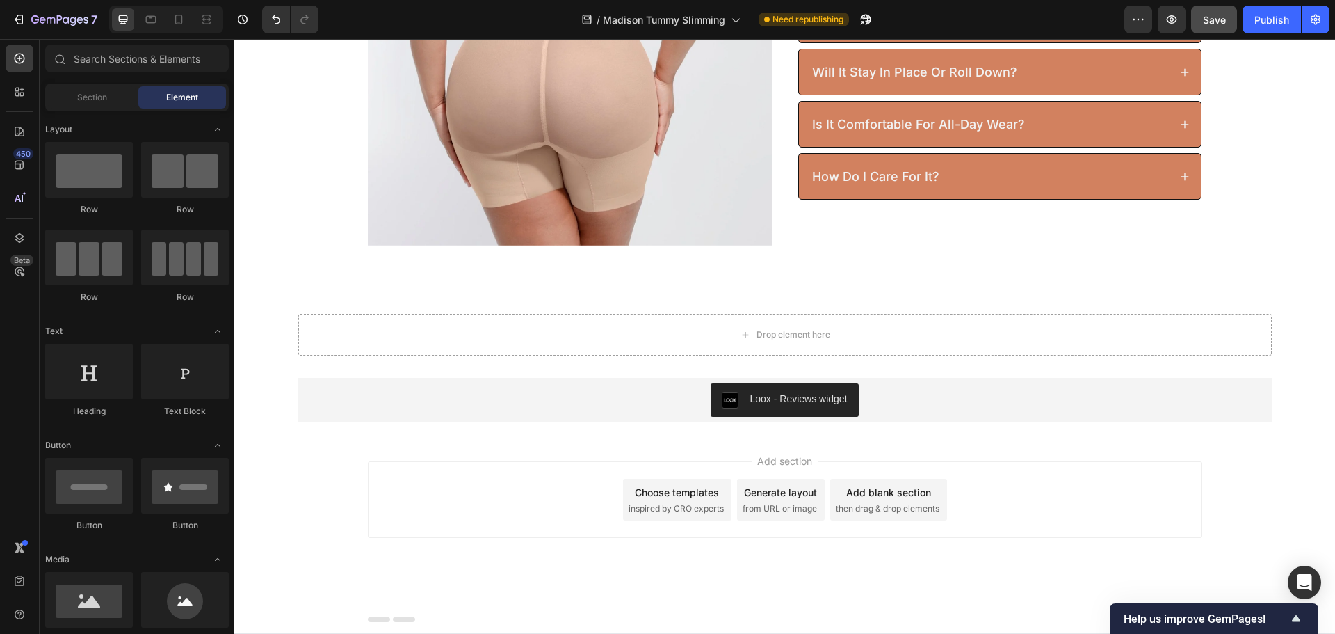
scroll to position [5458, 0]
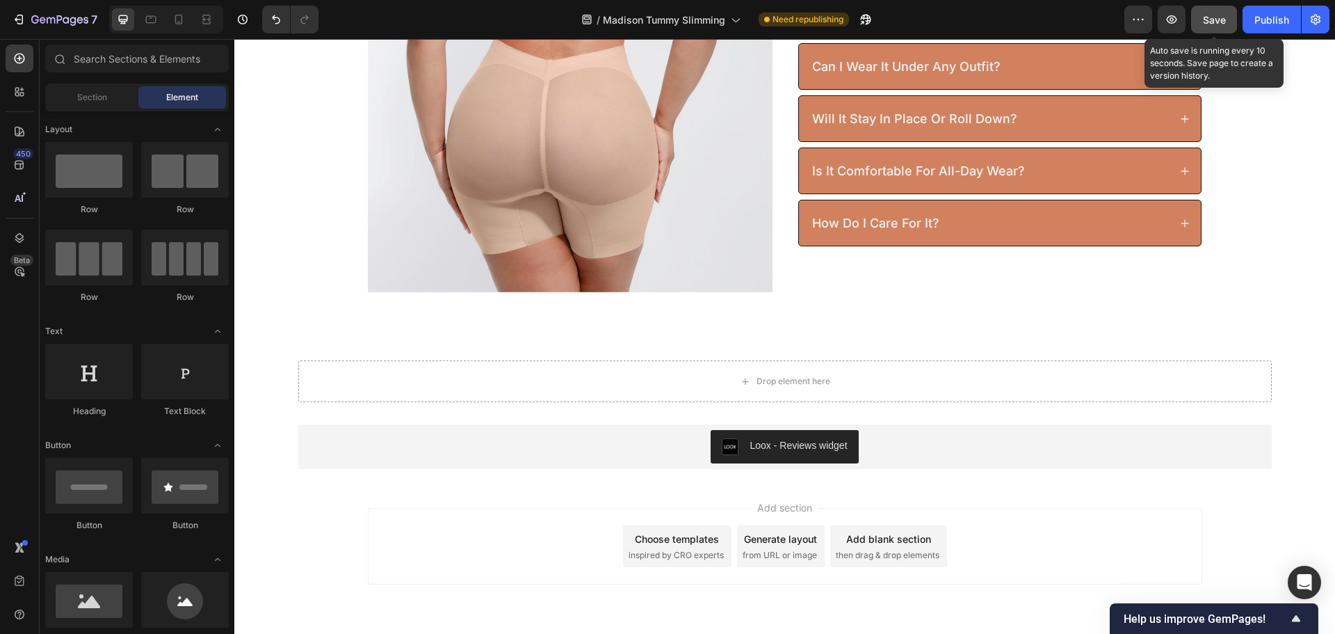
click at [1202, 29] on button "Save" at bounding box center [1214, 20] width 46 height 28
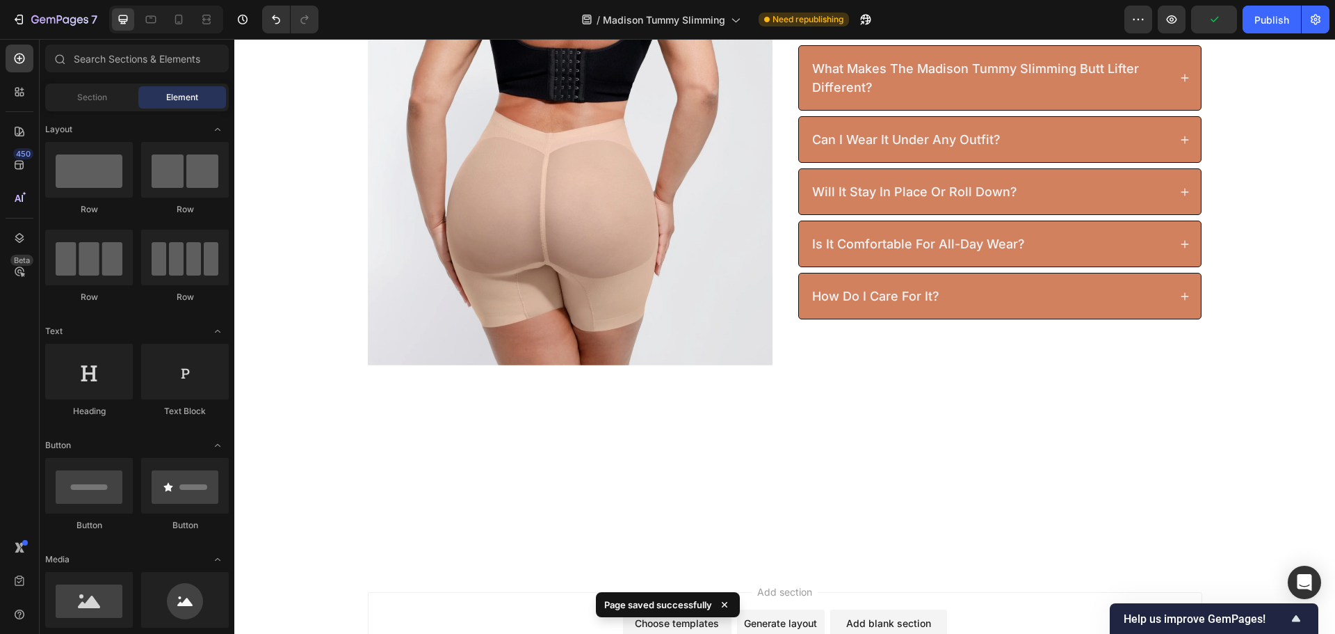
scroll to position [4681, 0]
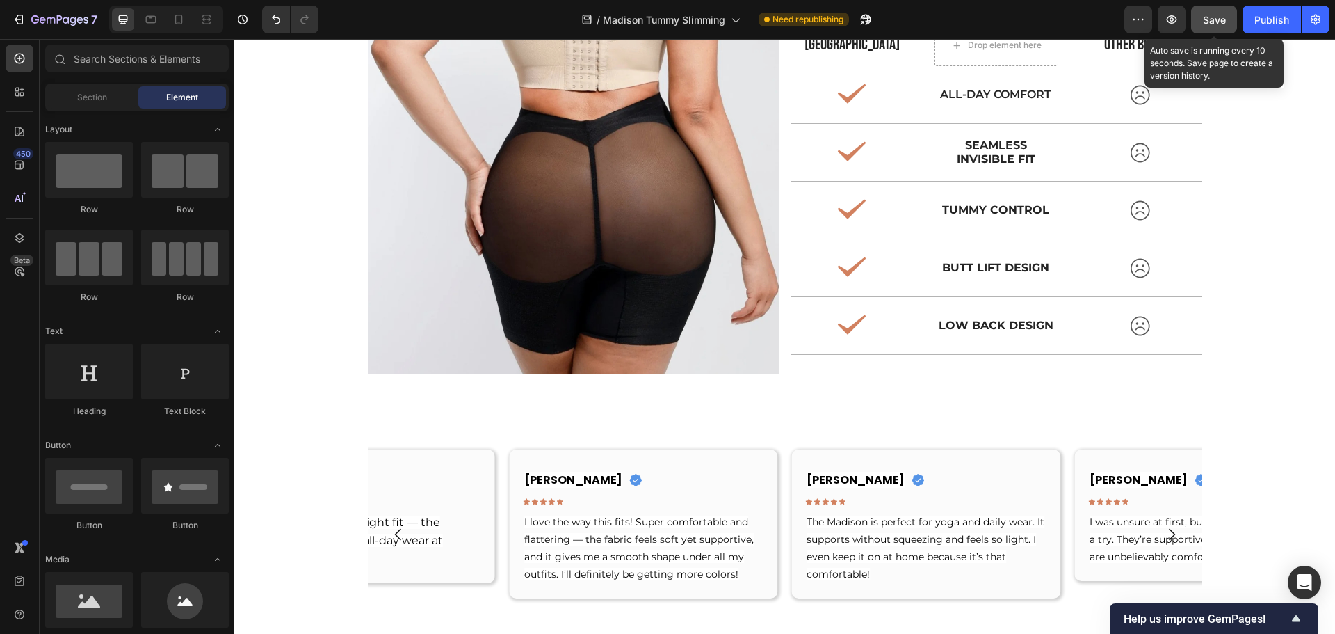
click at [1198, 25] on button "Save" at bounding box center [1214, 20] width 46 height 28
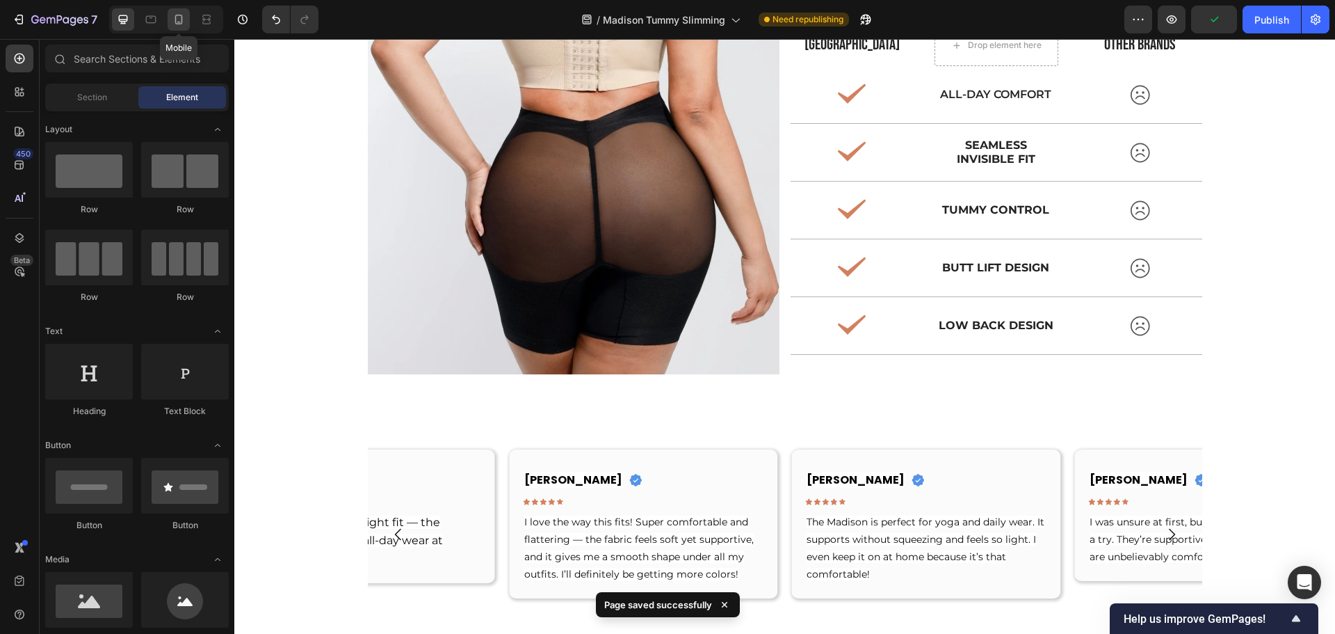
click at [170, 15] on div at bounding box center [179, 19] width 22 height 22
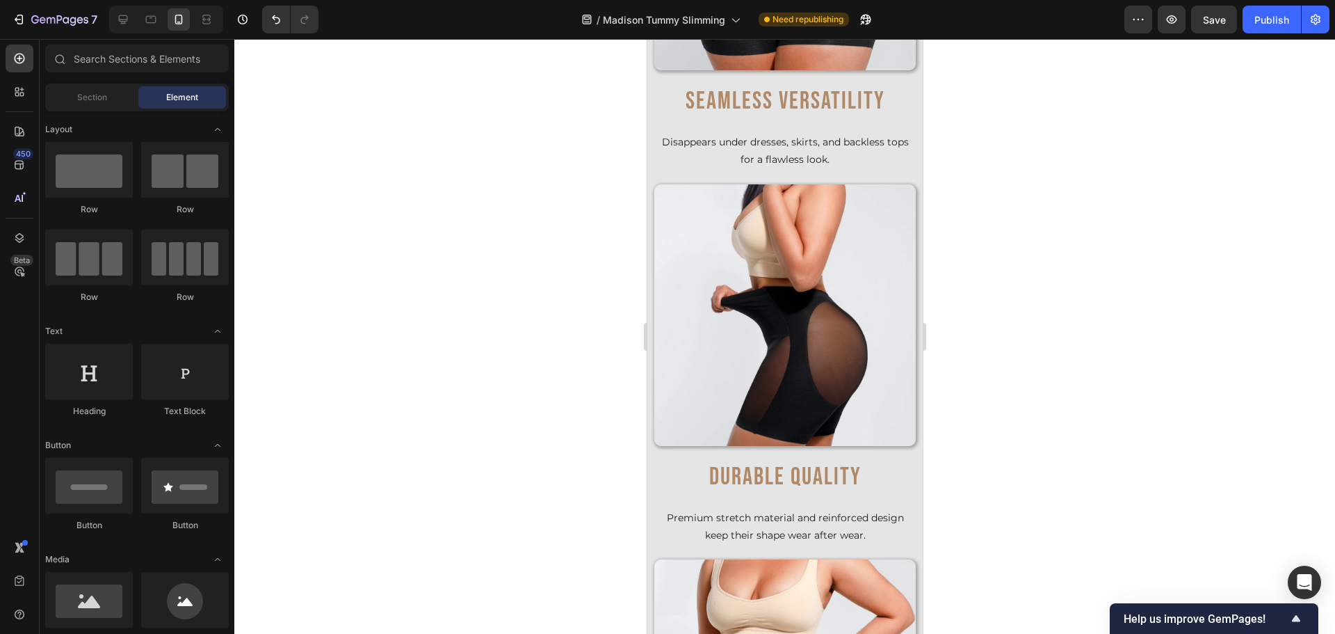
scroll to position [5703, 0]
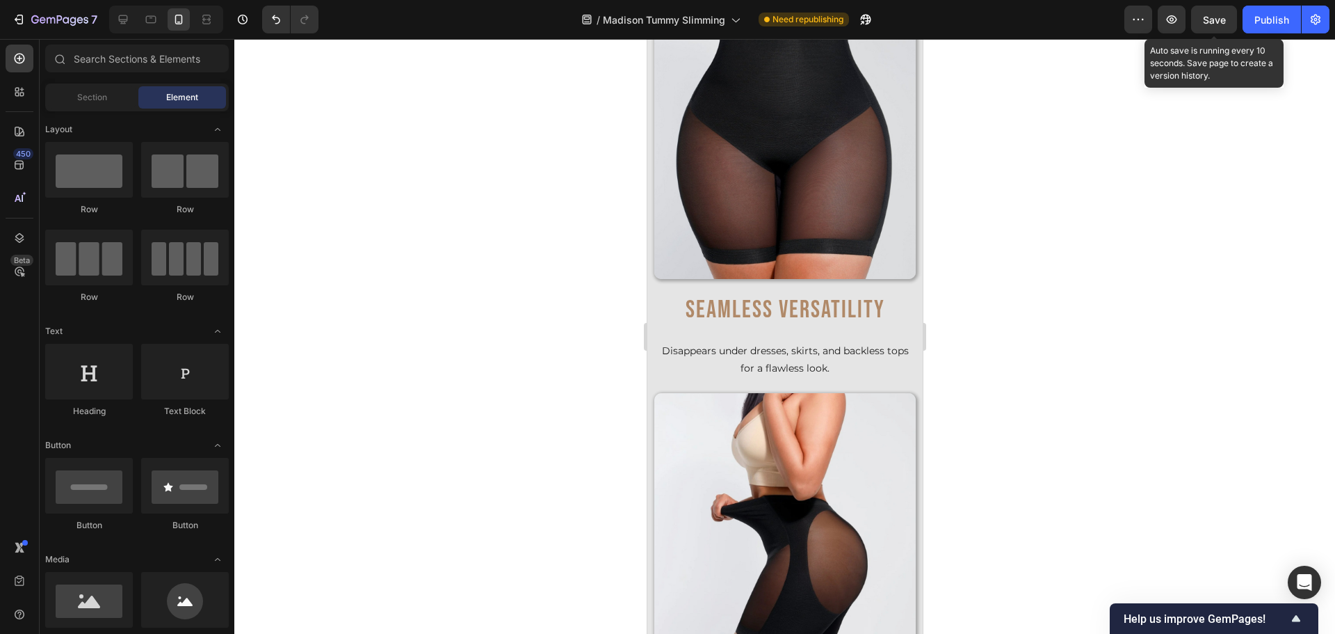
click at [1207, 25] on span "Save" at bounding box center [1214, 20] width 23 height 12
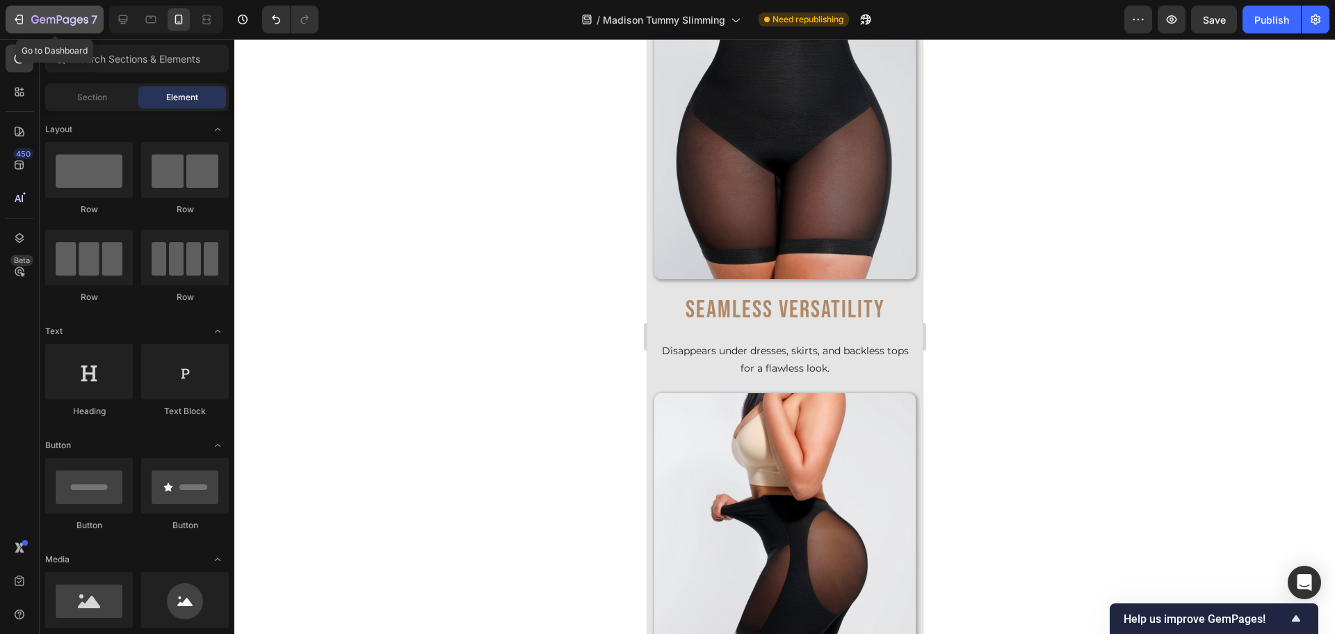
click at [62, 15] on icon "button" at bounding box center [59, 21] width 57 height 12
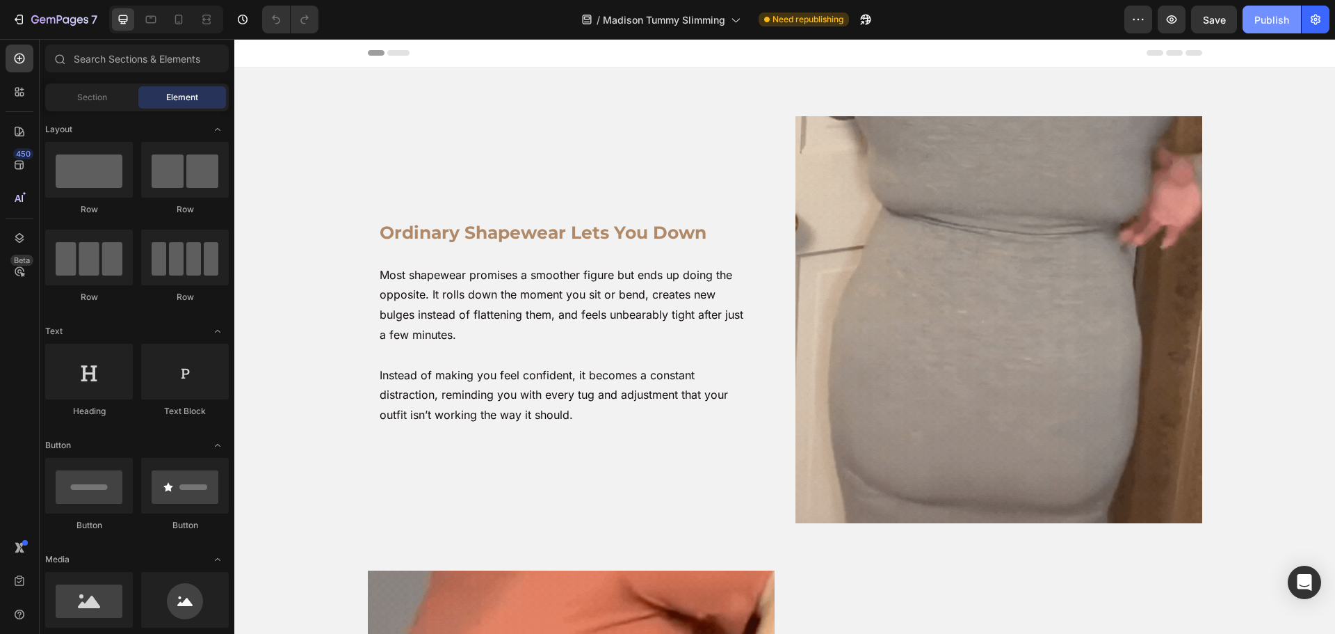
click at [1262, 22] on div "Publish" at bounding box center [1272, 20] width 35 height 15
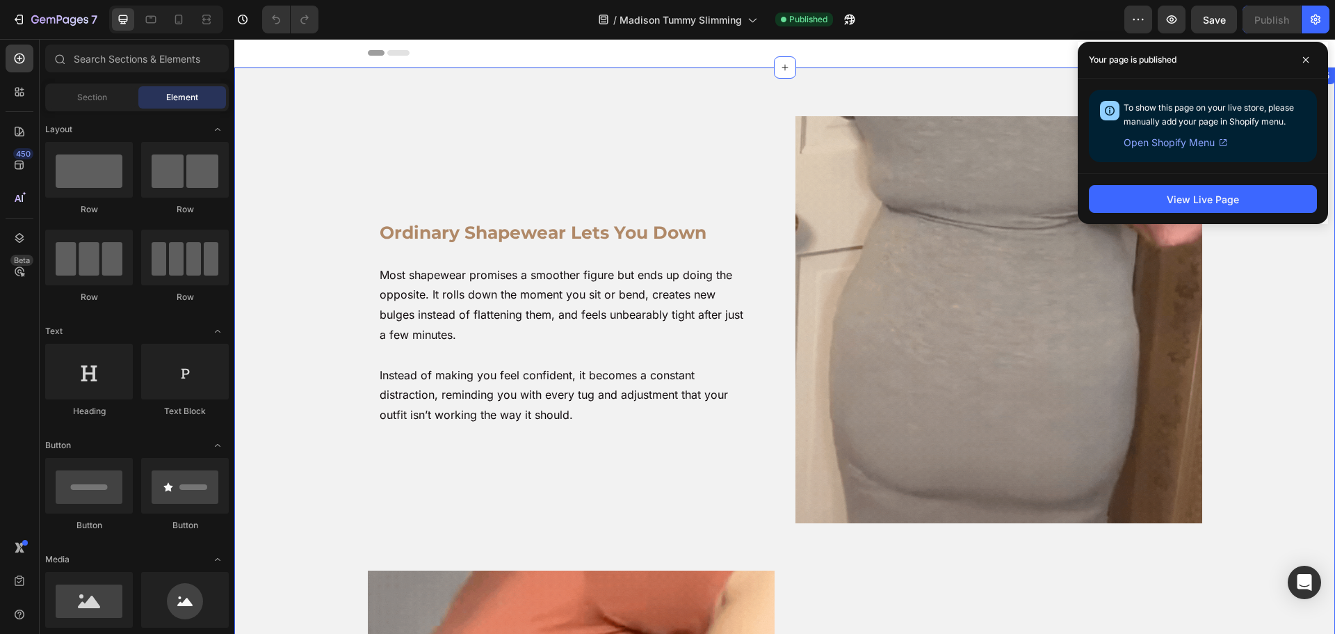
click at [899, 98] on div "Ordinary Shapewear Lets You Down Heading Most shapewear promises a smoother fig…" at bounding box center [784, 563] width 1101 height 992
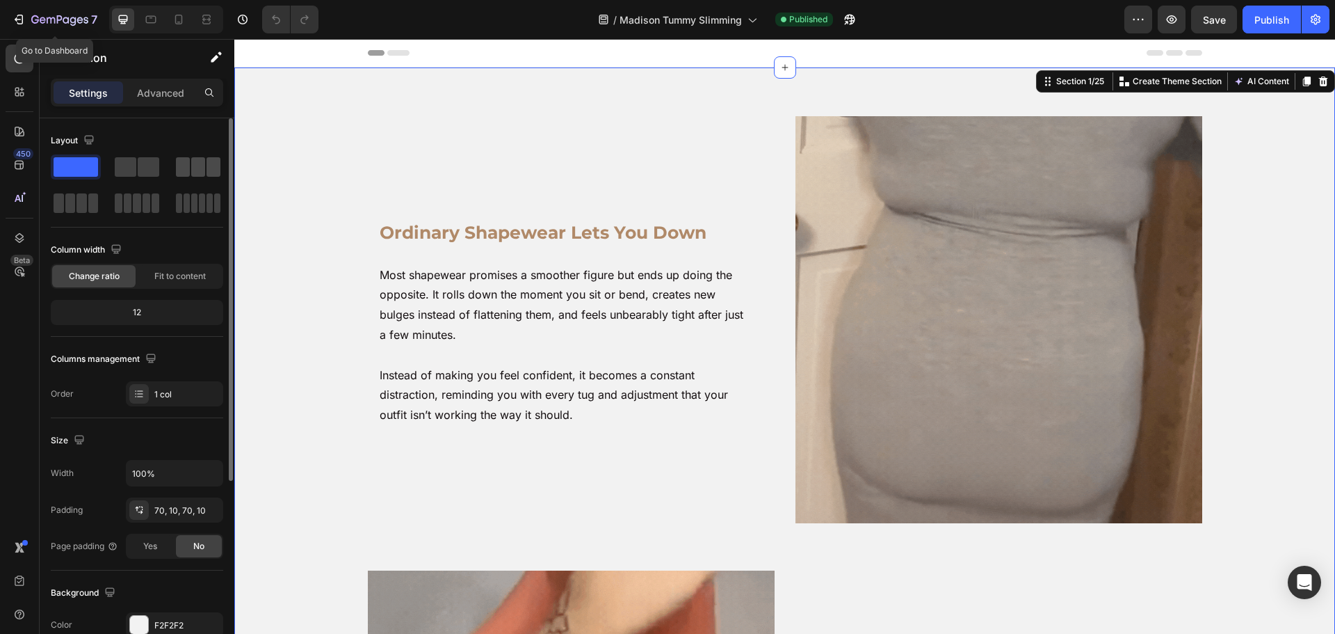
drag, startPoint x: 66, startPoint y: 22, endPoint x: 182, endPoint y: 174, distance: 190.6
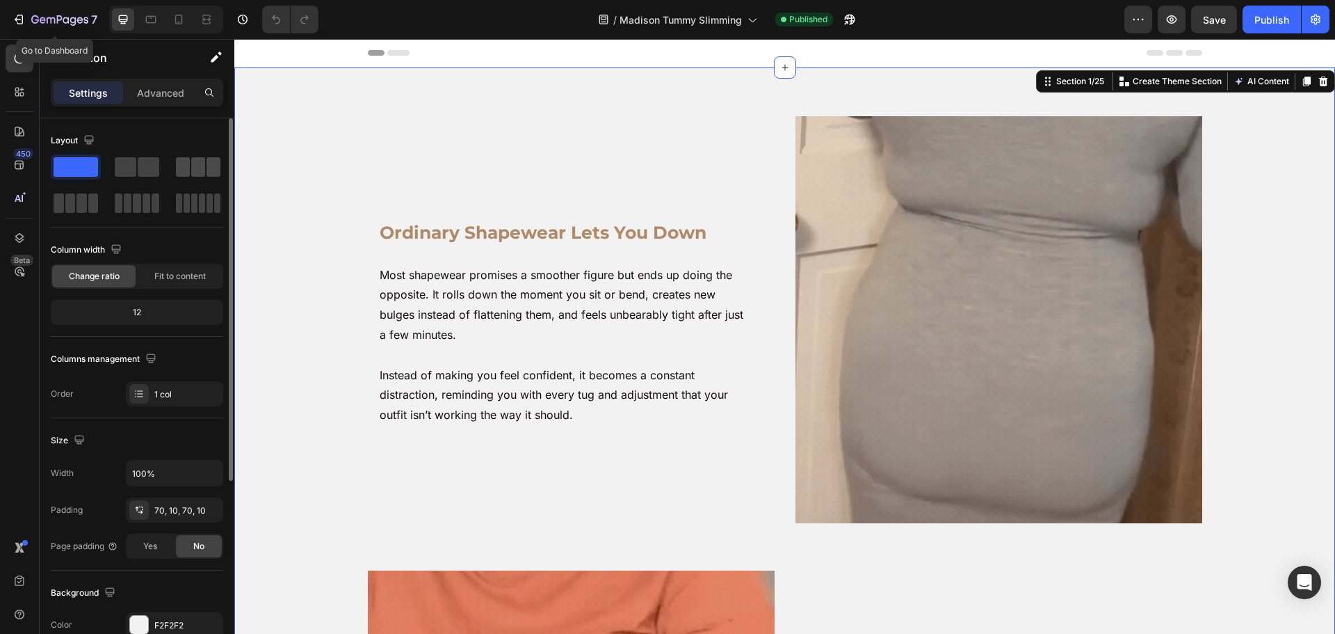
click at [66, 22] on icon "button" at bounding box center [59, 21] width 57 height 12
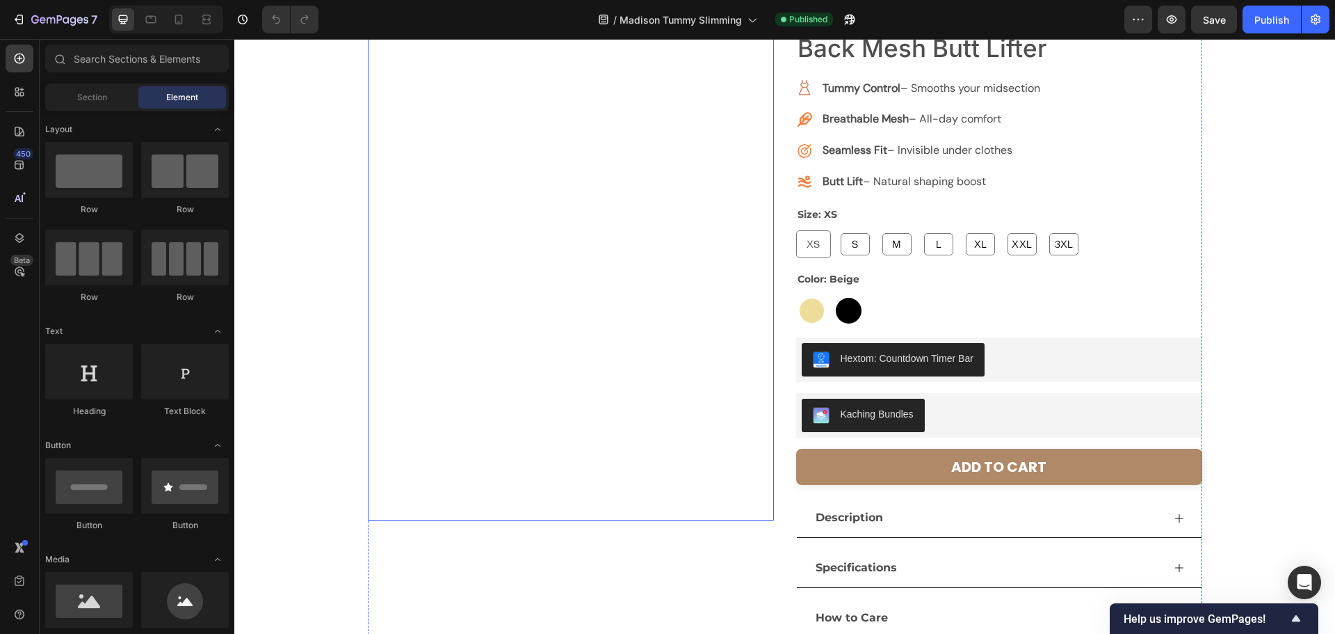
scroll to position [2156, 0]
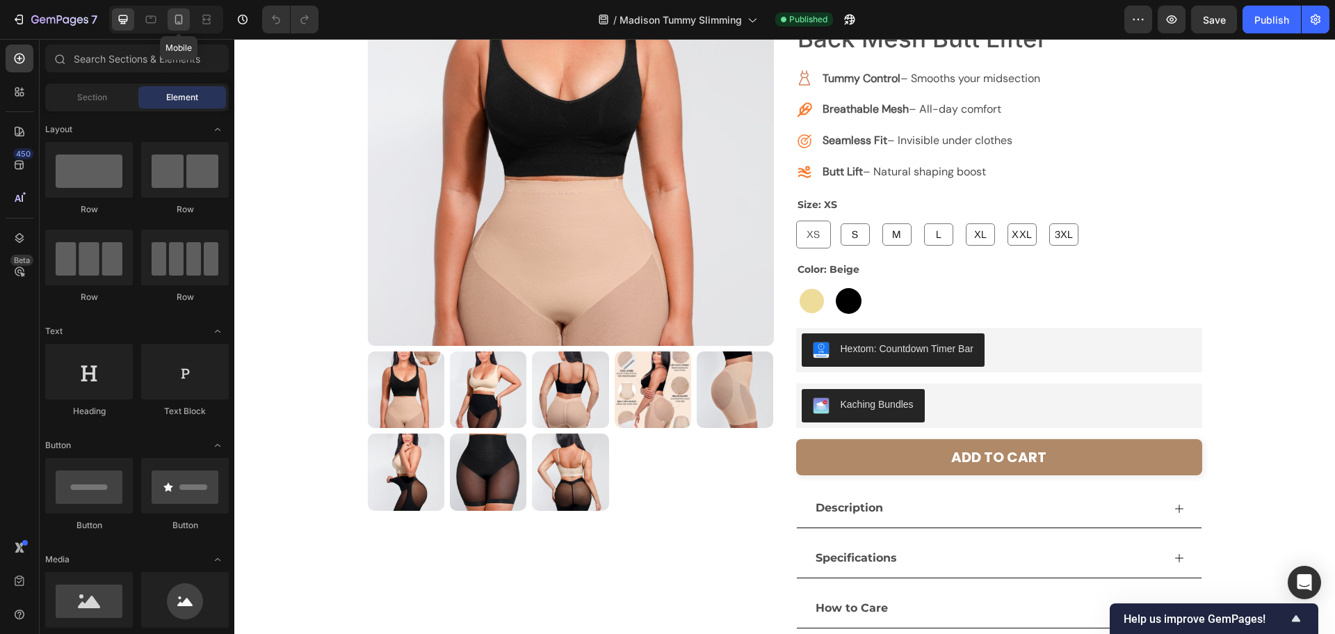
drag, startPoint x: 184, startPoint y: 24, endPoint x: 125, endPoint y: 240, distance: 224.0
click at [184, 24] on icon at bounding box center [179, 20] width 14 height 14
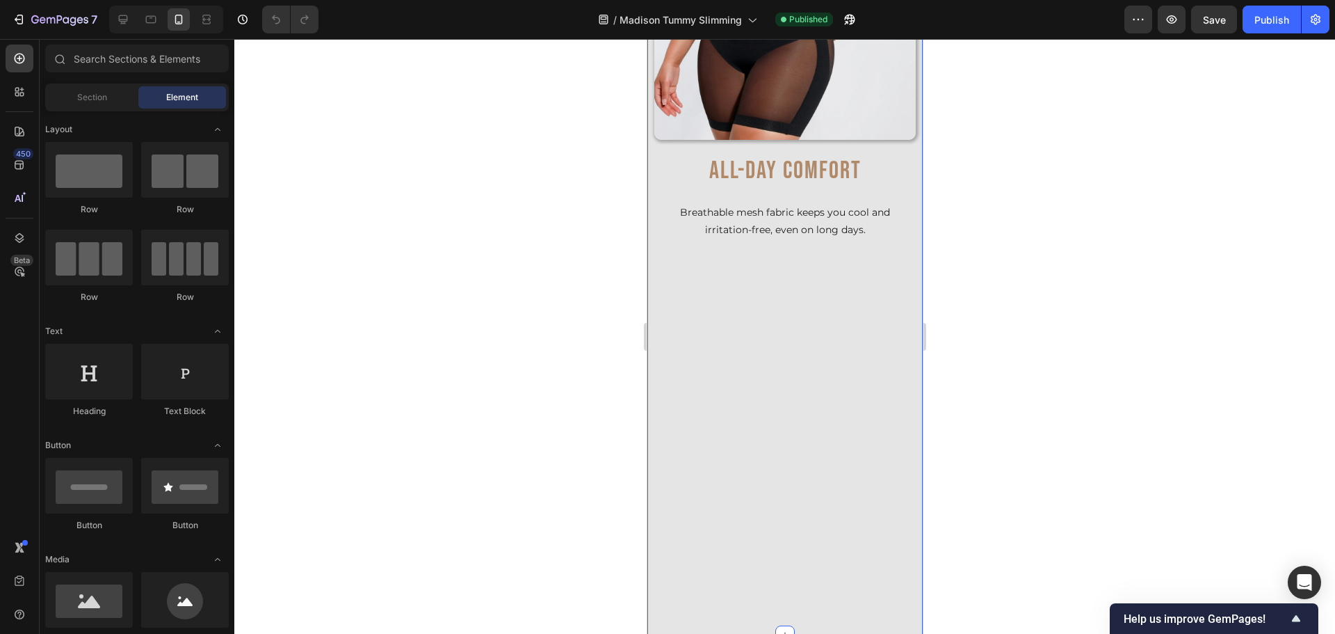
scroll to position [7024, 0]
